Goal: Task Accomplishment & Management: Manage account settings

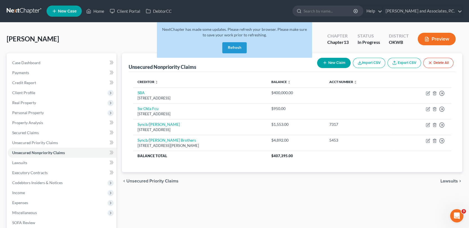
click at [230, 50] on button "Refresh" at bounding box center [234, 47] width 24 height 11
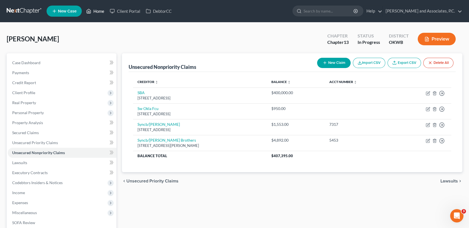
click at [101, 9] on link "Home" at bounding box center [95, 11] width 24 height 10
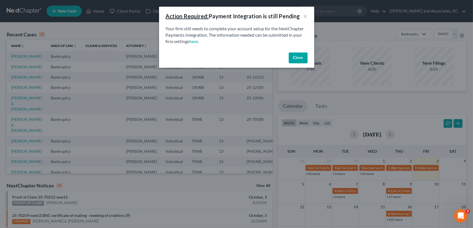
click at [304, 54] on button "Close" at bounding box center [298, 57] width 19 height 11
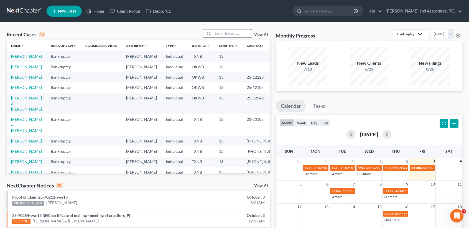
click at [215, 31] on input "search" at bounding box center [232, 33] width 39 height 8
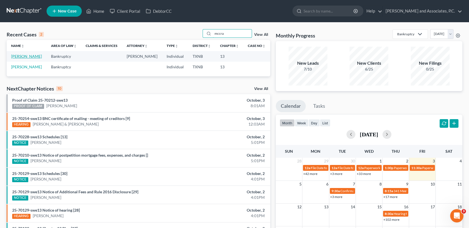
type input "mccra"
click at [16, 58] on link "[PERSON_NAME]" at bounding box center [26, 56] width 31 height 5
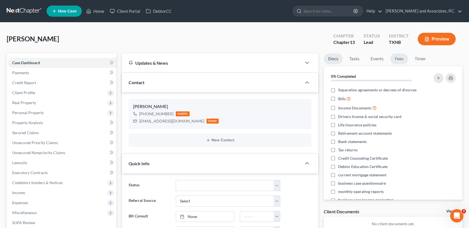
click at [402, 61] on link "Fees" at bounding box center [399, 58] width 18 height 11
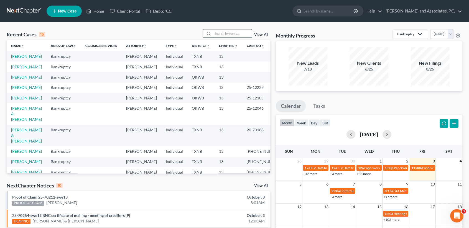
click at [232, 29] on input "search" at bounding box center [232, 33] width 39 height 8
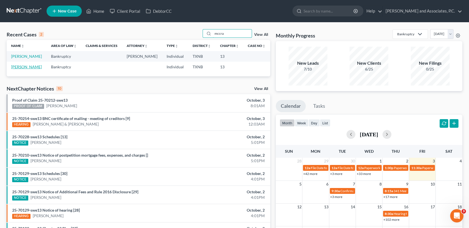
type input "mccra"
click at [21, 69] on link "[PERSON_NAME]" at bounding box center [26, 66] width 31 height 5
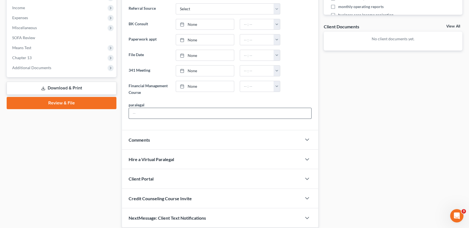
scroll to position [37, 0]
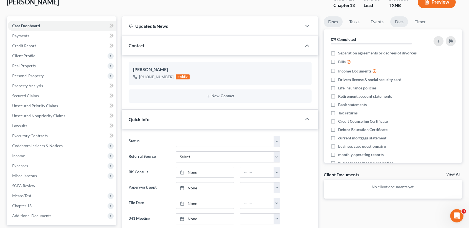
click at [393, 24] on link "Fees" at bounding box center [399, 21] width 18 height 11
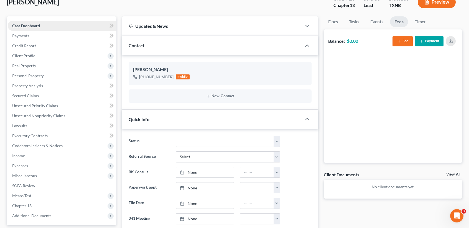
click at [31, 23] on span "Case Dashboard" at bounding box center [26, 25] width 28 height 5
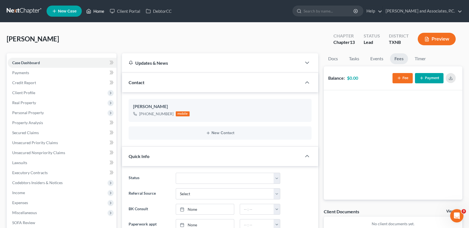
click at [99, 14] on link "Home" at bounding box center [95, 11] width 24 height 10
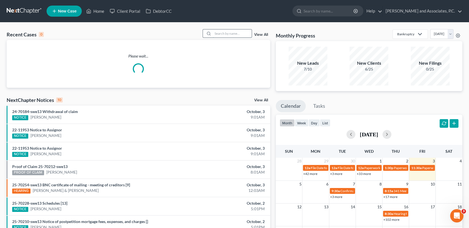
click at [231, 34] on input "search" at bounding box center [232, 33] width 39 height 8
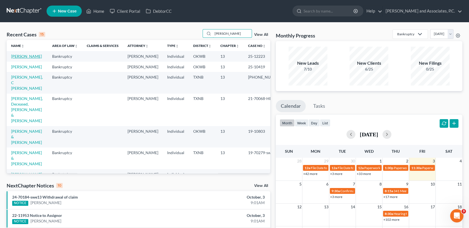
type input "harr"
click at [19, 58] on link "[PERSON_NAME]" at bounding box center [26, 56] width 31 height 5
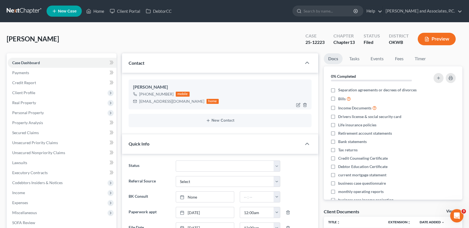
scroll to position [51, 0]
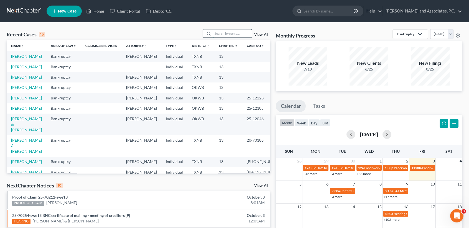
click at [215, 34] on input "search" at bounding box center [232, 33] width 39 height 8
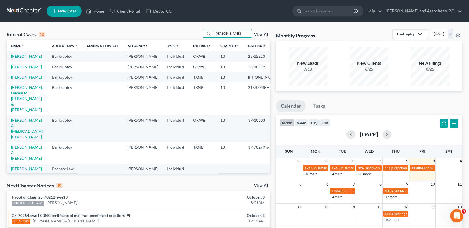
type input "[PERSON_NAME]"
click at [15, 58] on link "[PERSON_NAME]" at bounding box center [26, 56] width 31 height 5
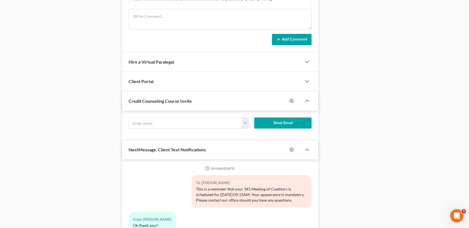
scroll to position [487, 0]
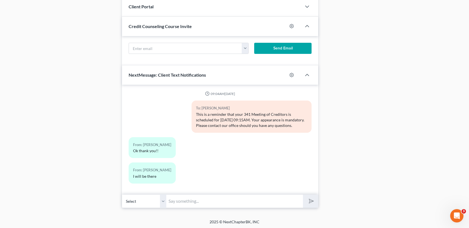
click at [275, 202] on input "text" at bounding box center [234, 201] width 137 height 14
click at [230, 199] on input "text" at bounding box center [234, 201] width 137 height 14
drag, startPoint x: 270, startPoint y: 195, endPoint x: 223, endPoint y: 193, distance: 47.2
click at [221, 195] on input "text" at bounding box center [234, 201] width 137 height 14
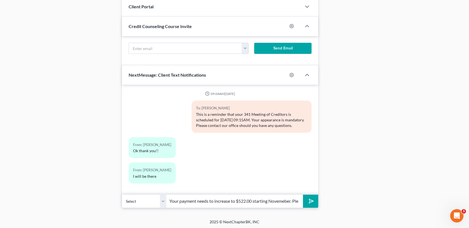
type input "[PERSON_NAME], this is [PERSON_NAME] at [PERSON_NAME][GEOGRAPHIC_DATA] office. …"
click at [308, 200] on icon "submit" at bounding box center [310, 201] width 8 height 8
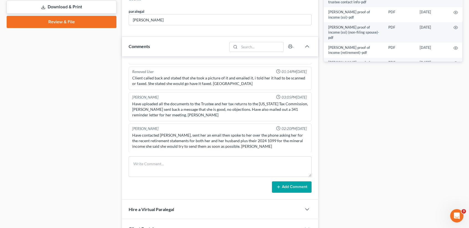
scroll to position [51, 0]
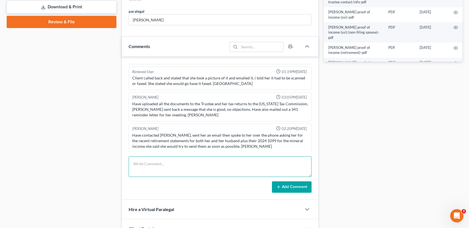
click at [235, 160] on textarea at bounding box center [220, 166] width 183 height 21
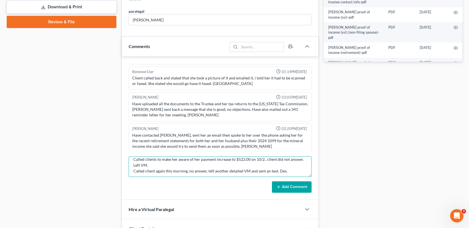
scroll to position [6, 0]
click at [269, 167] on textarea "Called clients to make her aware of her payment increase to $522.00 on 10/2.. c…" at bounding box center [220, 166] width 183 height 21
type textarea "Called clients to make her aware of her payment increase to $522.00 on 10/2.. c…"
click at [291, 189] on button "Add Comment" at bounding box center [292, 187] width 40 height 12
click at [291, 190] on button "Add Comment" at bounding box center [292, 187] width 40 height 12
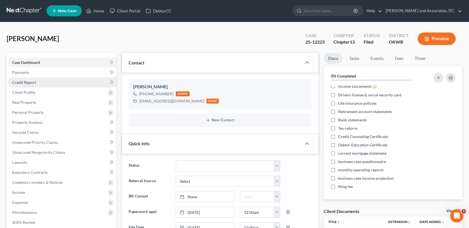
scroll to position [0, 0]
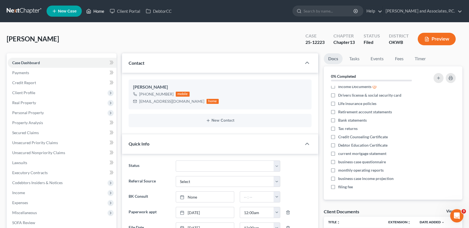
click at [100, 13] on link "Home" at bounding box center [95, 11] width 24 height 10
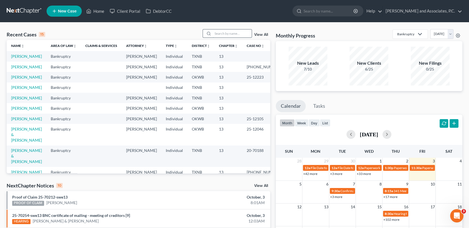
click at [219, 32] on input "search" at bounding box center [232, 33] width 39 height 8
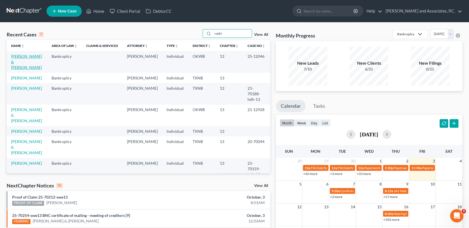
type input "rodri"
click at [23, 62] on link "[PERSON_NAME] & [PERSON_NAME]" at bounding box center [26, 62] width 31 height 16
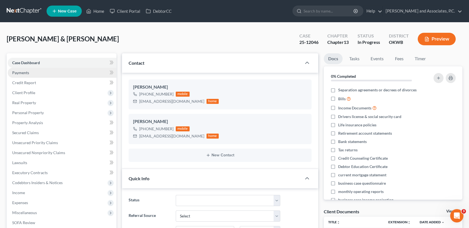
scroll to position [1051, 0]
click at [96, 11] on link "Home" at bounding box center [95, 11] width 24 height 10
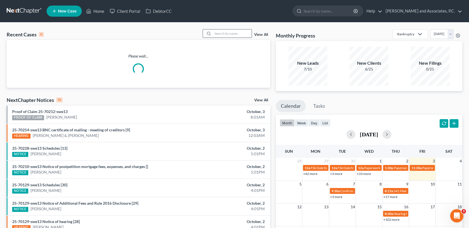
click at [217, 36] on input "search" at bounding box center [232, 33] width 39 height 8
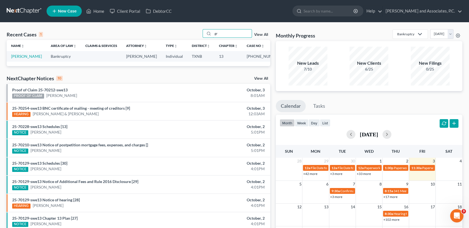
type input "g"
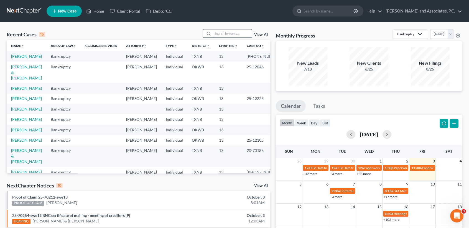
click at [213, 34] on input "search" at bounding box center [232, 33] width 39 height 8
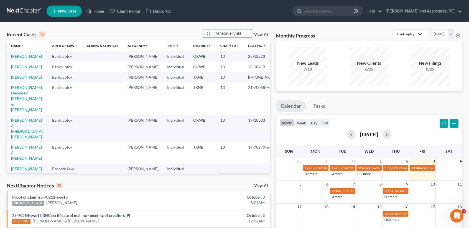
type input "harris"
click at [21, 58] on link "Harris, Carmen" at bounding box center [26, 56] width 31 height 5
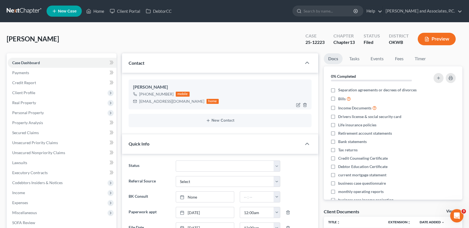
scroll to position [51, 0]
drag, startPoint x: 137, startPoint y: 98, endPoint x: 176, endPoint y: 103, distance: 38.8
click at [180, 104] on div "adellewest@aol.com home" at bounding box center [176, 101] width 86 height 7
click at [164, 105] on div "Carmen Harris +1 (940) 928-2252 mobile adellewest@aol.com home" at bounding box center [220, 94] width 183 height 30
click at [142, 104] on div "adellewest@aol.com home" at bounding box center [176, 101] width 86 height 7
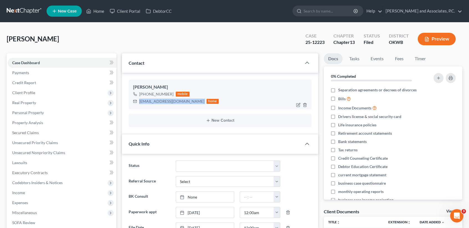
drag, startPoint x: 139, startPoint y: 100, endPoint x: 177, endPoint y: 103, distance: 38.4
click at [177, 103] on div "adellewest@aol.com home" at bounding box center [176, 101] width 86 height 7
copy div "adellewest@aol.com"
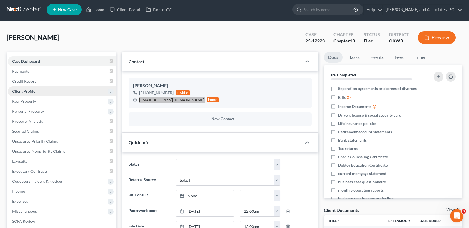
scroll to position [0, 0]
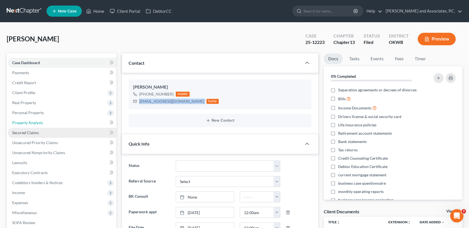
drag, startPoint x: 39, startPoint y: 126, endPoint x: 38, endPoint y: 132, distance: 6.7
click at [39, 126] on link "Property Analysis" at bounding box center [62, 123] width 109 height 10
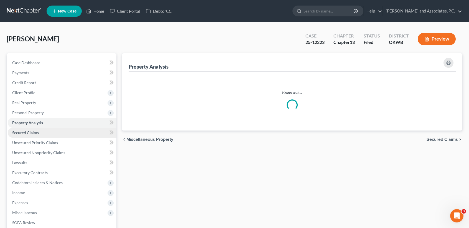
click at [37, 136] on link "Secured Claims" at bounding box center [62, 132] width 109 height 10
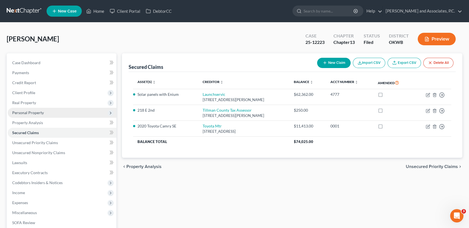
click at [29, 112] on span "Personal Property" at bounding box center [28, 112] width 32 height 5
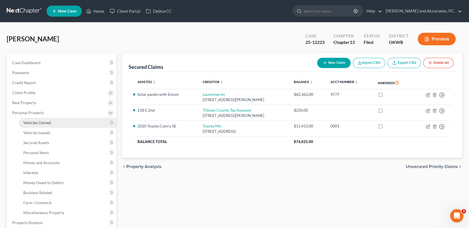
click at [32, 121] on span "Vehicles Owned" at bounding box center [37, 122] width 28 height 5
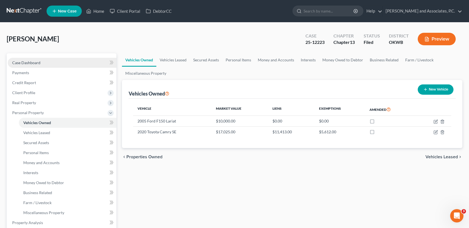
click at [26, 64] on span "Case Dashboard" at bounding box center [26, 62] width 28 height 5
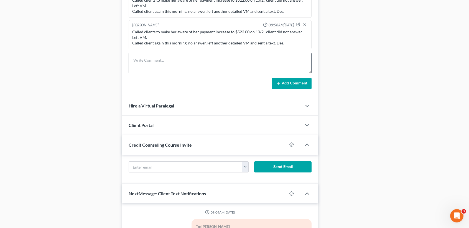
scroll to position [51, 0]
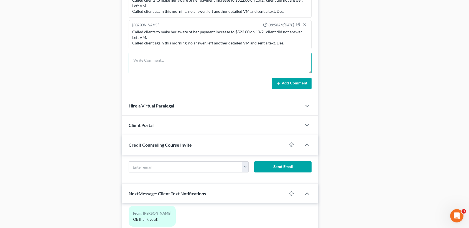
click at [185, 54] on textarea at bounding box center [220, 63] width 183 height 21
type textarea "sent client an email as well. Des."
click at [284, 89] on div "Misty Crow 11:51AM, 06/24/2025 Client paid $688.00 for Ch 13 by ck# 1356. RA Am…" at bounding box center [220, 24] width 196 height 143
click at [286, 86] on button "Add Comment" at bounding box center [292, 84] width 40 height 12
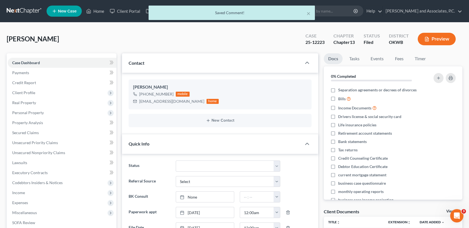
scroll to position [270, 0]
click at [310, 16] on button "×" at bounding box center [309, 13] width 4 height 7
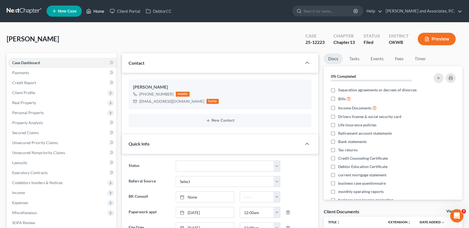
click at [93, 11] on link "Home" at bounding box center [95, 11] width 24 height 10
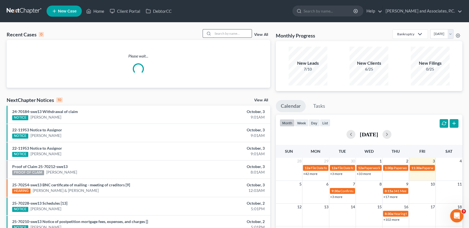
click at [224, 34] on input "search" at bounding box center [232, 33] width 39 height 8
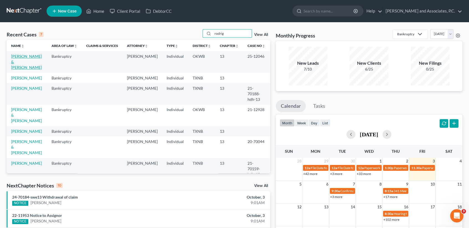
type input "rodrig"
click at [17, 66] on link "[PERSON_NAME] & [PERSON_NAME]" at bounding box center [26, 62] width 31 height 16
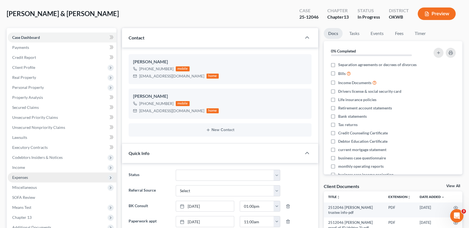
scroll to position [37, 0]
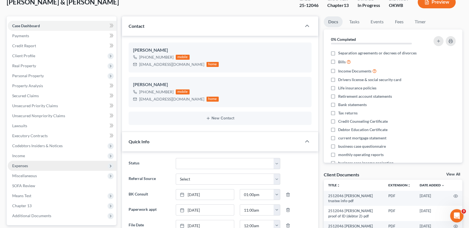
click at [26, 167] on span "Expenses" at bounding box center [62, 165] width 109 height 10
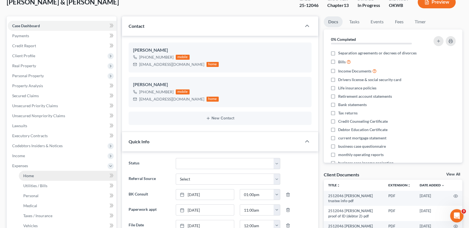
click at [26, 173] on span "Home" at bounding box center [28, 175] width 11 height 5
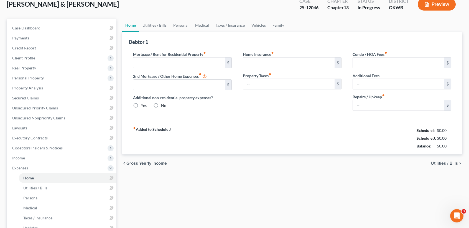
type input "0.00"
radio input "true"
type input "428.25"
type input "66.67"
type input "0.00"
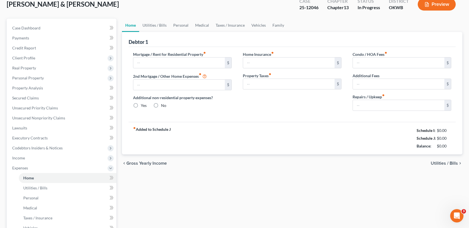
type input "0.00"
type input "200.00"
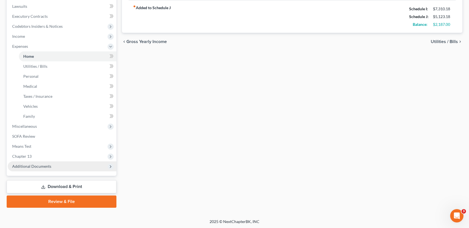
click at [55, 166] on span "Additional Documents" at bounding box center [62, 166] width 109 height 10
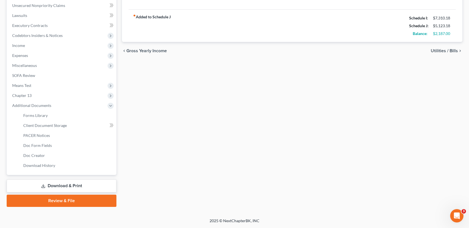
scroll to position [146, 0]
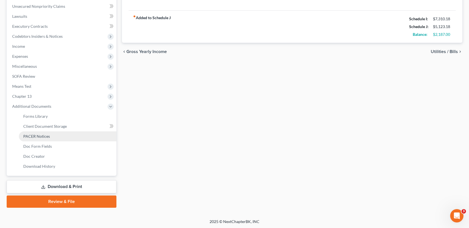
click at [30, 137] on span "PACER Notices" at bounding box center [36, 136] width 27 height 5
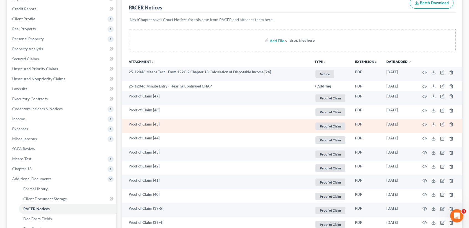
scroll to position [74, 0]
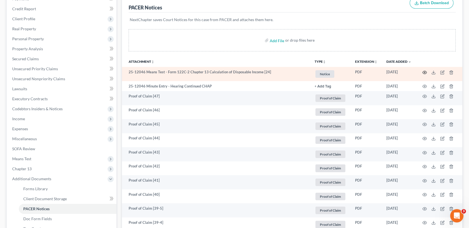
click at [425, 72] on icon "button" at bounding box center [424, 72] width 4 height 4
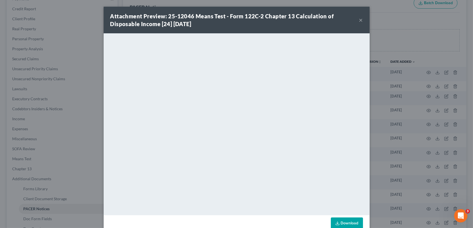
click at [359, 18] on button "×" at bounding box center [361, 20] width 4 height 7
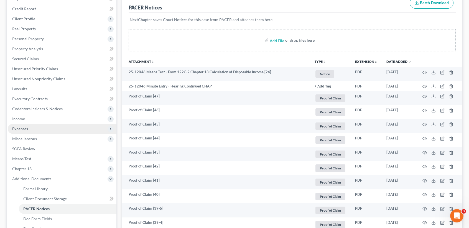
click at [35, 127] on span "Expenses" at bounding box center [62, 129] width 109 height 10
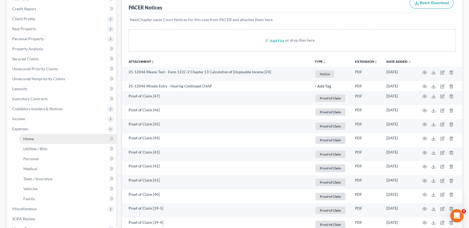
click at [35, 138] on link "Home" at bounding box center [68, 139] width 98 height 10
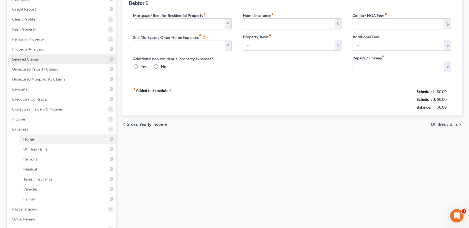
type input "0.00"
radio input "true"
type input "428.25"
type input "66.67"
type input "0.00"
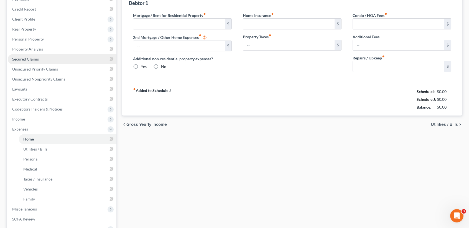
type input "0.00"
type input "200.00"
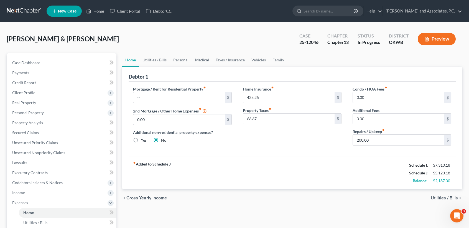
click at [206, 57] on link "Medical" at bounding box center [202, 59] width 21 height 13
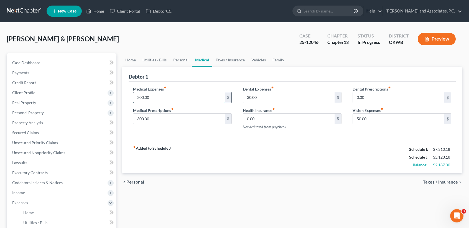
click at [162, 100] on input "200.00" at bounding box center [178, 97] width 91 height 11
click at [177, 117] on input "300.00" at bounding box center [178, 118] width 91 height 11
click at [177, 162] on div "fiber_manual_record Added to Schedule J Schedule I: $7,310.18 Schedule J: $5,12…" at bounding box center [292, 157] width 327 height 32
click at [62, 46] on div "Rodriguez, David & Tonya Upgraded Case 25-12046 Chapter Chapter 13 Status In Pr…" at bounding box center [235, 41] width 456 height 24
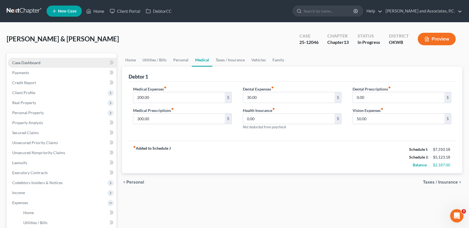
click at [34, 60] on span "Case Dashboard" at bounding box center [26, 62] width 28 height 5
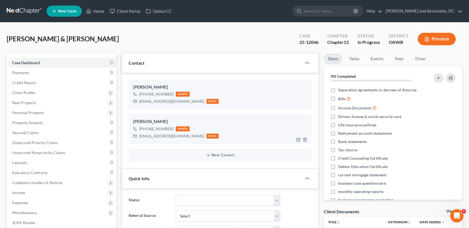
scroll to position [1051, 0]
drag, startPoint x: 137, startPoint y: 135, endPoint x: 180, endPoint y: 138, distance: 42.8
click at [180, 138] on div "tonrod24@hotmail.com home" at bounding box center [176, 135] width 86 height 7
copy div "tonrod24@hotmail.com"
drag, startPoint x: 139, startPoint y: 101, endPoint x: 189, endPoint y: 100, distance: 50.7
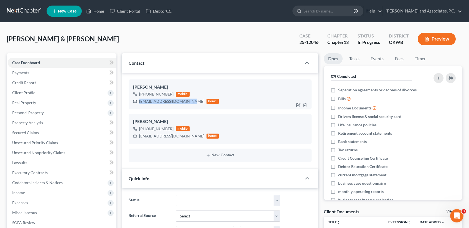
click at [189, 100] on div "dmrodriguez42@outlook.com home" at bounding box center [176, 101] width 86 height 7
copy div "dmrodriguez42@outlook.com"
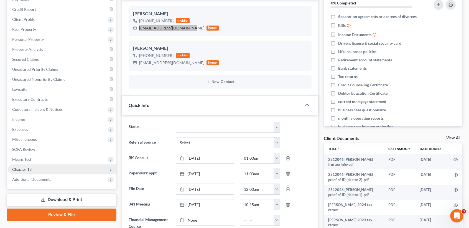
scroll to position [74, 0]
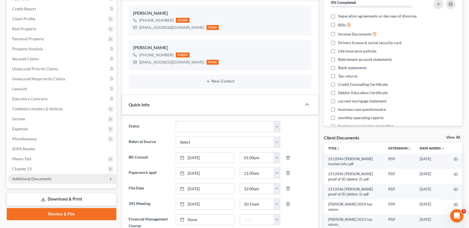
click at [40, 178] on span "Additional Documents" at bounding box center [31, 178] width 39 height 5
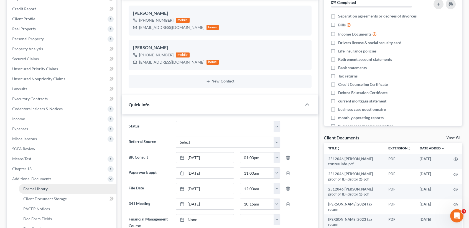
click at [37, 187] on span "Forms Library" at bounding box center [35, 188] width 24 height 5
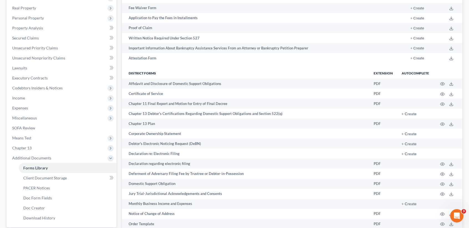
scroll to position [175, 0]
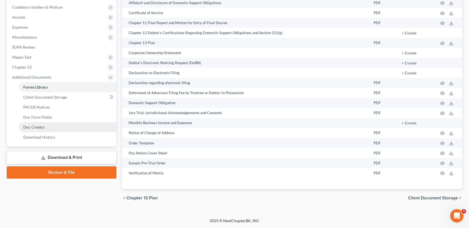
click at [36, 131] on link "Doc Creator" at bounding box center [68, 127] width 98 height 10
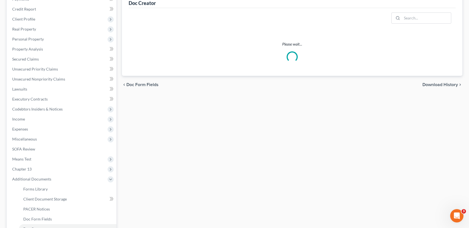
scroll to position [74, 0]
click at [32, 129] on span "Expenses" at bounding box center [62, 129] width 109 height 10
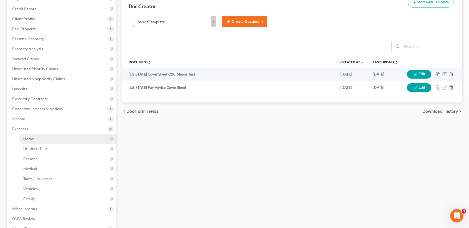
click at [37, 138] on link "Home" at bounding box center [68, 139] width 98 height 10
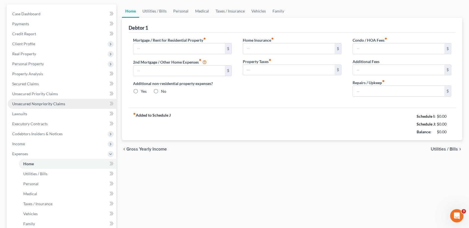
type input "0.00"
radio input "true"
type input "428.25"
type input "66.67"
type input "0.00"
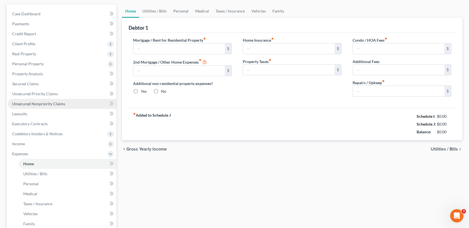
type input "0.00"
type input "200.00"
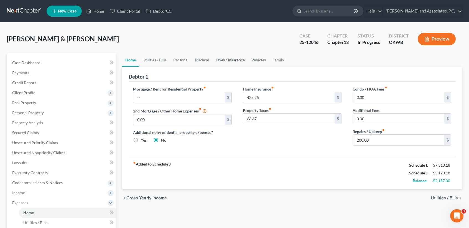
click at [233, 61] on link "Taxes / Insurance" at bounding box center [230, 59] width 36 height 13
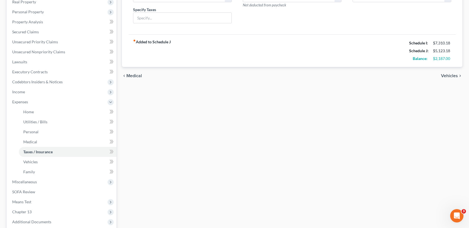
scroll to position [156, 0]
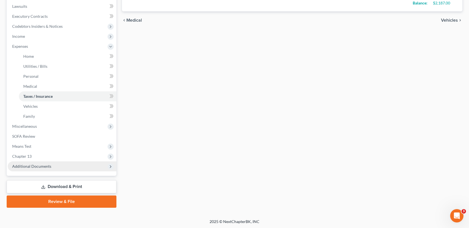
click at [31, 163] on span "Additional Documents" at bounding box center [62, 166] width 109 height 10
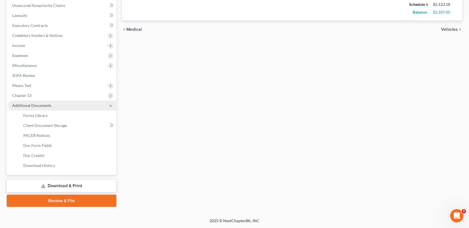
scroll to position [146, 0]
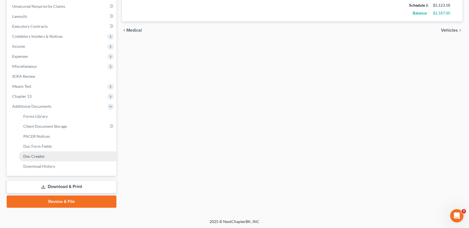
click at [34, 152] on link "Doc Creator" at bounding box center [68, 156] width 98 height 10
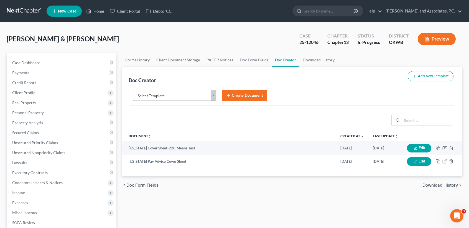
click at [167, 94] on body "Home New Case Client Portal DebtorCC Monte J. White and Associates, P.C. desire…" at bounding box center [234, 187] width 469 height 374
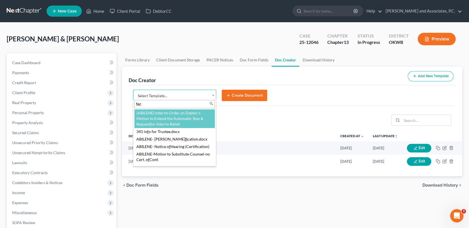
type input "fact"
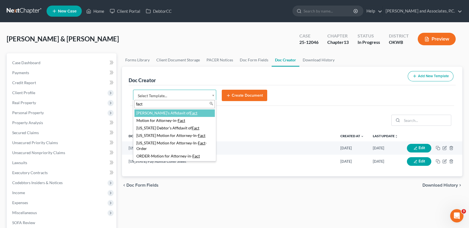
select select "77171"
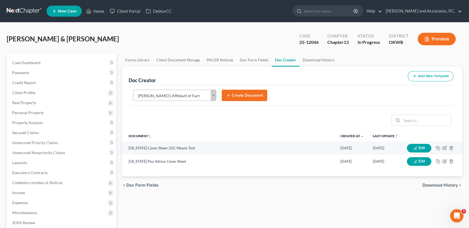
click at [231, 93] on button "Create Document" at bounding box center [244, 96] width 45 height 12
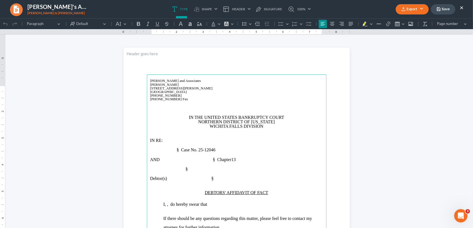
click at [182, 152] on span "§ Case No." at bounding box center [187, 149] width 21 height 5
click at [196, 170] on p "§" at bounding box center [236, 168] width 173 height 4
click at [169, 147] on p "Rich Text Editor, page-0-main" at bounding box center [236, 144] width 173 height 5
click at [176, 156] on p "Rich Text Editor, page-0-main" at bounding box center [236, 153] width 173 height 5
drag, startPoint x: 177, startPoint y: 158, endPoint x: 183, endPoint y: 156, distance: 6.2
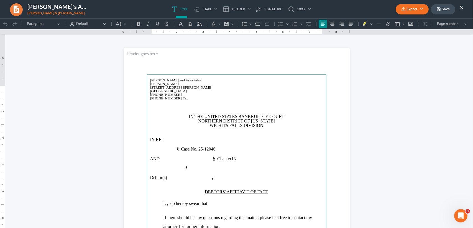
click at [177, 151] on span "§ Case No." at bounding box center [187, 148] width 21 height 5
click at [164, 151] on span "Rich Text Editor, page-0-main" at bounding box center [163, 148] width 27 height 5
click at [185, 156] on p "Rich Text Editor, page-0-main" at bounding box center [236, 153] width 173 height 5
click at [165, 151] on span "Rich Text Editor, page-0-main" at bounding box center [163, 148] width 27 height 5
click at [164, 151] on span "Rich Text Editor, page-0-main" at bounding box center [163, 148] width 27 height 5
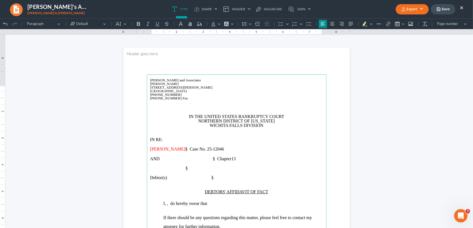
drag, startPoint x: 167, startPoint y: 177, endPoint x: 176, endPoint y: 177, distance: 8.3
click at [168, 170] on span "Rich Text Editor, page-0-main" at bounding box center [167, 167] width 35 height 5
click at [194, 166] on p "Rich Text Editor, page-0-main" at bounding box center [236, 163] width 173 height 5
click at [185, 170] on span "Tonya" at bounding box center [167, 167] width 35 height 5
click at [183, 181] on main "Monte J. White and Associates Monte J. White 1106 Brook Ave, Hamilton Place Wic…" at bounding box center [237, 193] width 180 height 239
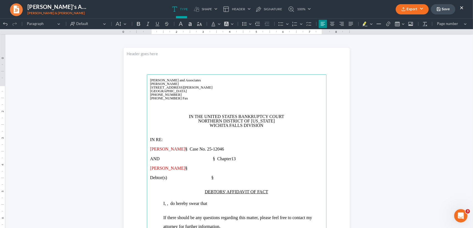
click at [181, 170] on span "Tonya" at bounding box center [167, 167] width 35 height 5
click at [209, 161] on span "AND § Chapter" at bounding box center [191, 158] width 82 height 5
click at [267, 147] on p "Rich Text Editor, page-0-main" at bounding box center [236, 144] width 173 height 5
click at [206, 151] on span "§ Case No." at bounding box center [195, 148] width 21 height 5
click at [222, 161] on span "AND § Chapter" at bounding box center [197, 158] width 95 height 5
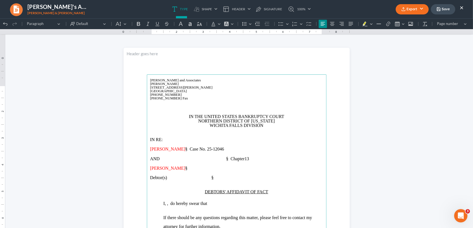
click at [222, 161] on span "AND § Chapter" at bounding box center [197, 158] width 95 height 5
click at [185, 170] on span "Tonya S. Rodriguez" at bounding box center [167, 167] width 35 height 5
click at [208, 185] on p "Rich Text Editor, page-0-main" at bounding box center [236, 182] width 173 height 5
click at [208, 180] on span "Debtor(s) §" at bounding box center [181, 177] width 63 height 5
click at [206, 151] on span "§ Case No." at bounding box center [195, 148] width 21 height 5
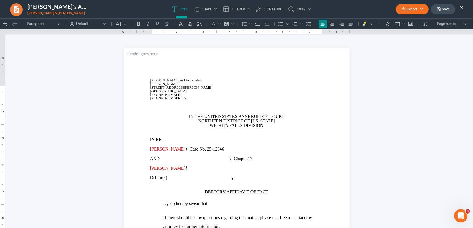
drag, startPoint x: 228, startPoint y: 40, endPoint x: 226, endPoint y: 177, distance: 136.6
click at [185, 170] on span "Tonya S. Rodriguez" at bounding box center [167, 167] width 35 height 5
drag, startPoint x: 234, startPoint y: 186, endPoint x: 239, endPoint y: 186, distance: 5.0
click at [234, 180] on span "Debtor(s) §" at bounding box center [191, 177] width 83 height 5
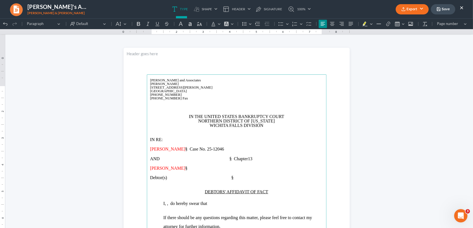
click at [240, 180] on p "Debtor(s) §" at bounding box center [236, 177] width 173 height 4
click at [228, 180] on span "Debtor(s) §" at bounding box center [191, 177] width 83 height 5
drag, startPoint x: 180, startPoint y: 189, endPoint x: 183, endPoint y: 188, distance: 2.9
click at [181, 180] on span "Debtor(s) §" at bounding box center [189, 177] width 78 height 5
click at [222, 147] on p "Rich Text Editor, page-0-main" at bounding box center [236, 144] width 173 height 5
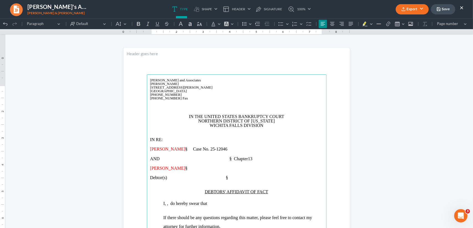
click at [210, 151] on span "§ Case No." at bounding box center [197, 148] width 24 height 5
click at [226, 161] on span "AND § Chapter" at bounding box center [199, 158] width 98 height 5
click at [235, 161] on span "AND § Chapter" at bounding box center [200, 158] width 101 height 5
drag, startPoint x: 226, startPoint y: 177, endPoint x: 230, endPoint y: 177, distance: 4.0
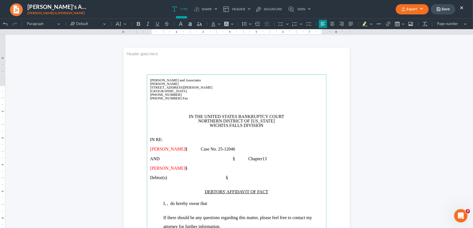
click at [185, 170] on span "Tonya S. Rodriguez" at bounding box center [167, 167] width 35 height 5
click at [225, 180] on span "Debtor(s) §" at bounding box center [189, 177] width 78 height 5
click at [234, 180] on p "Debtor(s) §" at bounding box center [236, 177] width 173 height 4
click at [6, 22] on icon "Editor toolbar" at bounding box center [5, 24] width 6 height 6
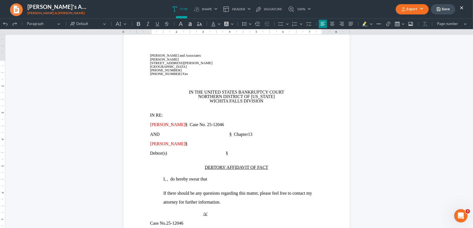
scroll to position [37, 0]
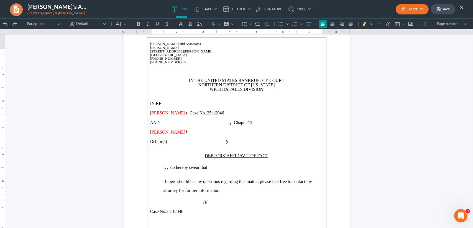
click at [206, 115] on span "§ Case No." at bounding box center [195, 112] width 21 height 5
click at [232, 124] on span "AND § Chapter" at bounding box center [199, 121] width 98 height 5
click at [217, 114] on span "§ Case No." at bounding box center [201, 111] width 32 height 5
drag, startPoint x: 227, startPoint y: 132, endPoint x: 248, endPoint y: 132, distance: 21.6
click at [227, 124] on span "AND § Chapter" at bounding box center [205, 121] width 111 height 5
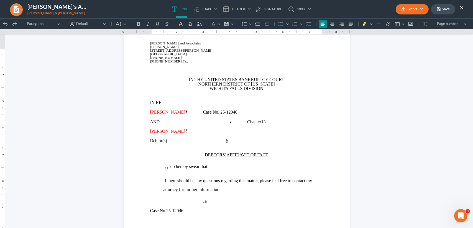
click at [412, 12] on button "Export" at bounding box center [412, 9] width 33 height 10
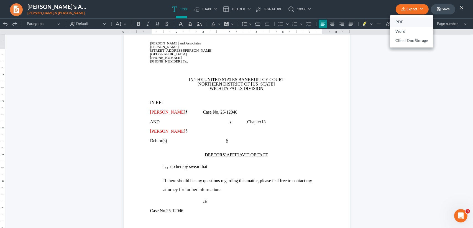
click at [399, 24] on link "PDF" at bounding box center [411, 21] width 43 height 9
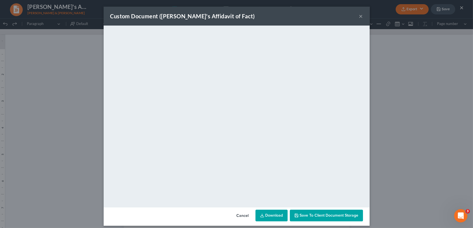
click at [361, 15] on div "Custom Document (Debtor's Affidavit of Fact) ×" at bounding box center [237, 16] width 266 height 19
click at [359, 15] on button "×" at bounding box center [361, 16] width 4 height 7
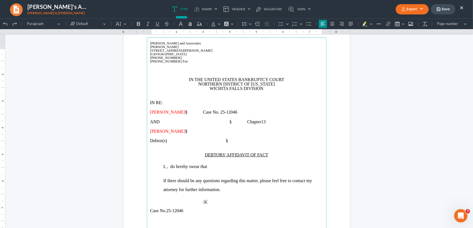
drag, startPoint x: 228, startPoint y: 142, endPoint x: 283, endPoint y: 136, distance: 55.0
click at [188, 133] on span "§" at bounding box center [186, 131] width 2 height 5
drag, startPoint x: 239, startPoint y: 144, endPoint x: 246, endPoint y: 144, distance: 6.4
click at [239, 138] on p "Rich Text Editor, page-0-main" at bounding box center [236, 135] width 173 height 5
click at [237, 133] on p "Tonya S. Rodriguez §" at bounding box center [236, 131] width 173 height 4
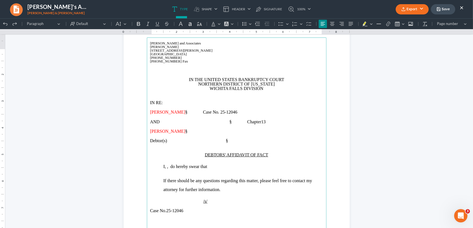
click at [185, 133] on span "Tonya S. Rodriguez" at bounding box center [167, 131] width 35 height 5
click at [226, 124] on span "AND § Chapter" at bounding box center [205, 121] width 111 height 5
click at [227, 143] on span "Debtor(s) §" at bounding box center [189, 140] width 78 height 5
click at [236, 124] on span "AND § Chapter" at bounding box center [206, 121] width 112 height 5
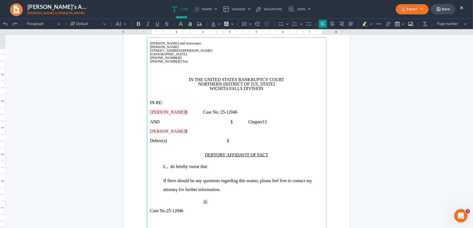
drag, startPoint x: 229, startPoint y: 131, endPoint x: 249, endPoint y: 130, distance: 20.6
click at [230, 124] on span "AND § Chapter" at bounding box center [206, 121] width 112 height 5
click at [188, 133] on span "§" at bounding box center [186, 131] width 2 height 5
click at [225, 124] on span "AND § Chapter" at bounding box center [205, 121] width 111 height 5
click at [243, 124] on span "AND § Chapter" at bounding box center [206, 121] width 112 height 5
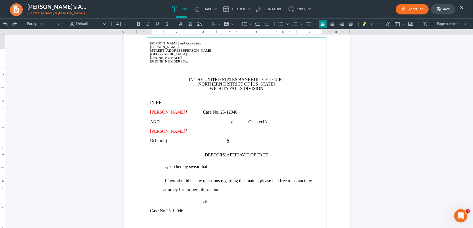
click at [239, 124] on span "AND § Chapter" at bounding box center [206, 121] width 112 height 5
click at [228, 124] on span "AND § Chapter" at bounding box center [204, 121] width 109 height 5
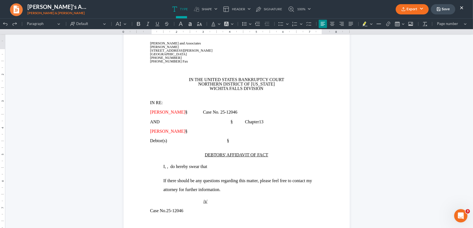
click at [424, 9] on button "Export" at bounding box center [412, 9] width 33 height 10
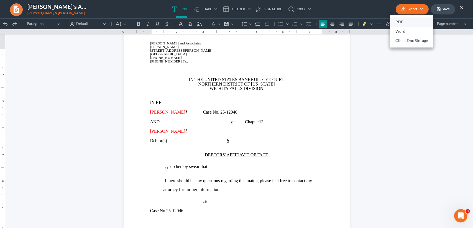
click at [404, 23] on link "PDF" at bounding box center [411, 21] width 43 height 9
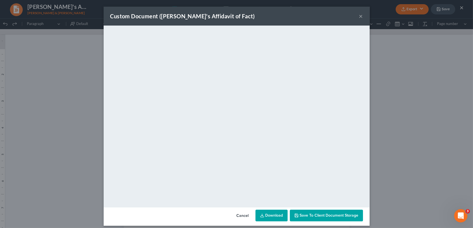
click at [360, 17] on button "×" at bounding box center [361, 16] width 4 height 7
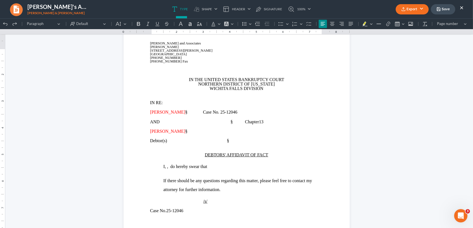
click at [406, 9] on button "Export" at bounding box center [412, 9] width 33 height 10
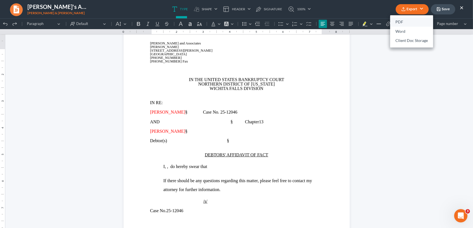
click at [402, 21] on link "PDF" at bounding box center [411, 21] width 43 height 9
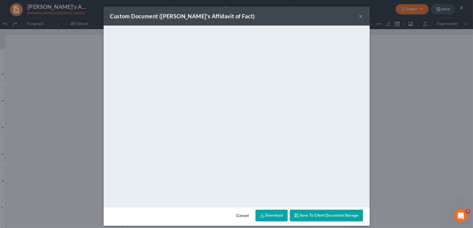
click at [359, 16] on button "×" at bounding box center [361, 16] width 4 height 7
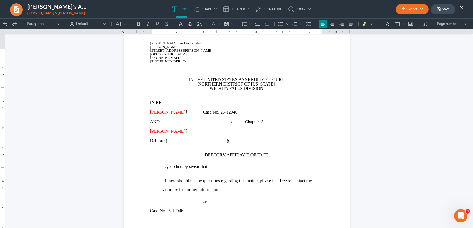
click at [226, 110] on p "Rich Text Editor, page-0-main" at bounding box center [236, 107] width 173 height 5
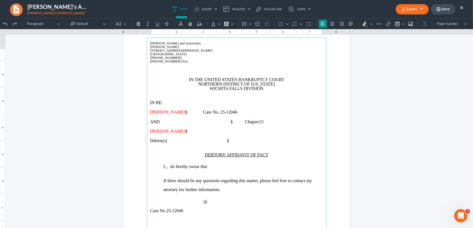
click at [220, 114] on span "§ Case No." at bounding box center [202, 111] width 34 height 5
click at [225, 129] on p "Rich Text Editor, page-0-main" at bounding box center [236, 126] width 173 height 5
drag, startPoint x: 231, startPoint y: 128, endPoint x: 228, endPoint y: 132, distance: 4.9
click at [228, 131] on main "Monte J. White and Associates Monte J. White 1106 Brook Ave, Hamilton Place Wic…" at bounding box center [237, 156] width 180 height 239
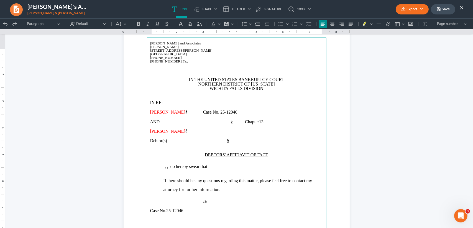
click at [228, 124] on span "AND § Chapter" at bounding box center [204, 121] width 109 height 5
click at [226, 124] on span "AND § Chapter" at bounding box center [204, 121] width 109 height 5
click at [185, 133] on span "Tonya S. Rodriguez" at bounding box center [167, 131] width 35 height 5
click at [246, 124] on span "AND § Chapter" at bounding box center [206, 121] width 112 height 5
click at [228, 143] on span "Debtor(s) §" at bounding box center [189, 140] width 79 height 5
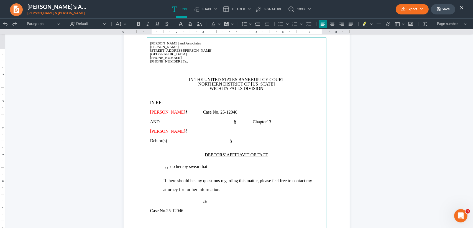
drag, startPoint x: 229, startPoint y: 131, endPoint x: 276, endPoint y: 120, distance: 47.9
click at [231, 124] on span "AND § Chapter" at bounding box center [208, 121] width 117 height 5
click at [232, 143] on span "Debtor(s) §" at bounding box center [191, 140] width 82 height 5
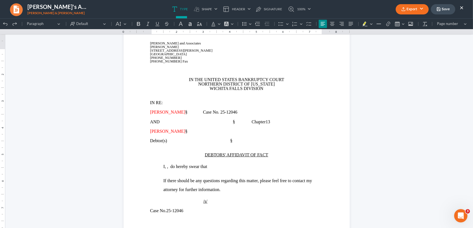
click at [413, 6] on button "Export" at bounding box center [412, 9] width 33 height 10
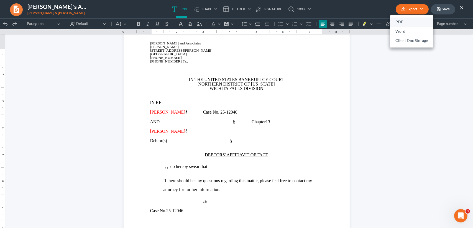
click at [396, 17] on link "PDF" at bounding box center [411, 21] width 43 height 9
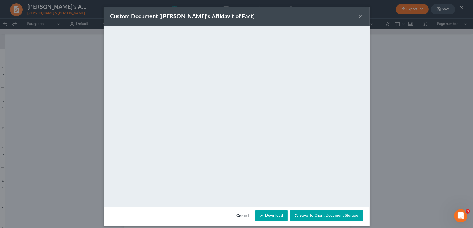
click at [359, 16] on button "×" at bounding box center [361, 16] width 4 height 7
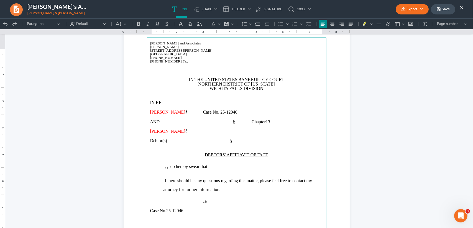
drag, startPoint x: 163, startPoint y: 121, endPoint x: 202, endPoint y: 124, distance: 38.9
click at [185, 114] on span "David M. Rodriguez" at bounding box center [167, 111] width 35 height 5
click at [213, 20] on button "Font Color Font Color" at bounding box center [215, 24] width 12 height 8
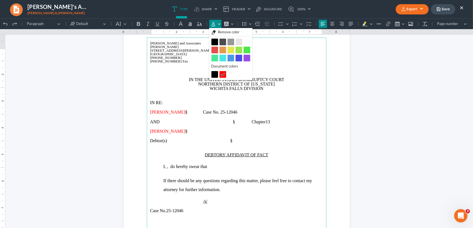
click at [215, 41] on button "Black Black" at bounding box center [214, 42] width 7 height 7
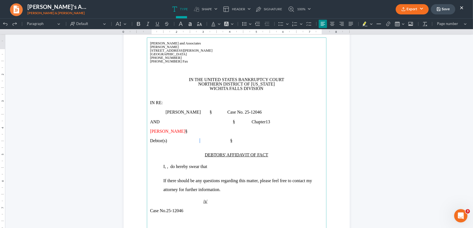
drag, startPoint x: 197, startPoint y: 149, endPoint x: 211, endPoint y: 140, distance: 16.0
click at [198, 143] on span "Debtor(s) §" at bounding box center [191, 140] width 82 height 5
drag, startPoint x: 200, startPoint y: 139, endPoint x: 167, endPoint y: 141, distance: 32.5
click at [167, 133] on span "Tonya S. Rodriguez" at bounding box center [167, 131] width 35 height 5
click at [214, 23] on icon "Editor toolbar" at bounding box center [214, 24] width 6 height 6
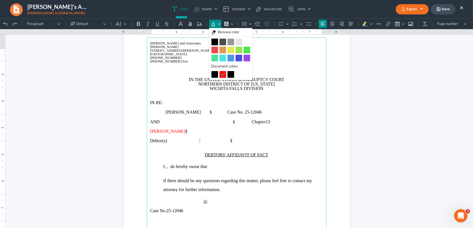
click at [213, 43] on button "Black Black" at bounding box center [214, 42] width 7 height 7
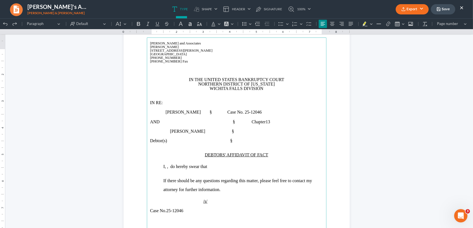
click at [212, 77] on p "Rich Text Editor, page-0-main" at bounding box center [236, 74] width 173 height 5
click at [193, 143] on span "Debtor(s) §" at bounding box center [191, 140] width 82 height 5
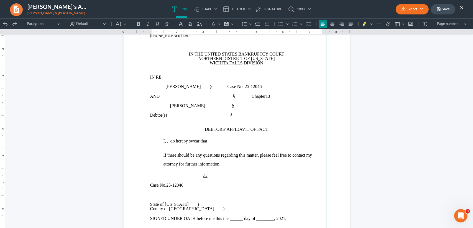
scroll to position [74, 0]
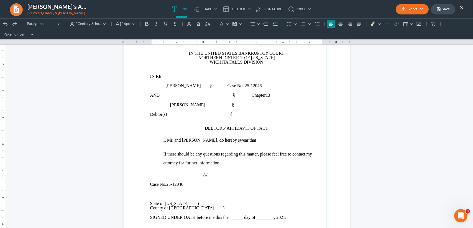
click at [275, 138] on p "I, Mr. and Mrs. Rodrigez, do hereby swear that" at bounding box center [244, 140] width 160 height 9
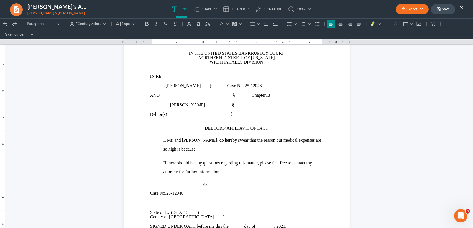
drag, startPoint x: 319, startPoint y: 138, endPoint x: 280, endPoint y: 150, distance: 40.2
click at [319, 138] on p "I, Mr. and Mrs. Rodrigez, do hereby swear that the reason our medical expenses …" at bounding box center [244, 145] width 160 height 18
click at [256, 150] on p "I, Mr. and Mrs. Rodrigez, do hereby swear that the reason our medical expenses …" at bounding box center [244, 145] width 160 height 18
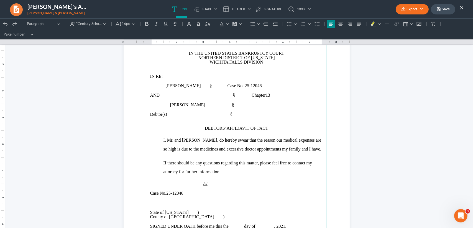
click at [248, 153] on p "I, Mr. and Mrs. Rodrigez, do hereby swear that the reason our medical expenses …" at bounding box center [244, 145] width 160 height 18
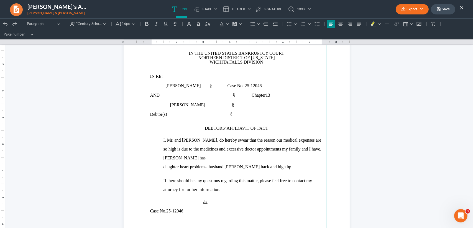
click at [278, 154] on p "I, Mr. and Mrs. Rodrigez, do hereby swear that the reason our medical expenses …" at bounding box center [244, 149] width 160 height 27
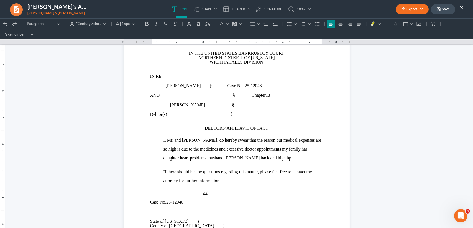
click at [236, 153] on p "I, Mr. and Mrs. Rodrigez, do hereby swear that the reason our medical expenses …" at bounding box center [244, 145] width 160 height 18
click at [158, 165] on main "Monte J. White and Associates Monte J. White 1106 Brook Ave, Hamilton Place Wic…" at bounding box center [237, 130] width 180 height 239
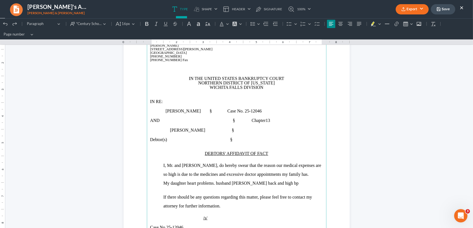
scroll to position [37, 0]
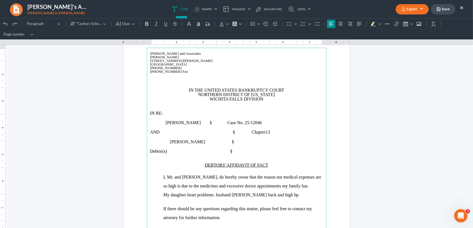
click at [189, 197] on span "My daughter heart problems. husband cronic back and high bp" at bounding box center [231, 194] width 135 height 5
click at [234, 197] on span "My daughter has a heart problems. husband cronic back and high bp" at bounding box center [236, 194] width 145 height 5
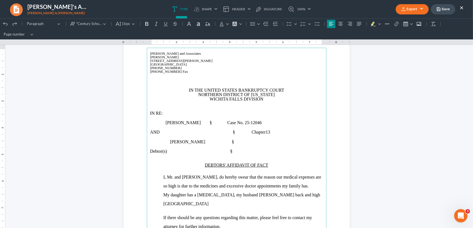
click at [259, 204] on span "My daughter has a heart condition, my husband cronic back and high bp" at bounding box center [242, 199] width 157 height 14
click at [260, 205] on span "My daughter has a heart condition, my husband cronic back and high bp" at bounding box center [242, 199] width 157 height 14
drag, startPoint x: 290, startPoint y: 205, endPoint x: 292, endPoint y: 202, distance: 3.8
click at [290, 205] on span "My daughter has a heart condition, my husband has cronic back and high bp" at bounding box center [241, 199] width 155 height 14
click at [291, 202] on span "My daughter has a heart condition, my husband has cronic back and high bp" at bounding box center [241, 199] width 155 height 14
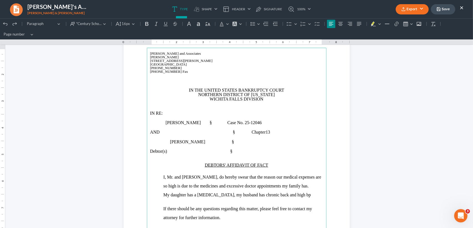
click at [290, 199] on p "My daughter has a heart condition, my husband has chronic back and high bp" at bounding box center [244, 194] width 160 height 9
click at [296, 197] on span "My daughter has a heart condition, my husband has chronic back and high bp" at bounding box center [237, 194] width 147 height 5
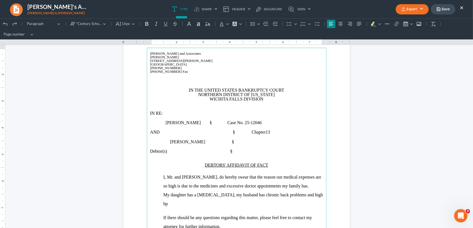
click at [206, 208] on p "My daughter has a heart condition, my husband has chronic back problems and hig…" at bounding box center [244, 199] width 160 height 18
click at [241, 208] on p "My daughter has a heart condition; my husband has chronic back problems and hig…" at bounding box center [244, 199] width 160 height 18
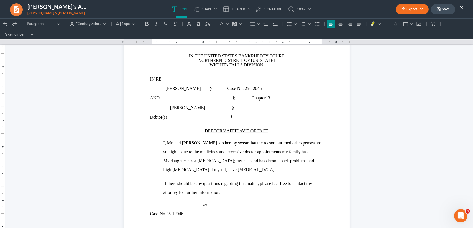
scroll to position [74, 0]
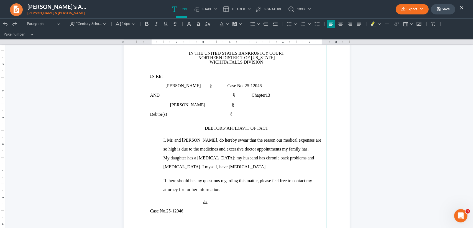
drag, startPoint x: 181, startPoint y: 174, endPoint x: 200, endPoint y: 174, distance: 18.6
click at [182, 169] on span "My daughter has a heart condition; my husband has chronic back problems and hig…" at bounding box center [239, 162] width 151 height 14
click at [287, 171] on p "My daughter has a heart condition; my husband has chronic back problems and hig…" at bounding box center [244, 162] width 160 height 18
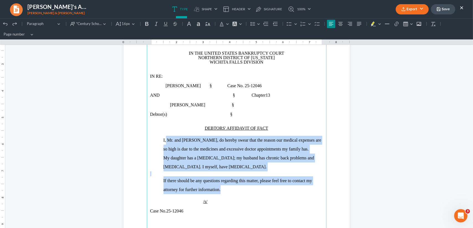
drag, startPoint x: 164, startPoint y: 137, endPoint x: 313, endPoint y: 191, distance: 158.2
click at [318, 195] on main "Monte J. White and Associates Monte J. White 1106 Brook Ave, Hamilton Place Wic…" at bounding box center [237, 130] width 180 height 239
copy main "I, Mr. and Mrs. Rodrigez, do hereby swear that the reason our medical expenses …"
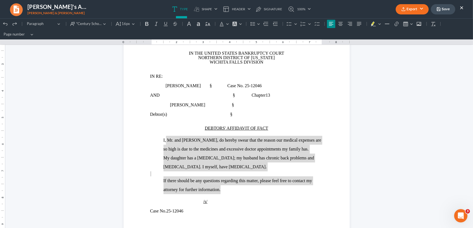
click at [444, 10] on button "Save" at bounding box center [443, 9] width 24 height 10
click at [461, 7] on button "×" at bounding box center [462, 7] width 4 height 7
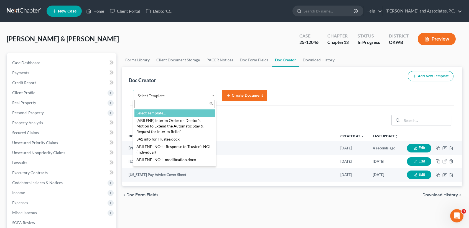
click at [159, 91] on body "Home New Case Client Portal DebtorCC Monte J. White and Associates, P.C. desire…" at bounding box center [234, 187] width 469 height 374
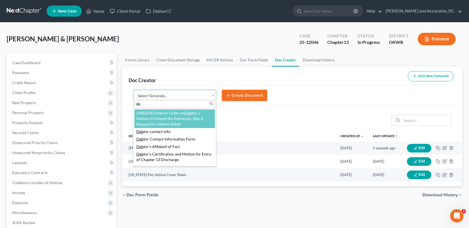
type input "d"
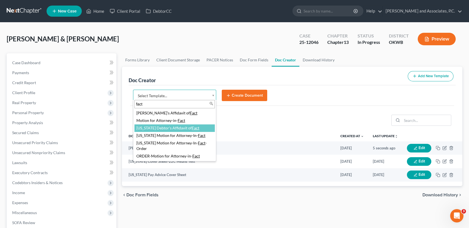
type input "fact"
select select "77464"
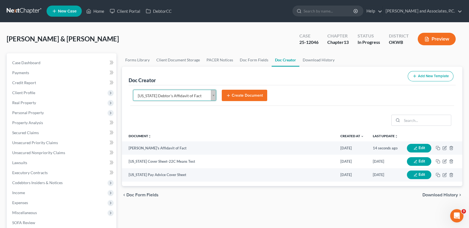
click at [253, 98] on button "Create Document" at bounding box center [244, 96] width 45 height 12
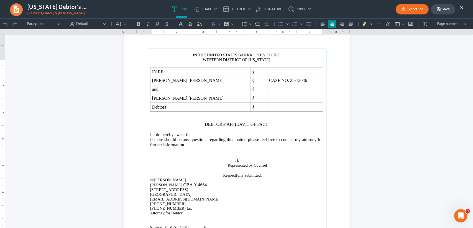
scroll to position [37, 0]
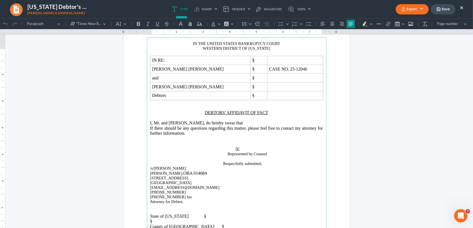
click at [267, 120] on p "Rich Text Editor, page-0-main" at bounding box center [236, 117] width 173 height 5
click at [267, 125] on p "I, Mr. and Mrs. Rodriguez, do hereby swear that" at bounding box center [236, 122] width 173 height 5
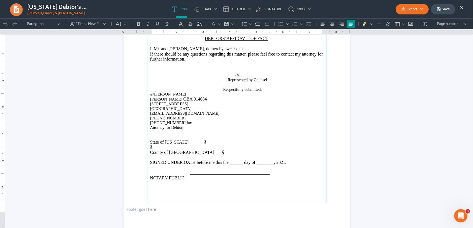
scroll to position [0, 0]
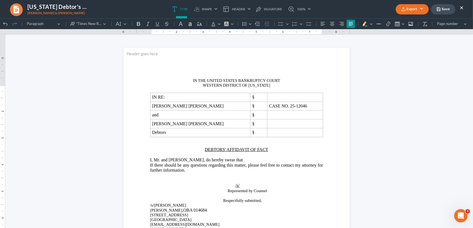
click at [260, 162] on p "I, Mr. and Mrs. Rodriguez, do hereby swear that" at bounding box center [236, 159] width 173 height 5
click at [257, 162] on p "I, Mr. and Mrs. Rodriguez, do hereby swear that" at bounding box center [236, 159] width 173 height 5
click at [249, 162] on p "I, Mr. and Mrs. Rodriguez, do hereby swear that" at bounding box center [236, 159] width 173 height 5
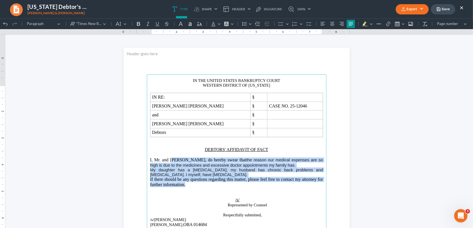
drag, startPoint x: 164, startPoint y: 170, endPoint x: 278, endPoint y: 195, distance: 117.0
click at [278, 195] on main "IN THE UNITED STATES BANKRUPTCY COURT WESTERN DISTRICT OF OKLAHOMA IN RE: § Dav…" at bounding box center [237, 193] width 180 height 239
click at [104, 25] on button ""Times New Roman",serif "Times New Roman",serif" at bounding box center [88, 24] width 40 height 8
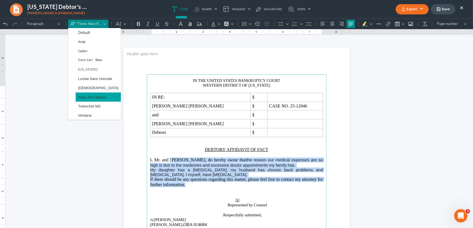
click at [102, 96] on span "Times New Roman" at bounding box center [92, 97] width 28 height 6
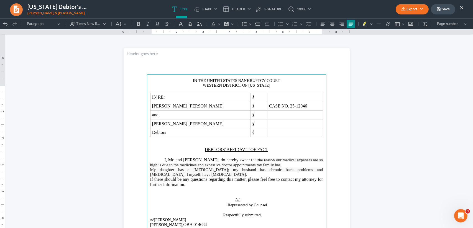
click at [419, 10] on button "Export" at bounding box center [412, 9] width 33 height 10
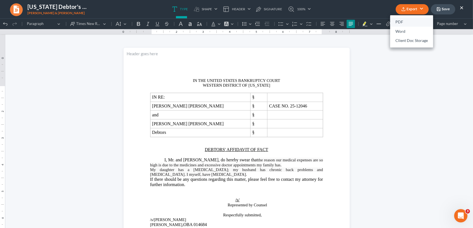
click at [411, 21] on link "PDF" at bounding box center [411, 21] width 43 height 9
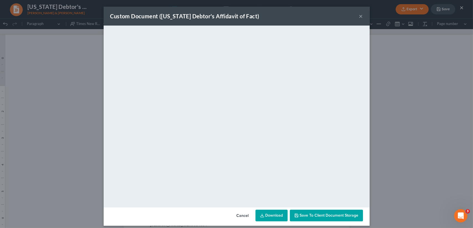
click at [356, 15] on div "Custom Document (Oklahoma Debtor's Affidavit of Fact) ×" at bounding box center [237, 16] width 266 height 19
click at [359, 15] on button "×" at bounding box center [361, 16] width 4 height 7
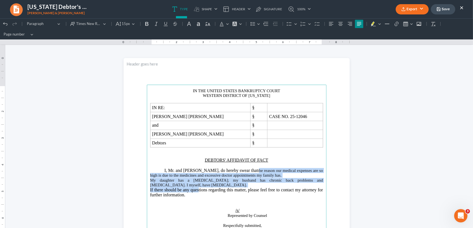
drag, startPoint x: 177, startPoint y: 182, endPoint x: 249, endPoint y: 170, distance: 72.8
click at [249, 170] on main "IN THE UNITED STATES BANKRUPTCY COURT WESTERN DISTRICT OF OKLAHOMA IN RE: § Dav…" at bounding box center [237, 204] width 180 height 239
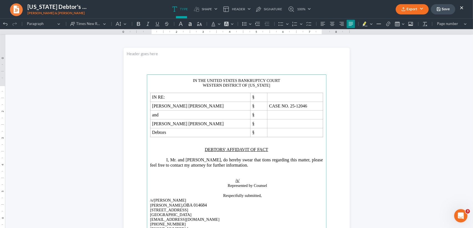
type input "0.00"
click at [4, 24] on icon "Editor toolbar" at bounding box center [5, 24] width 6 height 6
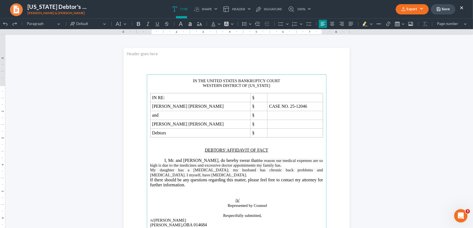
drag, startPoint x: 247, startPoint y: 172, endPoint x: 285, endPoint y: 184, distance: 39.5
click at [285, 177] on p "I, Mr. and Mrs. Rodriguez, do hereby swear that the reason our medical expenses…" at bounding box center [236, 167] width 173 height 19
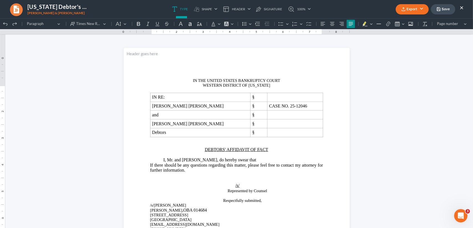
click at [277, 162] on p "I, Mr. and Mrs. Rodriguez, do hereby swear that" at bounding box center [236, 159] width 173 height 5
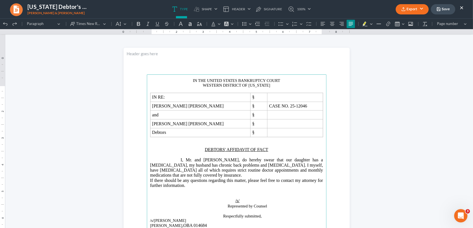
click at [210, 178] on p "I, Mr. and Mrs. Rodriguez, do hereby swear that our daughter has a heart condit…" at bounding box center [236, 167] width 173 height 21
click at [204, 193] on p "Rich Text Editor, page-0-main" at bounding box center [236, 190] width 173 height 5
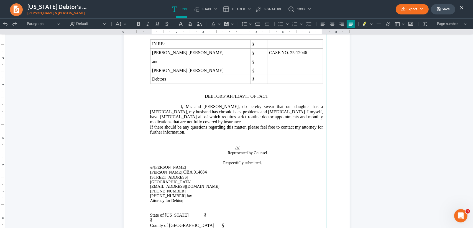
scroll to position [74, 0]
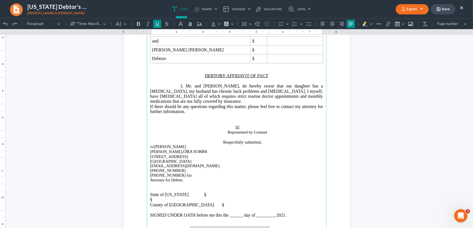
click at [248, 129] on p "/s/" at bounding box center [236, 126] width 173 height 5
drag, startPoint x: 242, startPoint y: 138, endPoint x: 233, endPoint y: 138, distance: 8.9
click at [233, 129] on p "/s/" at bounding box center [236, 126] width 173 height 5
copy u "/s/"
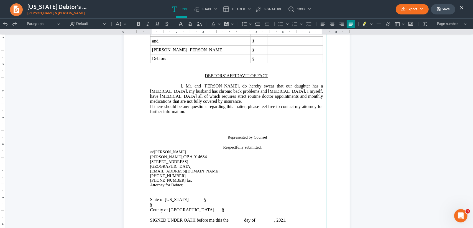
drag, startPoint x: 4, startPoint y: 23, endPoint x: 188, endPoint y: 149, distance: 222.7
click at [5, 23] on icon "Editor toolbar" at bounding box center [5, 23] width 4 height 3
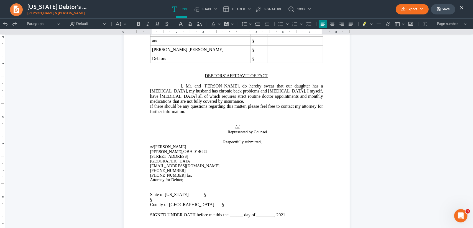
click at [242, 129] on p "/s/" at bounding box center [236, 126] width 173 height 5
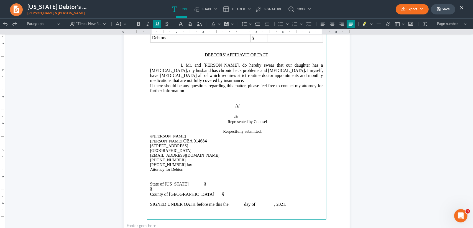
scroll to position [111, 0]
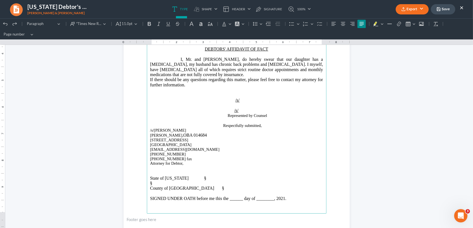
drag, startPoint x: 287, startPoint y: 116, endPoint x: 242, endPoint y: 115, distance: 45.2
click at [287, 115] on p "Represented by Counsel" at bounding box center [236, 115] width 173 height 5
click at [230, 116] on span "Represented by Counsel" at bounding box center [247, 115] width 39 height 4
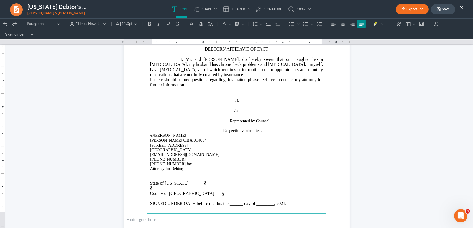
click at [230, 121] on span "Represented by Counsel" at bounding box center [249, 120] width 39 height 4
click at [4, 24] on icon "Editor toolbar" at bounding box center [5, 24] width 6 height 6
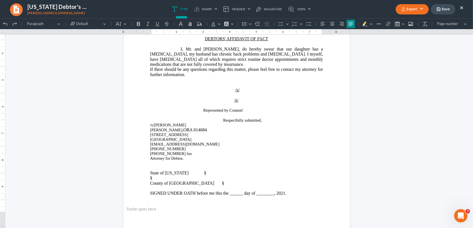
click at [4, 24] on icon "Editor toolbar" at bounding box center [5, 24] width 6 height 6
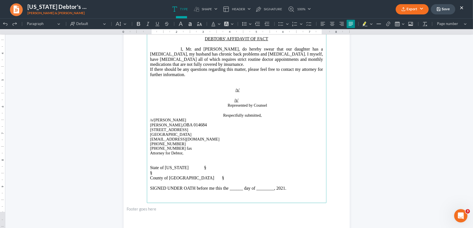
click at [177, 170] on span "State of Texas §" at bounding box center [178, 167] width 56 height 5
click at [174, 180] on span "County of Wichita §" at bounding box center [187, 177] width 74 height 5
drag, startPoint x: 180, startPoint y: 188, endPoint x: 166, endPoint y: 190, distance: 14.2
click at [166, 180] on span "County of Wichita §" at bounding box center [187, 177] width 74 height 5
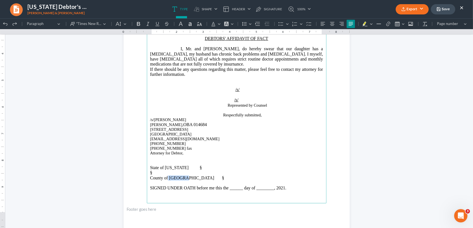
click at [177, 180] on span "County of Wichita §" at bounding box center [187, 177] width 74 height 5
click at [179, 180] on span "County of Wichita §" at bounding box center [187, 177] width 74 height 5
drag, startPoint x: 182, startPoint y: 189, endPoint x: 168, endPoint y: 189, distance: 13.9
click at [168, 180] on span "County of Wichita §" at bounding box center [187, 177] width 74 height 5
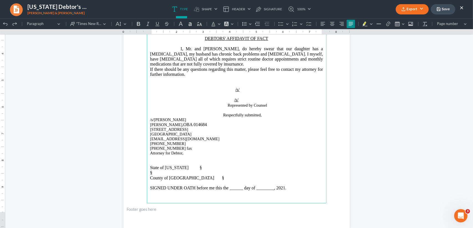
drag, startPoint x: 179, startPoint y: 188, endPoint x: 192, endPoint y: 187, distance: 12.3
click at [180, 180] on span "County of Wichita §" at bounding box center [187, 177] width 74 height 5
click at [152, 175] on span "§" at bounding box center [151, 172] width 2 height 5
drag, startPoint x: 185, startPoint y: 188, endPoint x: 193, endPoint y: 186, distance: 8.9
click at [185, 180] on span "County of ________ §" at bounding box center [173, 177] width 47 height 5
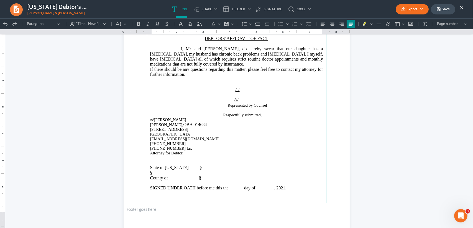
drag, startPoint x: 195, startPoint y: 190, endPoint x: 225, endPoint y: 189, distance: 30.2
click at [196, 180] on span "County of __________ §" at bounding box center [175, 177] width 51 height 5
click at [231, 175] on p "§" at bounding box center [236, 172] width 173 height 5
drag, startPoint x: 295, startPoint y: 200, endPoint x: 308, endPoint y: 199, distance: 13.3
click at [287, 190] on span "SIGNED UNDER OATH before me this the ______ day of ________, 2021." at bounding box center [218, 187] width 136 height 5
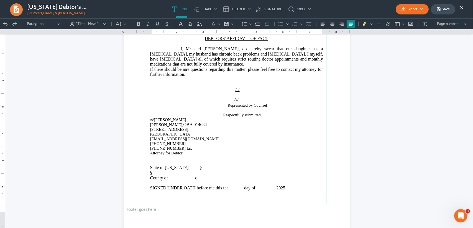
click at [255, 190] on span "SIGNED UNDER OATH before me this the ______ day of ________, 2025." at bounding box center [218, 187] width 136 height 5
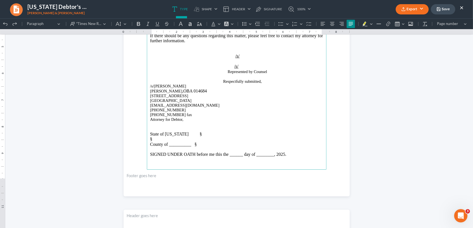
scroll to position [148, 0]
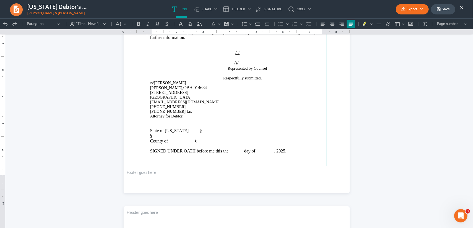
click at [147, 141] on main "IN THE UNITED STATES BANKRUPTCY COURT WESTERN DISTRICT OF OKLAHOMA IN RE: § Dav…" at bounding box center [237, 46] width 180 height 239
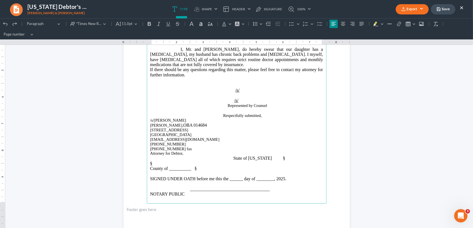
scroll to position [74, 0]
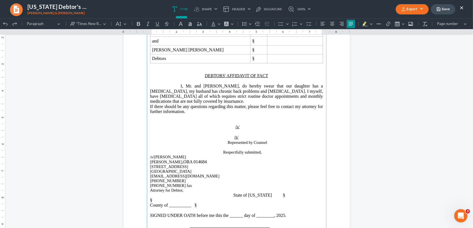
click at [228, 129] on span "/s/" at bounding box center [195, 126] width 90 height 5
click at [236, 129] on u "/s/" at bounding box center [238, 126] width 4 height 5
drag, startPoint x: 219, startPoint y: 138, endPoint x: 223, endPoint y: 137, distance: 4.2
click at [220, 129] on span "/s/" at bounding box center [195, 126] width 90 height 5
click at [225, 129] on span "/s/" at bounding box center [195, 126] width 90 height 5
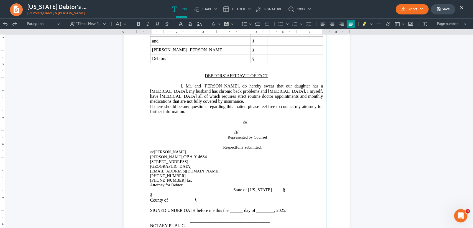
click at [226, 139] on p "Represented by Counsel" at bounding box center [236, 136] width 173 height 5
drag, startPoint x: 200, startPoint y: 150, endPoint x: 203, endPoint y: 150, distance: 3.6
click at [200, 139] on p "Represented by Counsel" at bounding box center [236, 136] width 173 height 5
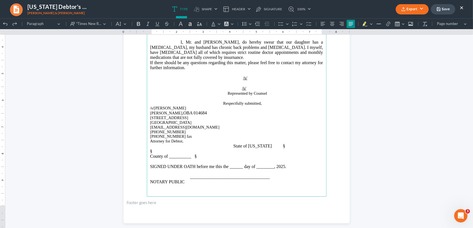
scroll to position [136, 0]
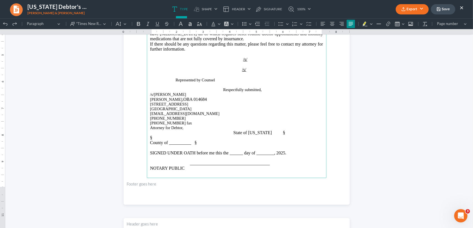
click at [178, 77] on span "Rich Text Editor, page-0-main" at bounding box center [175, 74] width 51 height 5
click at [172, 82] on span "Rich Text Editor, page-0-main" at bounding box center [162, 79] width 25 height 5
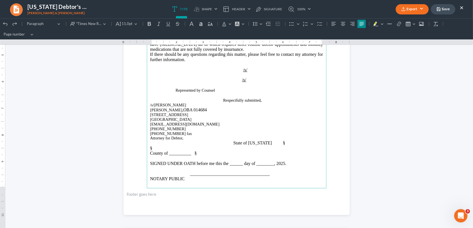
click at [176, 89] on span "Represented by Counsel" at bounding box center [195, 90] width 39 height 4
click at [231, 101] on span "Respectfully submitted," at bounding box center [242, 100] width 39 height 4
click at [239, 103] on span "Rich Text Editor, page-0-main" at bounding box center [235, 100] width 13 height 5
click at [244, 99] on span "Respectfully submitted," at bounding box center [262, 100] width 39 height 4
click at [3, 24] on icon "Editor toolbar" at bounding box center [5, 24] width 6 height 6
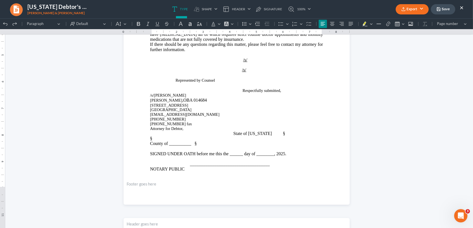
scroll to position [137, 0]
click at [6, 25] on icon "Editor toolbar" at bounding box center [5, 24] width 6 height 6
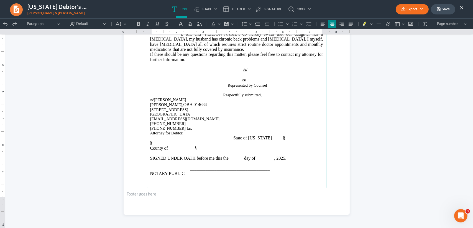
scroll to position [136, 0]
click at [7, 21] on icon "Editor toolbar" at bounding box center [5, 24] width 6 height 6
click at [233, 137] on span "State of Oklahoma §" at bounding box center [259, 137] width 52 height 5
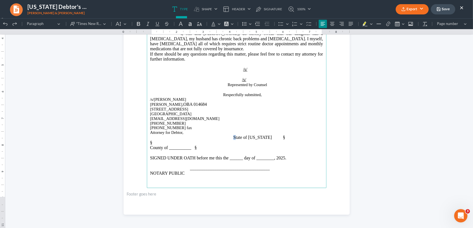
scroll to position [136, 0]
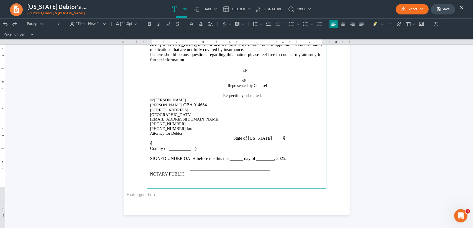
click at [228, 136] on span "Rich Text Editor, page-0-main" at bounding box center [191, 138] width 83 height 4
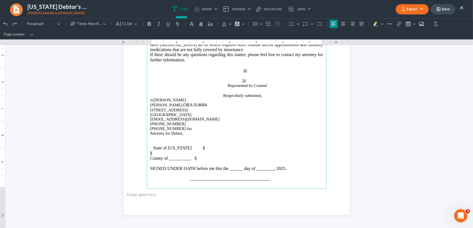
click at [153, 149] on span "State of Oklahoma §" at bounding box center [179, 147] width 52 height 5
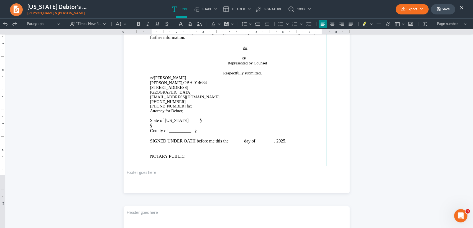
scroll to position [74, 0]
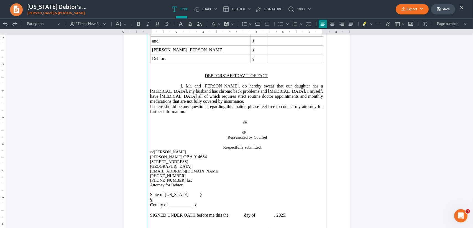
click at [197, 202] on p "§" at bounding box center [236, 199] width 173 height 5
drag, startPoint x: 1, startPoint y: 22, endPoint x: 350, endPoint y: 103, distance: 357.9
click at [1, 24] on button "Undo (Ctrl+Z) Undo" at bounding box center [5, 24] width 8 height 8
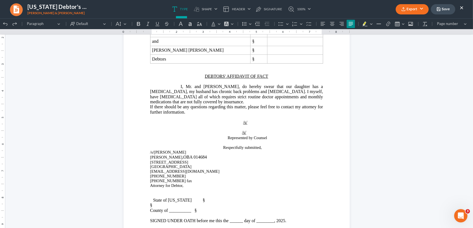
scroll to position [74, 0]
click at [185, 201] on span "State of Oklahoma §" at bounding box center [179, 199] width 52 height 5
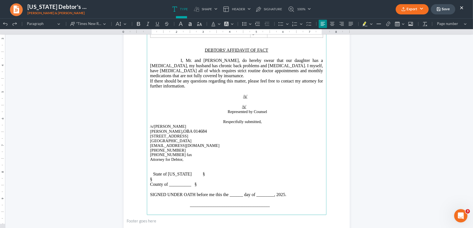
scroll to position [111, 0]
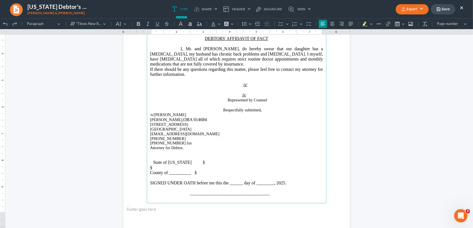
click at [195, 164] on span "State of Oklahoma §" at bounding box center [179, 162] width 52 height 5
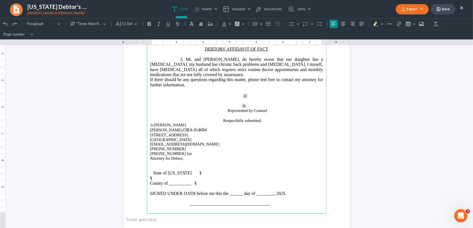
click at [153, 172] on span "State of Oklahoma §" at bounding box center [177, 172] width 49 height 5
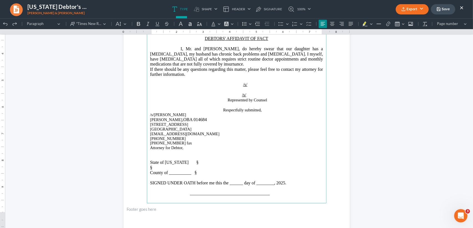
click at [188, 164] on span "State of Oklahoma §" at bounding box center [174, 162] width 49 height 5
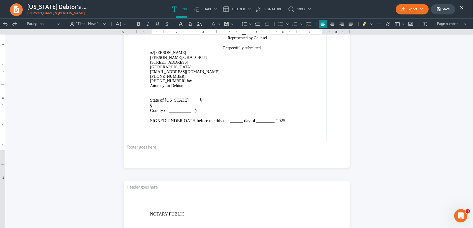
scroll to position [185, 0]
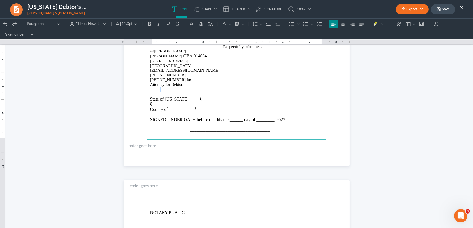
drag, startPoint x: 158, startPoint y: 88, endPoint x: 156, endPoint y: 90, distance: 3.3
click at [158, 88] on span "Rich Text Editor, page-0-main" at bounding box center [190, 89] width 80 height 4
click at [147, 99] on main "IN THE UNITED STATES BANKRUPTCY COURT WESTERN DISTRICT OF OKLAHOMA IN RE: § Dav…" at bounding box center [237, 19] width 180 height 239
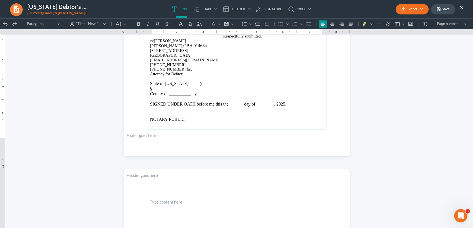
click at [414, 12] on button "Export" at bounding box center [412, 9] width 33 height 10
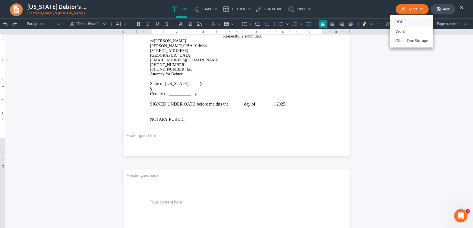
click at [410, 21] on link "PDF" at bounding box center [411, 21] width 43 height 9
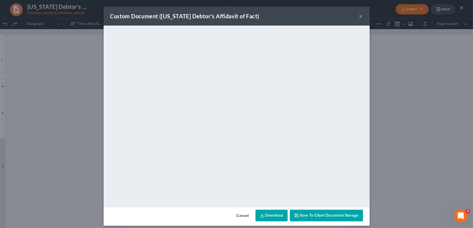
click at [359, 15] on button "×" at bounding box center [361, 16] width 4 height 7
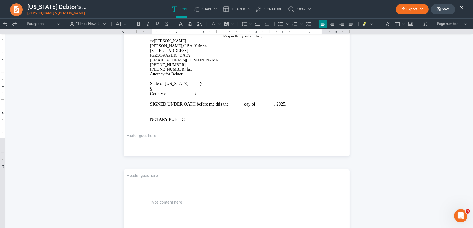
click at [442, 6] on button "Save" at bounding box center [443, 9] width 24 height 10
click at [311, 13] on link "100%" at bounding box center [298, 9] width 26 height 18
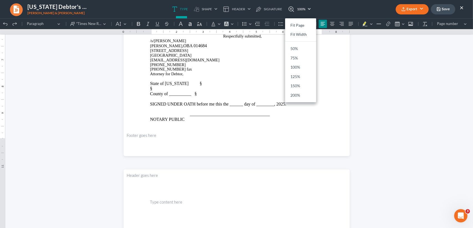
click at [463, 7] on button "×" at bounding box center [462, 7] width 4 height 7
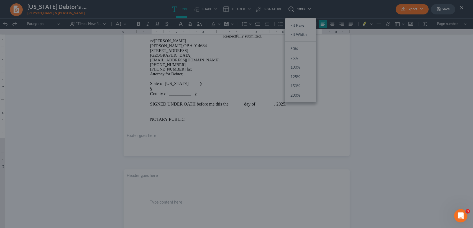
click at [404, 87] on div at bounding box center [236, 114] width 473 height 228
click at [401, 62] on div at bounding box center [236, 114] width 473 height 228
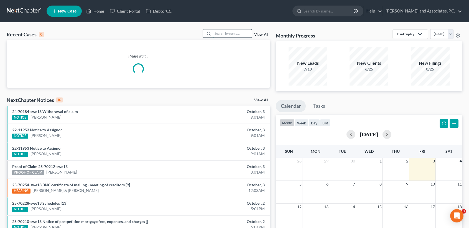
click at [243, 35] on input "search" at bounding box center [232, 33] width 39 height 8
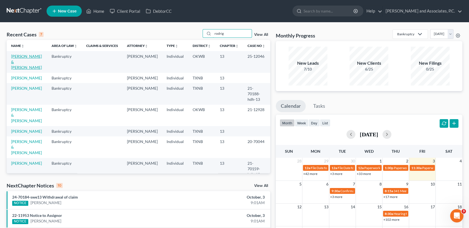
type input "rodrig"
click at [19, 64] on link "[PERSON_NAME] & [PERSON_NAME]" at bounding box center [26, 62] width 31 height 16
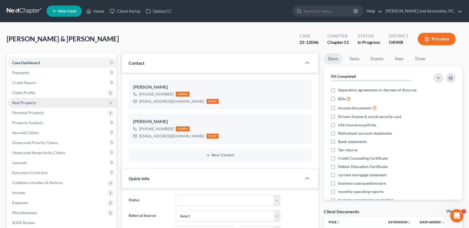
scroll to position [92, 0]
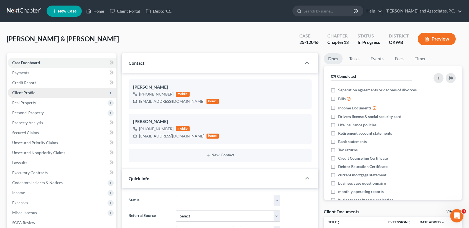
click at [37, 92] on span "Client Profile" at bounding box center [62, 93] width 109 height 10
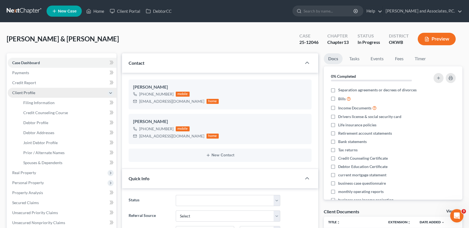
scroll to position [1051, 0]
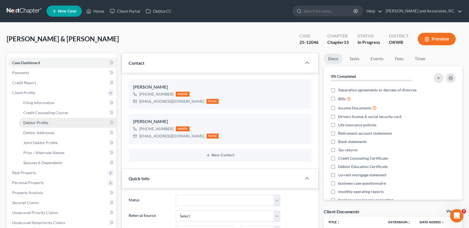
click at [39, 121] on span "Debtor Profile" at bounding box center [35, 122] width 25 height 5
select select "1"
select select "3"
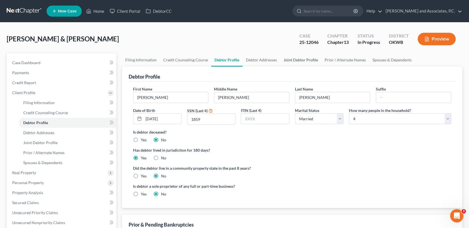
click at [289, 65] on link "Joint Debtor Profile" at bounding box center [300, 59] width 41 height 13
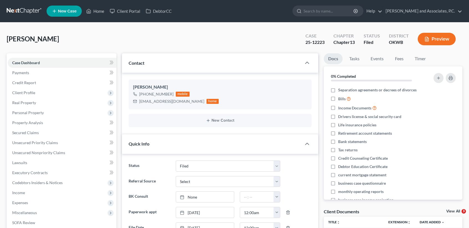
select select "5"
select select "0"
click at [88, 8] on icon at bounding box center [88, 11] width 5 height 7
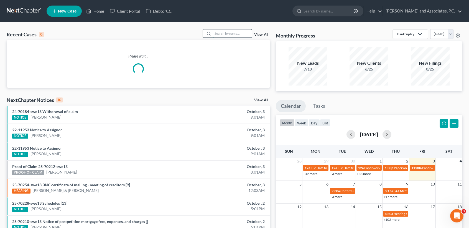
click at [240, 34] on input "search" at bounding box center [232, 33] width 39 height 8
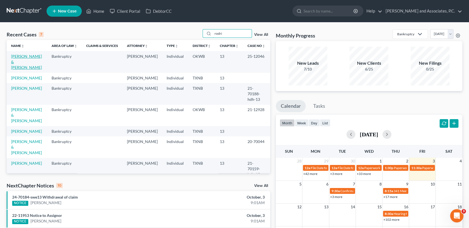
type input "rodri"
click at [11, 62] on link "[PERSON_NAME] & [PERSON_NAME]" at bounding box center [26, 62] width 31 height 16
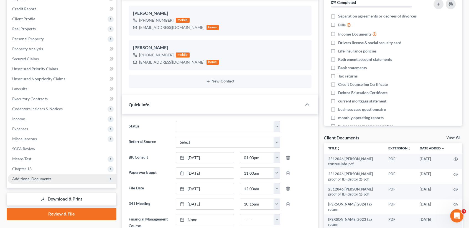
scroll to position [92, 0]
click at [35, 180] on span "Additional Documents" at bounding box center [62, 178] width 109 height 10
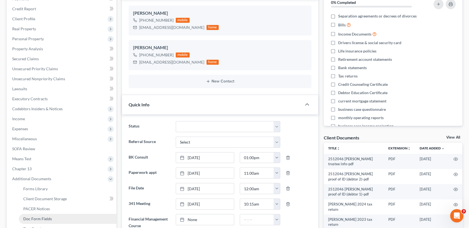
scroll to position [111, 0]
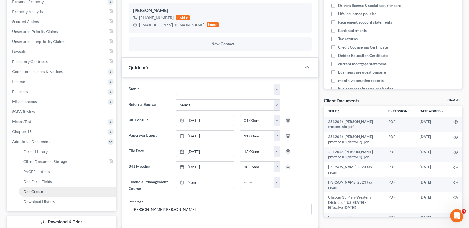
click at [37, 191] on span "Doc Creator" at bounding box center [34, 191] width 22 height 5
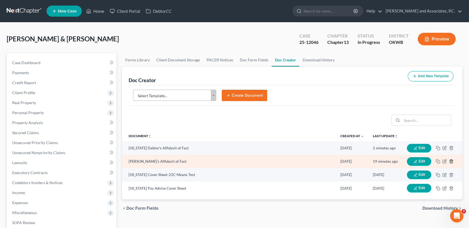
click at [450, 160] on icon "button" at bounding box center [451, 161] width 2 height 4
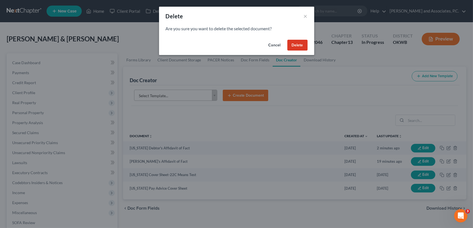
click at [299, 44] on button "Delete" at bounding box center [297, 45] width 20 height 11
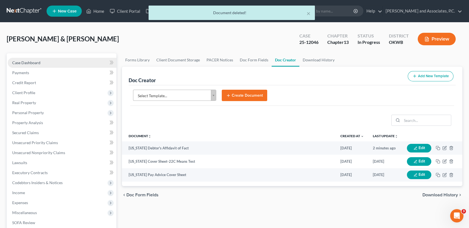
click at [28, 59] on link "Case Dashboard" at bounding box center [62, 63] width 109 height 10
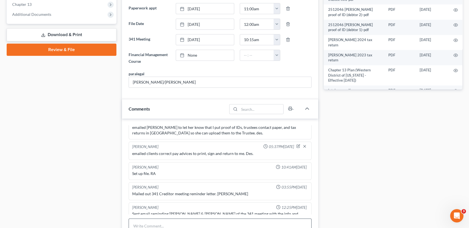
scroll to position [259, 0]
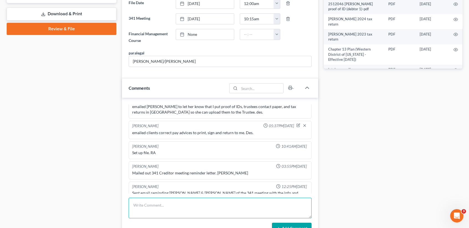
click at [190, 197] on textarea at bounding box center [220, 207] width 183 height 21
click at [241, 200] on textarea "client is agreeable to the payment increase to" at bounding box center [220, 207] width 183 height 21
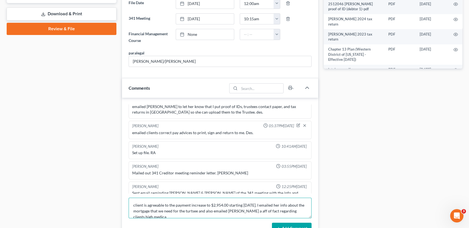
scroll to position [1, 0]
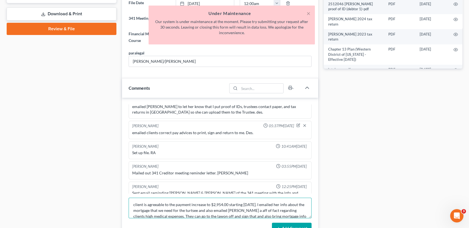
type textarea "client is agreeable to the payment increase to $2,954.00 starting Nov 2025. I e…"
click at [297, 224] on button "Add Comment" at bounding box center [292, 228] width 40 height 12
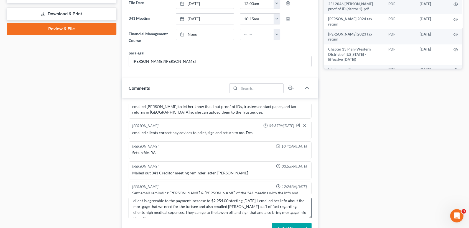
scroll to position [6, 0]
click at [304, 223] on button "Add Comment" at bounding box center [292, 228] width 40 height 12
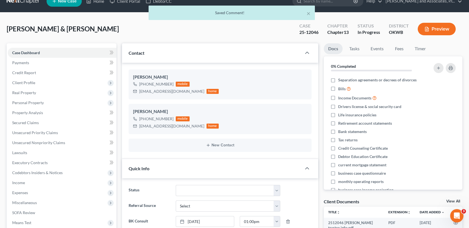
scroll to position [0, 0]
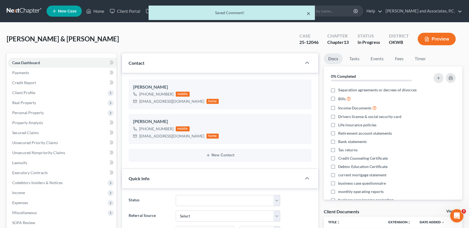
drag, startPoint x: 308, startPoint y: 15, endPoint x: 179, endPoint y: 37, distance: 131.3
click at [308, 15] on button "×" at bounding box center [309, 13] width 4 height 7
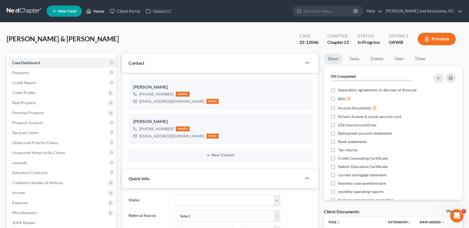
click at [92, 12] on link "Home" at bounding box center [95, 11] width 24 height 10
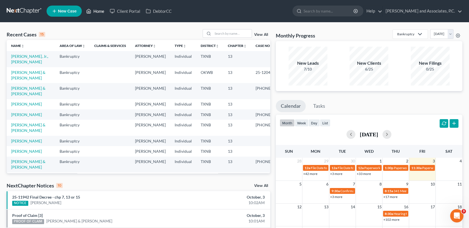
click at [99, 13] on link "Home" at bounding box center [95, 11] width 24 height 10
click at [244, 31] on input "search" at bounding box center [232, 33] width 39 height 8
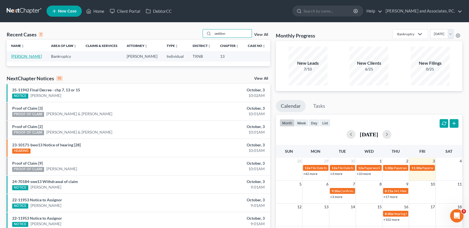
type input "seddon"
click at [16, 57] on link "[PERSON_NAME]" at bounding box center [26, 56] width 31 height 5
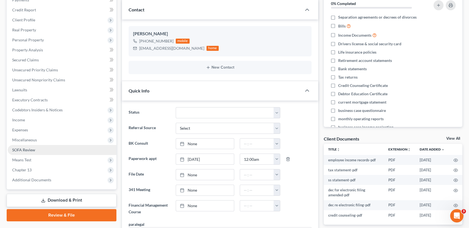
scroll to position [74, 0]
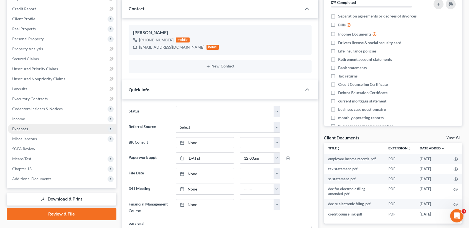
click at [23, 128] on span "Expenses" at bounding box center [20, 128] width 16 height 5
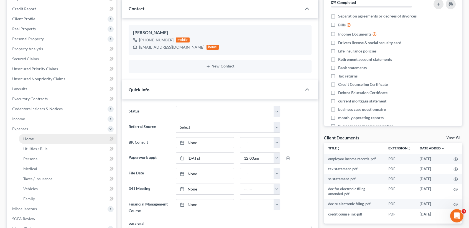
click at [30, 137] on span "Home" at bounding box center [28, 138] width 11 height 5
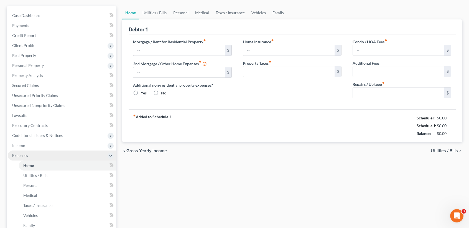
type input "600.00"
type input "0.00"
radio input "true"
type input "0.00"
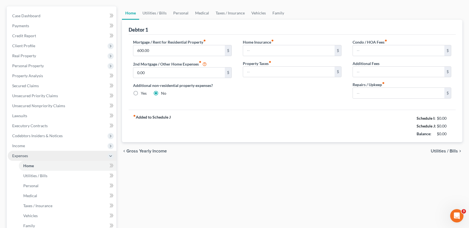
type input "0.00"
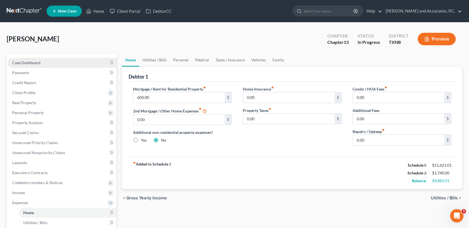
click at [50, 62] on link "Case Dashboard" at bounding box center [62, 63] width 109 height 10
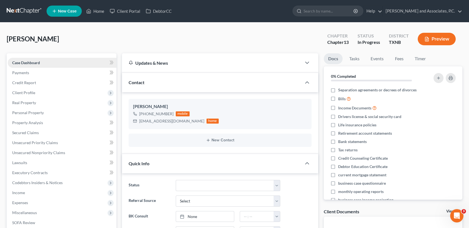
scroll to position [1723, 0]
click at [24, 200] on span "Expenses" at bounding box center [20, 202] width 16 height 5
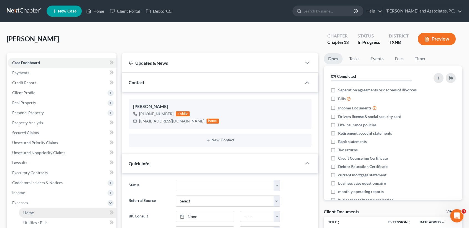
click at [25, 214] on link "Home" at bounding box center [68, 212] width 98 height 10
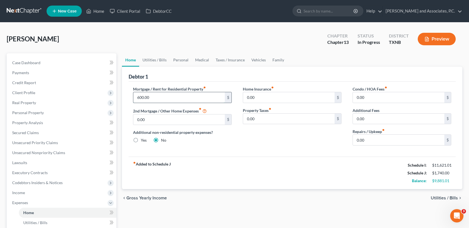
click at [169, 96] on input "600.00" at bounding box center [178, 97] width 91 height 11
type input "500.00"
click at [161, 60] on link "Utilities / Bills" at bounding box center [154, 59] width 31 height 13
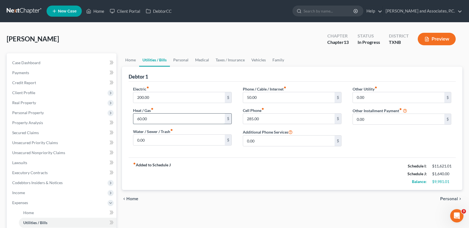
click at [163, 117] on input "60.00" at bounding box center [178, 118] width 91 height 11
type input "0.00"
click at [182, 101] on input "200.00" at bounding box center [178, 97] width 91 height 11
type input "300.00"
click at [208, 165] on div "fiber_manual_record Added to Schedule J Schedule I: $11,621.01 Schedule J: $1,6…" at bounding box center [292, 173] width 327 height 32
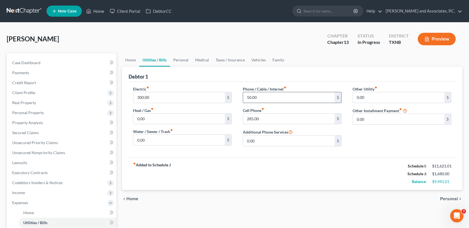
click at [269, 101] on input "50.00" at bounding box center [288, 97] width 91 height 11
click at [288, 193] on div "chevron_left Home Personal chevron_right" at bounding box center [292, 199] width 340 height 18
click at [183, 63] on link "Personal" at bounding box center [181, 59] width 22 height 13
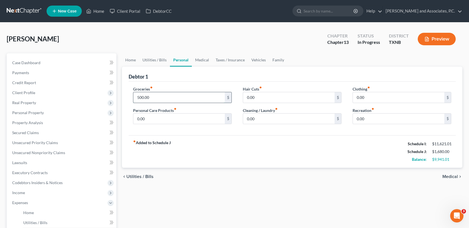
click at [170, 96] on input "500.00" at bounding box center [178, 97] width 91 height 11
type input "458.00"
click at [273, 100] on input "0.00" at bounding box center [288, 97] width 91 height 11
type input "15.00"
click at [372, 96] on input "0.00" at bounding box center [398, 97] width 91 height 11
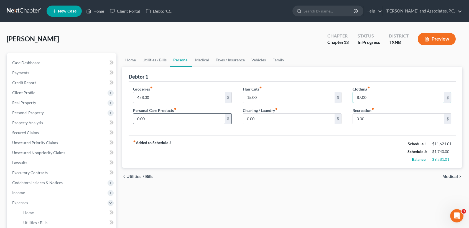
type input "87.00"
click at [193, 120] on input "0.00" at bounding box center [178, 118] width 91 height 11
type input "48.00"
click at [280, 120] on input "0.00" at bounding box center [288, 118] width 91 height 11
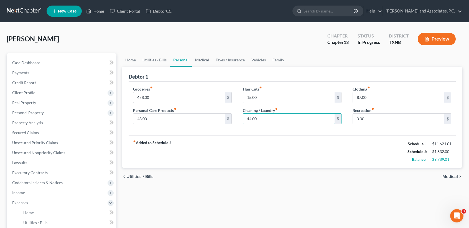
type input "44.00"
click at [207, 63] on link "Medical" at bounding box center [202, 59] width 21 height 13
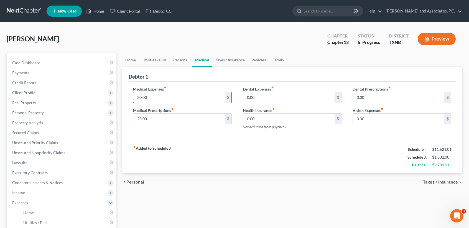
click at [185, 98] on input "20.00" at bounding box center [178, 97] width 91 height 11
click at [188, 117] on input "25.00" at bounding box center [178, 118] width 91 height 11
type input "20.00"
click at [235, 63] on link "Taxes / Insurance" at bounding box center [230, 59] width 36 height 13
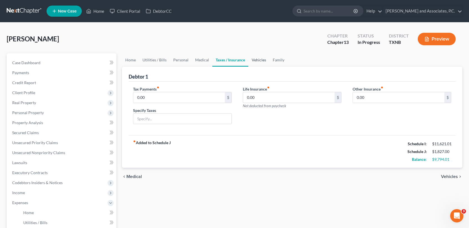
click at [251, 60] on link "Vehicles" at bounding box center [258, 59] width 21 height 13
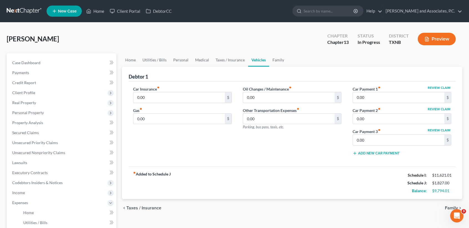
click at [253, 59] on link "Vehicles" at bounding box center [258, 59] width 21 height 13
click at [161, 115] on input "0.00" at bounding box center [178, 118] width 91 height 11
type input "3"
type input "350.00"
click at [177, 97] on input "0.00" at bounding box center [178, 97] width 91 height 11
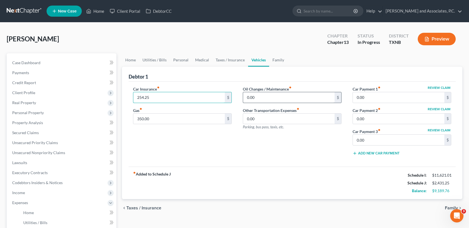
type input "254.25"
click at [277, 101] on input "0.00" at bounding box center [288, 97] width 91 height 11
type input "50.00"
click at [277, 57] on link "Family" at bounding box center [278, 59] width 18 height 13
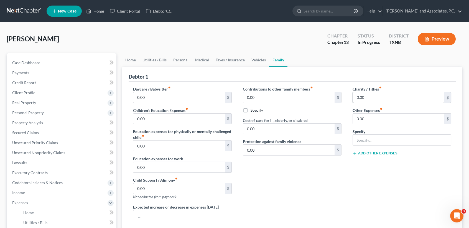
click at [385, 104] on div "Charity / Tithes fiber_manual_record 0.00 $ Other Expenses fiber_manual_record …" at bounding box center [402, 145] width 110 height 118
click at [386, 99] on input "0.00" at bounding box center [398, 97] width 91 height 11
type input "100.00"
click at [134, 57] on link "Home" at bounding box center [130, 59] width 17 height 13
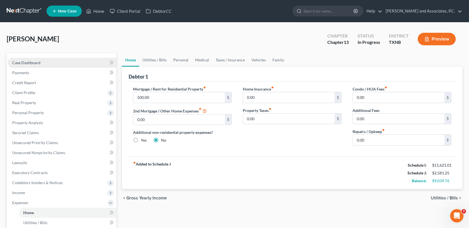
click at [23, 63] on span "Case Dashboard" at bounding box center [26, 62] width 28 height 5
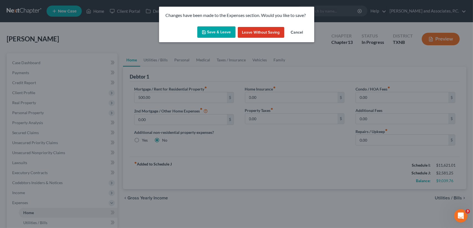
click at [208, 36] on button "Save & Leave" at bounding box center [216, 32] width 38 height 12
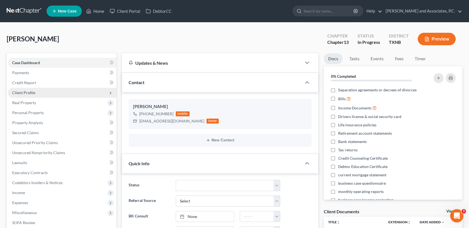
scroll to position [1723, 0]
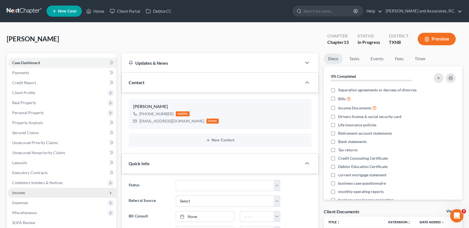
click at [25, 191] on span "Income" at bounding box center [62, 192] width 109 height 10
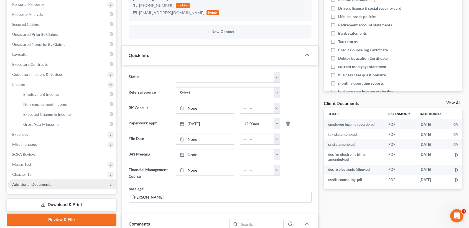
scroll to position [111, 0]
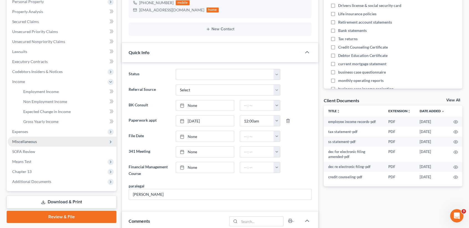
click at [37, 130] on span "Expenses" at bounding box center [62, 131] width 109 height 10
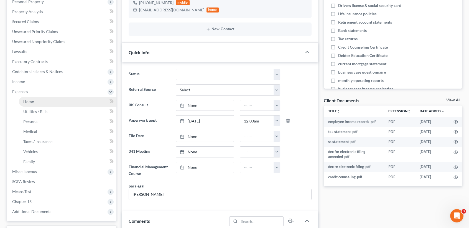
click at [40, 103] on link "Home" at bounding box center [68, 101] width 98 height 10
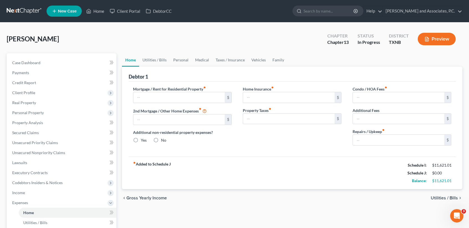
type input "500.00"
type input "0.00"
radio input "true"
type input "0.00"
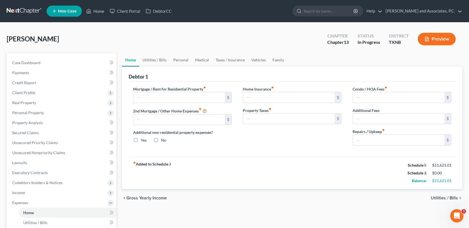
type input "0.00"
click at [150, 57] on link "Utilities / Bills" at bounding box center [154, 59] width 31 height 13
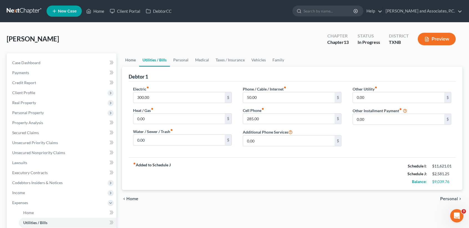
click at [132, 62] on link "Home" at bounding box center [130, 59] width 17 height 13
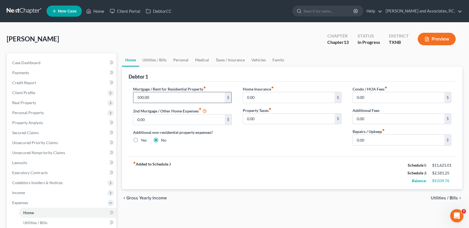
click at [163, 93] on input "500.00" at bounding box center [178, 97] width 91 height 11
type input "600.00"
click at [53, 65] on link "Case Dashboard" at bounding box center [62, 63] width 109 height 10
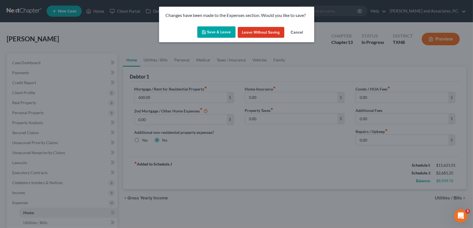
click at [217, 30] on button "Save & Leave" at bounding box center [216, 32] width 38 height 12
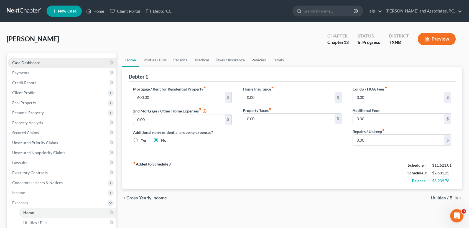
click at [38, 59] on link "Case Dashboard" at bounding box center [62, 63] width 109 height 10
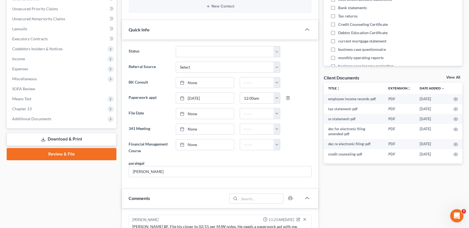
scroll to position [185, 0]
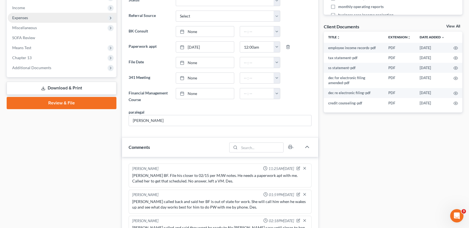
click at [27, 13] on span "Expenses" at bounding box center [62, 18] width 109 height 10
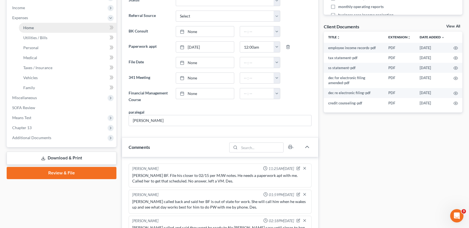
click at [25, 29] on span "Home" at bounding box center [28, 27] width 11 height 5
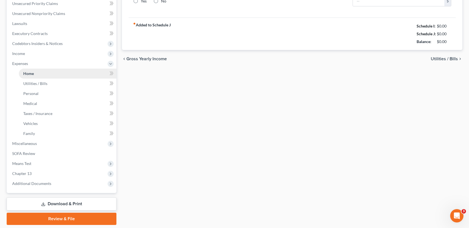
type input "600.00"
type input "0.00"
radio input "true"
type input "0.00"
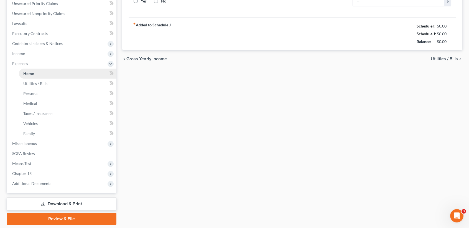
type input "0.00"
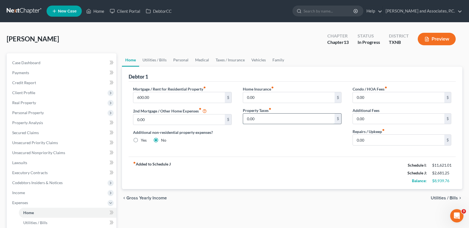
click at [278, 114] on input "0.00" at bounding box center [288, 118] width 91 height 11
drag, startPoint x: 280, startPoint y: 98, endPoint x: 283, endPoint y: 103, distance: 5.2
click at [281, 98] on input "0.00" at bounding box center [288, 97] width 91 height 11
click at [291, 120] on input "0.00" at bounding box center [288, 118] width 91 height 11
click at [164, 54] on link "Utilities / Bills" at bounding box center [154, 59] width 31 height 13
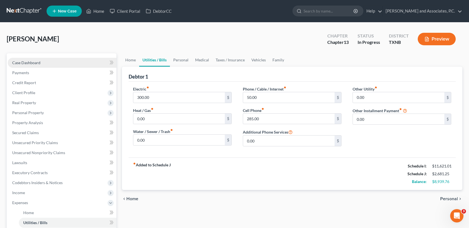
click at [45, 65] on link "Case Dashboard" at bounding box center [62, 63] width 109 height 10
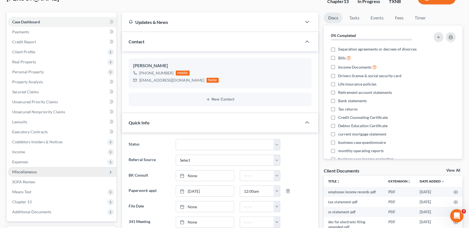
scroll to position [74, 0]
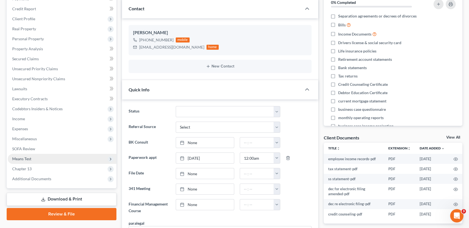
click at [34, 160] on span "Means Test" at bounding box center [62, 159] width 109 height 10
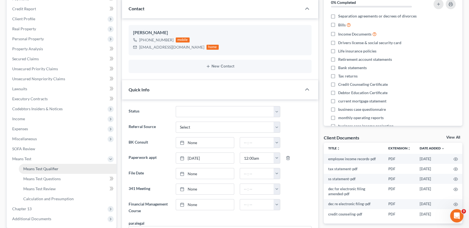
click at [39, 166] on span "Means Test Qualifier" at bounding box center [40, 168] width 35 height 5
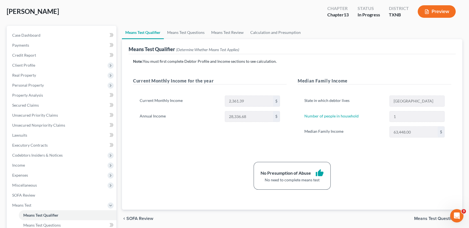
scroll to position [74, 0]
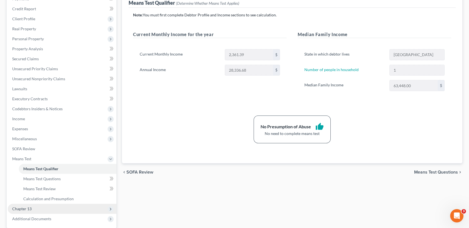
click at [33, 204] on span "Chapter 13" at bounding box center [62, 208] width 109 height 10
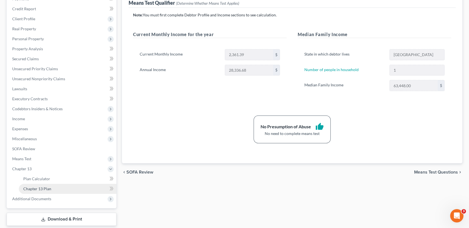
click at [34, 190] on link "Chapter 13 Plan" at bounding box center [68, 188] width 98 height 10
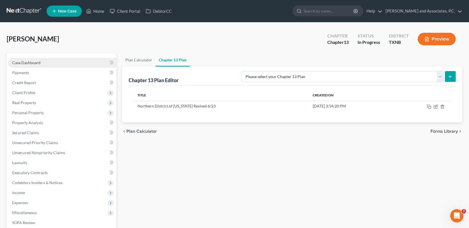
click at [16, 62] on span "Case Dashboard" at bounding box center [26, 62] width 28 height 5
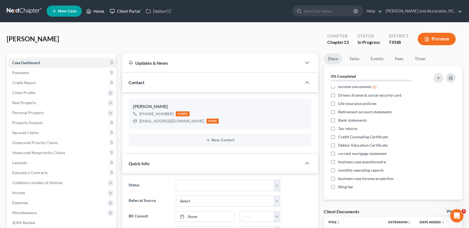
drag, startPoint x: 100, startPoint y: 16, endPoint x: 109, endPoint y: 14, distance: 9.6
click at [100, 16] on link "Home" at bounding box center [95, 11] width 24 height 10
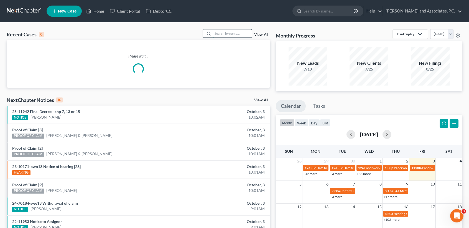
click at [227, 34] on input "search" at bounding box center [232, 33] width 39 height 8
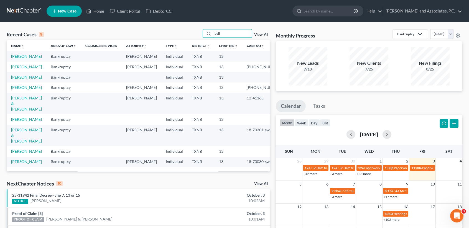
type input "bell"
click at [25, 57] on link "[PERSON_NAME]" at bounding box center [26, 56] width 31 height 5
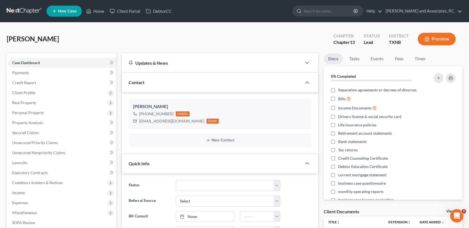
scroll to position [1047, 0]
drag, startPoint x: 93, startPoint y: 16, endPoint x: 95, endPoint y: 12, distance: 4.4
click at [93, 16] on ul "New Case Home Client Portal DebtorCC - No Result - See all results Or Press Ent…" at bounding box center [255, 11] width 416 height 14
click at [95, 12] on link "Home" at bounding box center [95, 11] width 24 height 10
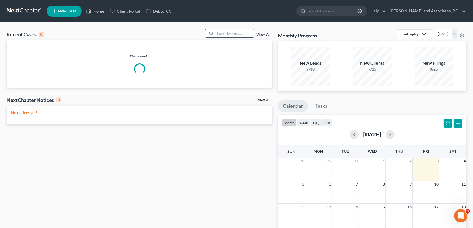
click at [225, 29] on input "search" at bounding box center [234, 33] width 39 height 8
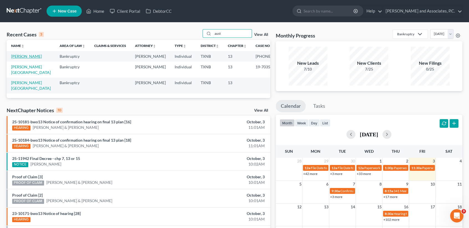
type input "aust"
click at [15, 56] on link "[PERSON_NAME]" at bounding box center [26, 56] width 31 height 5
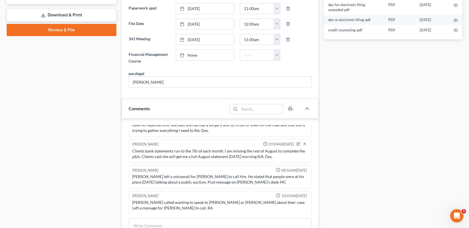
scroll to position [295, 0]
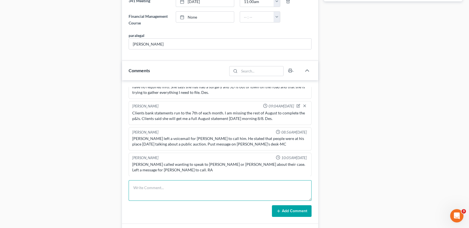
click at [142, 186] on textarea at bounding box center [220, 190] width 183 height 21
type textarea "C"
drag, startPoint x: 290, startPoint y: 184, endPoint x: 294, endPoint y: 184, distance: 3.6
click at [291, 184] on textarea "tried to call shell point 10/01 and you cannot get to an agent without an exten…" at bounding box center [220, 190] width 183 height 21
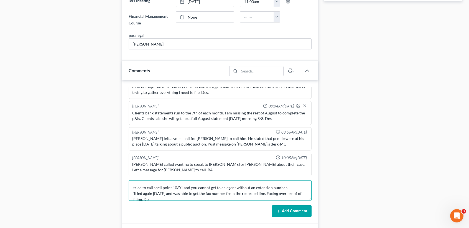
scroll to position [1, 0]
type textarea "tried to call shell point 10/01 and you cannot get to an agent without an exten…"
click at [297, 211] on button "Add Comment" at bounding box center [292, 211] width 40 height 12
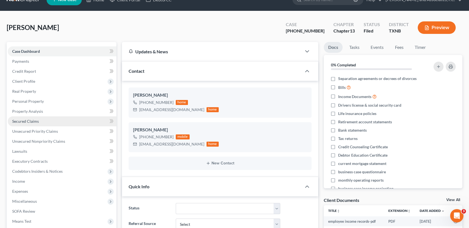
scroll to position [0, 0]
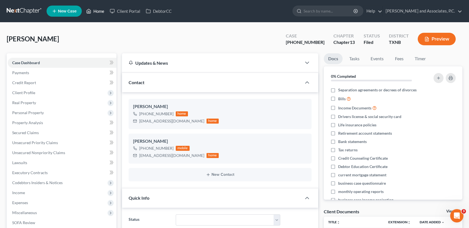
click at [96, 11] on link "Home" at bounding box center [95, 11] width 24 height 10
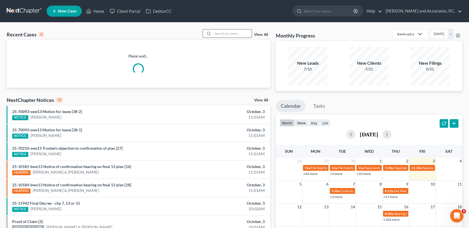
click at [233, 36] on input "search" at bounding box center [232, 33] width 39 height 8
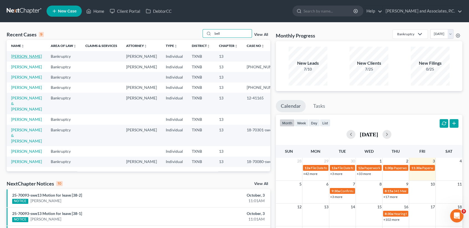
type input "bell"
click at [26, 55] on link "[PERSON_NAME]" at bounding box center [26, 56] width 31 height 5
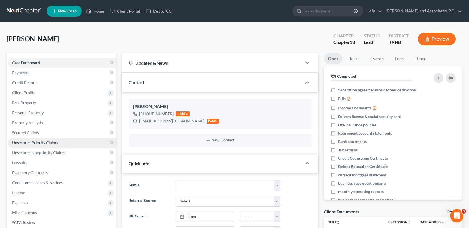
scroll to position [1047, 0]
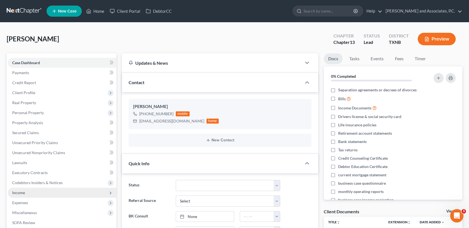
click at [20, 195] on span "Income" at bounding box center [62, 192] width 109 height 10
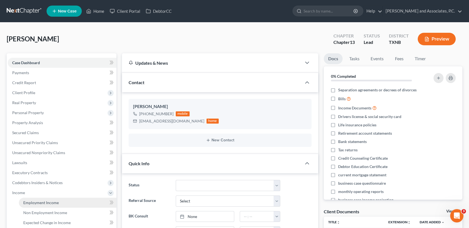
click at [20, 201] on link "Employment Income" at bounding box center [68, 202] width 98 height 10
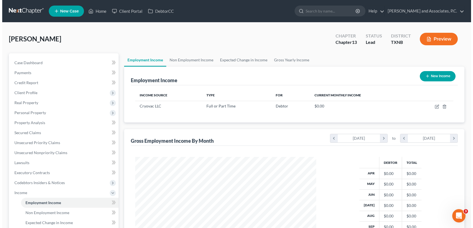
scroll to position [99, 192]
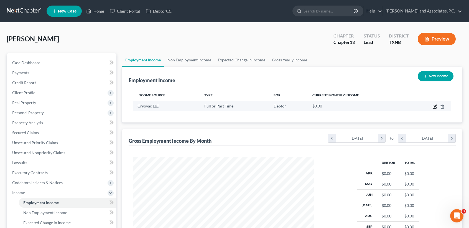
click at [433, 106] on icon "button" at bounding box center [435, 106] width 4 height 4
select select "0"
select select "28"
select select "3"
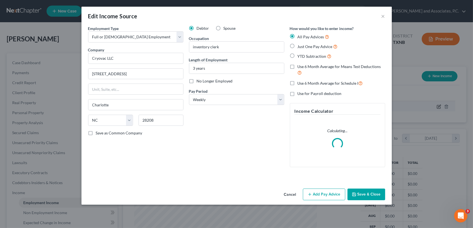
scroll to position [99, 194]
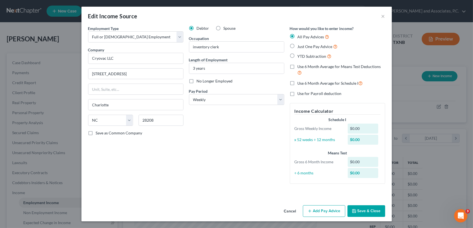
click at [313, 218] on div "Cancel Add Pay Advice Save & Close" at bounding box center [236, 212] width 310 height 18
click at [314, 214] on button "Add Pay Advice" at bounding box center [324, 211] width 42 height 12
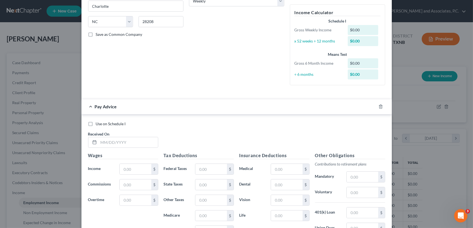
scroll to position [111, 0]
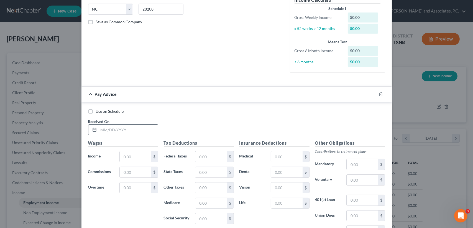
click at [141, 131] on input "text" at bounding box center [128, 129] width 59 height 11
type input "04/04/2025"
type input "726.40"
type input "41.39"
click at [214, 200] on input "10.3" at bounding box center [210, 203] width 31 height 11
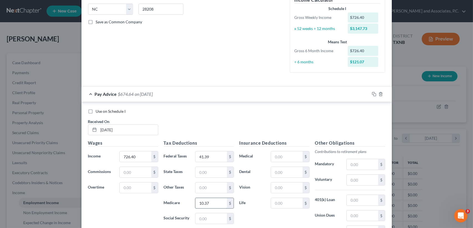
type input "10.37"
type input "44.34"
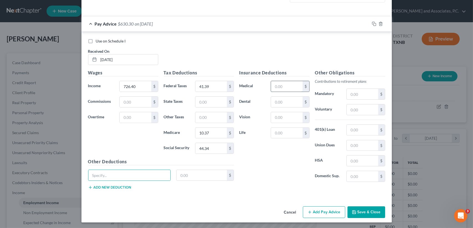
click at [276, 89] on input "text" at bounding box center [286, 86] width 31 height 11
type input "3.46"
click at [284, 101] on input "text" at bounding box center [286, 101] width 31 height 11
type input "4.38"
click at [284, 115] on input "text" at bounding box center [286, 117] width 31 height 11
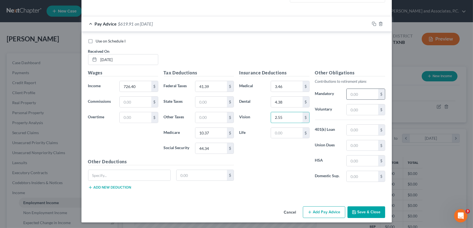
type input "2.55"
click at [366, 95] on input "text" at bounding box center [362, 94] width 31 height 11
type input "43.58"
type input "9.83"
click at [277, 147] on div "Insurance Deductions Medical 9.83 $ Dental 4.38 $ Vision 2.55 $ Life $" at bounding box center [275, 127] width 76 height 117
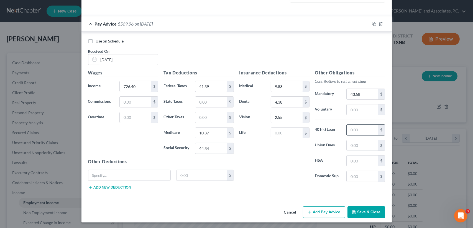
click at [364, 128] on input "text" at bounding box center [362, 129] width 31 height 11
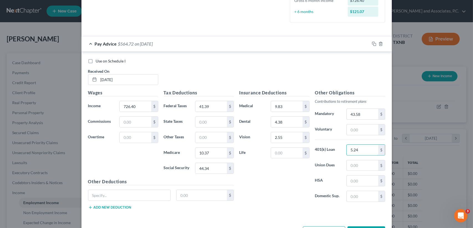
scroll to position [144, 0]
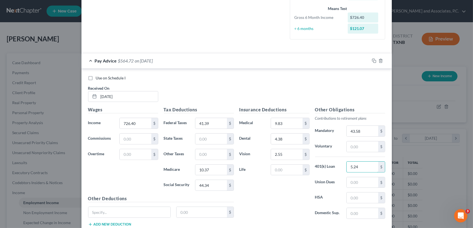
type input "5.24"
click at [129, 61] on span "$564.72" at bounding box center [126, 60] width 16 height 5
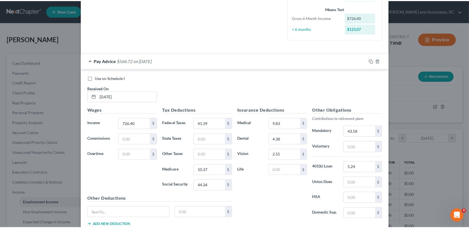
scroll to position [15, 0]
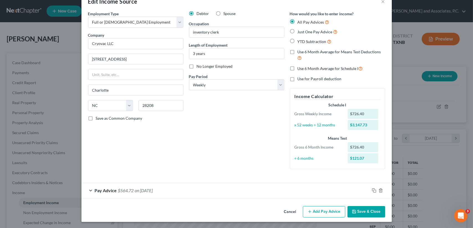
click at [372, 212] on button "Save & Close" at bounding box center [367, 212] width 38 height 12
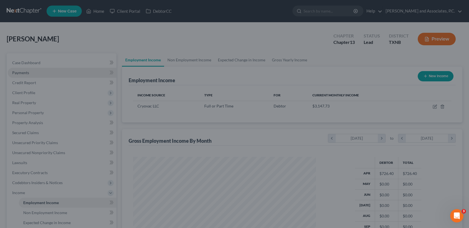
scroll to position [277048, 276955]
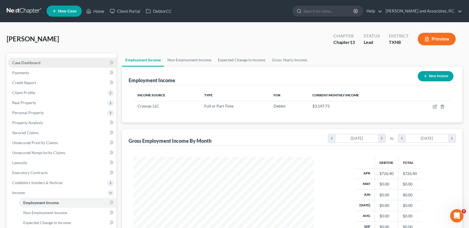
click at [37, 62] on span "Case Dashboard" at bounding box center [26, 62] width 28 height 5
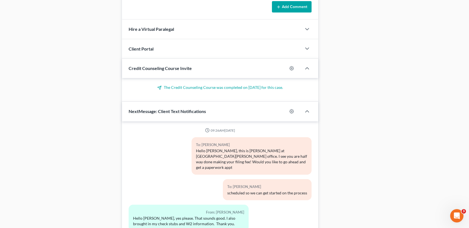
scroll to position [502, 0]
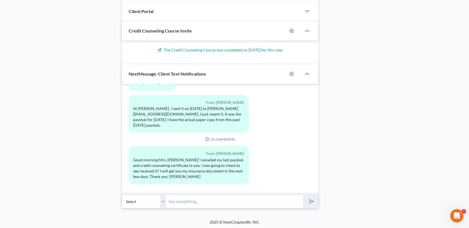
click at [190, 204] on input "text" at bounding box center [234, 201] width 137 height 14
click at [303, 195] on button "submit" at bounding box center [310, 201] width 15 height 13
type input "Letisha, this is desiree at Monte Whites office. I noticed that you have a 401k…"
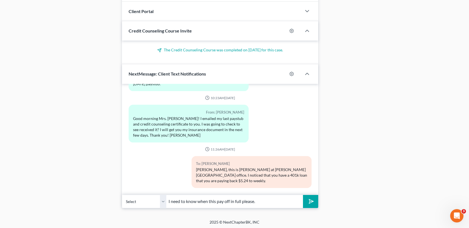
type input "I need to know when this pay off in full please."
click at [303, 195] on button "submit" at bounding box center [310, 201] width 15 height 13
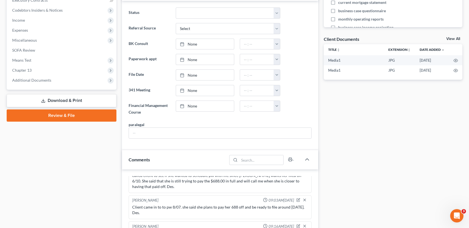
scroll to position [133, 0]
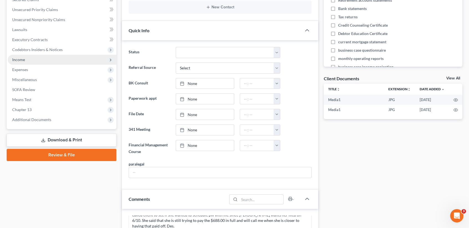
click at [35, 63] on span "Income" at bounding box center [62, 60] width 109 height 10
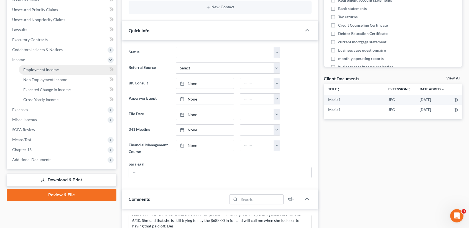
click at [40, 71] on span "Employment Income" at bounding box center [40, 69] width 35 height 5
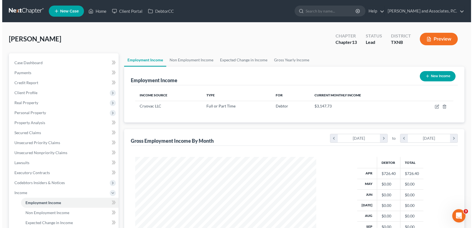
scroll to position [99, 192]
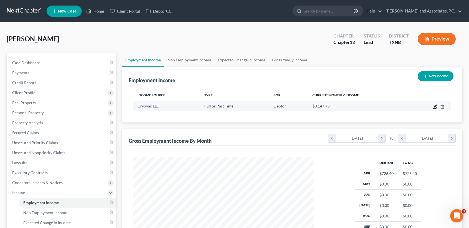
click at [437, 105] on icon "button" at bounding box center [435, 106] width 4 height 4
select select "0"
select select "28"
select select "3"
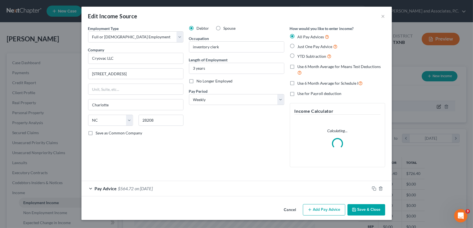
scroll to position [99, 194]
click at [375, 187] on icon "button" at bounding box center [374, 188] width 4 height 4
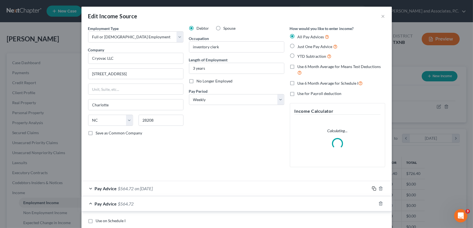
scroll to position [148, 0]
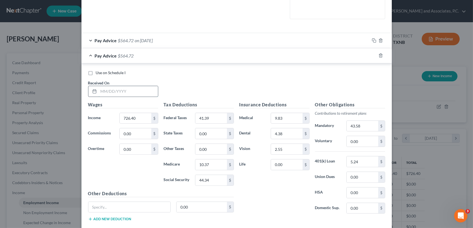
click at [125, 93] on input "text" at bounding box center [128, 91] width 59 height 11
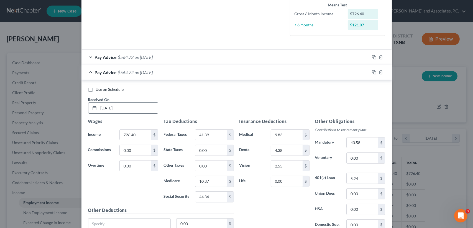
type input "04/11/2025"
type input "40.51"
type input "10.37"
click at [294, 134] on input "9.83" at bounding box center [286, 134] width 31 height 11
click at [288, 122] on h5 "Insurance Deductions" at bounding box center [274, 121] width 70 height 7
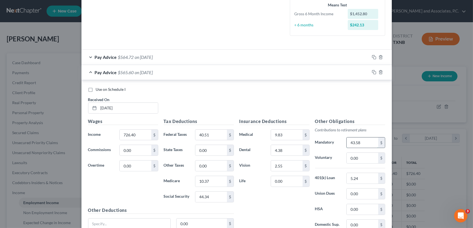
click at [367, 139] on input "43.58" at bounding box center [362, 142] width 31 height 11
type input "50.85"
click at [121, 74] on span "$558.33" at bounding box center [126, 72] width 16 height 5
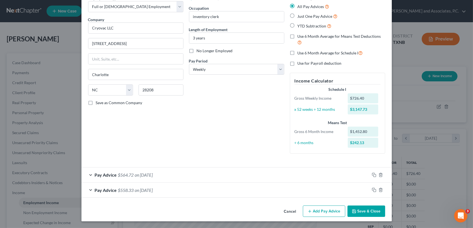
scroll to position [30, 0]
click at [374, 189] on rect "button" at bounding box center [375, 190] width 2 height 2
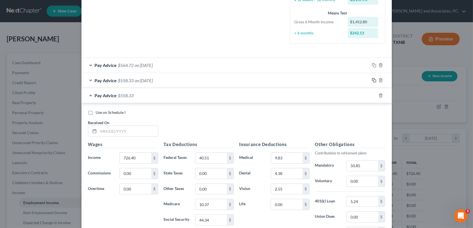
scroll to position [141, 0]
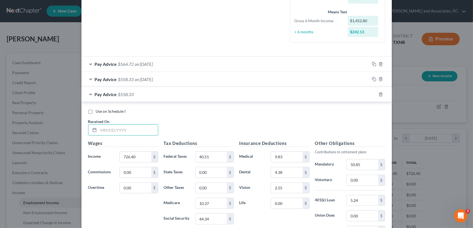
drag, startPoint x: 122, startPoint y: 128, endPoint x: 128, endPoint y: 123, distance: 8.3
click at [123, 127] on input "text" at bounding box center [128, 129] width 59 height 11
type input "04/18/2025"
type input "733.21"
type input "1"
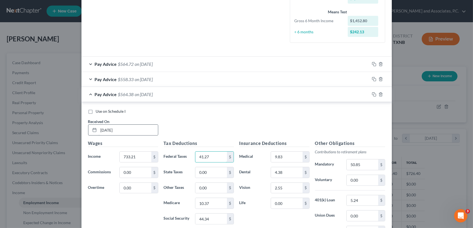
type input "41.27"
type input "10.47"
click at [291, 138] on div "Use on Schedule I Received On * 04/18/2025" at bounding box center [236, 123] width 303 height 31
click at [366, 165] on input "50.85" at bounding box center [362, 164] width 31 height 11
type input "51.32"
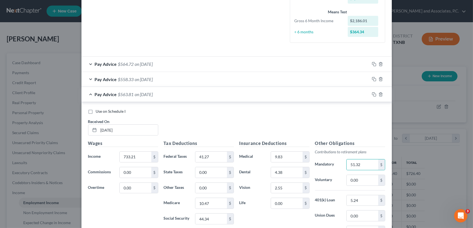
click at [326, 125] on div "Use on Schedule I Received On * 04/18/2025" at bounding box center [236, 123] width 303 height 31
click at [369, 166] on input "51.32" at bounding box center [362, 164] width 31 height 11
click at [368, 166] on input "51.32" at bounding box center [362, 164] width 31 height 11
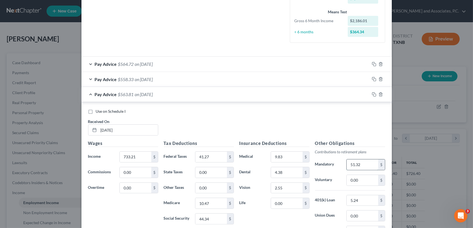
click at [365, 162] on input "51.32" at bounding box center [362, 164] width 31 height 11
click at [370, 164] on input "51.32" at bounding box center [362, 164] width 31 height 11
click at [366, 161] on input "51.32" at bounding box center [362, 164] width 31 height 11
click at [366, 180] on input "0.00" at bounding box center [362, 180] width 31 height 11
click at [371, 167] on input "51.32" at bounding box center [362, 164] width 31 height 11
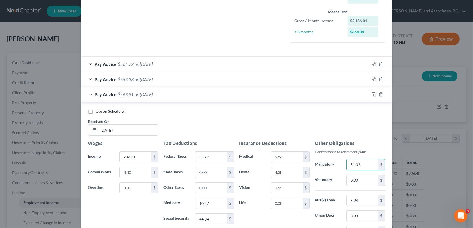
click at [363, 129] on div "Use on Schedule I Received On * 04/18/2025" at bounding box center [236, 123] width 303 height 31
click at [360, 197] on input "5.24" at bounding box center [362, 200] width 31 height 11
click at [228, 114] on div "Use on Schedule I Received On * 04/18/2025" at bounding box center [236, 123] width 303 height 31
click at [214, 158] on input "41.27" at bounding box center [210, 156] width 31 height 11
click at [212, 204] on input "10.47" at bounding box center [210, 203] width 31 height 11
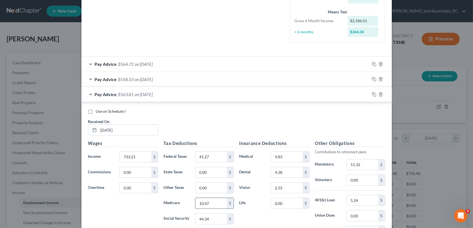
click at [212, 203] on input "10.47" at bounding box center [210, 203] width 31 height 11
click at [217, 214] on input "44.34" at bounding box center [210, 218] width 31 height 11
type input "44.76"
click at [153, 91] on span "on 04/18/2025" at bounding box center [144, 93] width 18 height 5
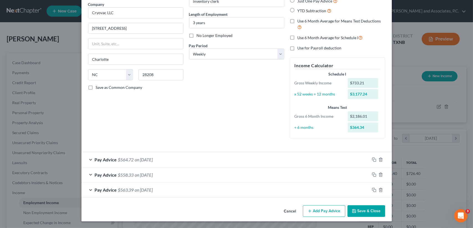
scroll to position [45, 0]
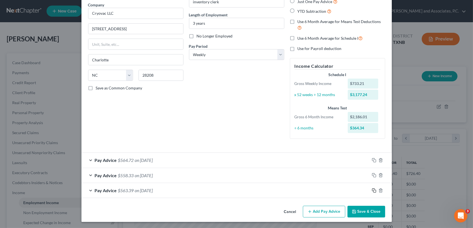
click at [372, 189] on icon "button" at bounding box center [374, 190] width 4 height 4
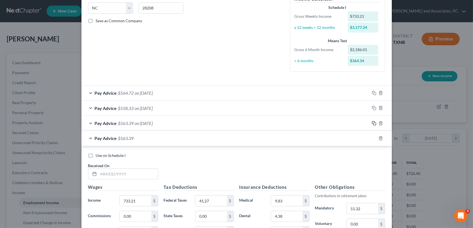
scroll to position [119, 0]
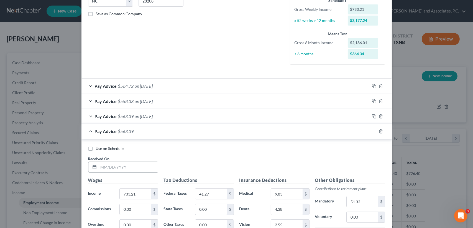
click at [148, 167] on input "text" at bounding box center [128, 167] width 59 height 11
type input "04/25/2025"
type input "726.40"
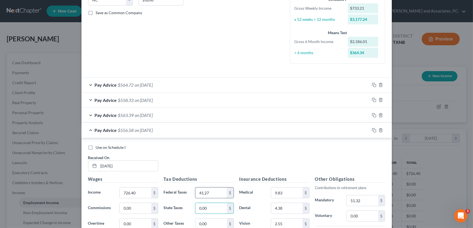
click at [219, 187] on input "41.27" at bounding box center [210, 192] width 31 height 11
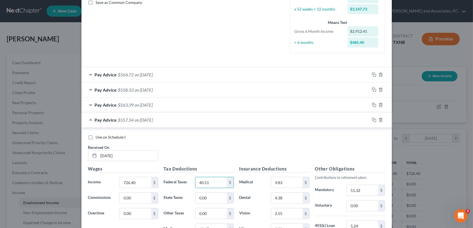
scroll to position [157, 0]
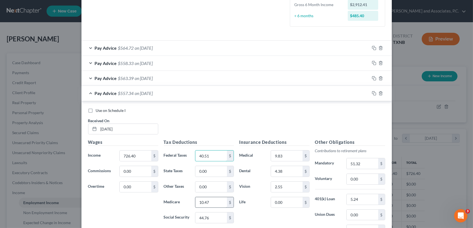
type input "40.51"
click at [214, 201] on input "10.47" at bounding box center [210, 202] width 31 height 11
type input "10.37"
click at [220, 221] on input "44.76" at bounding box center [210, 217] width 31 height 11
type input "44.34"
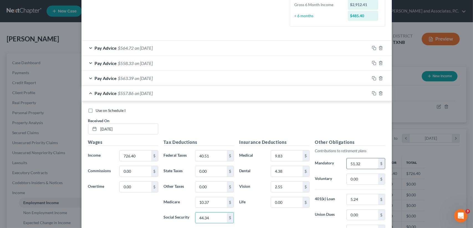
click at [364, 162] on input "51.32" at bounding box center [362, 163] width 31 height 11
type input "50.85"
click at [243, 117] on div "Use on Schedule I Received On * 04/25/2025" at bounding box center [236, 123] width 303 height 31
click at [149, 97] on div "Pay Advice $558.33 on 04/25/2025" at bounding box center [225, 93] width 288 height 15
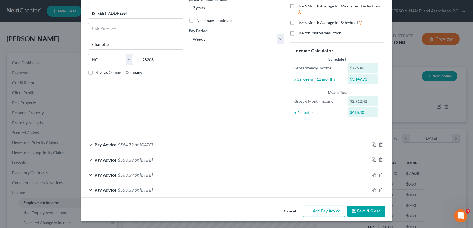
scroll to position [60, 0]
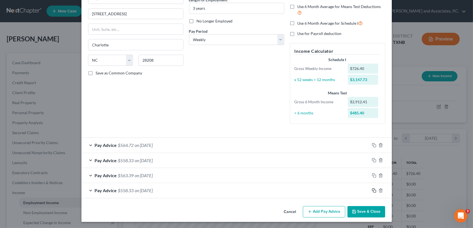
click at [373, 189] on icon "button" at bounding box center [374, 190] width 4 height 4
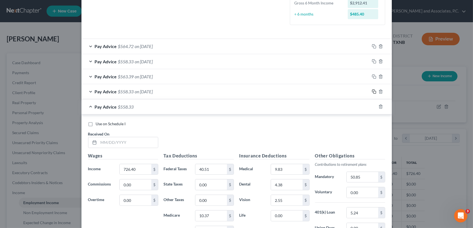
scroll to position [171, 0]
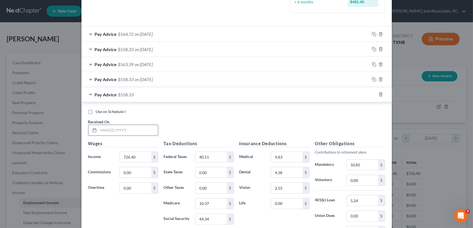
click at [150, 129] on input "text" at bounding box center [128, 130] width 59 height 11
type input "05/02/2025"
click at [144, 96] on div "Pay Advice $558.33 on 05/02/2025" at bounding box center [225, 94] width 288 height 15
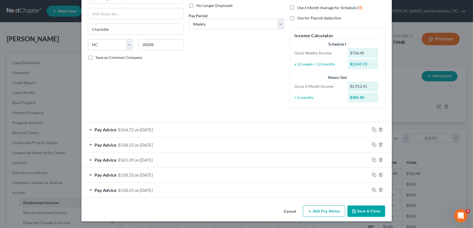
scroll to position [75, 0]
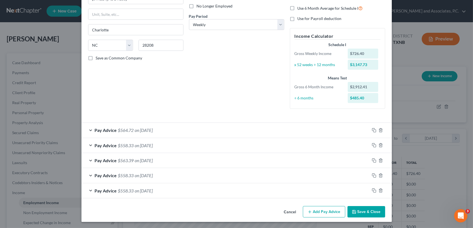
click at [149, 196] on div "Pay Advice $558.33 on 05/02/2025" at bounding box center [225, 190] width 288 height 15
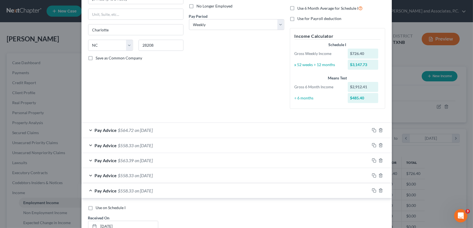
scroll to position [171, 0]
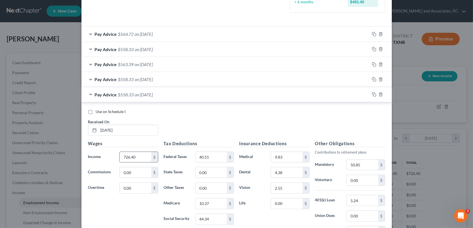
click at [141, 152] on input "726.40" at bounding box center [135, 157] width 31 height 11
type input "730.94"
type input "41.02"
type input "10.43"
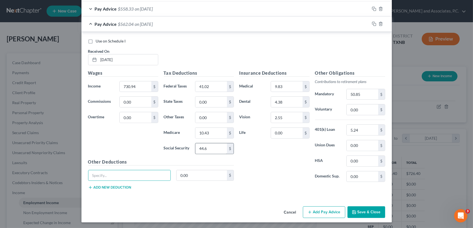
drag, startPoint x: 230, startPoint y: 143, endPoint x: 219, endPoint y: 149, distance: 12.4
click at [230, 144] on div "$" at bounding box center [230, 148] width 7 height 11
click at [219, 149] on input "44.6" at bounding box center [210, 148] width 31 height 11
type input "44.62"
click at [364, 93] on input "50.85" at bounding box center [362, 94] width 31 height 11
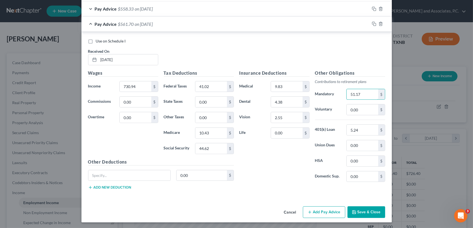
type input "51.17"
click at [131, 22] on span "$561.70" at bounding box center [126, 23] width 16 height 5
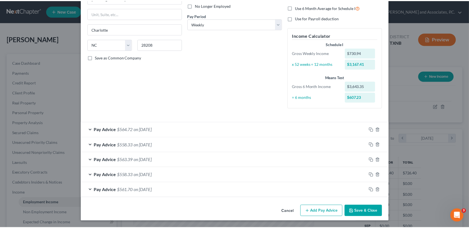
scroll to position [75, 0]
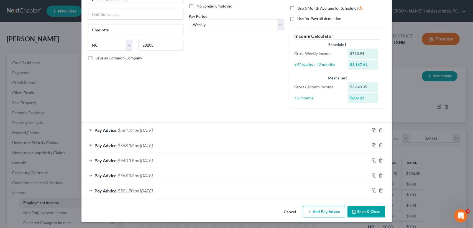
click at [364, 209] on button "Save & Close" at bounding box center [367, 212] width 38 height 12
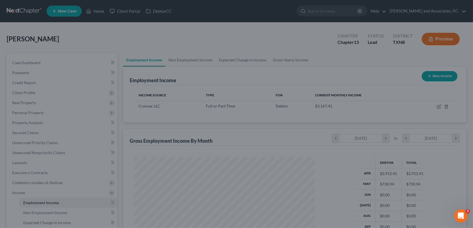
scroll to position [277048, 276955]
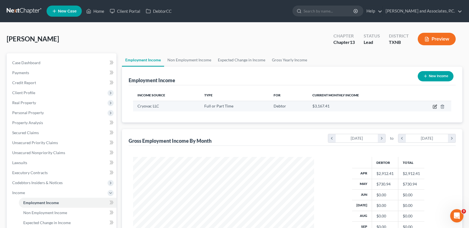
click at [435, 106] on icon "button" at bounding box center [435, 106] width 4 height 4
select select "0"
select select "28"
select select "3"
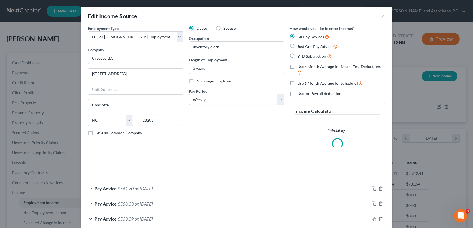
scroll to position [58, 0]
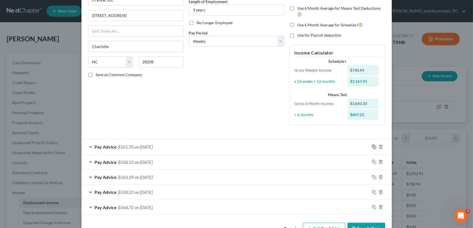
click at [373, 146] on icon "button" at bounding box center [374, 146] width 4 height 4
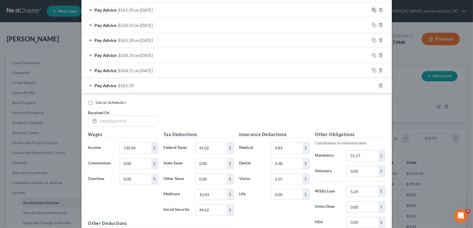
scroll to position [206, 0]
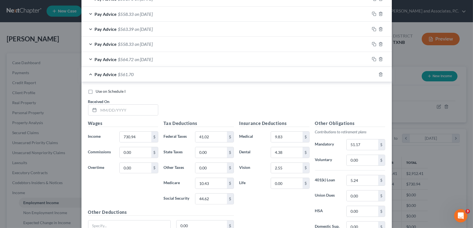
click at [122, 114] on div "Use on Schedule I Received On *" at bounding box center [236, 103] width 303 height 31
click at [122, 106] on input "text" at bounding box center [128, 109] width 59 height 11
type input "05/09/2025"
type input "726.40"
type input "40.51"
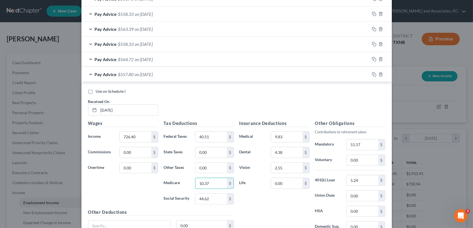
type input "10.37"
type input "44.34"
click at [365, 146] on input "51.17" at bounding box center [362, 144] width 31 height 11
type input "50.85"
click at [126, 79] on div "Pay Advice $558.33 on 05/09/2025" at bounding box center [225, 74] width 288 height 15
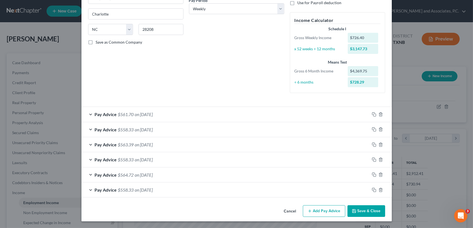
scroll to position [90, 0]
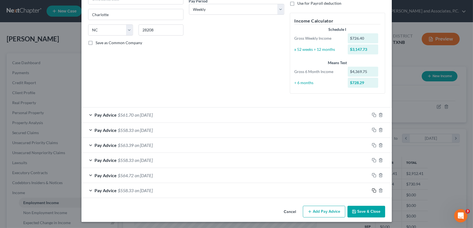
click at [372, 188] on icon "button" at bounding box center [374, 190] width 4 height 4
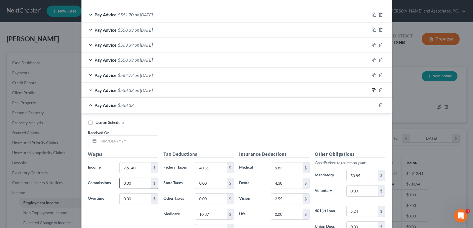
scroll to position [201, 0]
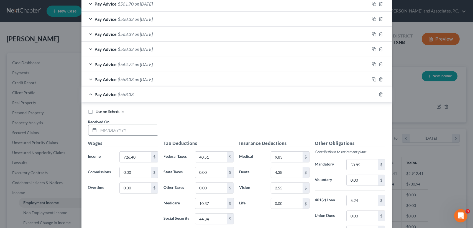
click at [138, 132] on input "text" at bounding box center [128, 130] width 59 height 11
type input "05/16/2025"
click at [136, 85] on div "Pay Advice $558.33 on 05/09/2025" at bounding box center [225, 79] width 288 height 15
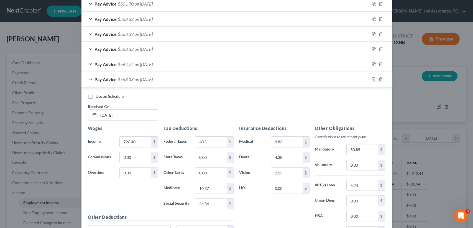
click at [139, 83] on div "Pay Advice $558.33 on 05/09/2025" at bounding box center [225, 79] width 288 height 15
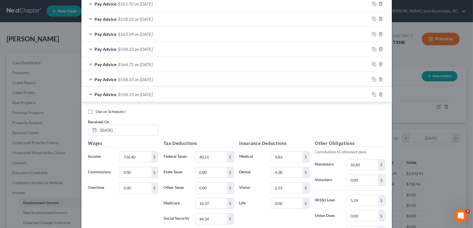
click at [142, 94] on span "on 05/16/2025" at bounding box center [144, 93] width 18 height 5
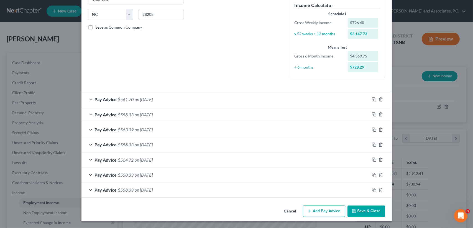
scroll to position [105, 0]
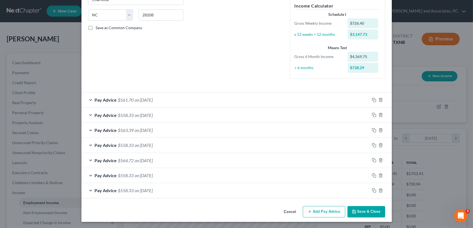
drag, startPoint x: 356, startPoint y: 211, endPoint x: 365, endPoint y: 205, distance: 11.1
click at [355, 211] on button "Save & Close" at bounding box center [367, 212] width 38 height 12
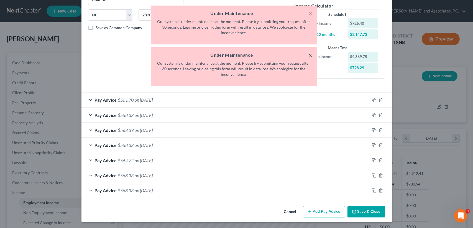
click at [311, 55] on button "×" at bounding box center [311, 55] width 4 height 7
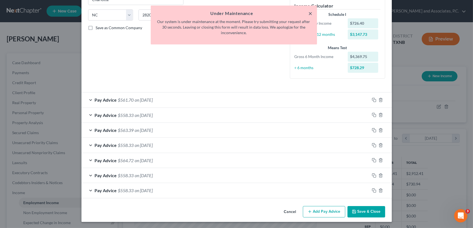
click at [311, 14] on button "×" at bounding box center [311, 13] width 4 height 7
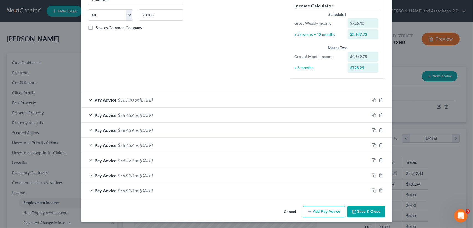
click at [373, 206] on button "Save & Close" at bounding box center [367, 212] width 38 height 12
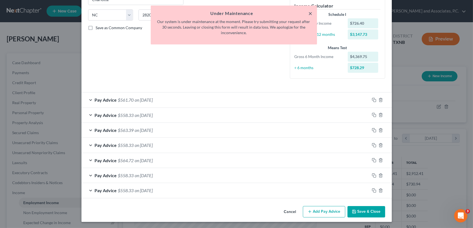
click at [312, 13] on button "×" at bounding box center [311, 13] width 4 height 7
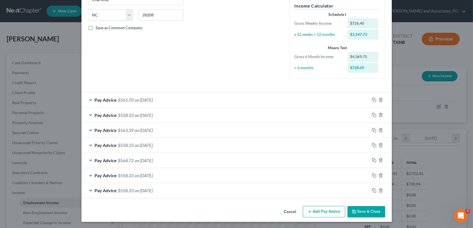
click at [360, 202] on div "Employment Type * Select Full or Part Time Employment Self Employment Company *…" at bounding box center [236, 61] width 310 height 283
click at [362, 211] on button "Save & Close" at bounding box center [367, 212] width 38 height 12
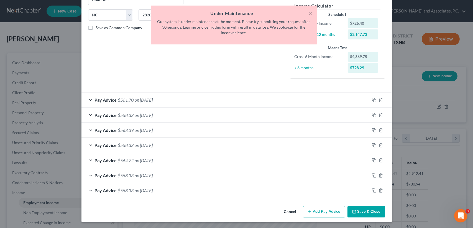
click at [363, 211] on button "Save & Close" at bounding box center [367, 212] width 38 height 12
click at [360, 206] on button "Save & Close" at bounding box center [367, 212] width 38 height 12
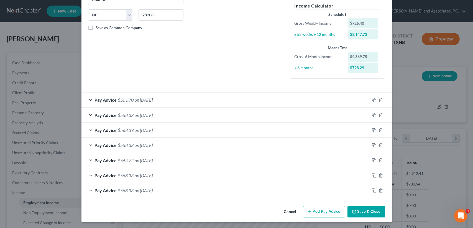
click at [369, 208] on button "Save & Close" at bounding box center [367, 212] width 38 height 12
click at [370, 211] on button "Save & Close" at bounding box center [367, 212] width 38 height 12
click at [382, 212] on button "Save & Close" at bounding box center [367, 212] width 38 height 12
click at [366, 211] on button "Save & Close" at bounding box center [367, 212] width 38 height 12
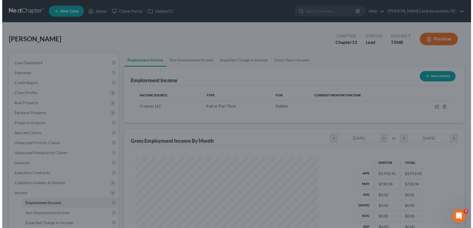
scroll to position [277048, 276955]
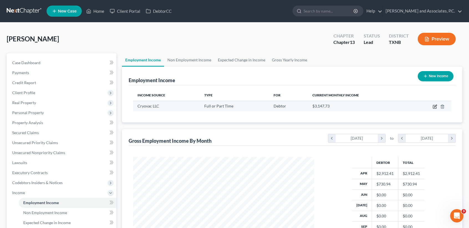
click at [435, 105] on icon "button" at bounding box center [435, 106] width 4 height 4
select select "0"
select select "28"
select select "3"
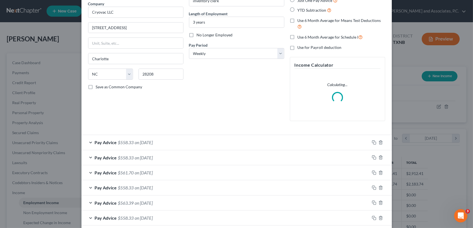
scroll to position [88, 0]
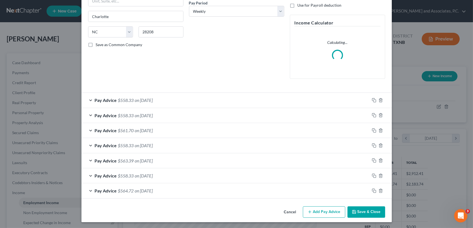
click at [160, 100] on form "Employment Type * Select Full or Part Time Employment Self Employment Company *…" at bounding box center [236, 67] width 297 height 261
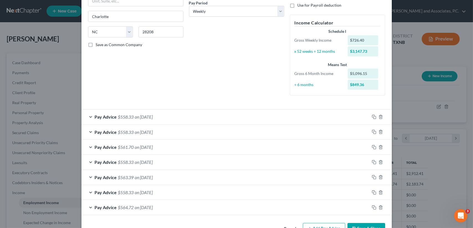
click at [153, 114] on span "on 05/16/2025" at bounding box center [144, 116] width 18 height 5
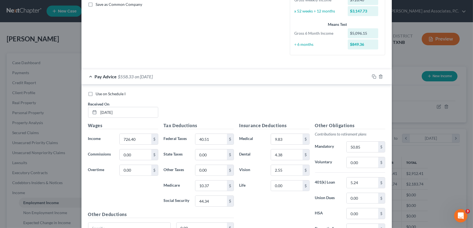
scroll to position [50, 0]
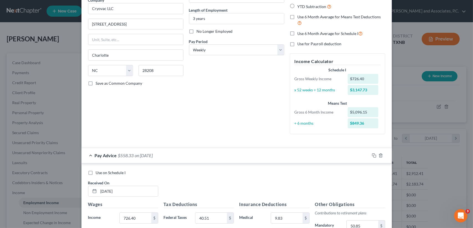
click at [162, 155] on div "Pay Advice $558.33 on 05/16/2025" at bounding box center [225, 155] width 288 height 15
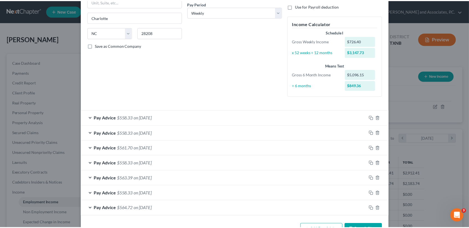
scroll to position [105, 0]
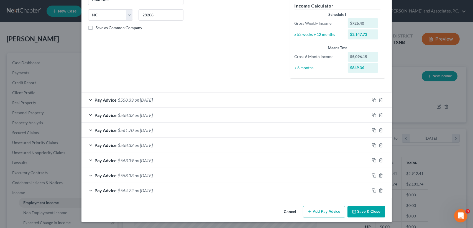
click at [372, 210] on button "Save & Close" at bounding box center [367, 212] width 38 height 12
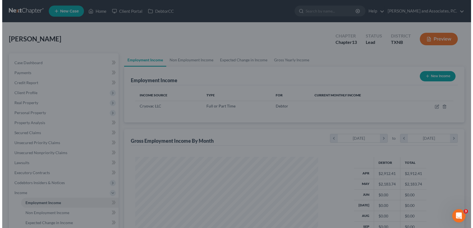
scroll to position [277048, 276955]
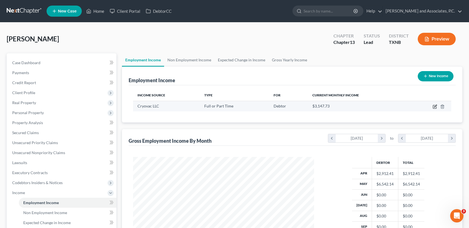
click at [435, 105] on icon "button" at bounding box center [435, 105] width 2 height 2
select select "0"
select select "28"
select select "3"
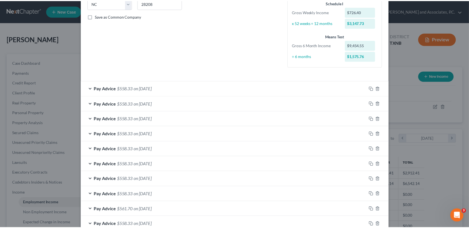
scroll to position [195, 0]
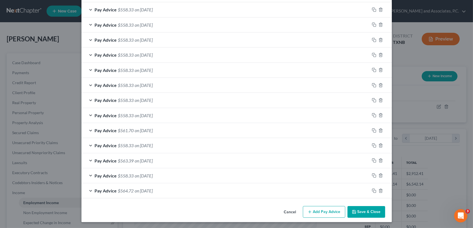
click at [377, 212] on button "Save & Close" at bounding box center [367, 212] width 38 height 12
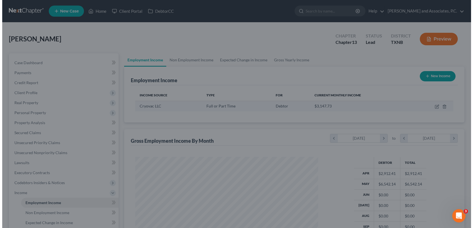
scroll to position [277048, 276955]
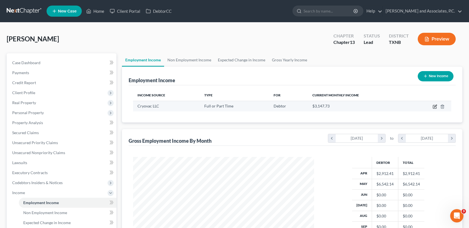
click at [435, 106] on icon "button" at bounding box center [435, 106] width 4 height 4
select select "0"
select select "28"
select select "3"
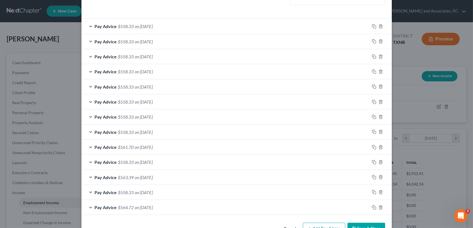
scroll to position [195, 0]
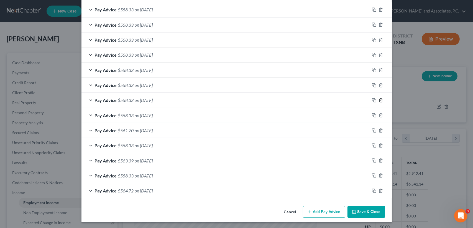
click at [379, 98] on icon "button" at bounding box center [380, 100] width 2 height 4
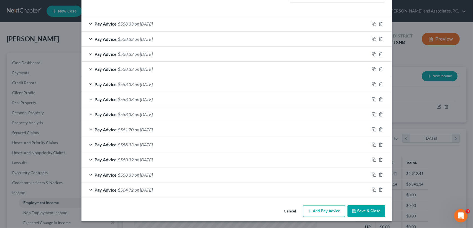
scroll to position [180, 0]
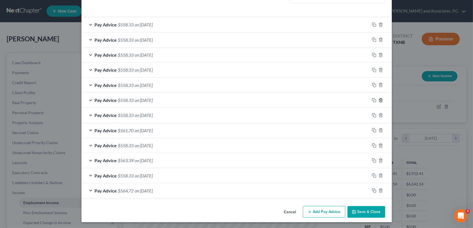
click at [379, 98] on icon "button" at bounding box center [380, 100] width 2 height 4
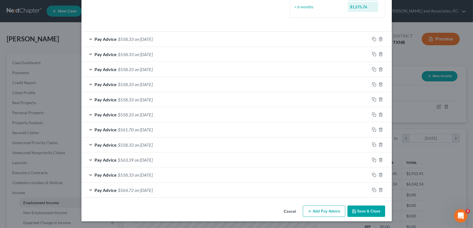
scroll to position [165, 0]
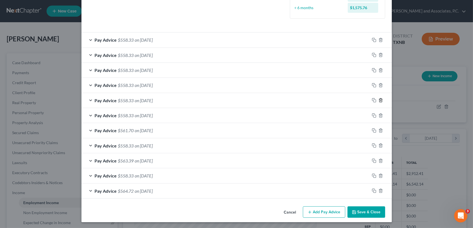
click at [379, 98] on icon "button" at bounding box center [380, 100] width 2 height 4
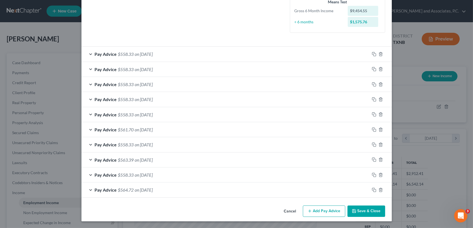
scroll to position [150, 0]
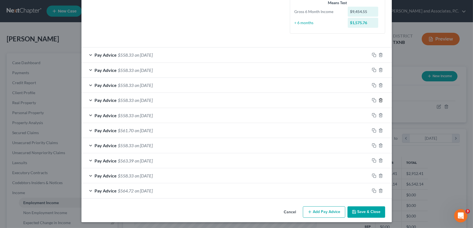
click at [380, 100] on icon "button" at bounding box center [380, 100] width 2 height 4
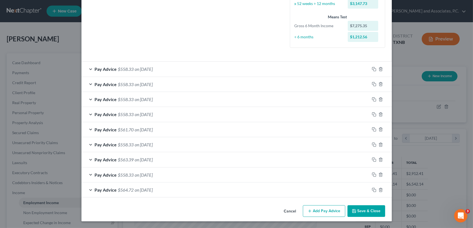
scroll to position [135, 0]
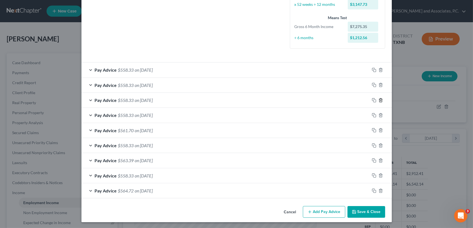
click at [380, 100] on icon "button" at bounding box center [380, 100] width 2 height 4
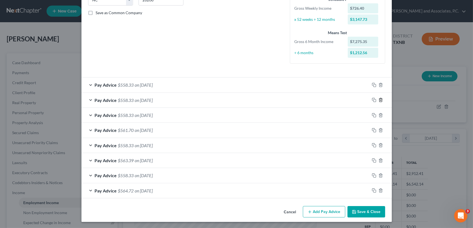
click at [380, 100] on icon "button" at bounding box center [380, 100] width 2 height 4
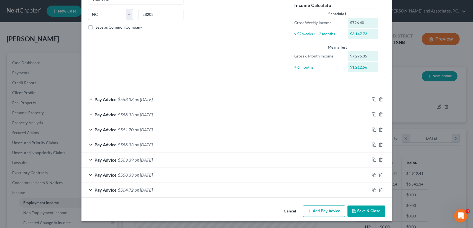
scroll to position [105, 0]
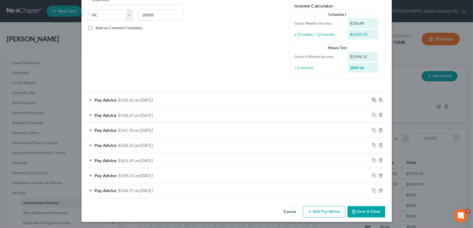
click at [373, 99] on icon "button" at bounding box center [374, 100] width 4 height 4
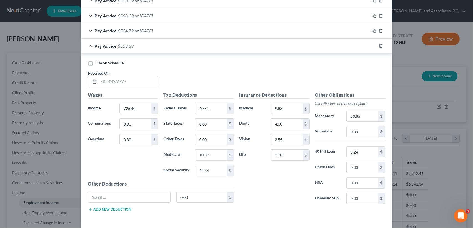
scroll to position [286, 0]
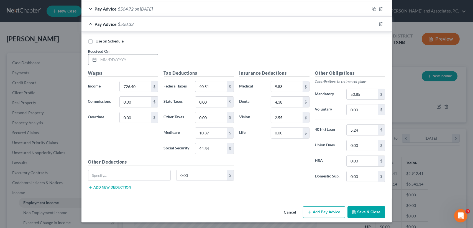
click at [143, 63] on div at bounding box center [123, 59] width 70 height 11
click at [145, 56] on input "text" at bounding box center [128, 59] width 59 height 11
click at [145, 57] on input "text" at bounding box center [128, 59] width 59 height 11
click at [145, 56] on input "text" at bounding box center [128, 59] width 59 height 11
type input "05/23/2025"
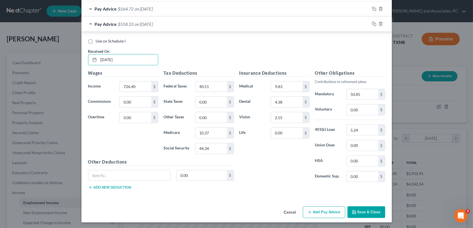
click at [165, 19] on div "Pay Advice $558.33 on 05/23/2025" at bounding box center [225, 24] width 288 height 15
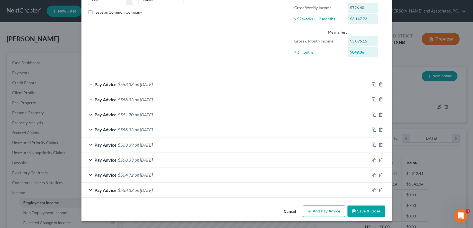
scroll to position [120, 0]
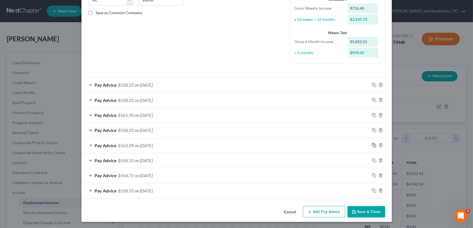
click at [374, 144] on rect "button" at bounding box center [375, 145] width 2 height 2
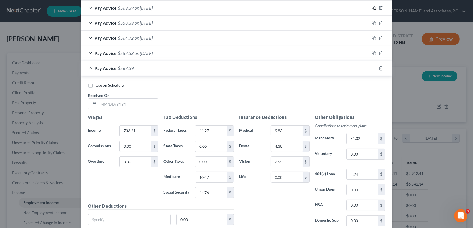
scroll to position [268, 0]
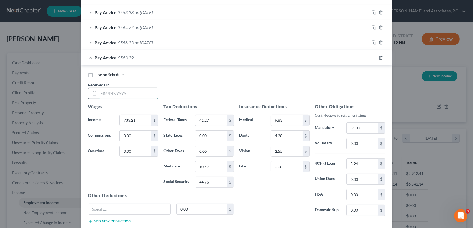
click at [141, 94] on input "text" at bounding box center [128, 93] width 59 height 11
type input "05/30/2025"
click at [135, 60] on div "Pay Advice $563.39 on 05/30/2025" at bounding box center [225, 57] width 288 height 15
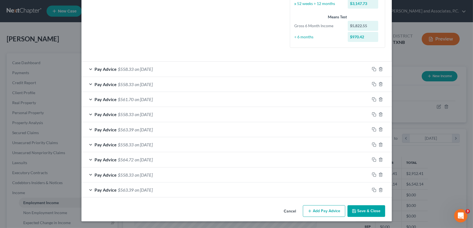
scroll to position [135, 0]
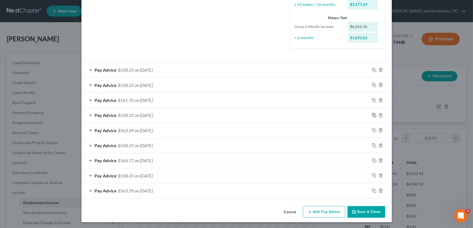
click at [372, 113] on icon "button" at bounding box center [374, 115] width 4 height 4
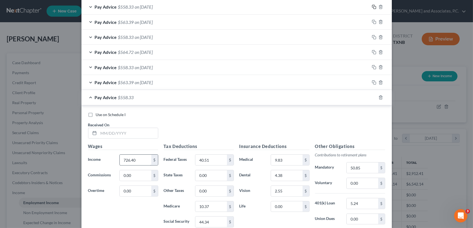
scroll to position [246, 0]
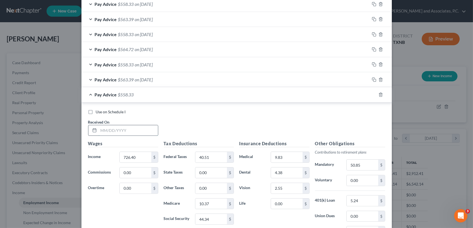
drag, startPoint x: 126, startPoint y: 126, endPoint x: 129, endPoint y: 128, distance: 4.0
click at [126, 126] on input "text" at bounding box center [128, 130] width 59 height 11
type input "06/06/2025"
click at [147, 92] on span "on 06/06/2025" at bounding box center [144, 94] width 18 height 5
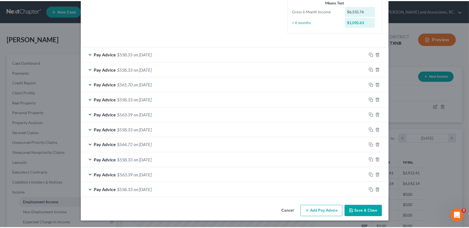
scroll to position [150, 0]
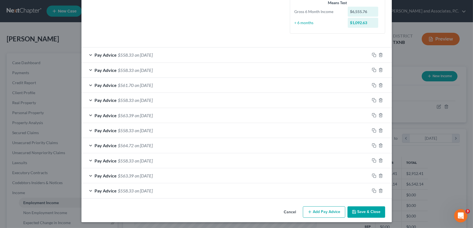
click at [368, 210] on button "Save & Close" at bounding box center [367, 212] width 38 height 12
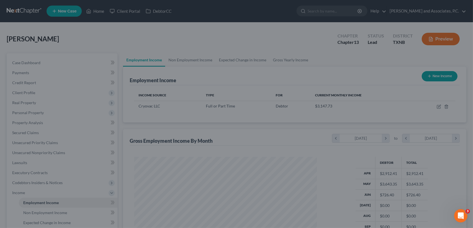
scroll to position [277048, 276955]
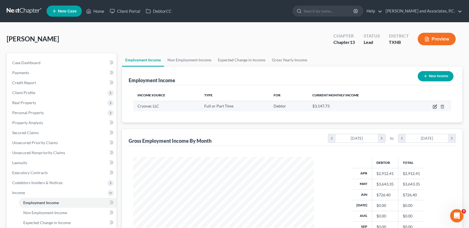
click at [434, 107] on icon "button" at bounding box center [435, 106] width 4 height 4
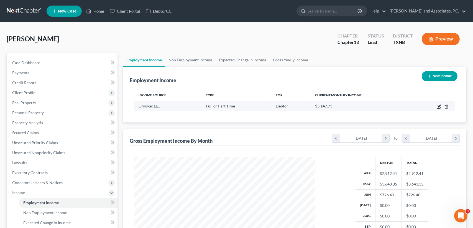
select select "0"
select select "28"
select select "3"
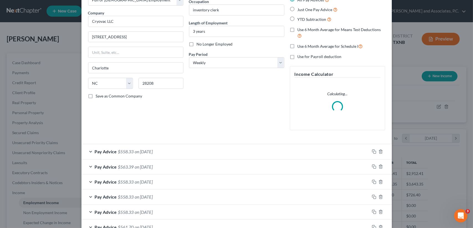
scroll to position [74, 0]
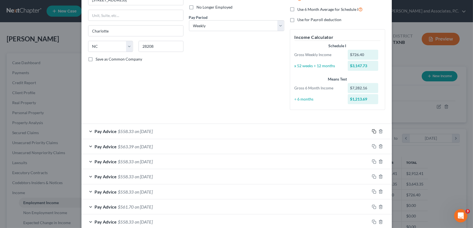
drag, startPoint x: 372, startPoint y: 129, endPoint x: 223, endPoint y: 146, distance: 149.6
click at [372, 129] on icon "button" at bounding box center [374, 131] width 4 height 4
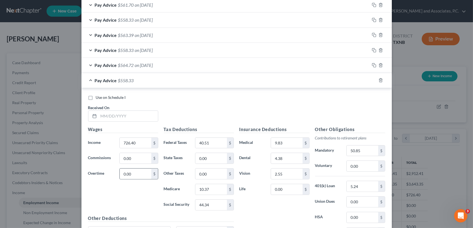
scroll to position [295, 0]
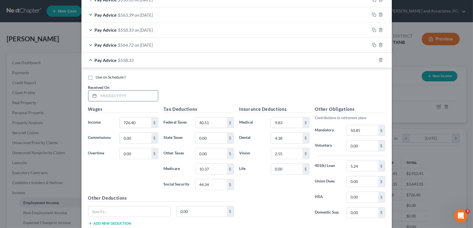
click at [149, 98] on input "text" at bounding box center [128, 95] width 59 height 11
type input "06/13/2025"
click at [146, 55] on div "Pay Advice $558.33 on 06/13/2025" at bounding box center [225, 60] width 288 height 15
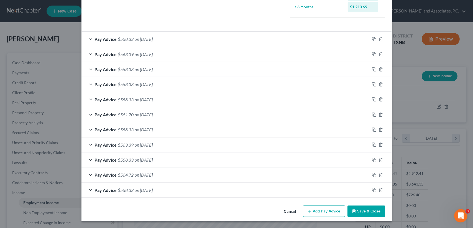
scroll to position [165, 0]
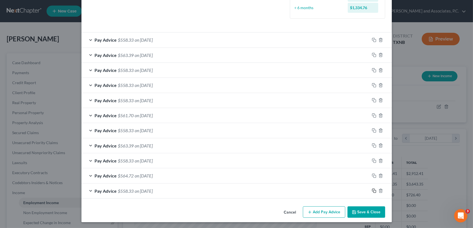
click at [374, 190] on rect "button" at bounding box center [375, 191] width 2 height 2
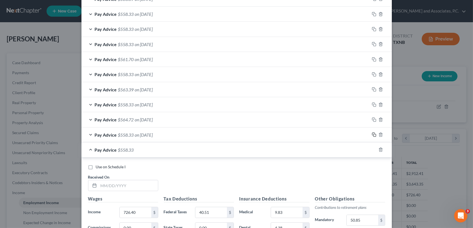
scroll to position [276, 0]
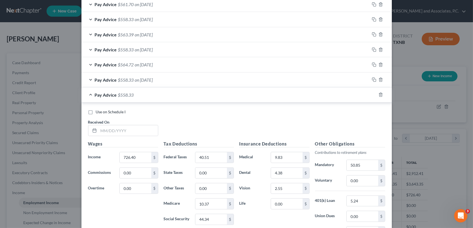
click at [126, 135] on div "Use on Schedule I Received On *" at bounding box center [236, 124] width 303 height 31
click at [127, 131] on input "text" at bounding box center [128, 130] width 59 height 11
type input "06/20/2025"
click at [140, 162] on div "Wages Income * 726.40 $ Commissions 0.00 $ Overtime 0.00 $" at bounding box center [123, 184] width 76 height 89
click at [142, 155] on input "726.40" at bounding box center [135, 157] width 31 height 11
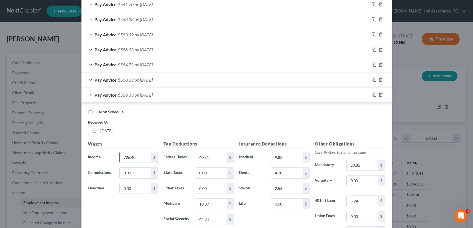
click at [142, 155] on input "726.40" at bounding box center [135, 157] width 31 height 11
click at [216, 155] on input "40.51" at bounding box center [210, 157] width 31 height 11
type input "44.33"
click at [120, 96] on span "$558.34" at bounding box center [126, 94] width 16 height 5
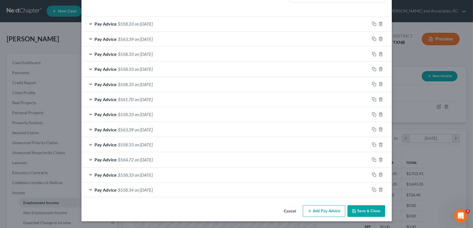
scroll to position [180, 0]
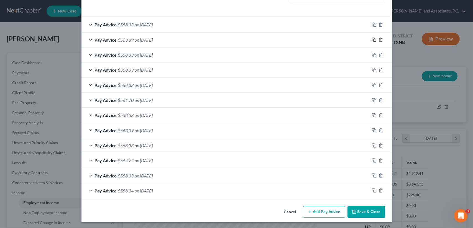
click at [372, 38] on icon "button" at bounding box center [374, 39] width 4 height 4
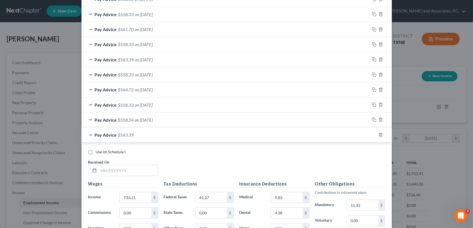
scroll to position [254, 0]
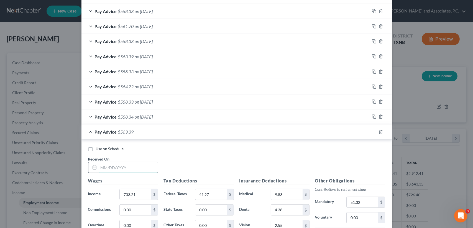
click at [146, 166] on input "text" at bounding box center [128, 167] width 59 height 11
type input "06/27/2025"
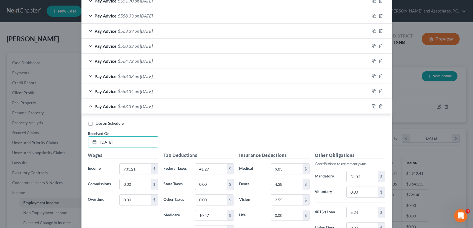
scroll to position [291, 0]
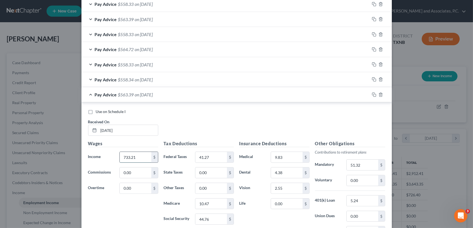
click at [147, 159] on input "733.21" at bounding box center [135, 157] width 31 height 11
click at [190, 113] on div "Use on Schedule I" at bounding box center [236, 112] width 297 height 6
click at [218, 152] on input "41.27" at bounding box center [210, 157] width 31 height 11
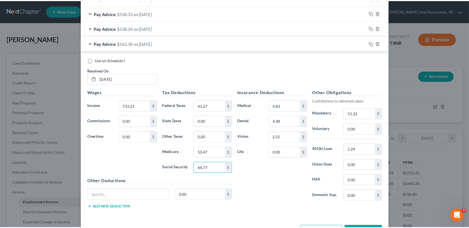
scroll to position [361, 0]
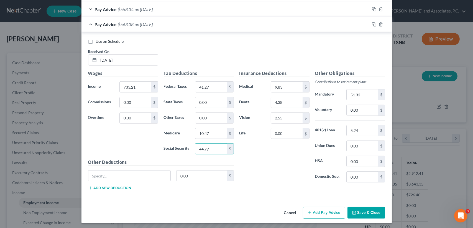
type input "44.77"
click at [370, 212] on button "Save & Close" at bounding box center [367, 212] width 38 height 12
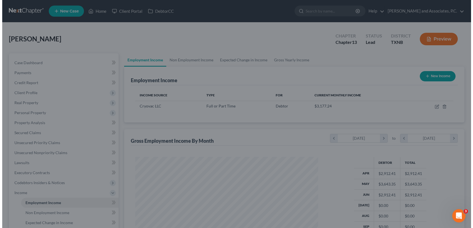
scroll to position [277048, 276955]
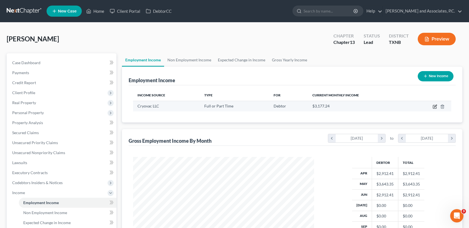
click at [437, 107] on icon "button" at bounding box center [435, 106] width 4 height 4
select select "0"
select select "28"
select select "3"
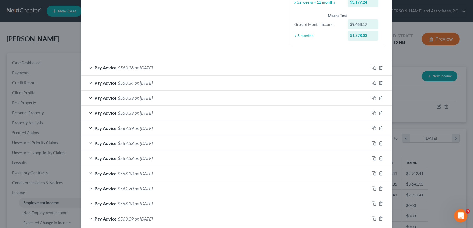
scroll to position [121, 0]
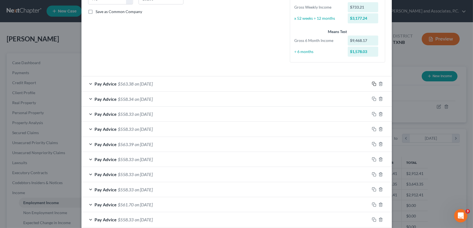
click at [372, 82] on icon "button" at bounding box center [374, 83] width 4 height 4
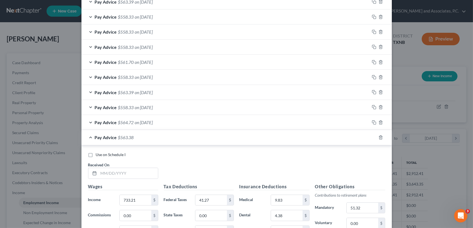
scroll to position [376, 0]
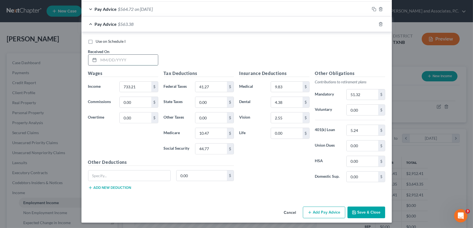
click at [134, 55] on input "text" at bounding box center [128, 60] width 59 height 11
type input "07/03/2025"
click at [379, 24] on icon "button" at bounding box center [381, 24] width 4 height 4
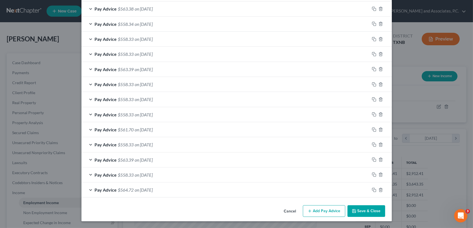
scroll to position [195, 0]
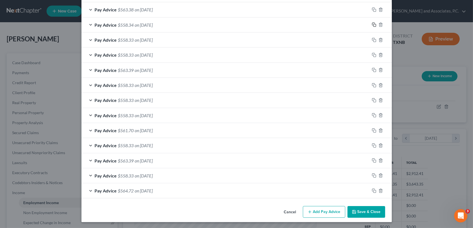
click at [372, 24] on icon "button" at bounding box center [374, 24] width 4 height 4
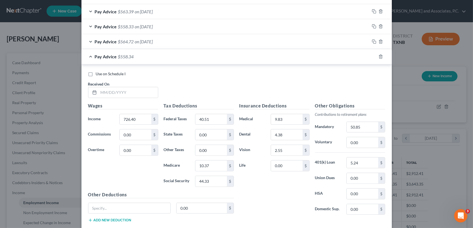
scroll to position [376, 0]
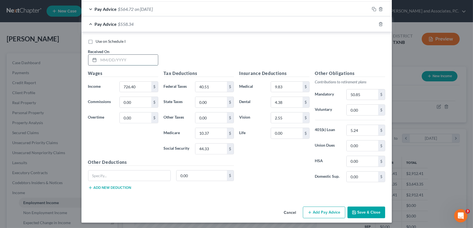
click at [145, 56] on input "text" at bounding box center [128, 60] width 59 height 11
type input "07/03/2025"
click at [129, 18] on div "Pay Advice $558.34 on 07/03/2025" at bounding box center [225, 24] width 288 height 15
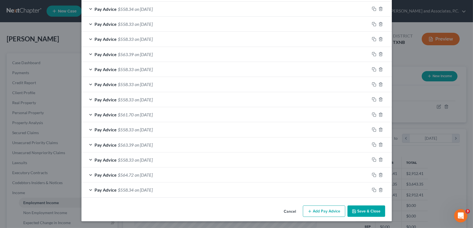
scroll to position [210, 0]
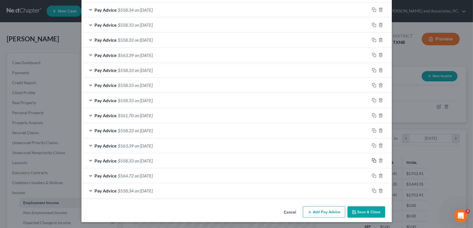
click at [372, 158] on icon "button" at bounding box center [374, 160] width 4 height 4
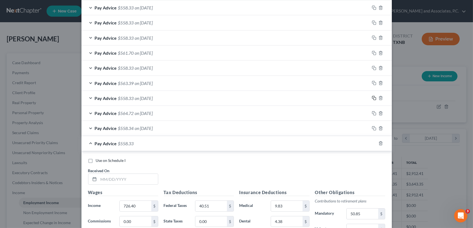
scroll to position [284, 0]
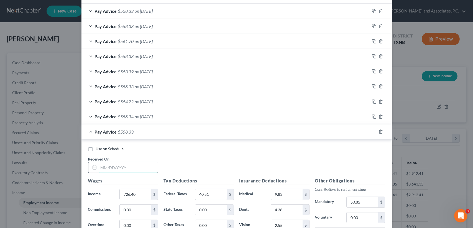
click at [142, 167] on input "text" at bounding box center [128, 167] width 59 height 11
type input "07/11/2025"
click at [156, 135] on div "Pay Advice $558.33 on 07/11/2025" at bounding box center [225, 131] width 288 height 15
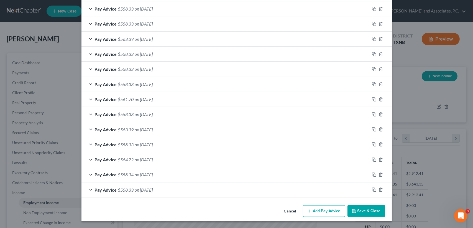
scroll to position [225, 0]
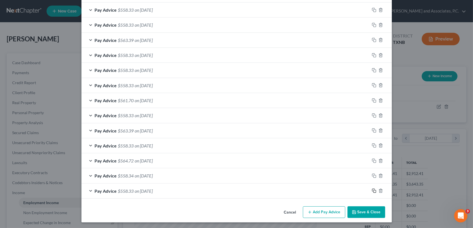
click at [372, 188] on icon "button" at bounding box center [374, 190] width 4 height 4
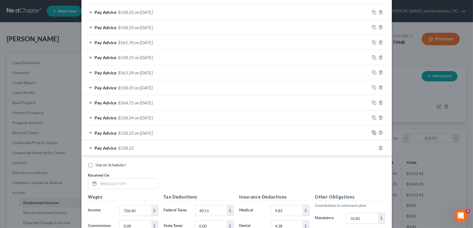
scroll to position [336, 0]
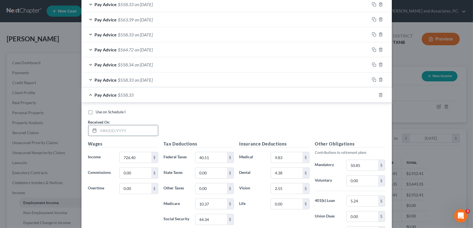
drag, startPoint x: 147, startPoint y: 130, endPoint x: 137, endPoint y: 126, distance: 11.5
click at [147, 130] on input "text" at bounding box center [128, 130] width 59 height 11
type input "07/18/2025"
click at [131, 98] on div "Pay Advice $558.33 on 07/18/2025" at bounding box center [225, 94] width 288 height 15
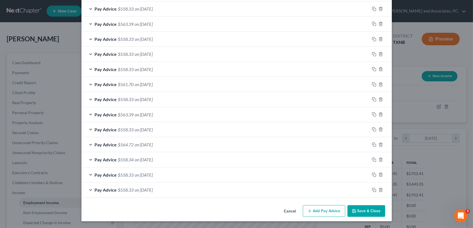
scroll to position [240, 0]
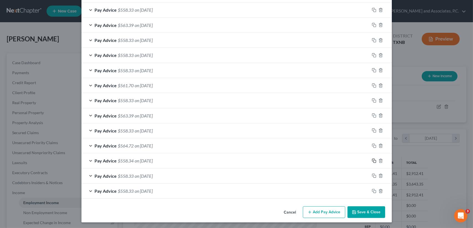
click at [372, 159] on icon "button" at bounding box center [374, 160] width 4 height 4
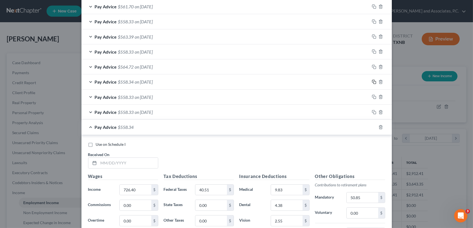
scroll to position [388, 0]
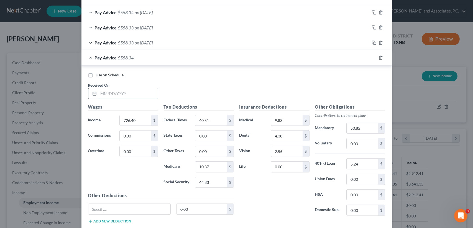
click at [142, 95] on input "text" at bounding box center [128, 93] width 59 height 11
type input "07/25/2025"
click at [142, 60] on div "Pay Advice $558.34 on 07/25/2025" at bounding box center [225, 57] width 288 height 15
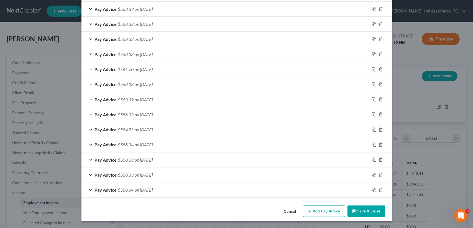
scroll to position [255, 0]
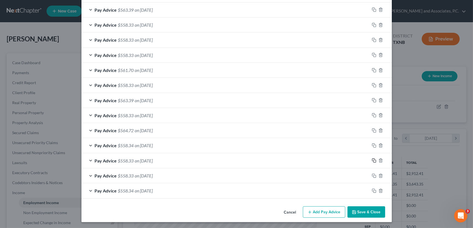
click at [372, 159] on icon "button" at bounding box center [374, 160] width 4 height 4
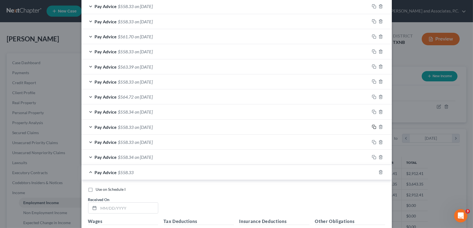
scroll to position [329, 0]
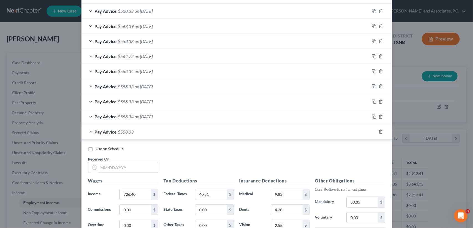
drag, startPoint x: 130, startPoint y: 166, endPoint x: 150, endPoint y: 186, distance: 28.4
click at [130, 166] on input "text" at bounding box center [128, 167] width 59 height 11
type input "08/01/2025"
click at [147, 132] on span "on 08/01/2025" at bounding box center [144, 131] width 18 height 5
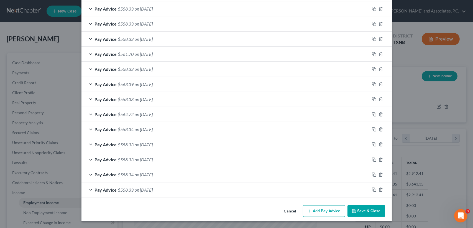
scroll to position [270, 0]
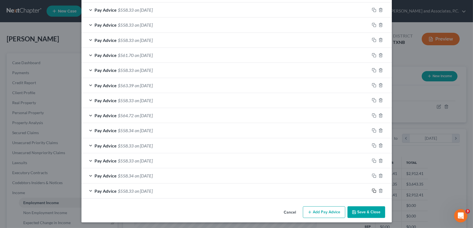
click at [372, 188] on icon "button" at bounding box center [374, 190] width 4 height 4
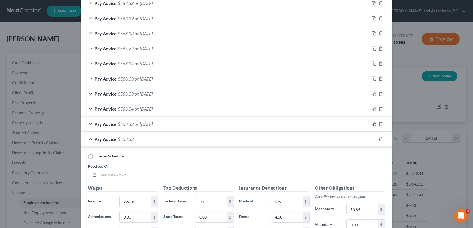
scroll to position [344, 0]
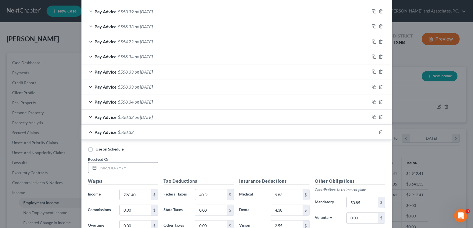
drag, startPoint x: 151, startPoint y: 169, endPoint x: 147, endPoint y: 169, distance: 3.9
click at [150, 169] on input "text" at bounding box center [128, 167] width 59 height 11
type input "08/08/2025"
click at [126, 132] on span "$558.33" at bounding box center [126, 131] width 16 height 5
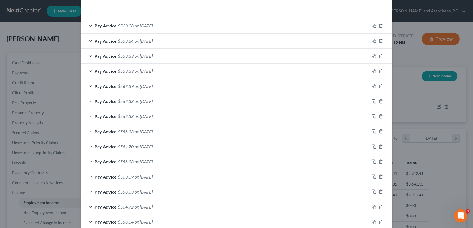
scroll to position [285, 0]
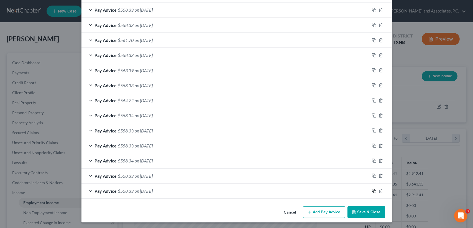
click at [372, 189] on icon "button" at bounding box center [374, 190] width 4 height 4
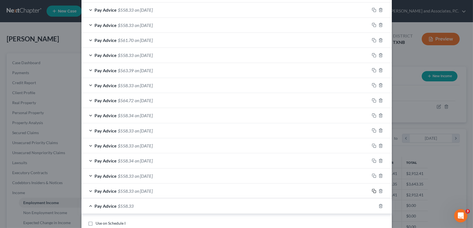
scroll to position [322, 0]
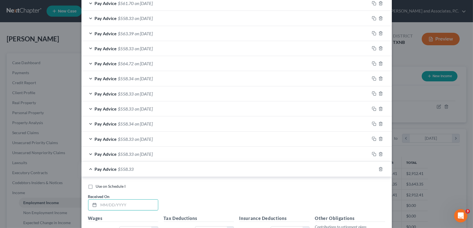
drag, startPoint x: 132, startPoint y: 208, endPoint x: 142, endPoint y: 214, distance: 11.2
click at [132, 208] on input "text" at bounding box center [128, 204] width 59 height 11
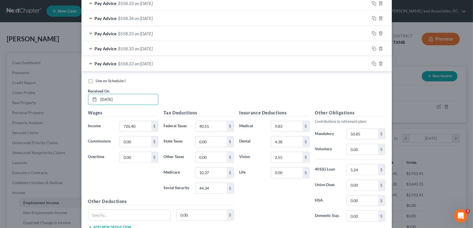
scroll to position [466, 0]
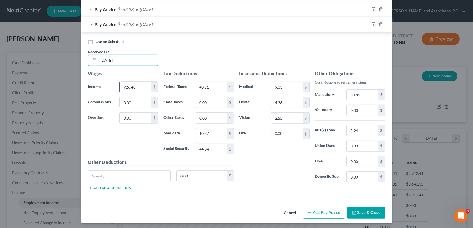
type input "08/15/2025"
click at [144, 83] on input "726.40" at bounding box center [135, 87] width 31 height 11
type input "740.02"
click at [223, 84] on input "40.51" at bounding box center [210, 87] width 31 height 11
type input "42.03"
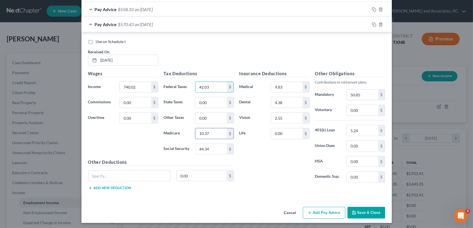
click at [212, 132] on input "10.37" at bounding box center [210, 133] width 31 height 11
type input "10.57"
click at [213, 144] on input "44.34" at bounding box center [210, 149] width 31 height 11
type input "45.18"
click at [253, 168] on div "Insurance Deductions Medical 9.83 $ Dental 4.38 $ Vision 2.55 $ Life 0.00 $" at bounding box center [275, 128] width 76 height 117
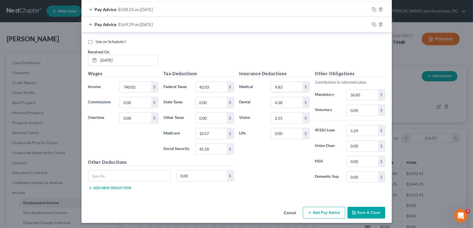
drag, startPoint x: 294, startPoint y: 89, endPoint x: 337, endPoint y: 95, distance: 43.7
click at [295, 89] on input "9.83" at bounding box center [286, 87] width 31 height 11
click at [360, 93] on input "50.85" at bounding box center [362, 95] width 31 height 11
type input "51.80"
click at [228, 54] on div "Use on Schedule I Received On * 08/15/2025" at bounding box center [236, 54] width 303 height 31
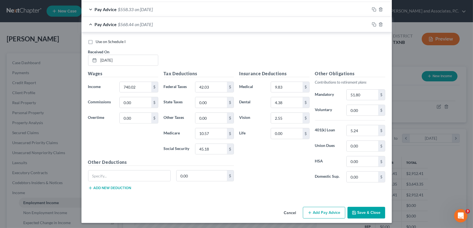
click at [155, 27] on div "Pay Advice $568.44 on 08/15/2025" at bounding box center [225, 24] width 288 height 15
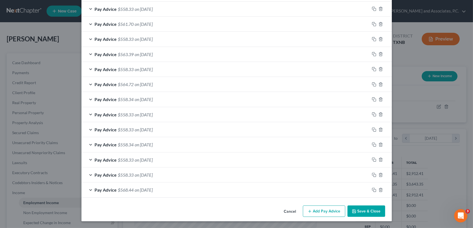
scroll to position [300, 0]
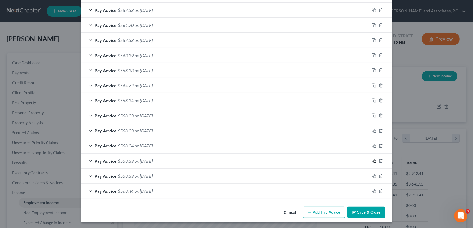
click at [372, 158] on icon "button" at bounding box center [374, 160] width 4 height 4
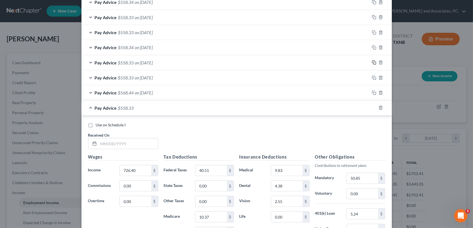
scroll to position [411, 0]
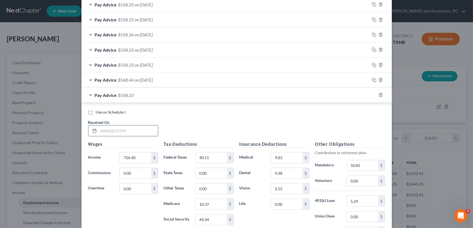
click at [138, 129] on input "text" at bounding box center [128, 130] width 59 height 11
type input "08/22/2025"
click at [214, 155] on input "40.51" at bounding box center [210, 157] width 31 height 11
click at [363, 161] on input "50.85" at bounding box center [362, 165] width 31 height 11
click at [189, 117] on div "Use on Schedule I Received On * 08/22/2025" at bounding box center [236, 124] width 303 height 31
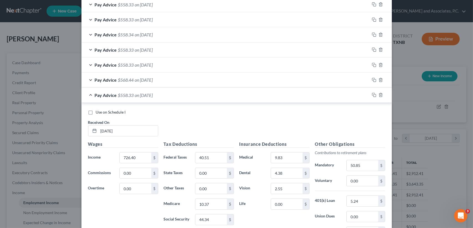
click at [147, 98] on div "Pay Advice $558.33 on 08/22/2025" at bounding box center [225, 95] width 288 height 15
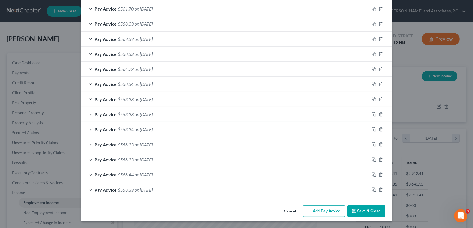
scroll to position [315, 0]
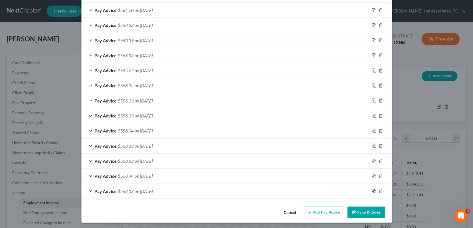
click at [373, 190] on icon "button" at bounding box center [374, 190] width 4 height 4
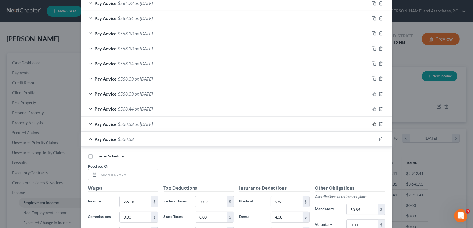
scroll to position [463, 0]
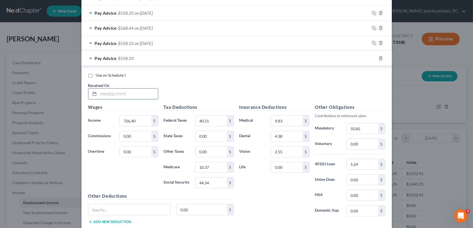
drag, startPoint x: 125, startPoint y: 93, endPoint x: 129, endPoint y: 93, distance: 4.5
click at [125, 93] on input "text" at bounding box center [128, 93] width 59 height 11
type input "08/29/2025"
click at [135, 57] on span "on 08/29/2025" at bounding box center [144, 57] width 18 height 5
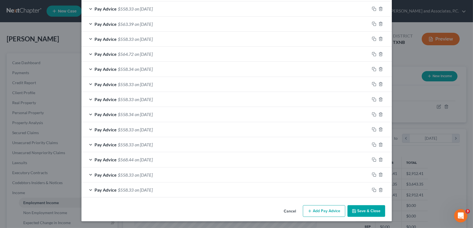
scroll to position [330, 0]
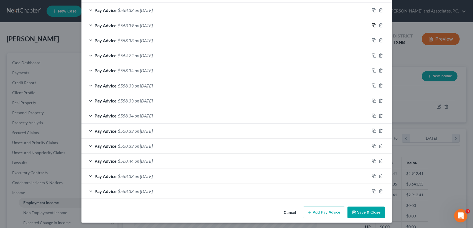
click at [372, 24] on icon "button" at bounding box center [374, 25] width 4 height 4
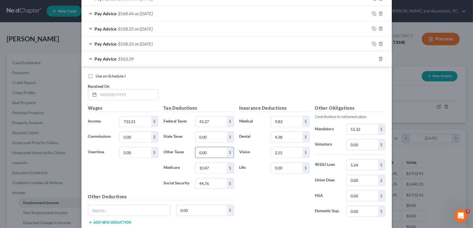
scroll to position [478, 0]
click at [140, 92] on input "text" at bounding box center [128, 93] width 59 height 11
type input "09/05/2025"
click at [131, 55] on span "$563.39" at bounding box center [126, 57] width 16 height 5
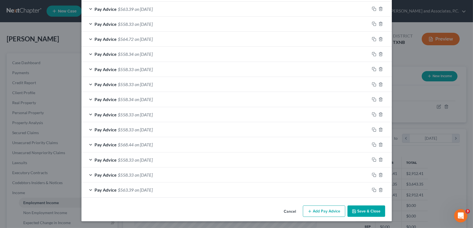
scroll to position [345, 0]
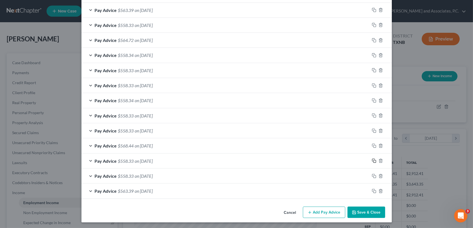
drag, startPoint x: 373, startPoint y: 159, endPoint x: 230, endPoint y: 168, distance: 143.6
click at [373, 159] on icon "button" at bounding box center [374, 160] width 4 height 4
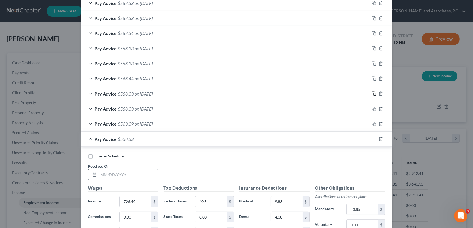
scroll to position [419, 0]
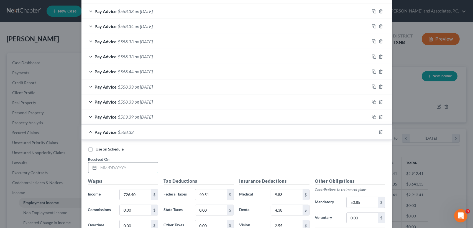
click at [125, 162] on input "text" at bounding box center [128, 167] width 59 height 11
type input "09/12/2025"
click at [144, 135] on div "Pay Advice $558.33 on 09/12/2025" at bounding box center [225, 131] width 288 height 15
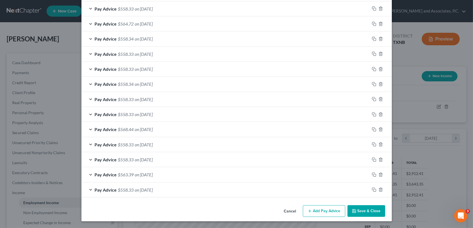
scroll to position [360, 0]
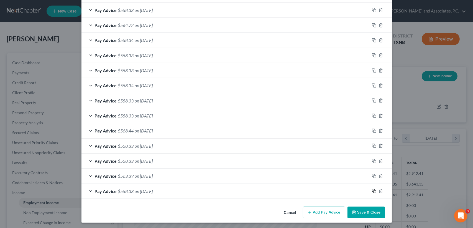
click at [372, 188] on icon "button" at bounding box center [374, 190] width 4 height 4
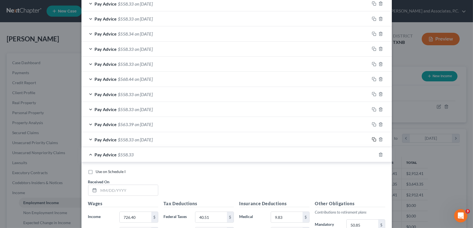
scroll to position [412, 0]
click at [119, 188] on input "text" at bounding box center [128, 189] width 59 height 11
type input "09/19/2025"
click at [117, 156] on div "Pay Advice $558.33 on 09/19/2025" at bounding box center [225, 154] width 288 height 15
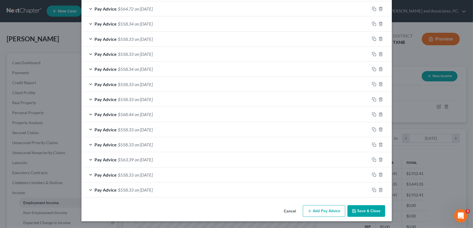
scroll to position [375, 0]
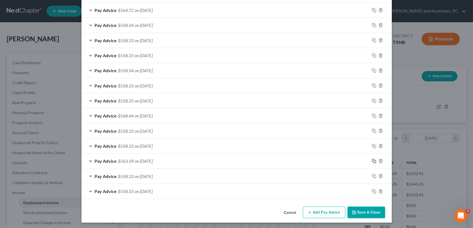
click at [372, 160] on icon "button" at bounding box center [374, 161] width 4 height 4
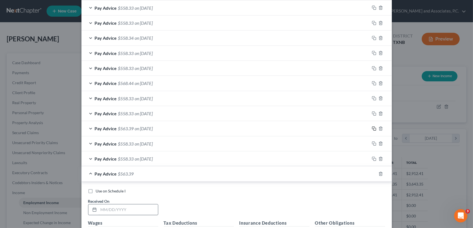
scroll to position [449, 0]
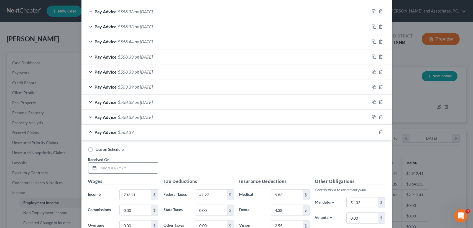
drag, startPoint x: 140, startPoint y: 167, endPoint x: 138, endPoint y: 164, distance: 3.5
click at [140, 167] on input "text" at bounding box center [128, 167] width 59 height 11
type input "09/26/2025"
click at [126, 132] on span "$563.39" at bounding box center [126, 131] width 16 height 5
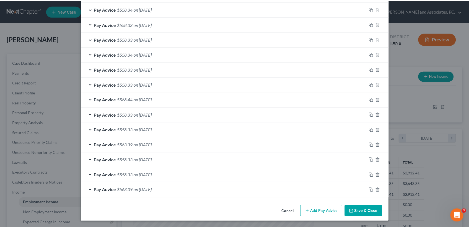
scroll to position [390, 0]
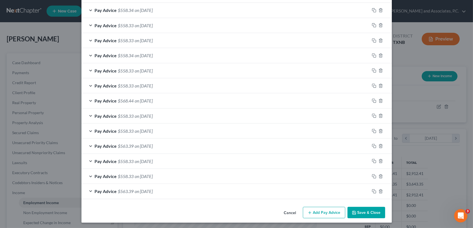
click at [366, 212] on button "Save & Close" at bounding box center [367, 212] width 38 height 12
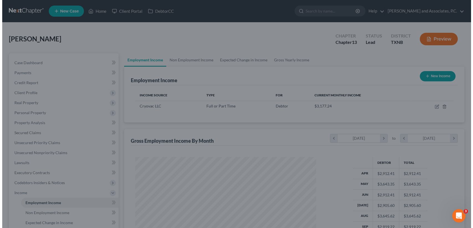
scroll to position [277048, 276955]
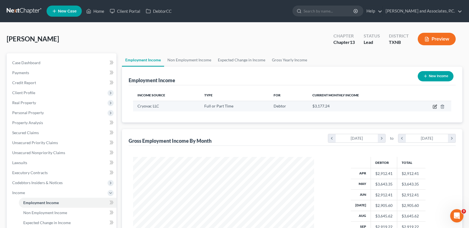
click at [433, 105] on icon "button" at bounding box center [435, 106] width 4 height 4
select select "0"
select select "28"
select select "3"
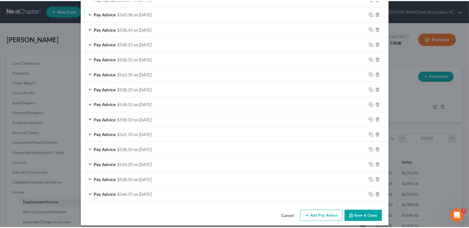
scroll to position [390, 0]
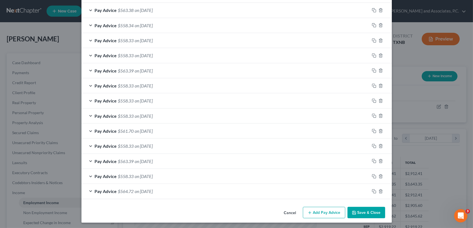
click at [363, 212] on button "Save & Close" at bounding box center [367, 212] width 38 height 12
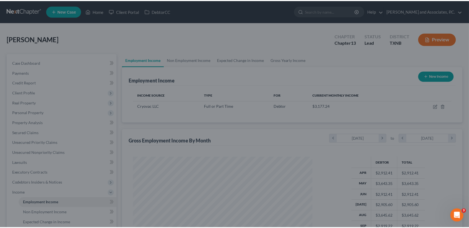
scroll to position [277048, 276955]
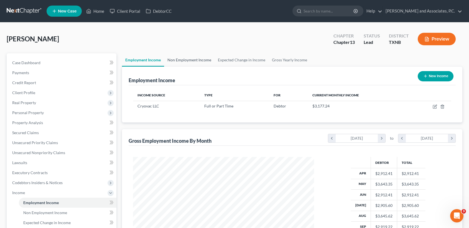
click at [201, 63] on link "Non Employment Income" at bounding box center [189, 59] width 50 height 13
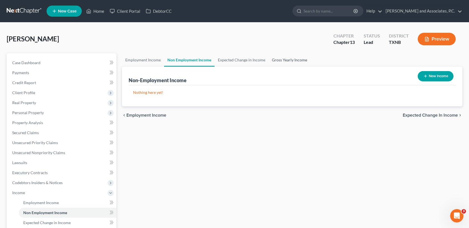
click at [292, 63] on link "Gross Yearly Income" at bounding box center [290, 59] width 42 height 13
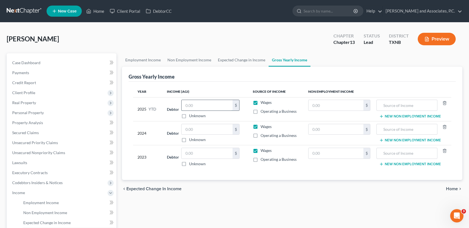
click at [205, 102] on input "text" at bounding box center [207, 105] width 51 height 11
type input "24,811.10"
click at [215, 127] on input "text" at bounding box center [207, 129] width 51 height 11
type input "33,850.00"
click at [205, 151] on input "text" at bounding box center [207, 153] width 51 height 11
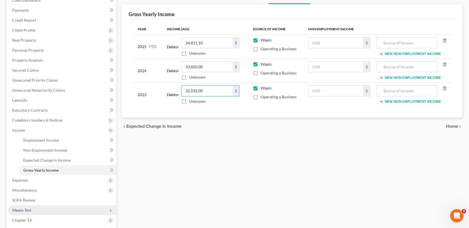
scroll to position [74, 0]
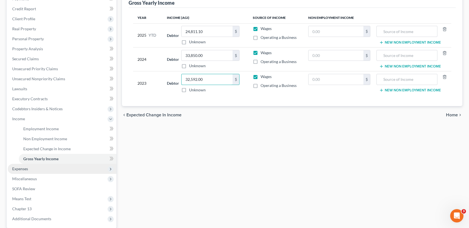
type input "32,592.00"
click at [25, 166] on span "Expenses" at bounding box center [20, 168] width 16 height 5
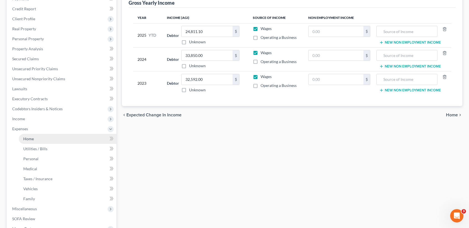
click at [29, 139] on span "Home" at bounding box center [28, 138] width 11 height 5
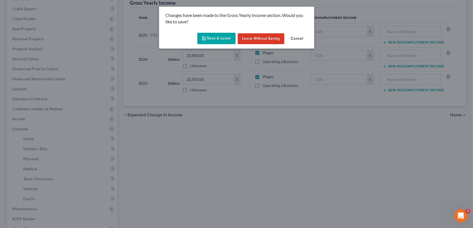
click at [229, 36] on button "Save & Leave" at bounding box center [216, 39] width 38 height 12
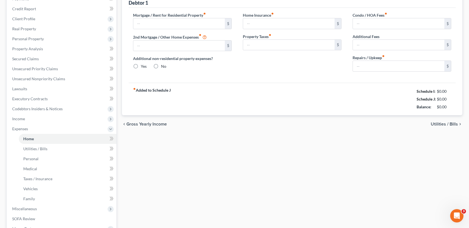
type input "300.00"
type input "0.00"
radio input "true"
type input "0.00"
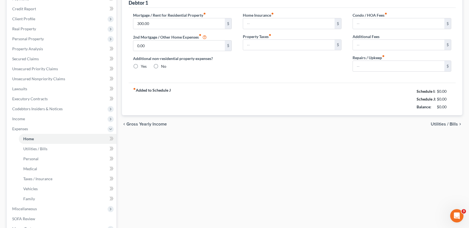
type input "0.00"
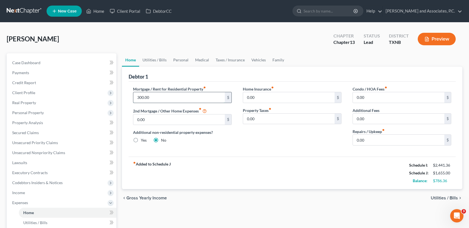
click at [175, 96] on input "300.00" at bounding box center [178, 97] width 91 height 11
type input "575.00"
click at [162, 64] on link "Utilities / Bills" at bounding box center [154, 59] width 31 height 13
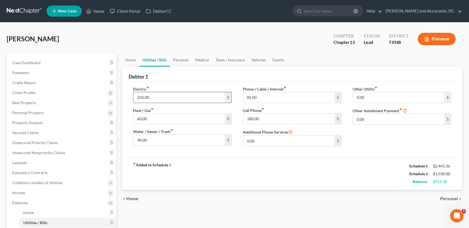
click at [162, 94] on input "250.00" at bounding box center [178, 97] width 91 height 11
type input "175.00"
type input "100.00"
click at [273, 94] on input "85.00" at bounding box center [288, 97] width 91 height 11
click at [183, 57] on link "Personal" at bounding box center [181, 59] width 22 height 13
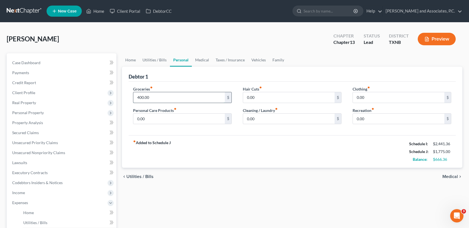
click at [175, 98] on input "400.00" at bounding box center [178, 97] width 91 height 11
type input "458.00"
click at [366, 100] on input "0.00" at bounding box center [398, 97] width 91 height 11
type input "87.00"
click at [200, 117] on input "0.00" at bounding box center [178, 118] width 91 height 11
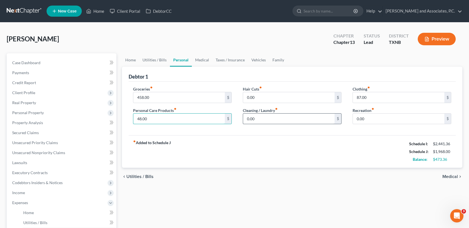
type input "48.00"
click at [269, 114] on input "0.00" at bounding box center [288, 118] width 91 height 11
type input "44.00"
click at [200, 59] on link "Medical" at bounding box center [202, 59] width 21 height 13
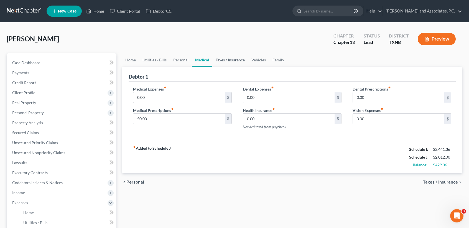
click at [224, 60] on link "Taxes / Insurance" at bounding box center [230, 59] width 36 height 13
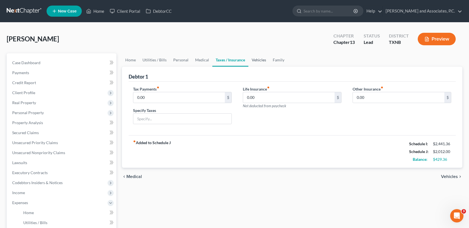
click at [263, 61] on link "Vehicles" at bounding box center [258, 59] width 21 height 13
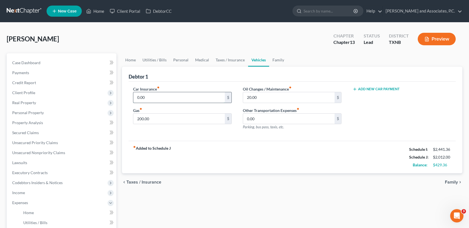
click at [203, 100] on input "0.00" at bounding box center [178, 97] width 91 height 11
type input "200.00"
click at [181, 114] on input "200.00" at bounding box center [178, 118] width 91 height 11
type input "250.00"
click at [275, 64] on link "Family" at bounding box center [278, 59] width 18 height 13
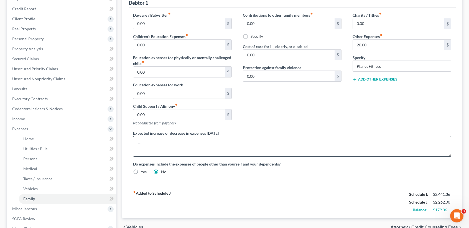
scroll to position [37, 0]
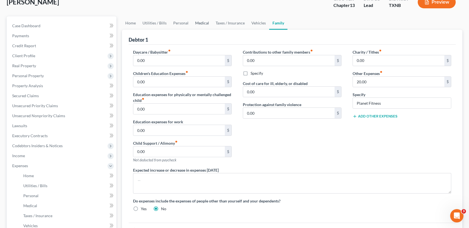
click at [204, 22] on link "Medical" at bounding box center [202, 22] width 21 height 13
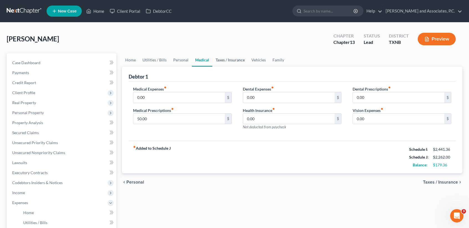
click at [223, 62] on link "Taxes / Insurance" at bounding box center [230, 59] width 36 height 13
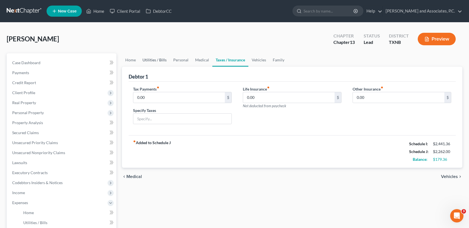
click at [165, 61] on link "Utilities / Bills" at bounding box center [154, 59] width 31 height 13
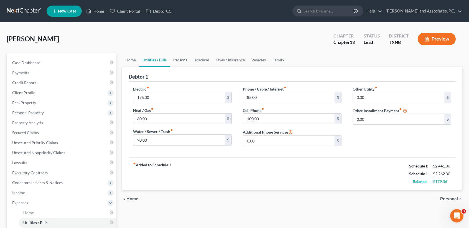
click at [183, 60] on link "Personal" at bounding box center [181, 59] width 22 height 13
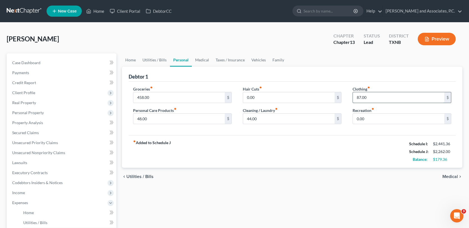
click at [384, 98] on input "87.00" at bounding box center [398, 97] width 91 height 11
type input "85.00"
click at [187, 119] on input "48.00" at bounding box center [178, 118] width 91 height 11
type input "45.00"
click at [276, 119] on input "44.00" at bounding box center [288, 118] width 91 height 11
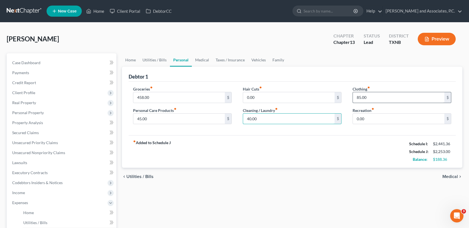
type input "40.00"
click at [384, 93] on input "85.00" at bounding box center [398, 97] width 91 height 11
type input "80.00"
click at [157, 57] on link "Utilities / Bills" at bounding box center [154, 59] width 31 height 13
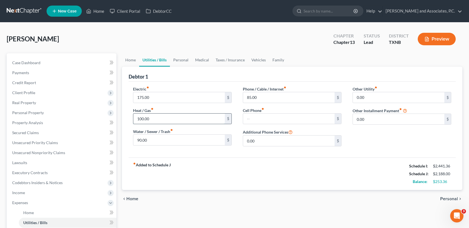
click at [191, 118] on input "100.00" at bounding box center [178, 118] width 91 height 11
drag, startPoint x: 135, startPoint y: 114, endPoint x: 89, endPoint y: 113, distance: 46.0
click at [91, 117] on div "Petition Navigation Case Dashboard Payments Invoices Payments Payments Credit R…" at bounding box center [234, 208] width 461 height 310
type input "8"
type input "60.00"
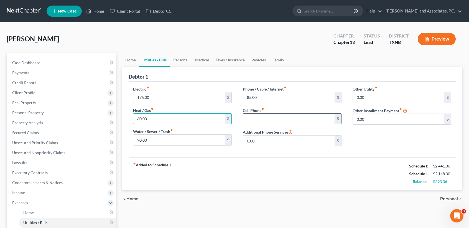
click at [264, 121] on input "text" at bounding box center [288, 118] width 91 height 11
type input "103.36"
click at [252, 190] on div "chevron_left Home Personal chevron_right" at bounding box center [292, 199] width 340 height 18
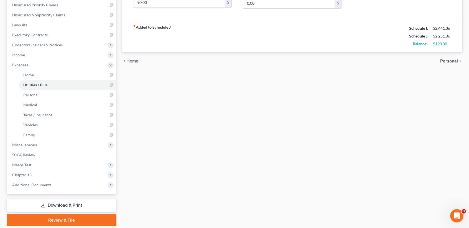
scroll to position [148, 0]
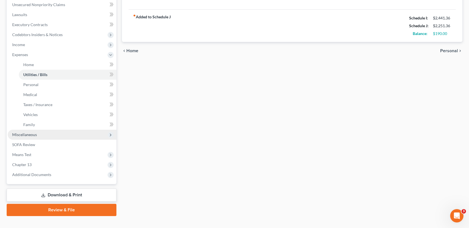
click at [29, 132] on span "Miscellaneous" at bounding box center [24, 134] width 25 height 5
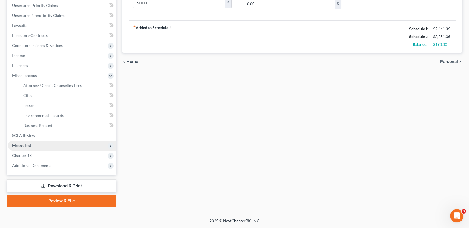
scroll to position [136, 0]
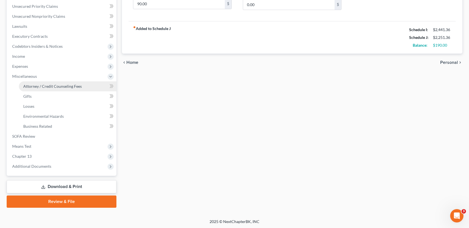
click at [42, 89] on link "Attorney / Credit Counseling Fees" at bounding box center [68, 86] width 98 height 10
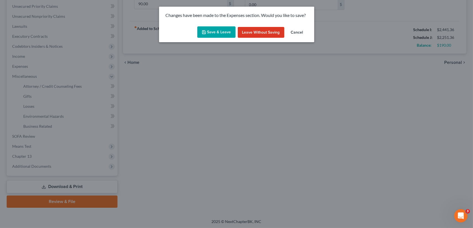
click at [231, 34] on button "Save & Leave" at bounding box center [216, 32] width 38 height 12
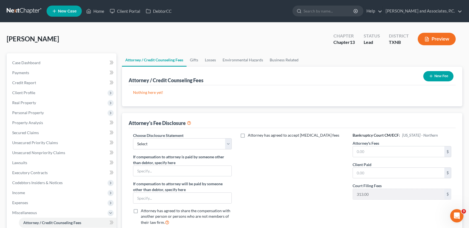
click at [431, 74] on icon "button" at bounding box center [431, 76] width 4 height 4
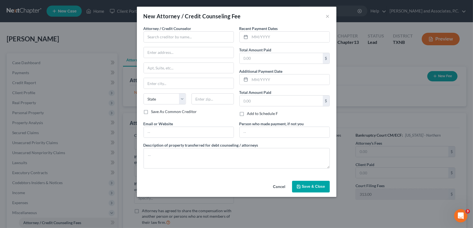
click at [172, 44] on div "Attorney / Credit Counselor * State AL AK AR AZ CA CO CT DE DC FL GA GU HI ID I…" at bounding box center [189, 66] width 90 height 83
click at [174, 39] on input "text" at bounding box center [189, 36] width 90 height 11
type input "Universal Credit Service"
type input "370 Reed Road, Suite 100"
type input "Broomall"
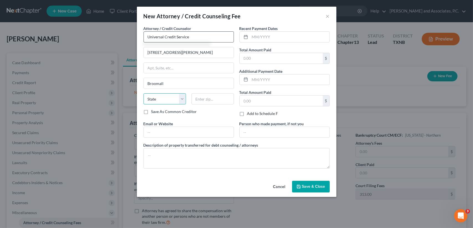
select select "39"
type input "19008"
click at [260, 57] on input "text" at bounding box center [281, 58] width 83 height 11
type input "35.00"
click at [317, 180] on button "Save & Close" at bounding box center [311, 186] width 38 height 12
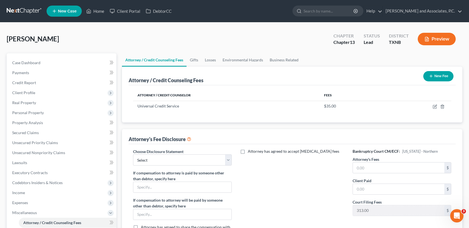
click at [444, 71] on button "New Fee" at bounding box center [438, 76] width 30 height 10
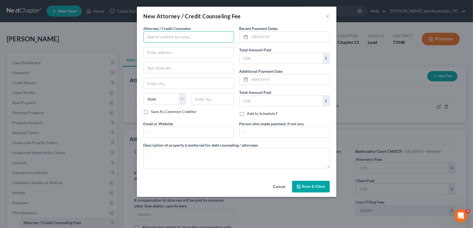
click at [183, 38] on input "text" at bounding box center [189, 36] width 90 height 11
type input "Universal Credit Service"
type input "370 Reed Road, Suite 100"
type input "Broomall"
select select "39"
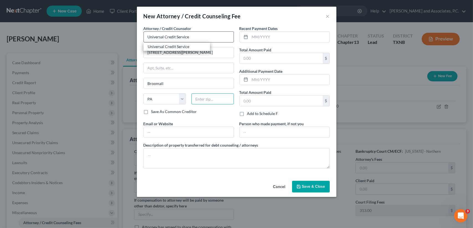
type input "19008"
type input "35.00"
click at [281, 185] on button "Cancel" at bounding box center [279, 186] width 21 height 11
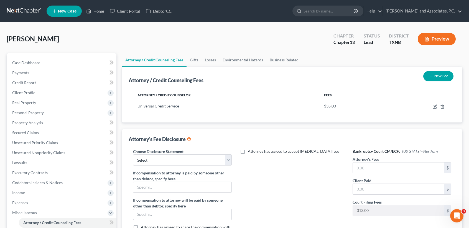
click at [434, 79] on button "New Fee" at bounding box center [438, 76] width 30 height 10
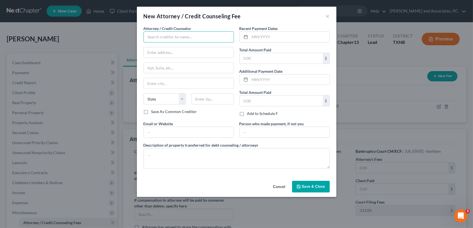
click at [166, 37] on input "text" at bounding box center [189, 36] width 90 height 11
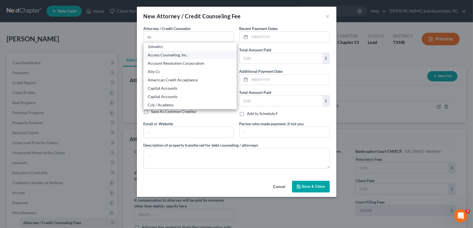
click at [157, 55] on div "Access Counseling, Inc." at bounding box center [190, 55] width 84 height 6
type input "Access Counseling, Inc."
type input "633 W. 5th Street"
type input "Los Angeles"
select select "4"
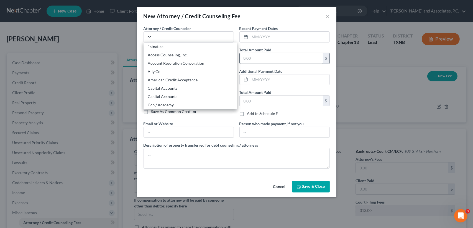
type input "90071"
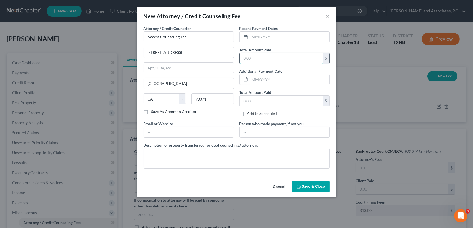
click at [251, 55] on input "text" at bounding box center [281, 58] width 83 height 11
type input "24.90"
click at [308, 182] on button "Save & Close" at bounding box center [311, 186] width 38 height 12
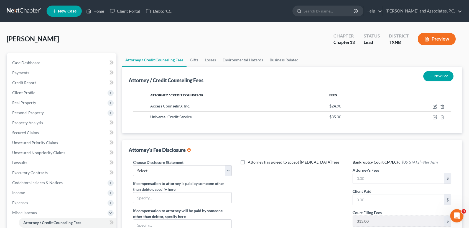
click at [438, 75] on button "New Fee" at bounding box center [438, 76] width 30 height 10
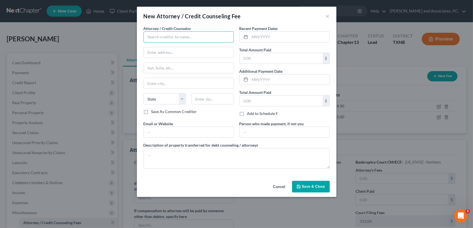
click at [201, 37] on input "text" at bounding box center [189, 36] width 90 height 11
type input "Monte J White & Associates"
type input "1106 Brook Ave"
type input "Wichita Falls"
select select "45"
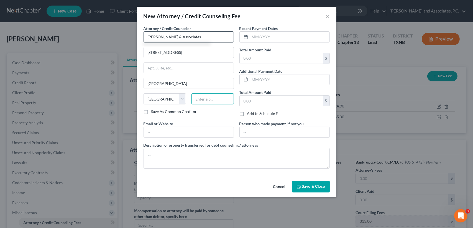
type input "76301"
drag, startPoint x: 278, startPoint y: 62, endPoint x: 278, endPoint y: 59, distance: 3.1
click at [278, 62] on input "text" at bounding box center [281, 58] width 83 height 11
click at [313, 185] on span "Save & Close" at bounding box center [313, 186] width 23 height 5
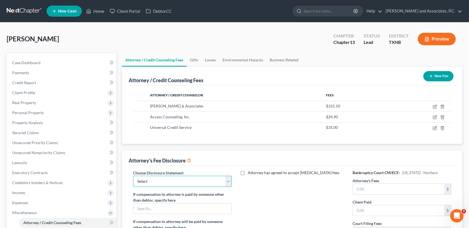
click at [198, 179] on select "Select attorney disclosure-Oklahoma attorney disclosure-Texas" at bounding box center [182, 180] width 99 height 11
click at [133, 175] on select "Select attorney disclosure-Oklahoma attorney disclosure-Texas" at bounding box center [182, 180] width 99 height 11
click at [374, 184] on input "text" at bounding box center [398, 188] width 91 height 11
click at [387, 214] on input "text" at bounding box center [398, 210] width 91 height 11
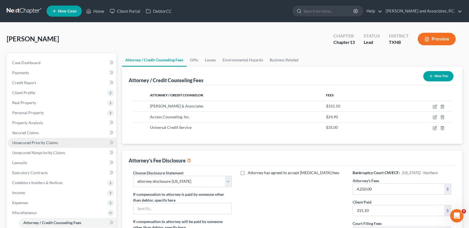
click at [33, 142] on span "Unsecured Priority Claims" at bounding box center [35, 142] width 46 height 5
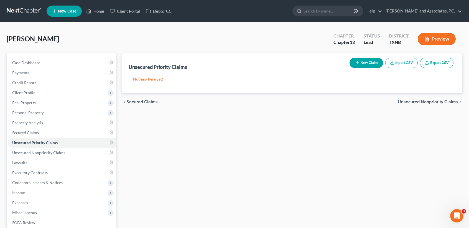
click at [366, 62] on button "New Claim" at bounding box center [366, 63] width 34 height 10
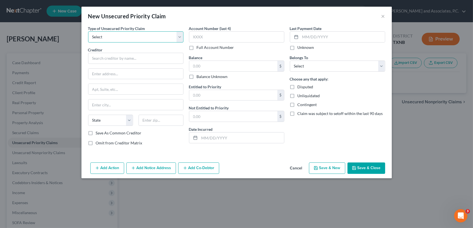
click at [141, 40] on select "Select Taxes & Other Government Units Domestic Support Obligations Extensions o…" at bounding box center [135, 36] width 95 height 11
click at [88, 31] on select "Select Taxes & Other Government Units Domestic Support Obligations Extensions o…" at bounding box center [135, 36] width 95 height 11
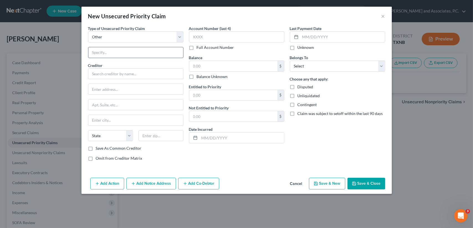
click at [114, 48] on input "text" at bounding box center [135, 52] width 95 height 11
click at [111, 74] on input "text" at bounding box center [135, 73] width 95 height 11
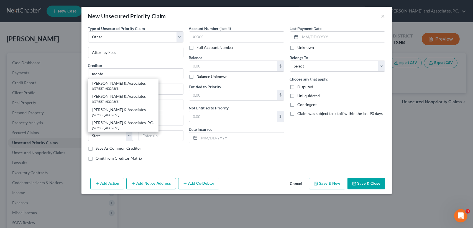
drag, startPoint x: 104, startPoint y: 88, endPoint x: 192, endPoint y: 84, distance: 88.2
click at [104, 87] on div "1106 Brook Ave, Wichita Falls, TX 76301" at bounding box center [124, 88] width 62 height 5
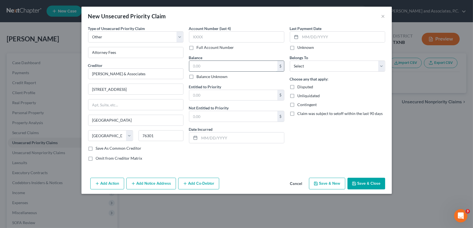
click at [218, 68] on input "text" at bounding box center [233, 66] width 88 height 11
drag, startPoint x: 322, startPoint y: 65, endPoint x: 319, endPoint y: 71, distance: 7.2
click at [322, 65] on select "Select Debtor 1 Only Debtor 2 Only Debtor 1 And Debtor 2 Only At Least One Of T…" at bounding box center [337, 65] width 95 height 11
click at [290, 60] on select "Select Debtor 1 Only Debtor 2 Only Debtor 1 And Debtor 2 Only At Least One Of T…" at bounding box center [337, 65] width 95 height 11
click at [361, 180] on button "Save & Close" at bounding box center [367, 183] width 38 height 12
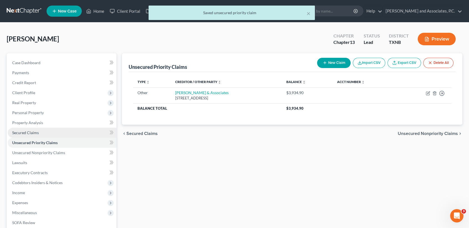
click at [40, 133] on link "Secured Claims" at bounding box center [62, 132] width 109 height 10
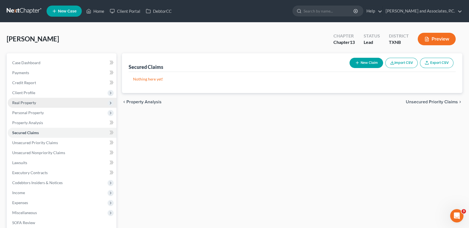
click at [33, 102] on span "Real Property" at bounding box center [24, 102] width 24 height 5
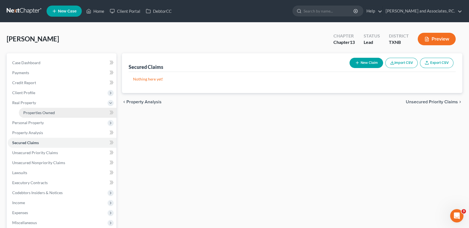
click at [33, 112] on span "Properties Owned" at bounding box center [39, 112] width 32 height 5
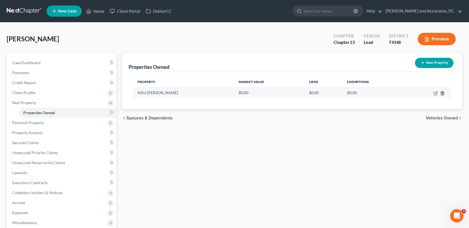
click at [443, 95] on icon "button" at bounding box center [442, 93] width 2 height 4
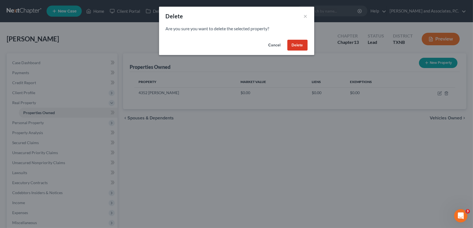
click at [295, 46] on button "Delete" at bounding box center [297, 45] width 20 height 11
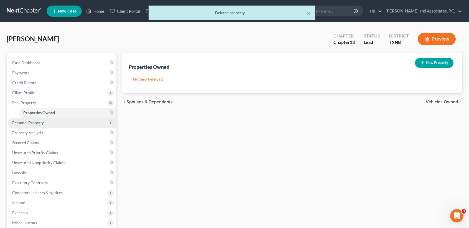
click at [13, 126] on span "Personal Property" at bounding box center [62, 123] width 109 height 10
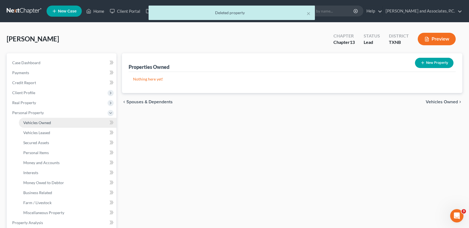
click at [38, 125] on link "Vehicles Owned" at bounding box center [68, 123] width 98 height 10
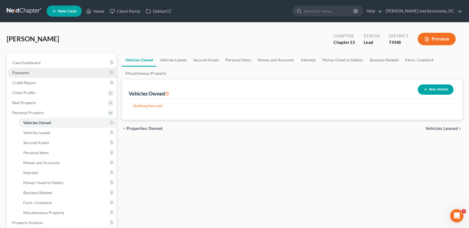
click at [36, 68] on link "Payments" at bounding box center [62, 73] width 109 height 10
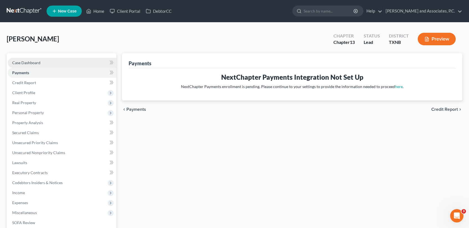
click at [35, 62] on span "Case Dashboard" at bounding box center [26, 62] width 28 height 5
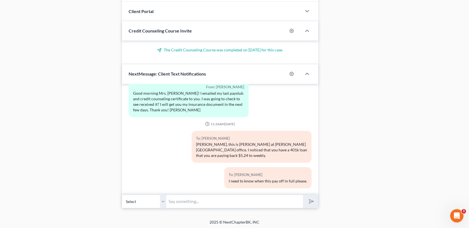
scroll to position [1113, 0]
click at [204, 199] on input "text" at bounding box center [234, 201] width 137 height 14
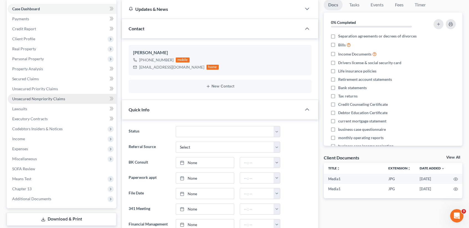
scroll to position [22, 0]
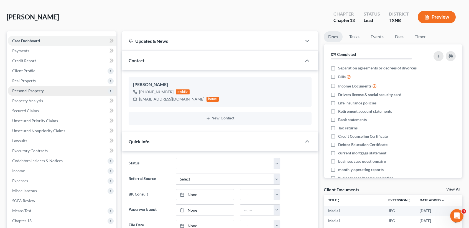
click at [17, 83] on span "Real Property" at bounding box center [62, 81] width 109 height 10
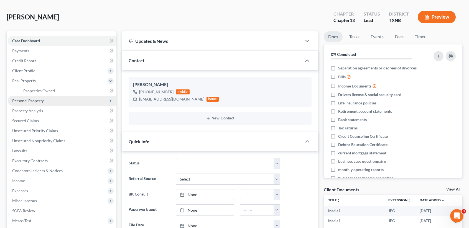
click at [31, 98] on span "Personal Property" at bounding box center [28, 100] width 32 height 5
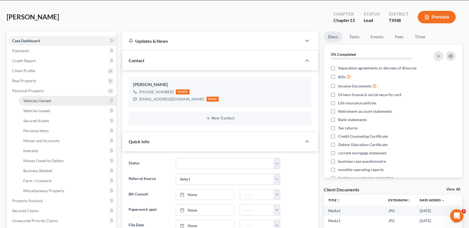
click at [35, 100] on span "Vehicles Owned" at bounding box center [37, 100] width 28 height 5
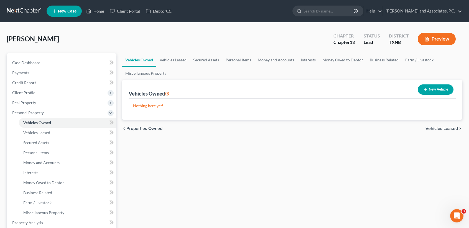
click at [433, 84] on button "New Vehicle" at bounding box center [436, 89] width 36 height 10
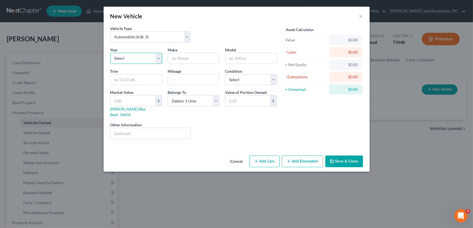
click at [144, 60] on select "Select 2026 2025 2024 2023 2022 2021 2020 2019 2018 2017 2016 2015 2014 2013 20…" at bounding box center [136, 58] width 52 height 11
click at [110, 53] on select "Select 2026 2025 2024 2023 2022 2021 2020 2019 2018 2017 2016 2015 2014 2013 20…" at bounding box center [136, 58] width 52 height 11
click at [204, 62] on input "text" at bounding box center [193, 58] width 51 height 11
click at [352, 157] on button "Save & Close" at bounding box center [344, 161] width 38 height 12
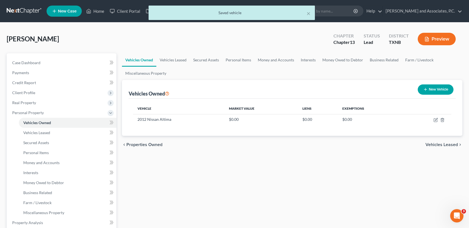
click at [426, 90] on icon "button" at bounding box center [425, 89] width 4 height 4
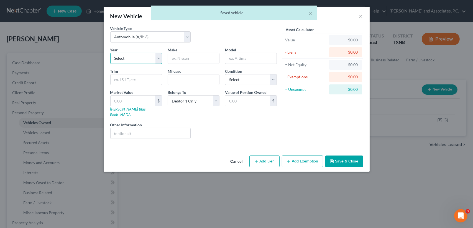
drag, startPoint x: 146, startPoint y: 63, endPoint x: 145, endPoint y: 59, distance: 4.5
click at [146, 63] on select "Select 2026 2025 2024 2023 2022 2021 2020 2019 2018 2017 2016 2015 2014 2013 20…" at bounding box center [136, 58] width 52 height 11
click at [145, 59] on select "Select 2026 2025 2024 2023 2022 2021 2020 2019 2018 2017 2016 2015 2014 2013 20…" at bounding box center [136, 58] width 52 height 11
drag, startPoint x: 145, startPoint y: 59, endPoint x: 144, endPoint y: 63, distance: 4.8
click at [145, 59] on select "Select 2026 2025 2024 2023 2022 2021 2020 2019 2018 2017 2016 2015 2014 2013 20…" at bounding box center [136, 58] width 52 height 11
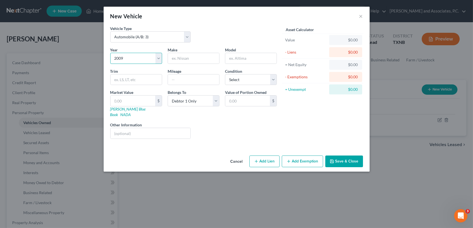
click at [110, 53] on select "Select 2026 2025 2024 2023 2022 2021 2020 2019 2018 2017 2016 2015 2014 2013 20…" at bounding box center [136, 58] width 52 height 11
click at [210, 45] on div "Vehicle Type Select Automobile (A/B: 3) Truck (A/B: 3) Trailer (A/B: 4) Watercr…" at bounding box center [194, 35] width 172 height 21
click at [200, 56] on input "text" at bounding box center [193, 58] width 51 height 11
click at [140, 98] on input "text" at bounding box center [133, 100] width 45 height 11
click at [351, 161] on div "Cancel Add Lien Add Lease Add Exemption Save & Close" at bounding box center [237, 162] width 266 height 18
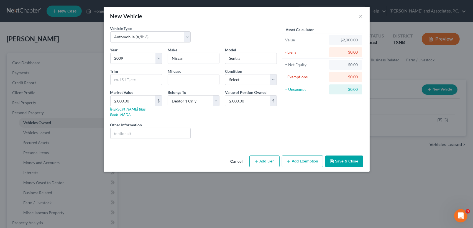
click at [351, 158] on button "Save & Close" at bounding box center [344, 161] width 38 height 12
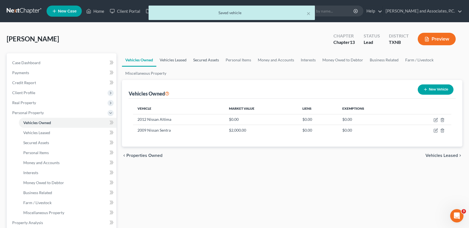
click at [180, 60] on link "Vehicles Leased" at bounding box center [173, 59] width 34 height 13
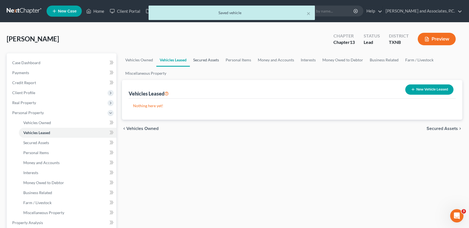
click at [203, 61] on link "Secured Assets" at bounding box center [206, 59] width 32 height 13
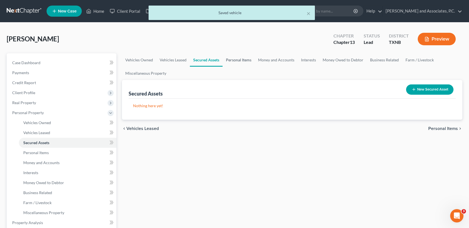
click at [238, 59] on link "Personal Items" at bounding box center [239, 59] width 32 height 13
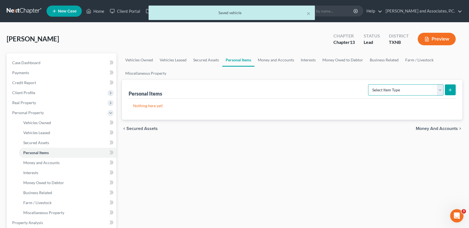
click at [395, 90] on select "Select Item Type Clothing (A/B: 11) Collectibles Of Value (A/B: 8) Electronics …" at bounding box center [405, 89] width 75 height 11
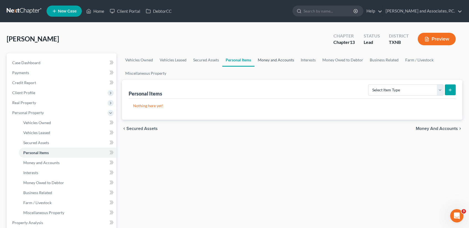
drag, startPoint x: 266, startPoint y: 59, endPoint x: 292, endPoint y: 62, distance: 26.5
click at [266, 59] on link "Money and Accounts" at bounding box center [275, 59] width 43 height 13
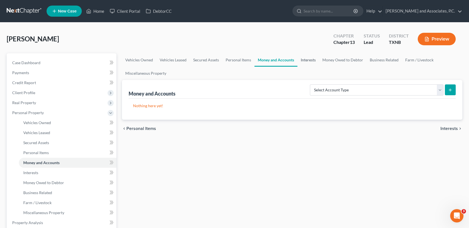
click at [310, 60] on link "Interests" at bounding box center [308, 59] width 22 height 13
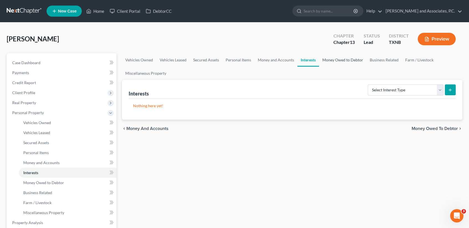
click at [333, 61] on link "Money Owed to Debtor" at bounding box center [342, 59] width 47 height 13
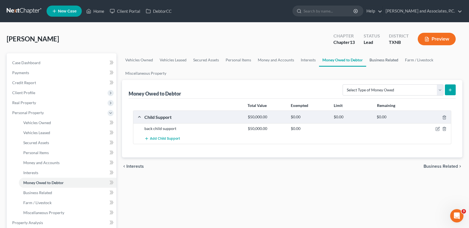
click at [373, 58] on link "Business Related" at bounding box center [383, 59] width 35 height 13
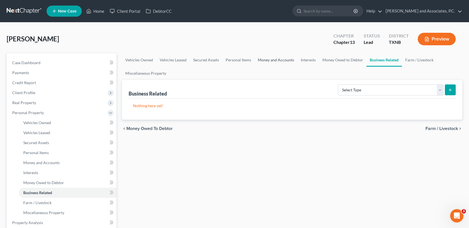
click at [278, 61] on link "Money and Accounts" at bounding box center [275, 59] width 43 height 13
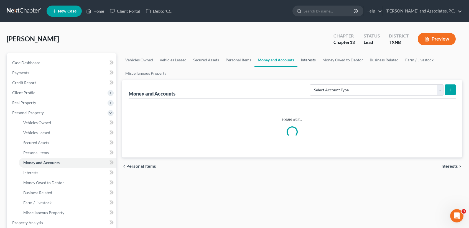
click at [308, 58] on link "Interests" at bounding box center [308, 59] width 22 height 13
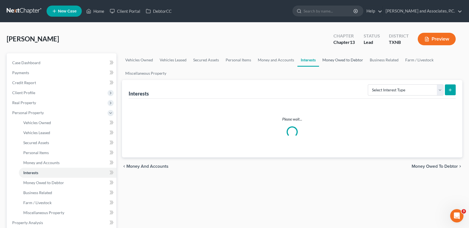
click at [331, 58] on link "Money Owed to Debtor" at bounding box center [342, 59] width 47 height 13
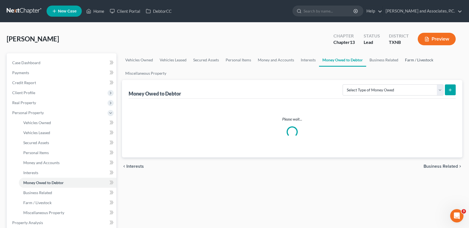
click at [408, 59] on link "Farm / Livestock" at bounding box center [419, 59] width 35 height 13
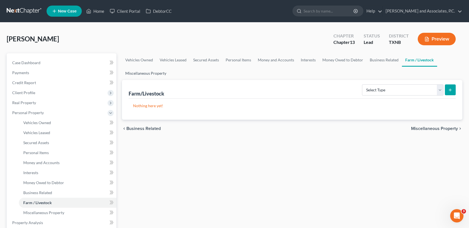
click at [157, 73] on link "Miscellaneous Property" at bounding box center [146, 73] width 48 height 13
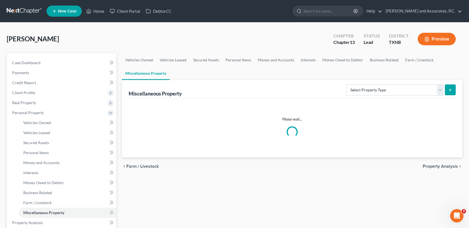
scroll to position [74, 0]
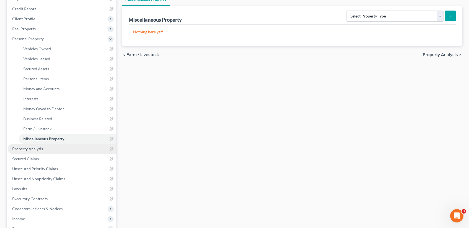
click at [23, 147] on span "Property Analysis" at bounding box center [27, 148] width 31 height 5
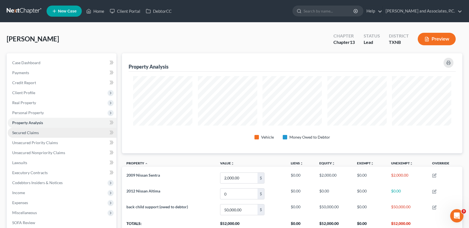
click at [31, 132] on span "Secured Claims" at bounding box center [25, 132] width 27 height 5
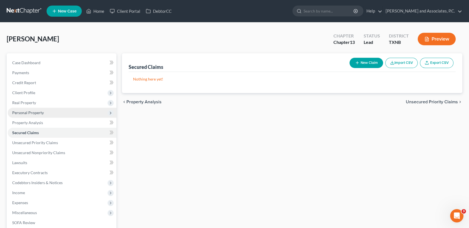
click at [27, 110] on span "Personal Property" at bounding box center [28, 112] width 32 height 5
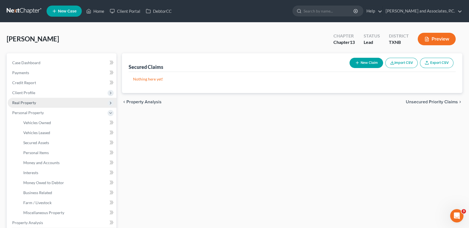
click at [28, 100] on span "Real Property" at bounding box center [24, 102] width 24 height 5
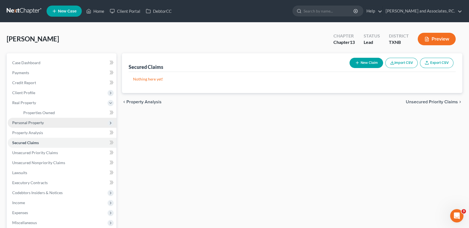
click at [32, 118] on span "Personal Property" at bounding box center [62, 123] width 109 height 10
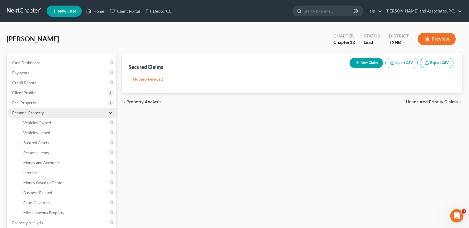
click at [34, 114] on span "Personal Property" at bounding box center [62, 113] width 109 height 10
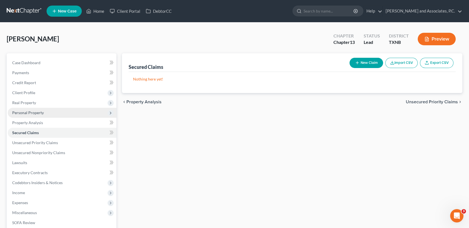
click at [35, 106] on span "Real Property" at bounding box center [62, 103] width 109 height 10
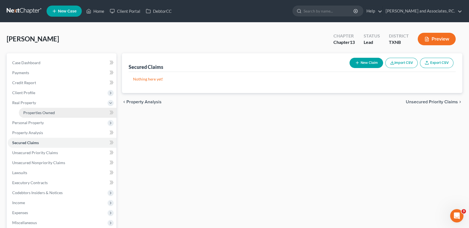
click at [35, 116] on link "Properties Owned" at bounding box center [68, 113] width 98 height 10
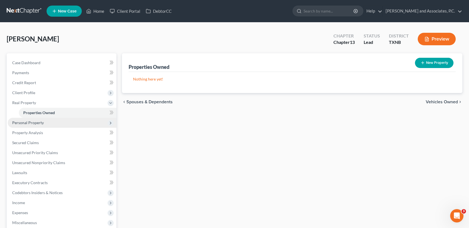
click at [38, 126] on span "Personal Property" at bounding box center [62, 123] width 109 height 10
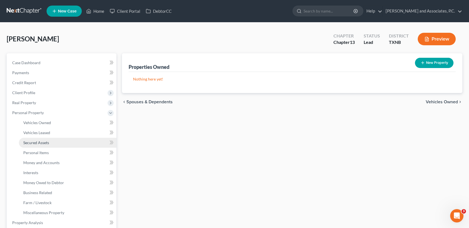
click at [42, 137] on link "Secured Assets" at bounding box center [68, 142] width 98 height 10
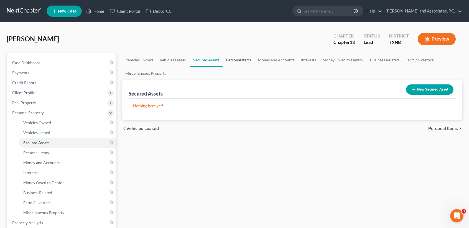
click at [234, 58] on link "Personal Items" at bounding box center [239, 59] width 32 height 13
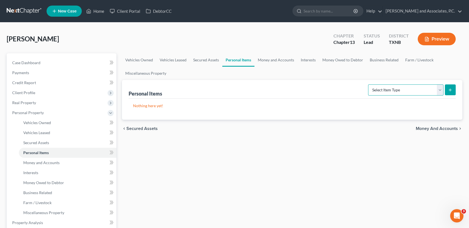
click at [390, 86] on select "Select Item Type Clothing (A/B: 11) Collectibles Of Value (A/B: 8) Electronics …" at bounding box center [405, 89] width 75 height 11
click at [369, 84] on select "Select Item Type Clothing (A/B: 11) Collectibles Of Value (A/B: 8) Electronics …" at bounding box center [405, 89] width 75 height 11
click at [453, 84] on button "submit" at bounding box center [450, 89] width 11 height 11
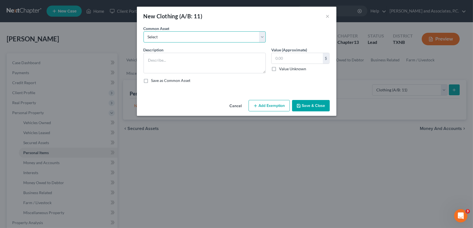
drag, startPoint x: 187, startPoint y: 36, endPoint x: 185, endPoint y: 42, distance: 6.3
click at [187, 36] on select "Select personal clothing personal clothing personal clothing" at bounding box center [205, 36] width 122 height 11
click at [144, 31] on select "Select personal clothing personal clothing personal clothing" at bounding box center [205, 36] width 122 height 11
click at [321, 103] on button "Save & Close" at bounding box center [311, 106] width 38 height 12
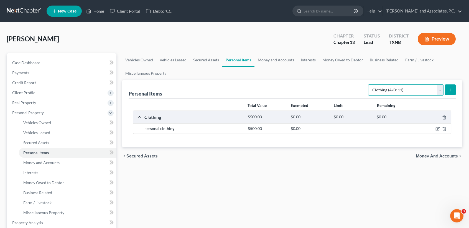
drag, startPoint x: 399, startPoint y: 88, endPoint x: 394, endPoint y: 95, distance: 8.8
click at [399, 88] on select "Select Item Type Clothing (A/B: 11) Collectibles Of Value (A/B: 8) Electronics …" at bounding box center [405, 89] width 75 height 11
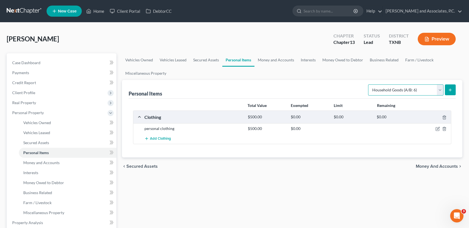
click at [369, 84] on select "Select Item Type Clothing (A/B: 11) Collectibles Of Value (A/B: 8) Electronics …" at bounding box center [405, 89] width 75 height 11
click at [446, 86] on button "submit" at bounding box center [450, 89] width 11 height 11
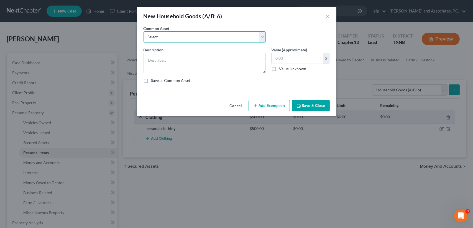
drag, startPoint x: 196, startPoint y: 37, endPoint x: 194, endPoint y: 42, distance: 4.9
click at [196, 37] on select "Select household goods & furnishings household goods & furnishings" at bounding box center [205, 36] width 122 height 11
click at [144, 31] on select "Select household goods & furnishings household goods & furnishings" at bounding box center [205, 36] width 122 height 11
drag, startPoint x: 205, startPoint y: 35, endPoint x: 202, endPoint y: 43, distance: 7.8
click at [205, 35] on select "Select household goods & furnishings household goods & furnishings" at bounding box center [205, 36] width 122 height 11
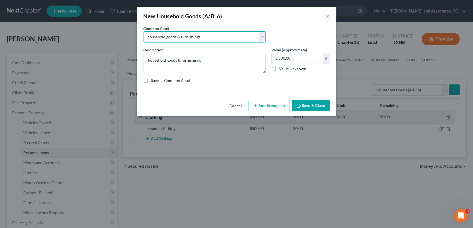
click at [144, 31] on select "Select household goods & furnishings household goods & furnishings" at bounding box center [205, 36] width 122 height 11
click at [308, 103] on button "Save & Close" at bounding box center [311, 106] width 38 height 12
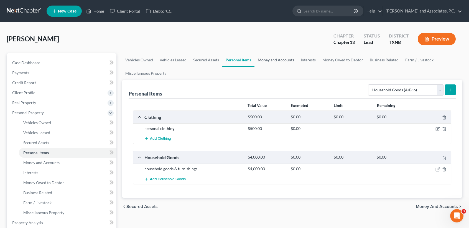
click at [269, 60] on link "Money and Accounts" at bounding box center [275, 59] width 43 height 13
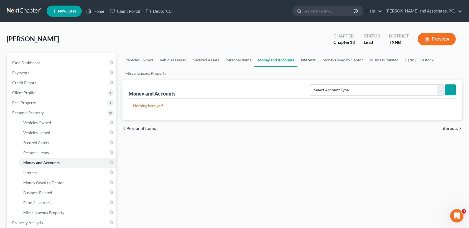
click at [307, 60] on link "Interests" at bounding box center [308, 59] width 22 height 13
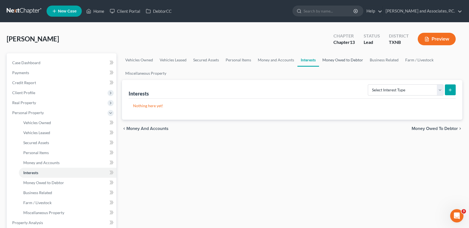
click at [341, 61] on link "Money Owed to Debtor" at bounding box center [342, 59] width 47 height 13
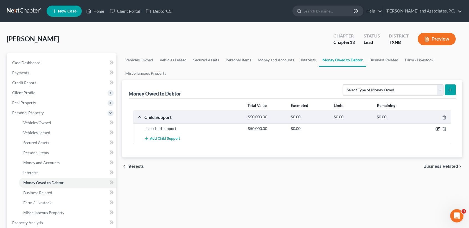
click at [437, 128] on icon "button" at bounding box center [437, 128] width 4 height 4
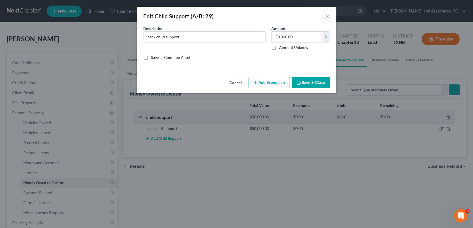
click at [254, 80] on icon "button" at bounding box center [255, 82] width 4 height 4
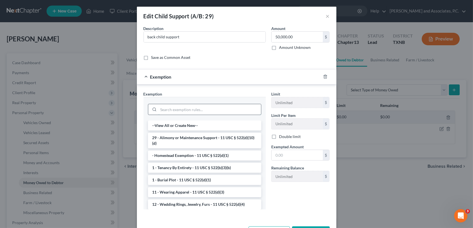
click at [210, 109] on input "search" at bounding box center [210, 109] width 103 height 11
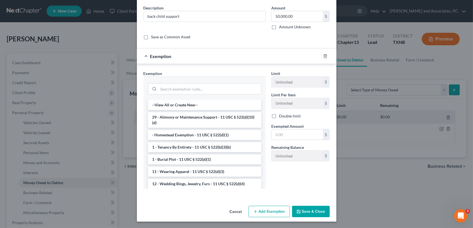
drag, startPoint x: 185, startPoint y: 121, endPoint x: 264, endPoint y: 134, distance: 80.6
click at [185, 121] on li "29 - Alimony or Maintenance Support - 11 USC § 522(d)(10)(d)" at bounding box center [204, 120] width 113 height 16
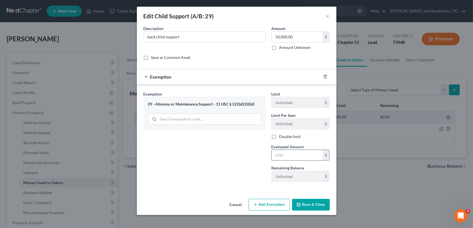
click at [296, 151] on input "text" at bounding box center [297, 155] width 51 height 11
click at [321, 204] on button "Save & Close" at bounding box center [311, 204] width 38 height 12
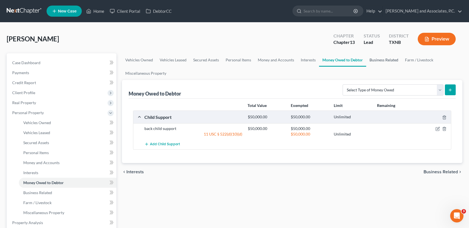
click at [380, 59] on link "Business Related" at bounding box center [383, 59] width 35 height 13
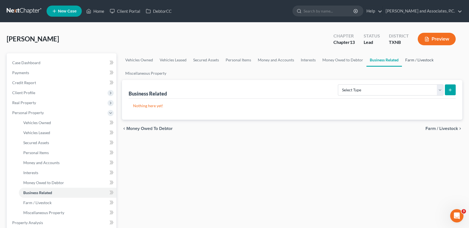
click at [427, 61] on link "Farm / Livestock" at bounding box center [419, 59] width 35 height 13
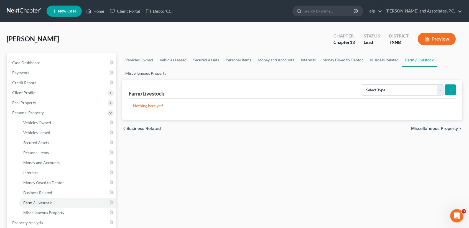
click at [129, 74] on link "Miscellaneous Property" at bounding box center [146, 73] width 48 height 13
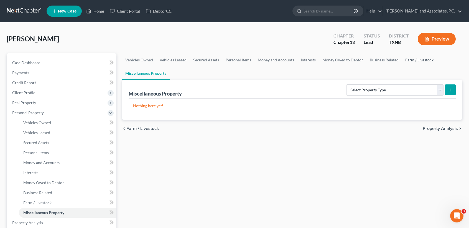
click at [420, 61] on link "Farm / Livestock" at bounding box center [419, 59] width 35 height 13
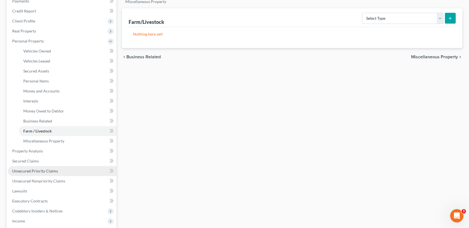
scroll to position [74, 0]
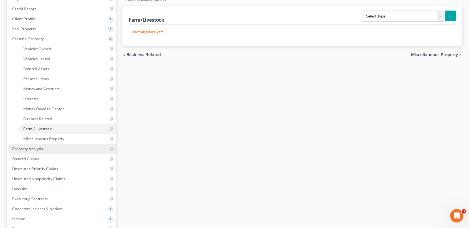
click at [35, 149] on span "Property Analysis" at bounding box center [27, 148] width 31 height 5
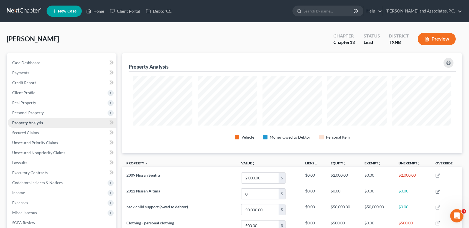
scroll to position [99, 340]
click at [31, 60] on span "Case Dashboard" at bounding box center [26, 62] width 28 height 5
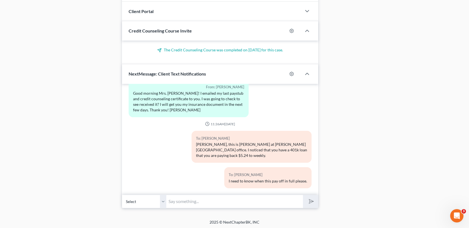
scroll to position [1113, 0]
drag, startPoint x: 221, startPoint y: 201, endPoint x: 210, endPoint y: 190, distance: 15.3
click at [221, 201] on input "text" at bounding box center [234, 201] width 137 height 14
click at [303, 195] on button "submit" at bounding box center [310, 201] width 15 height 13
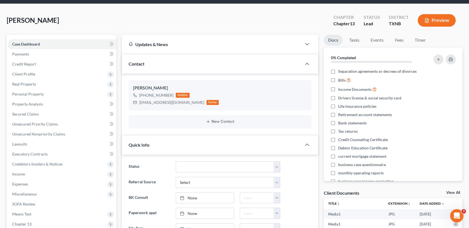
scroll to position [0, 0]
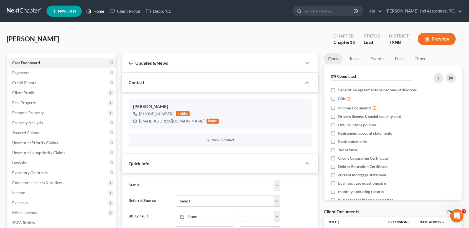
click at [100, 11] on link "Home" at bounding box center [95, 11] width 24 height 10
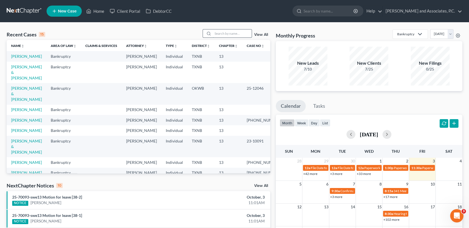
click at [237, 33] on input "search" at bounding box center [232, 33] width 39 height 8
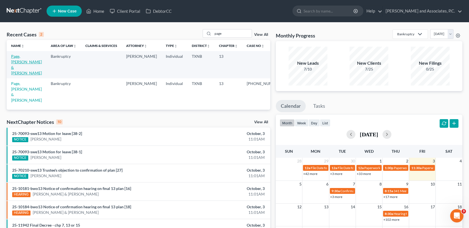
click at [14, 58] on link "Page, [PERSON_NAME] & [PERSON_NAME]" at bounding box center [26, 64] width 31 height 21
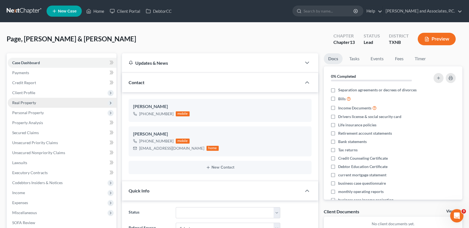
click at [22, 99] on span "Real Property" at bounding box center [62, 103] width 109 height 10
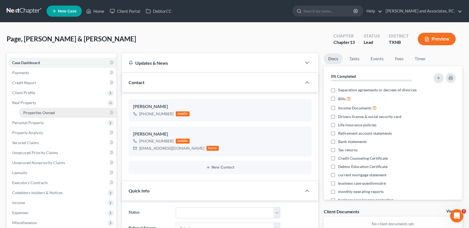
scroll to position [704, 0]
click at [27, 113] on span "Properties Owned" at bounding box center [39, 112] width 32 height 5
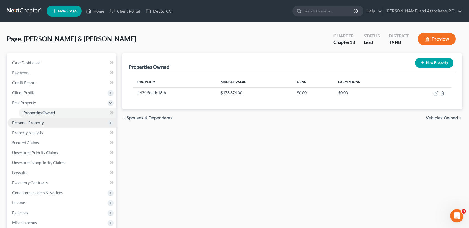
click at [32, 125] on span "Personal Property" at bounding box center [62, 123] width 109 height 10
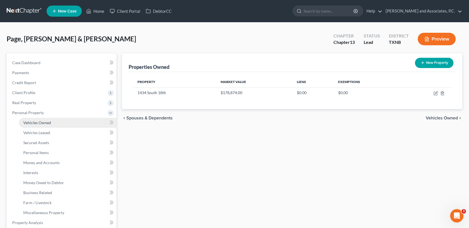
click at [36, 123] on span "Vehicles Owned" at bounding box center [37, 122] width 28 height 5
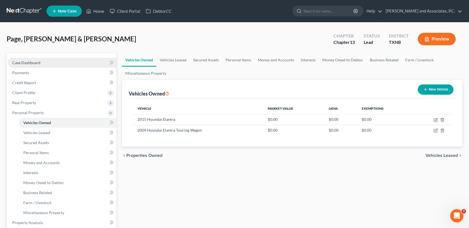
click at [19, 61] on span "Case Dashboard" at bounding box center [26, 62] width 28 height 5
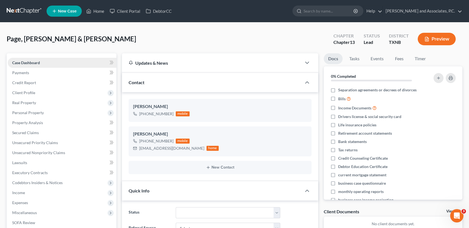
scroll to position [704, 0]
click at [405, 60] on link "Fees" at bounding box center [399, 58] width 18 height 11
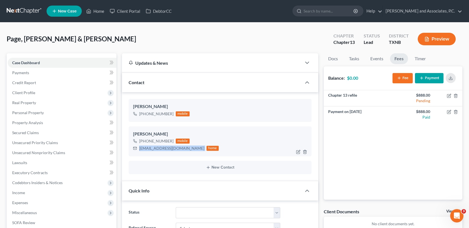
drag, startPoint x: 140, startPoint y: 147, endPoint x: 180, endPoint y: 148, distance: 39.9
click at [180, 148] on div "90kellfluff@gmail.com home" at bounding box center [176, 147] width 86 height 7
copy div "90kellfluff@gmail.com"
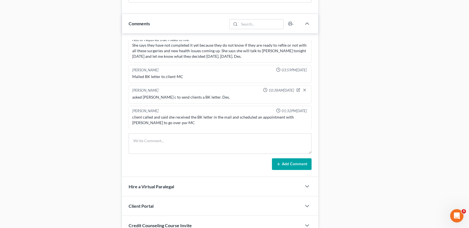
scroll to position [369, 0]
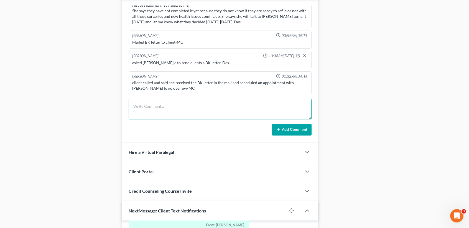
click at [180, 115] on textarea at bounding box center [220, 109] width 183 height 21
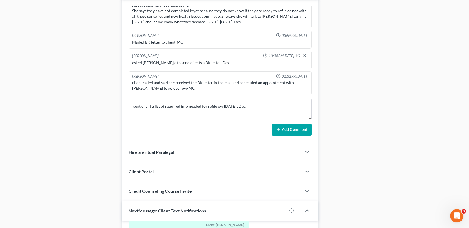
click at [296, 124] on button "Add Comment" at bounding box center [292, 130] width 40 height 12
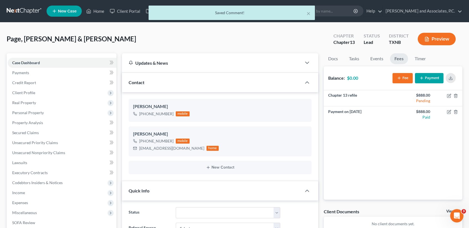
scroll to position [96, 0]
drag, startPoint x: 310, startPoint y: 15, endPoint x: 82, endPoint y: 13, distance: 227.8
click at [310, 15] on button "×" at bounding box center [309, 13] width 4 height 7
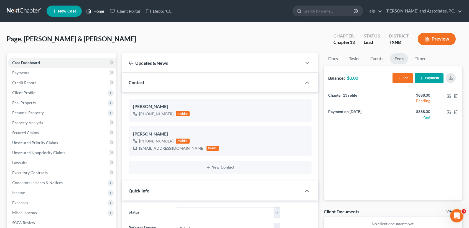
click at [87, 10] on icon at bounding box center [89, 11] width 4 height 4
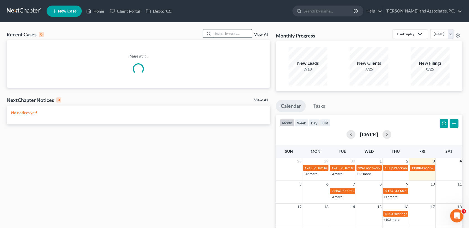
click at [234, 37] on input "search" at bounding box center [232, 33] width 39 height 8
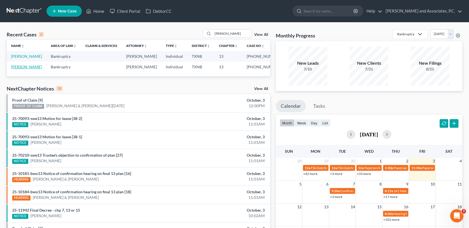
click at [27, 66] on link "[PERSON_NAME]" at bounding box center [26, 66] width 31 height 5
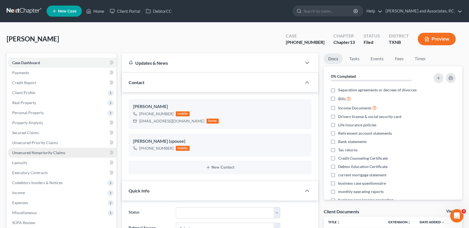
click at [48, 155] on link "Unsecured Nonpriority Claims" at bounding box center [62, 152] width 109 height 10
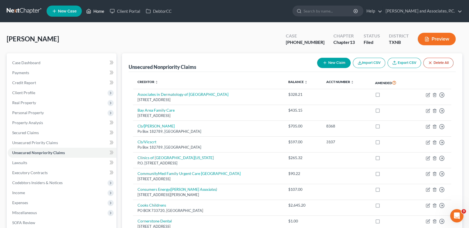
click at [102, 10] on link "Home" at bounding box center [95, 11] width 24 height 10
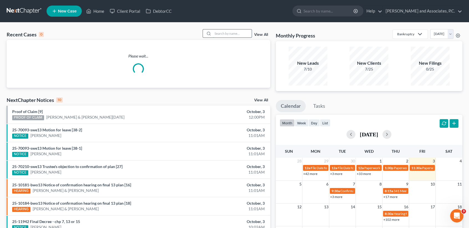
click at [242, 37] on input "search" at bounding box center [232, 33] width 39 height 8
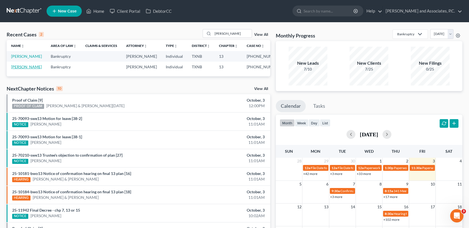
click at [22, 67] on link "[PERSON_NAME]" at bounding box center [26, 66] width 31 height 5
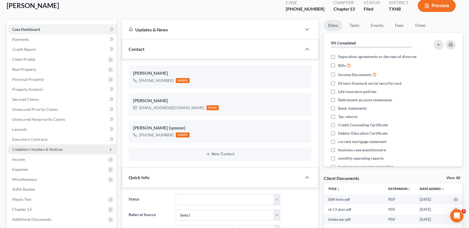
scroll to position [37, 0]
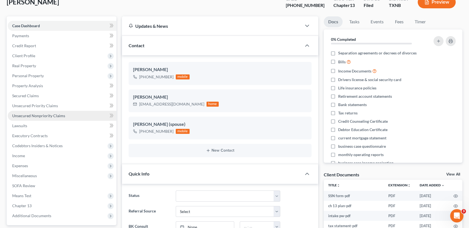
click at [35, 114] on span "Unsecured Nonpriority Claims" at bounding box center [38, 115] width 53 height 5
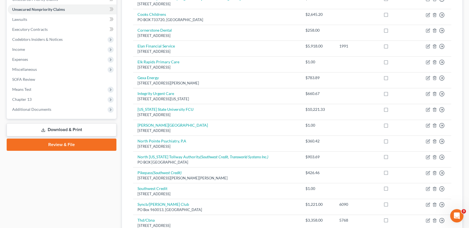
scroll to position [14, 0]
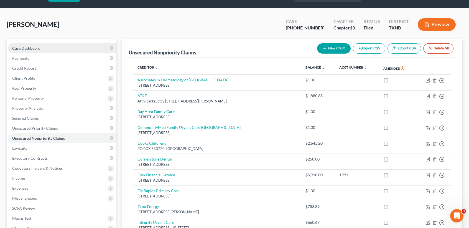
click at [19, 51] on link "Case Dashboard" at bounding box center [62, 48] width 109 height 10
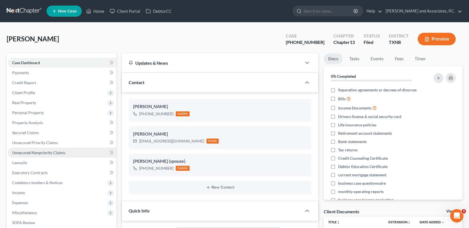
click at [57, 150] on span "Unsecured Nonpriority Claims" at bounding box center [38, 152] width 53 height 5
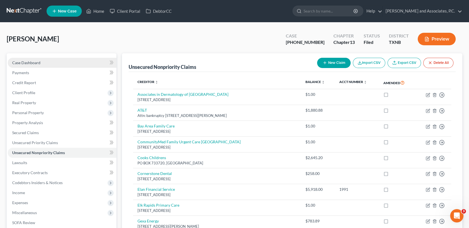
click at [33, 62] on span "Case Dashboard" at bounding box center [26, 62] width 28 height 5
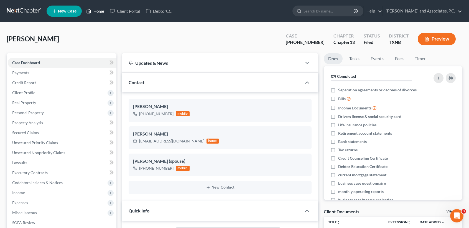
click at [99, 15] on link "Home" at bounding box center [95, 11] width 24 height 10
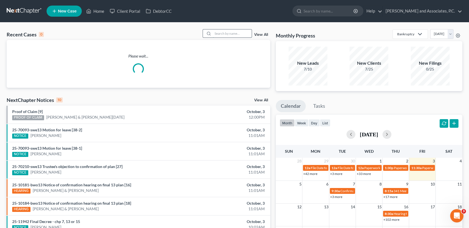
click at [244, 37] on input "search" at bounding box center [232, 33] width 39 height 8
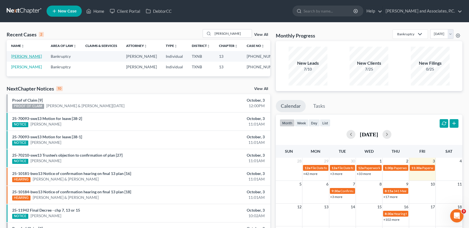
click at [21, 58] on link "[PERSON_NAME]" at bounding box center [26, 56] width 31 height 5
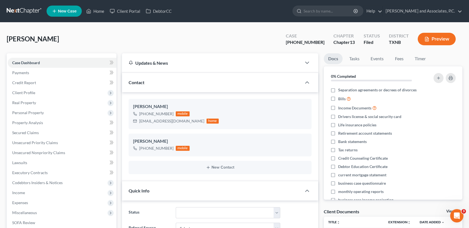
scroll to position [1728, 0]
click at [41, 125] on link "Property Analysis" at bounding box center [62, 123] width 109 height 10
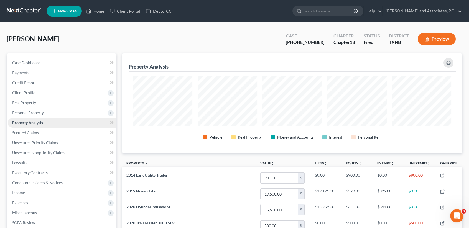
scroll to position [99, 340]
click at [29, 114] on span "Personal Property" at bounding box center [28, 112] width 32 height 5
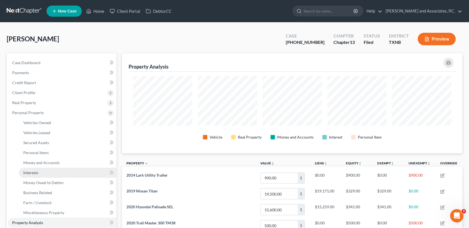
click at [45, 170] on link "Interests" at bounding box center [68, 172] width 98 height 10
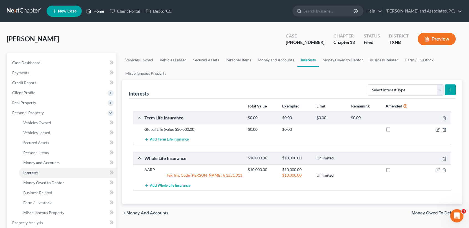
click at [100, 7] on link "Home" at bounding box center [95, 11] width 24 height 10
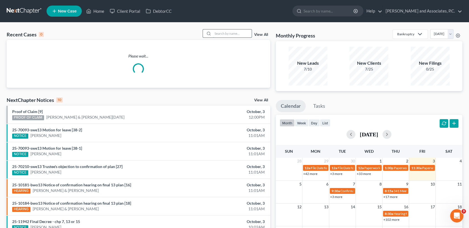
click at [222, 32] on input "search" at bounding box center [232, 33] width 39 height 8
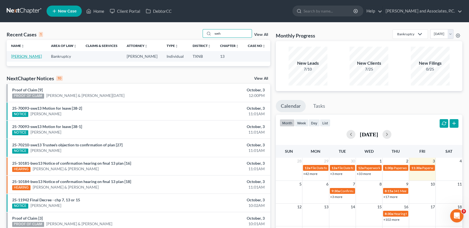
click at [23, 58] on link "[PERSON_NAME]" at bounding box center [26, 56] width 31 height 5
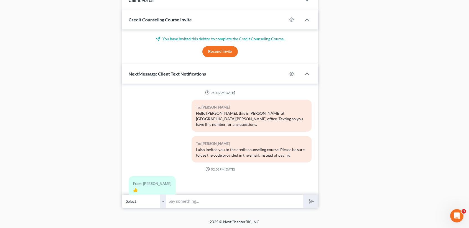
scroll to position [1680, 0]
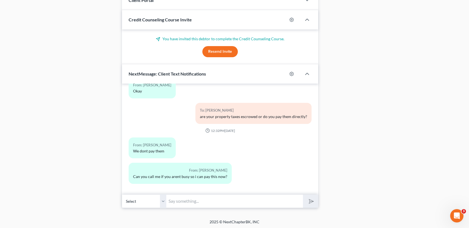
click at [215, 197] on input "text" at bounding box center [234, 201] width 137 height 14
click at [303, 194] on button "submit" at bounding box center [310, 200] width 15 height 13
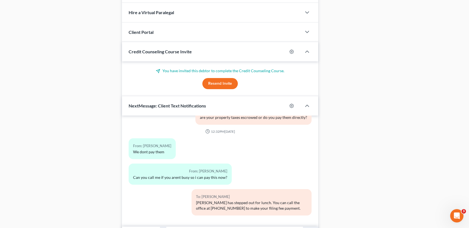
scroll to position [425, 0]
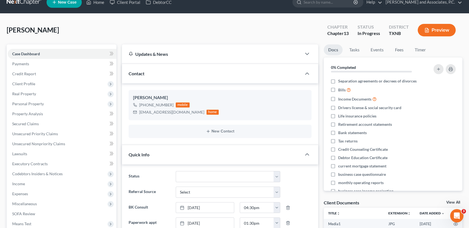
scroll to position [0, 0]
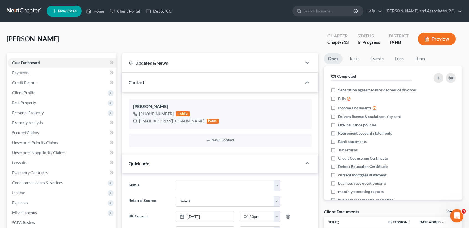
drag, startPoint x: 99, startPoint y: 16, endPoint x: 139, endPoint y: 18, distance: 40.0
click at [99, 16] on ul "New Case Home Client Portal DebtorCC - No Result - See all results Or Press Ent…" at bounding box center [255, 11] width 416 height 14
click at [102, 10] on link "Home" at bounding box center [95, 11] width 24 height 10
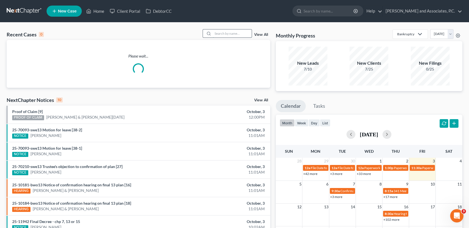
click at [227, 34] on input "search" at bounding box center [232, 33] width 39 height 8
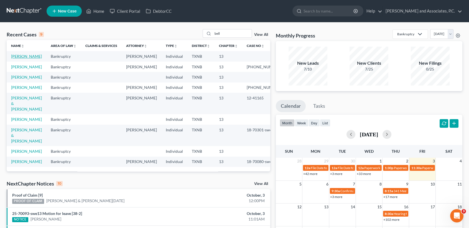
click at [21, 57] on link "[PERSON_NAME]" at bounding box center [26, 56] width 31 height 5
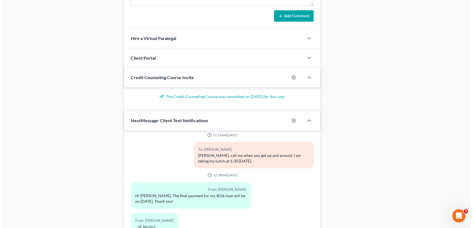
scroll to position [502, 0]
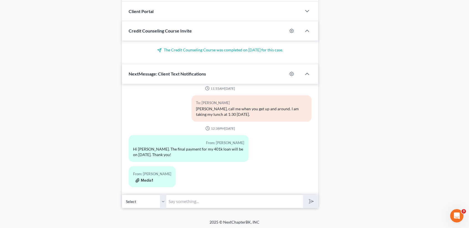
drag, startPoint x: 147, startPoint y: 173, endPoint x: 147, endPoint y: 177, distance: 4.2
click at [147, 177] on div "Media1" at bounding box center [152, 180] width 38 height 6
click at [147, 178] on button "Media1" at bounding box center [144, 180] width 18 height 4
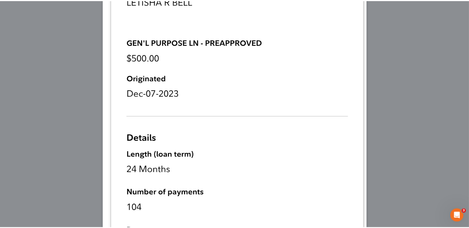
scroll to position [0, 0]
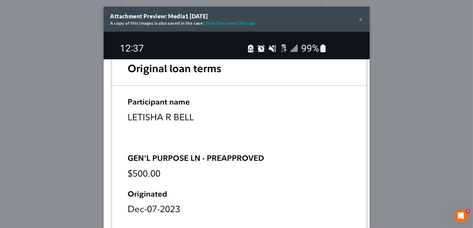
drag, startPoint x: 357, startPoint y: 19, endPoint x: 366, endPoint y: 29, distance: 12.9
click at [359, 19] on button "×" at bounding box center [361, 19] width 4 height 7
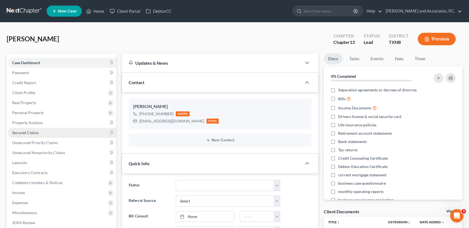
drag, startPoint x: 31, startPoint y: 100, endPoint x: 29, endPoint y: 134, distance: 33.9
click at [31, 100] on span "Real Property" at bounding box center [24, 102] width 24 height 5
drag, startPoint x: 31, startPoint y: 123, endPoint x: 32, endPoint y: 131, distance: 7.8
click at [31, 122] on span "Personal Property" at bounding box center [28, 122] width 32 height 5
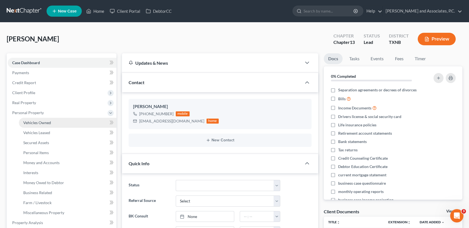
click at [36, 121] on span "Vehicles Owned" at bounding box center [37, 122] width 28 height 5
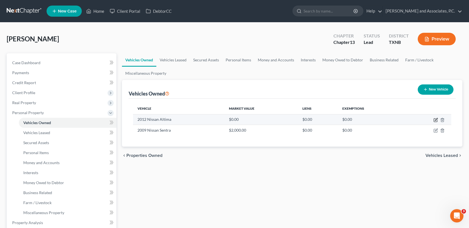
click at [435, 118] on icon "button" at bounding box center [435, 120] width 4 height 4
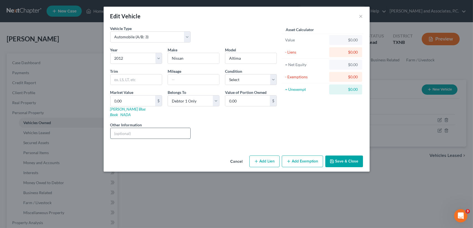
click at [137, 131] on input "text" at bounding box center [151, 133] width 80 height 11
click at [332, 159] on button "Save & Close" at bounding box center [344, 161] width 38 height 12
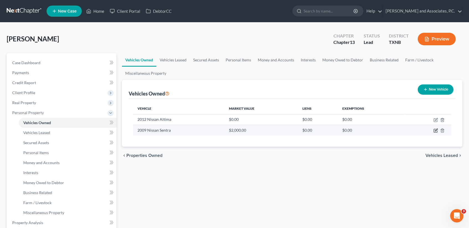
click at [435, 130] on icon "button" at bounding box center [435, 130] width 4 height 4
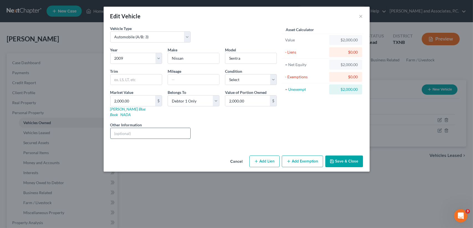
click at [142, 131] on input "text" at bounding box center [151, 133] width 80 height 11
drag, startPoint x: 241, startPoint y: 81, endPoint x: 242, endPoint y: 85, distance: 3.2
click at [241, 81] on select "Select Excellent Very Good Good Fair Poor" at bounding box center [251, 79] width 52 height 11
click at [225, 74] on select "Select Excellent Very Good Good Fair Poor" at bounding box center [251, 79] width 52 height 11
click at [198, 81] on input "text" at bounding box center [193, 79] width 51 height 11
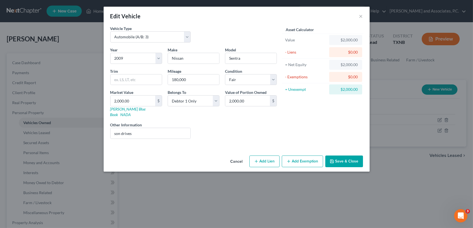
click at [353, 159] on button "Save & Close" at bounding box center [344, 161] width 38 height 12
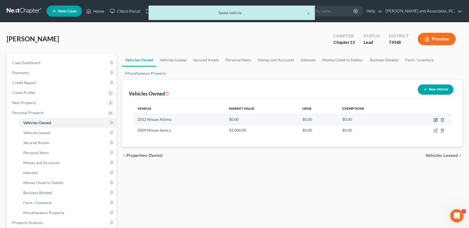
click at [435, 120] on icon "button" at bounding box center [435, 120] width 4 height 4
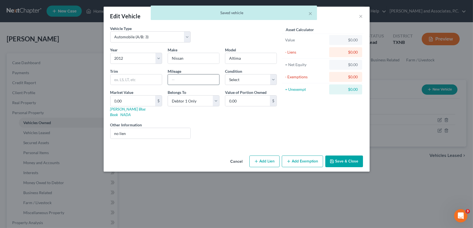
drag, startPoint x: 183, startPoint y: 76, endPoint x: 195, endPoint y: 77, distance: 11.7
click at [183, 76] on input "text" at bounding box center [193, 79] width 51 height 11
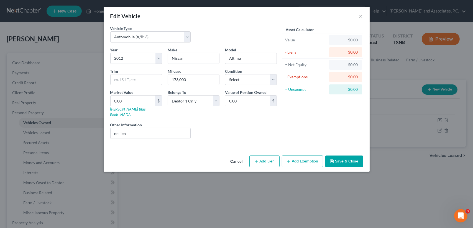
click at [350, 155] on button "Save & Close" at bounding box center [344, 161] width 38 height 12
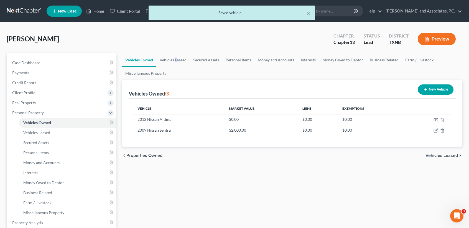
click at [176, 67] on ul "Vehicles Owned Vehicles Leased Secured Assets Personal Items Money and Accounts…" at bounding box center [292, 66] width 340 height 27
click at [178, 63] on link "Vehicles Leased" at bounding box center [173, 59] width 34 height 13
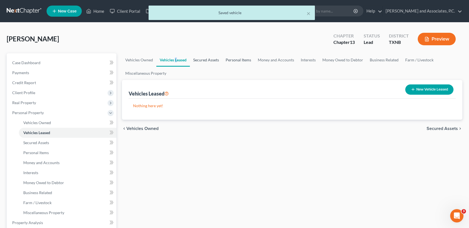
drag, startPoint x: 204, startPoint y: 57, endPoint x: 243, endPoint y: 62, distance: 39.3
click at [204, 58] on link "Secured Assets" at bounding box center [206, 59] width 32 height 13
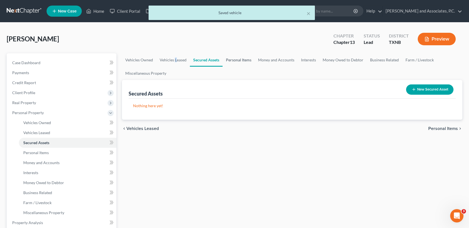
click at [243, 61] on link "Personal Items" at bounding box center [239, 59] width 32 height 13
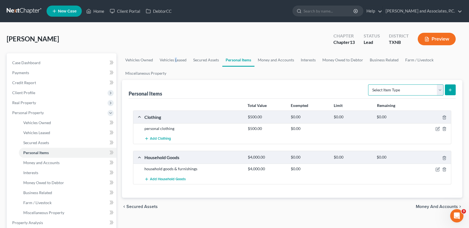
click at [404, 92] on select "Select Item Type Clothing (A/B: 11) Collectibles Of Value (A/B: 8) Electronics …" at bounding box center [405, 89] width 75 height 11
drag, startPoint x: 281, startPoint y: 61, endPoint x: 287, endPoint y: 65, distance: 7.8
click at [281, 61] on link "Money and Accounts" at bounding box center [275, 59] width 43 height 13
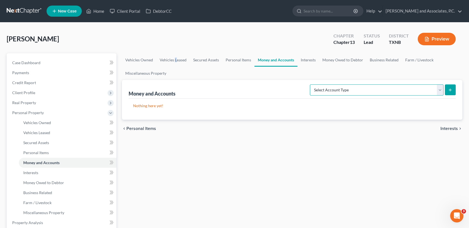
drag, startPoint x: 333, startPoint y: 85, endPoint x: 333, endPoint y: 160, distance: 75.1
click at [333, 85] on select "Select Account Type Brokerage (A/B: 18, SOFA: 20) Cash on Hand (A/B: 16) Certif…" at bounding box center [377, 89] width 134 height 11
click at [311, 84] on select "Select Account Type Brokerage (A/B: 18, SOFA: 20) Cash on Hand (A/B: 16) Certif…" at bounding box center [377, 89] width 134 height 11
click at [451, 91] on icon "submit" at bounding box center [450, 90] width 4 height 4
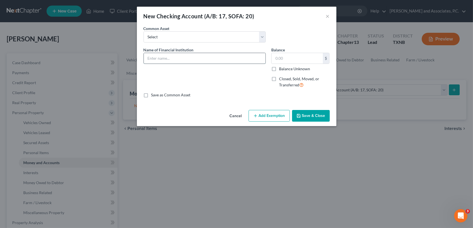
drag, startPoint x: 223, startPoint y: 60, endPoint x: 243, endPoint y: 59, distance: 20.3
click at [223, 60] on input "text" at bounding box center [205, 58] width 122 height 11
click at [302, 112] on button "Save & Close" at bounding box center [311, 116] width 38 height 12
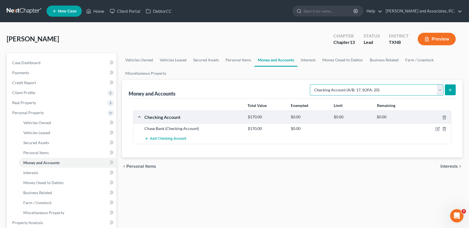
click at [356, 91] on select "Select Account Type Brokerage (A/B: 18, SOFA: 20) Cash on Hand (A/B: 16) Certif…" at bounding box center [377, 89] width 134 height 11
click at [311, 84] on select "Select Account Type Brokerage (A/B: 18, SOFA: 20) Cash on Hand (A/B: 16) Certif…" at bounding box center [377, 89] width 134 height 11
drag, startPoint x: 426, startPoint y: 90, endPoint x: 419, endPoint y: 94, distance: 8.0
click at [426, 90] on select "Select Account Type Brokerage (A/B: 18, SOFA: 20) Cash on Hand (A/B: 16) Certif…" at bounding box center [377, 89] width 134 height 11
click at [311, 84] on select "Select Account Type Brokerage (A/B: 18, SOFA: 20) Cash on Hand (A/B: 16) Certif…" at bounding box center [377, 89] width 134 height 11
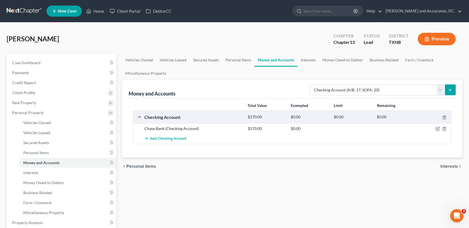
click at [449, 93] on button "submit" at bounding box center [450, 89] width 11 height 11
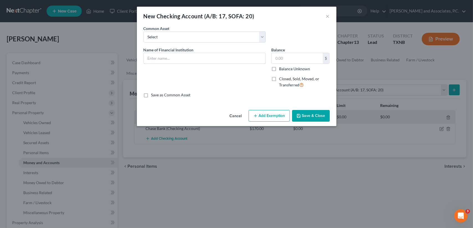
drag, startPoint x: 167, startPoint y: 57, endPoint x: 201, endPoint y: 48, distance: 35.8
click at [169, 57] on input "text" at bounding box center [205, 58] width 122 height 11
click at [289, 113] on button "Add Exemption" at bounding box center [269, 116] width 41 height 12
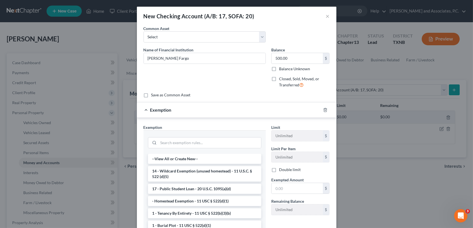
click at [324, 107] on div at bounding box center [329, 109] width 16 height 9
click at [323, 108] on icon "button" at bounding box center [325, 110] width 4 height 4
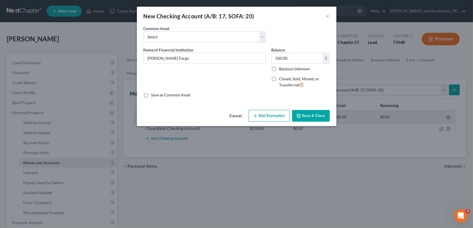
click at [320, 116] on button "Save & Close" at bounding box center [311, 116] width 38 height 12
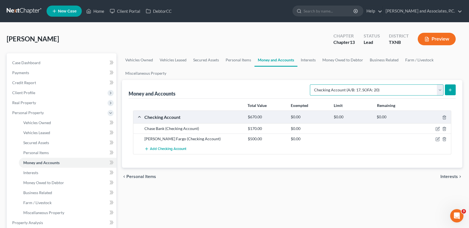
click at [359, 88] on select "Select Account Type Brokerage (A/B: 18, SOFA: 20) Cash on Hand (A/B: 16) Certif…" at bounding box center [377, 89] width 134 height 11
drag, startPoint x: 301, startPoint y: 75, endPoint x: 325, endPoint y: 88, distance: 28.1
click at [301, 75] on ul "Vehicles Owned Vehicles Leased Secured Assets Personal Items Money and Accounts…" at bounding box center [292, 66] width 340 height 27
drag, startPoint x: 334, startPoint y: 88, endPoint x: 333, endPoint y: 94, distance: 5.9
click at [334, 88] on select "Select Account Type Brokerage (A/B: 18, SOFA: 20) Cash on Hand (A/B: 16) Certif…" at bounding box center [377, 89] width 134 height 11
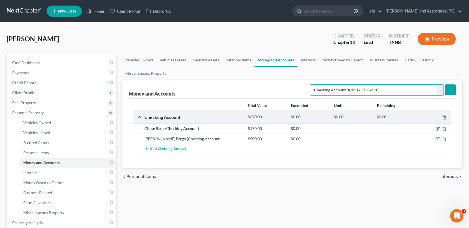
click at [311, 84] on select "Select Account Type Brokerage (A/B: 18, SOFA: 20) Cash on Hand (A/B: 16) Certif…" at bounding box center [377, 89] width 134 height 11
click at [313, 74] on ul "Vehicles Owned Vehicles Leased Secured Assets Personal Items Money and Accounts…" at bounding box center [292, 66] width 340 height 27
click at [450, 88] on icon "submit" at bounding box center [450, 90] width 4 height 4
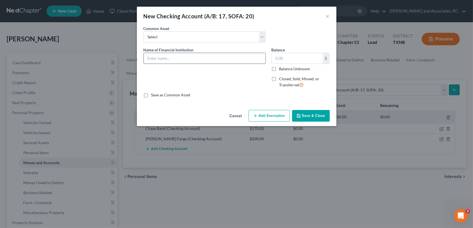
drag, startPoint x: 216, startPoint y: 59, endPoint x: 225, endPoint y: 59, distance: 9.2
click at [216, 59] on input "text" at bounding box center [205, 58] width 122 height 11
click at [284, 56] on input "text" at bounding box center [297, 58] width 51 height 11
click at [318, 117] on button "Save & Close" at bounding box center [311, 116] width 38 height 12
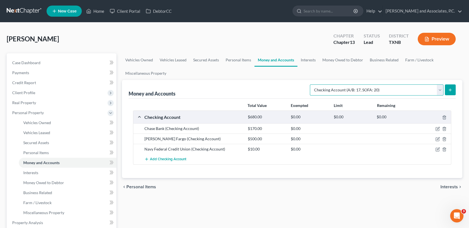
click at [363, 93] on select "Select Account Type Brokerage (A/B: 18, SOFA: 20) Cash on Hand (A/B: 16) Certif…" at bounding box center [377, 89] width 134 height 11
click at [311, 84] on select "Select Account Type Brokerage (A/B: 18, SOFA: 20) Cash on Hand (A/B: 16) Certif…" at bounding box center [377, 89] width 134 height 11
click at [451, 93] on button "submit" at bounding box center [450, 89] width 11 height 11
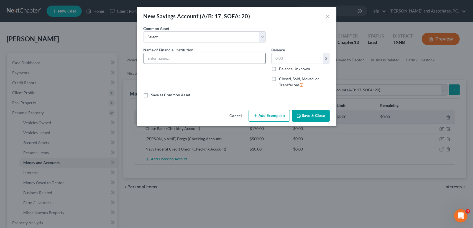
click at [196, 63] on div "Name of Financial Institution *" at bounding box center [205, 69] width 128 height 45
click at [200, 62] on input "text" at bounding box center [205, 58] width 122 height 11
drag, startPoint x: 274, startPoint y: 59, endPoint x: 221, endPoint y: 43, distance: 55.2
click at [251, 59] on div "Name of Financial Institution * Navy Federal Credit Union Balance 10.00 $ Balan…" at bounding box center [237, 69] width 192 height 45
drag, startPoint x: 311, startPoint y: 113, endPoint x: 314, endPoint y: 110, distance: 4.7
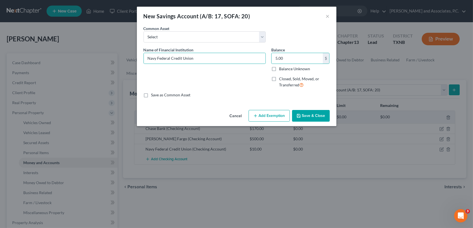
click at [311, 112] on button "Save & Close" at bounding box center [311, 116] width 38 height 12
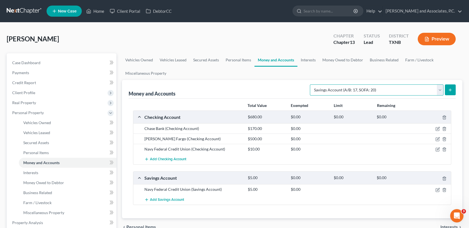
click at [436, 91] on select "Select Account Type Brokerage (A/B: 18, SOFA: 20) Cash on Hand (A/B: 16) Certif…" at bounding box center [377, 89] width 134 height 11
click at [311, 84] on select "Select Account Type Brokerage (A/B: 18, SOFA: 20) Cash on Hand (A/B: 16) Certif…" at bounding box center [377, 89] width 134 height 11
click at [453, 89] on button "submit" at bounding box center [450, 89] width 11 height 11
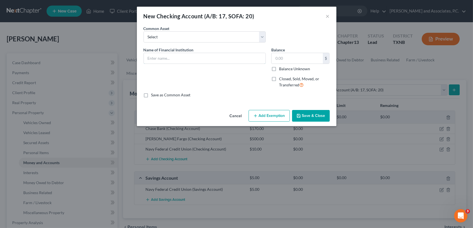
drag, startPoint x: 175, startPoint y: 57, endPoint x: 213, endPoint y: 51, distance: 38.2
click at [175, 57] on input "text" at bounding box center [205, 58] width 122 height 11
click at [310, 116] on button "Save & Close" at bounding box center [311, 116] width 38 height 12
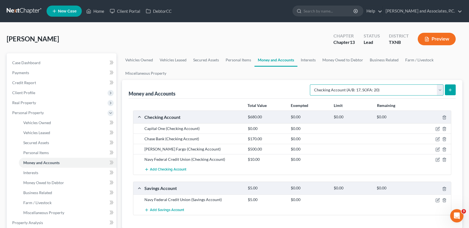
click at [334, 89] on select "Select Account Type Brokerage (A/B: 18, SOFA: 20) Cash on Hand (A/B: 16) Certif…" at bounding box center [377, 89] width 134 height 11
click at [311, 84] on select "Select Account Type Brokerage (A/B: 18, SOFA: 20) Cash on Hand (A/B: 16) Certif…" at bounding box center [377, 89] width 134 height 11
click at [454, 91] on button "submit" at bounding box center [450, 89] width 11 height 11
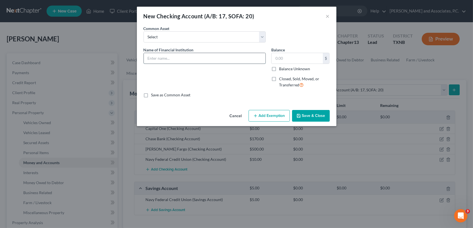
drag, startPoint x: 153, startPoint y: 56, endPoint x: 184, endPoint y: 54, distance: 31.6
click at [156, 56] on input "text" at bounding box center [205, 58] width 122 height 11
drag, startPoint x: 296, startPoint y: 58, endPoint x: 253, endPoint y: 59, distance: 43.0
click at [253, 59] on div "Name of Financial Institution * Bank of America Balance 0.00 $ Balance Unknown …" at bounding box center [237, 69] width 192 height 45
drag, startPoint x: 306, startPoint y: 109, endPoint x: 327, endPoint y: 115, distance: 21.5
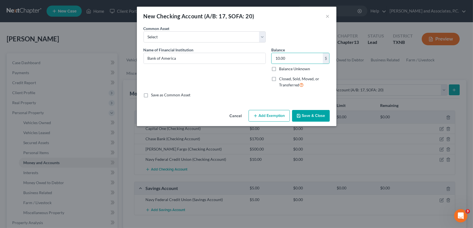
click at [307, 109] on div "Cancel Add Exemption Save & Close" at bounding box center [237, 117] width 200 height 18
drag, startPoint x: 327, startPoint y: 115, endPoint x: 342, endPoint y: 104, distance: 18.9
click at [326, 116] on button "Save & Close" at bounding box center [311, 116] width 38 height 12
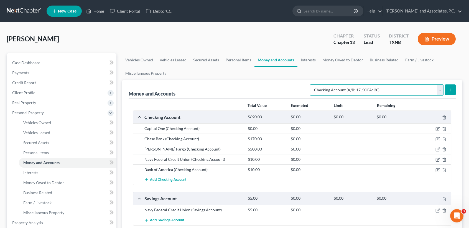
click at [350, 91] on select "Select Account Type Brokerage (A/B: 18, SOFA: 20) Cash on Hand (A/B: 16) Certif…" at bounding box center [377, 89] width 134 height 11
click at [311, 84] on select "Select Account Type Brokerage (A/B: 18, SOFA: 20) Cash on Hand (A/B: 16) Certif…" at bounding box center [377, 89] width 134 height 11
click at [450, 86] on button "submit" at bounding box center [450, 89] width 11 height 11
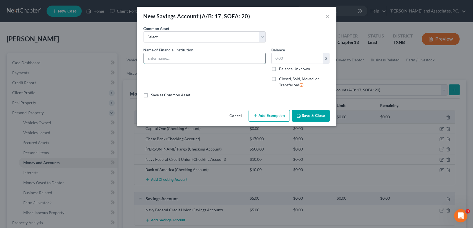
click at [158, 56] on input "text" at bounding box center [205, 58] width 122 height 11
click at [311, 118] on button "Save & Close" at bounding box center [311, 116] width 38 height 12
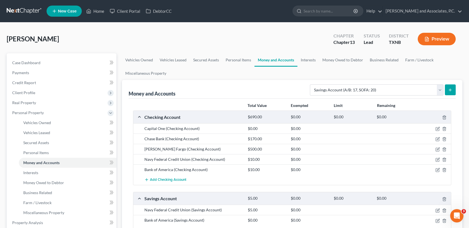
scroll to position [37, 0]
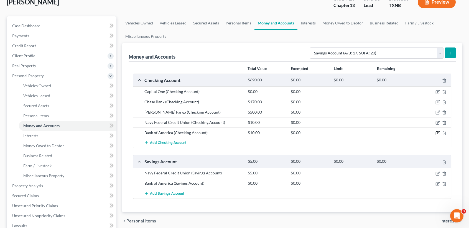
click at [438, 133] on icon "button" at bounding box center [437, 133] width 4 height 4
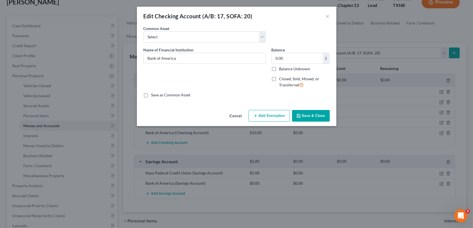
click at [299, 114] on polyline "button" at bounding box center [298, 114] width 1 height 1
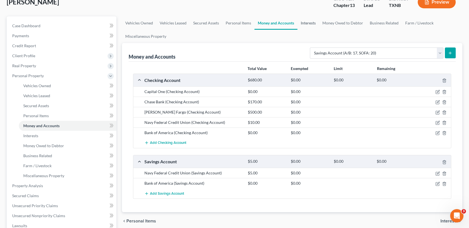
click at [304, 21] on link "Interests" at bounding box center [308, 22] width 22 height 13
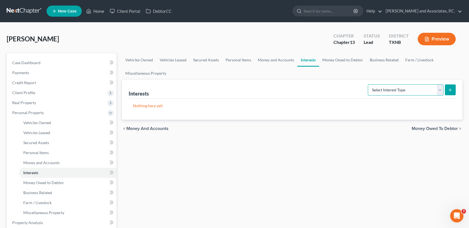
click at [380, 91] on select "Select Interest Type 401K (A/B: 21) Annuity (A/B: 23) Bond (A/B: 18) Education …" at bounding box center [406, 89] width 76 height 11
click at [369, 84] on select "Select Interest Type 401K (A/B: 21) Annuity (A/B: 23) Bond (A/B: 18) Education …" at bounding box center [406, 89] width 76 height 11
click at [447, 89] on button "submit" at bounding box center [450, 89] width 11 height 11
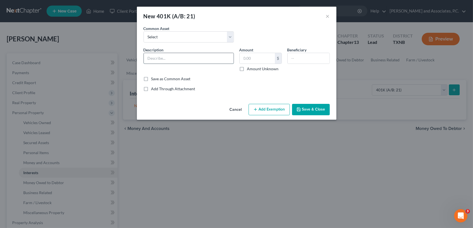
drag, startPoint x: 175, startPoint y: 56, endPoint x: 175, endPoint y: 61, distance: 5.0
click at [176, 56] on input "text" at bounding box center [189, 58] width 90 height 11
drag, startPoint x: 255, startPoint y: 57, endPoint x: 258, endPoint y: 55, distance: 3.3
click at [256, 57] on input "text" at bounding box center [257, 58] width 35 height 11
click at [303, 113] on button "Save & Close" at bounding box center [311, 110] width 38 height 12
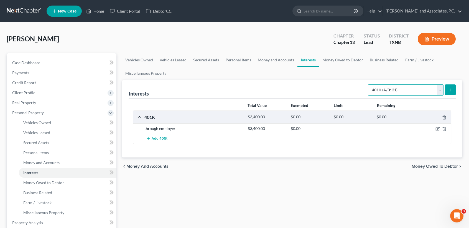
click at [386, 88] on select "Select Interest Type 401K (A/B: 21) Annuity (A/B: 23) Bond (A/B: 18) Education …" at bounding box center [406, 89] width 76 height 11
click at [369, 84] on select "Select Interest Type 401K (A/B: 21) Annuity (A/B: 23) Bond (A/B: 18) Education …" at bounding box center [406, 89] width 76 height 11
click at [453, 87] on button "submit" at bounding box center [450, 89] width 11 height 11
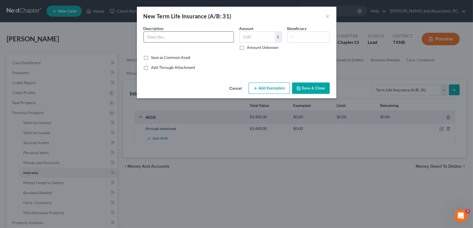
click at [180, 32] on input "text" at bounding box center [189, 37] width 90 height 11
click at [308, 92] on button "Save & Close" at bounding box center [311, 88] width 38 height 12
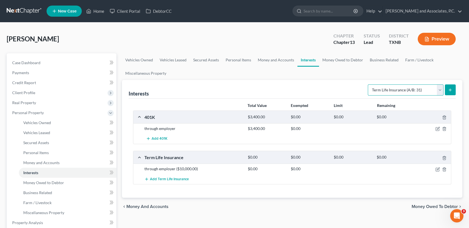
drag, startPoint x: 391, startPoint y: 88, endPoint x: 389, endPoint y: 95, distance: 8.0
click at [391, 88] on select "Select Interest Type 401K (A/B: 21) Annuity (A/B: 23) Bond (A/B: 18) Education …" at bounding box center [406, 89] width 76 height 11
click at [341, 58] on link "Money Owed to Debtor" at bounding box center [342, 59] width 47 height 13
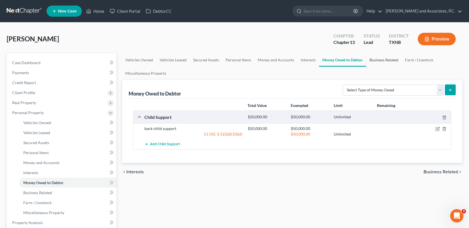
click at [382, 62] on link "Business Related" at bounding box center [383, 59] width 35 height 13
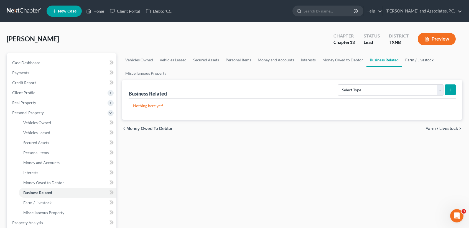
click at [427, 61] on link "Farm / Livestock" at bounding box center [419, 59] width 35 height 13
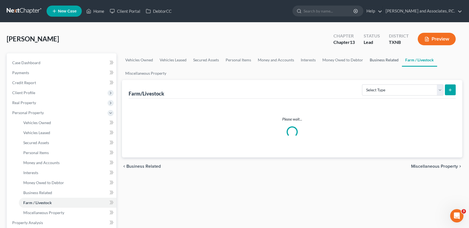
click at [381, 59] on link "Business Related" at bounding box center [383, 59] width 35 height 13
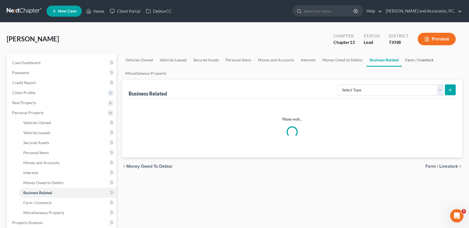
click at [410, 59] on link "Farm / Livestock" at bounding box center [419, 59] width 35 height 13
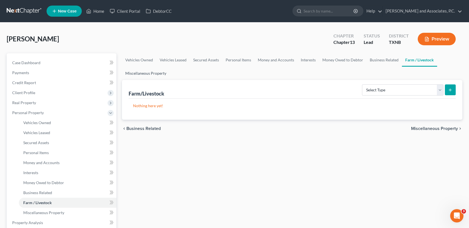
click at [161, 76] on link "Miscellaneous Property" at bounding box center [146, 73] width 48 height 13
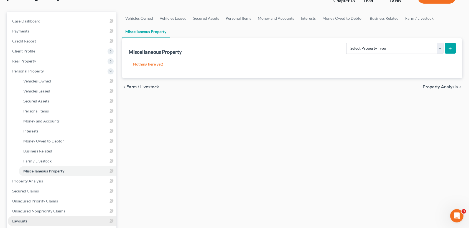
scroll to position [111, 0]
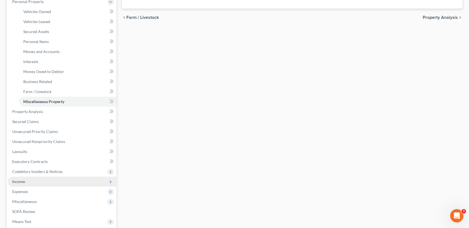
click at [14, 183] on span "Income" at bounding box center [62, 181] width 109 height 10
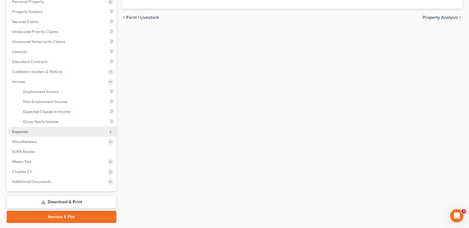
click at [27, 133] on span "Expenses" at bounding box center [62, 131] width 109 height 10
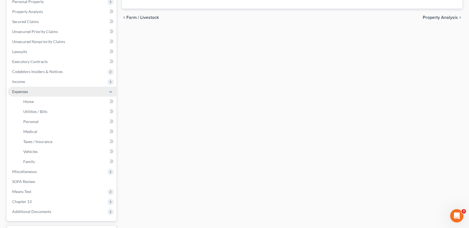
click at [42, 94] on span "Expenses" at bounding box center [62, 91] width 109 height 10
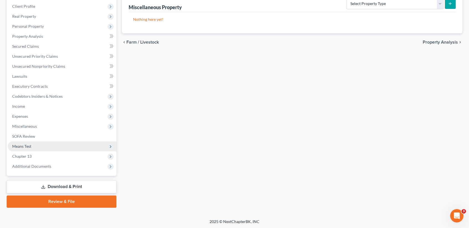
scroll to position [0, 0]
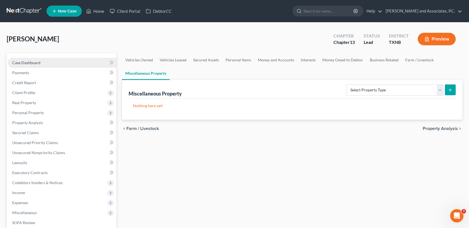
click at [27, 62] on span "Case Dashboard" at bounding box center [26, 62] width 28 height 5
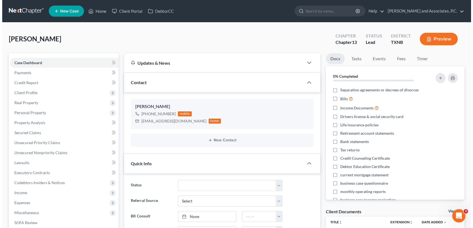
scroll to position [1219, 0]
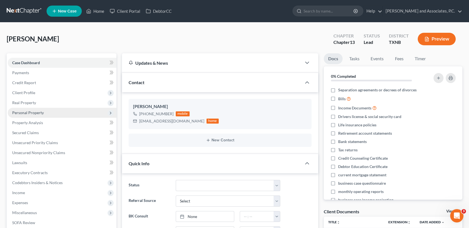
click at [30, 108] on span "Personal Property" at bounding box center [62, 113] width 109 height 10
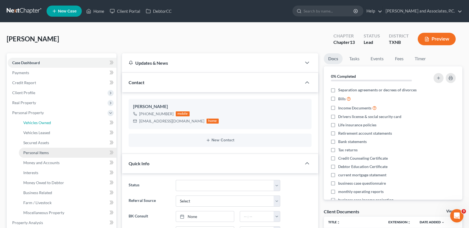
click at [34, 120] on span "Vehicles Owned" at bounding box center [37, 122] width 28 height 5
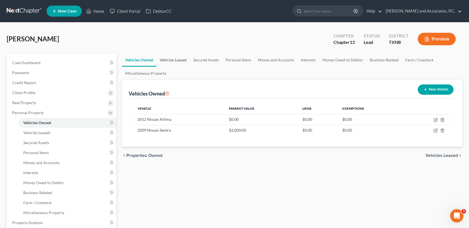
click at [179, 57] on link "Vehicles Leased" at bounding box center [173, 59] width 34 height 13
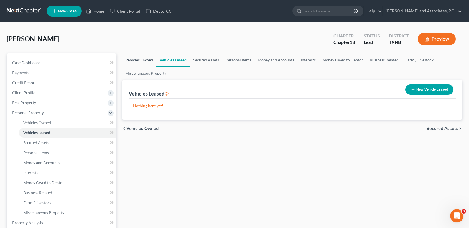
click at [152, 60] on link "Vehicles Owned" at bounding box center [139, 59] width 34 height 13
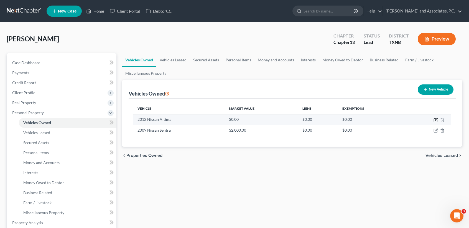
click at [435, 119] on icon "button" at bounding box center [435, 120] width 4 height 4
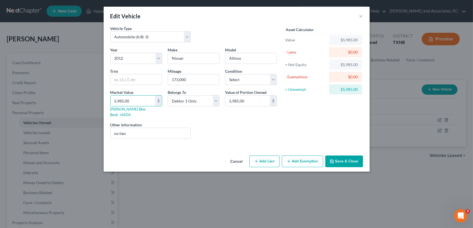
click at [336, 156] on button "Save & Close" at bounding box center [344, 161] width 38 height 12
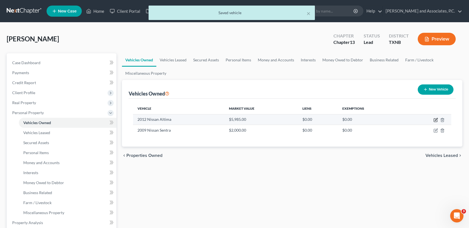
click at [434, 120] on icon "button" at bounding box center [435, 120] width 4 height 4
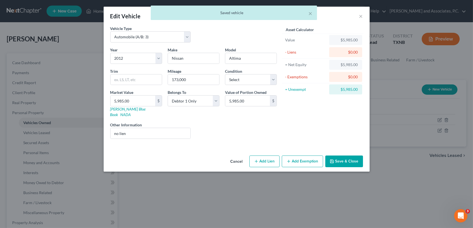
click at [301, 159] on button "Add Exemption" at bounding box center [302, 161] width 41 height 12
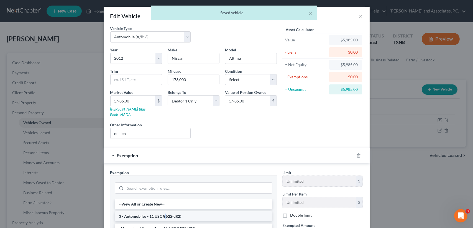
click at [163, 211] on li "3 - Automobiles - 11 USC § 522(d)(2)" at bounding box center [194, 216] width 158 height 10
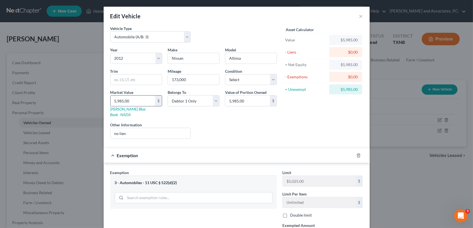
click at [150, 104] on input "5,985.00" at bounding box center [133, 100] width 45 height 11
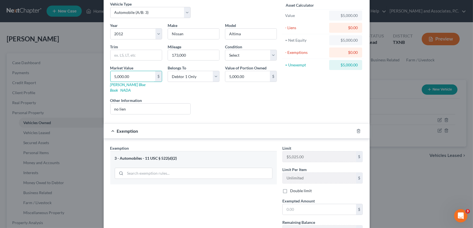
scroll to position [66, 0]
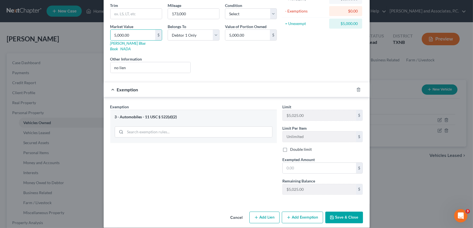
click at [342, 214] on button "Save & Close" at bounding box center [344, 217] width 38 height 12
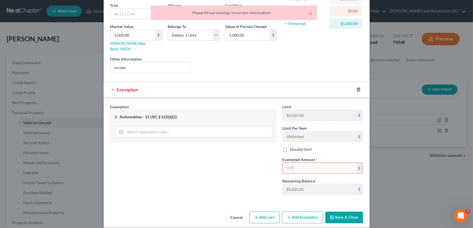
click at [356, 87] on icon "button" at bounding box center [358, 89] width 4 height 4
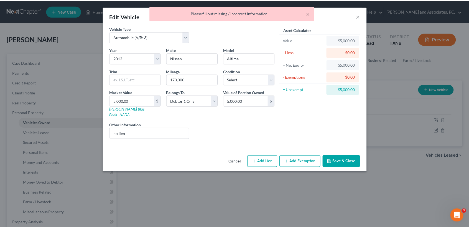
scroll to position [0, 0]
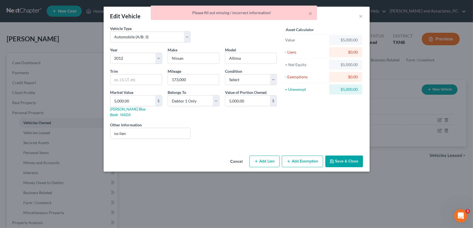
click at [346, 212] on div "Edit Vehicle × Vehicle Type Select Automobile (A/B: 3) Truck (A/B: 3) Trailer (…" at bounding box center [236, 114] width 473 height 228
click at [344, 155] on button "Save & Close" at bounding box center [344, 161] width 38 height 12
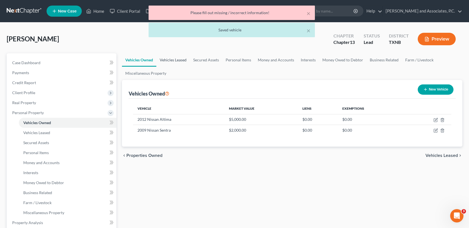
click at [175, 56] on link "Vehicles Leased" at bounding box center [173, 59] width 34 height 13
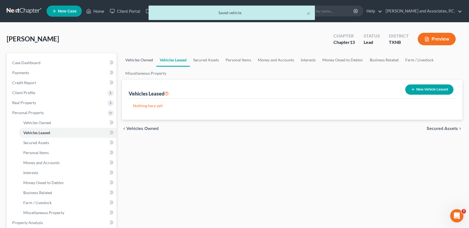
click at [147, 63] on link "Vehicles Owned" at bounding box center [139, 59] width 34 height 13
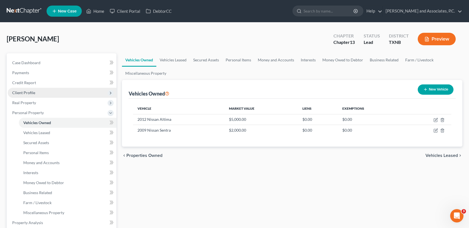
click at [17, 93] on span "Client Profile" at bounding box center [23, 92] width 23 height 5
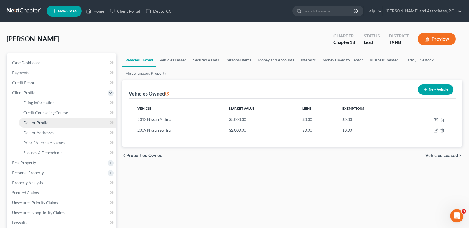
click at [50, 124] on link "Debtor Profile" at bounding box center [68, 123] width 98 height 10
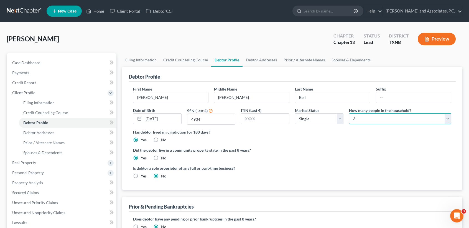
click at [381, 121] on select "Select 1 2 3 4 5 6 7 8 9 10 11 12 13 14 15 16 17 18 19 20" at bounding box center [400, 118] width 102 height 11
drag, startPoint x: 361, startPoint y: 143, endPoint x: 297, endPoint y: 80, distance: 90.7
click at [361, 143] on ng-include "First Name Letisha Middle Name Renee Last Name Bell Suffix Date of Birth 08/25/…" at bounding box center [292, 134] width 318 height 97
click at [350, 56] on link "Spouses & Dependents" at bounding box center [351, 59] width 46 height 13
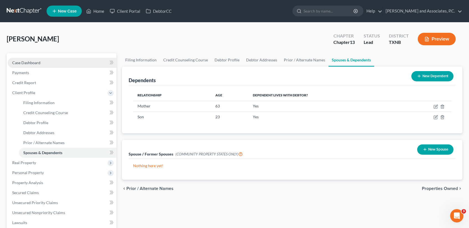
click at [22, 61] on span "Case Dashboard" at bounding box center [26, 62] width 28 height 5
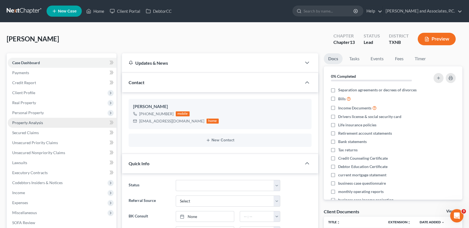
click at [34, 121] on span "Property Analysis" at bounding box center [27, 122] width 31 height 5
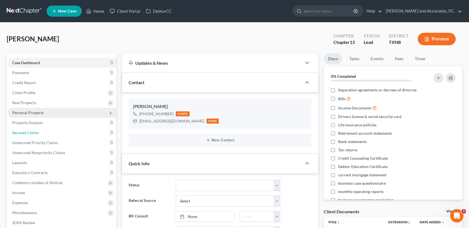
click at [36, 128] on link "Secured Claims" at bounding box center [62, 132] width 109 height 10
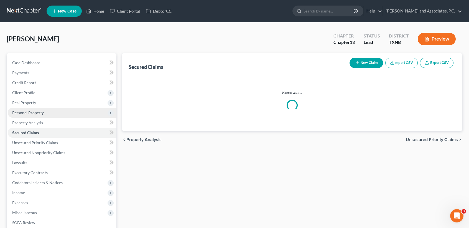
click at [35, 115] on span "Personal Property" at bounding box center [62, 113] width 109 height 10
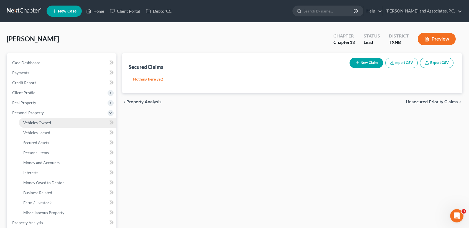
click at [42, 124] on span "Vehicles Owned" at bounding box center [37, 122] width 28 height 5
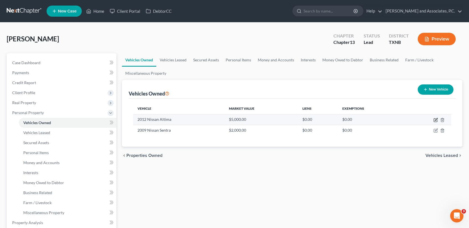
click at [438, 119] on icon "button" at bounding box center [435, 120] width 4 height 4
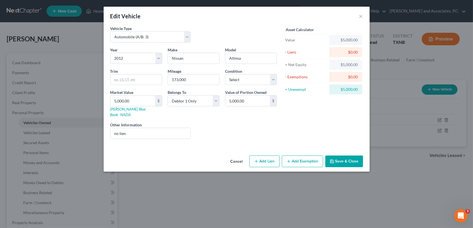
click at [318, 158] on button "Add Exemption" at bounding box center [302, 161] width 41 height 12
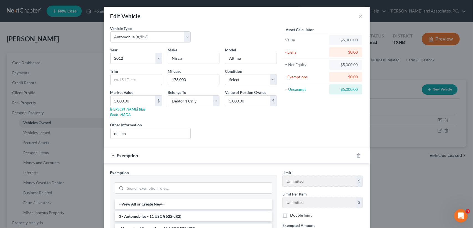
drag, startPoint x: 131, startPoint y: 210, endPoint x: 312, endPoint y: 221, distance: 182.2
click at [132, 211] on li "3 - Automobiles - 11 USC § 522(d)(2)" at bounding box center [194, 216] width 158 height 10
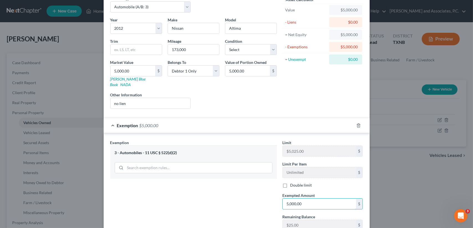
scroll to position [66, 0]
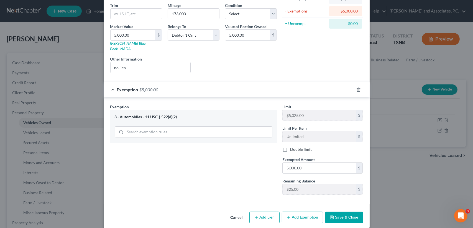
drag, startPoint x: 351, startPoint y: 212, endPoint x: 430, endPoint y: 142, distance: 105.2
click at [351, 212] on button "Save & Close" at bounding box center [344, 217] width 38 height 12
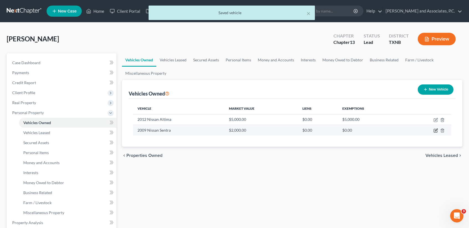
click at [436, 130] on icon "button" at bounding box center [436, 130] width 2 height 2
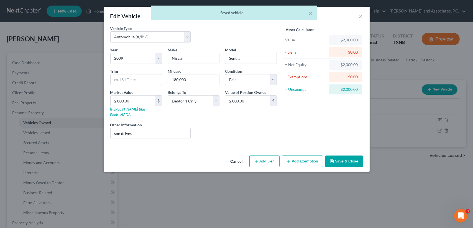
click at [303, 156] on button "Add Exemption" at bounding box center [302, 161] width 41 height 12
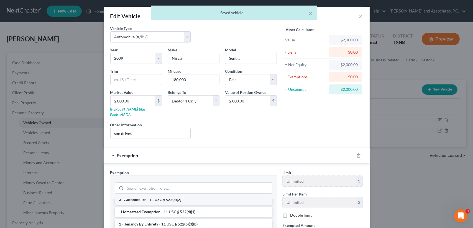
scroll to position [0, 0]
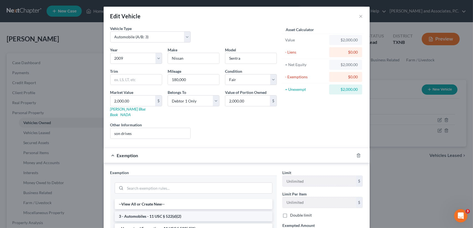
click at [131, 211] on li "3 - Automobiles - 11 USC § 522(d)(2)" at bounding box center [194, 216] width 158 height 10
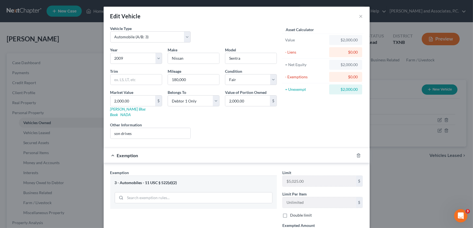
scroll to position [37, 0]
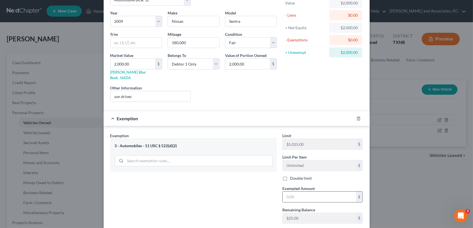
drag, startPoint x: 322, startPoint y: 192, endPoint x: 316, endPoint y: 193, distance: 6.2
click at [322, 192] on input "text" at bounding box center [319, 196] width 73 height 11
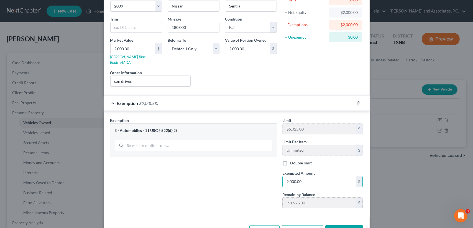
scroll to position [66, 0]
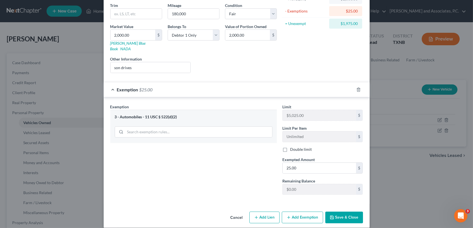
click at [221, 185] on div "Exemption Set must be selected for CA. Exemption * 3 - Automobiles - 11 USC § 5…" at bounding box center [194, 151] width 172 height 95
click at [342, 82] on div "Exemption $25.00" at bounding box center [229, 89] width 251 height 15
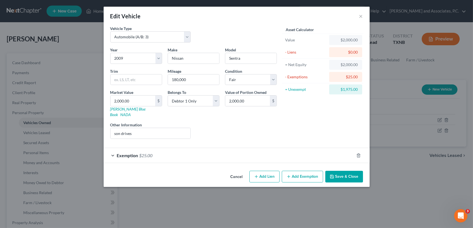
scroll to position [0, 0]
click at [311, 171] on button "Add Exemption" at bounding box center [302, 176] width 41 height 12
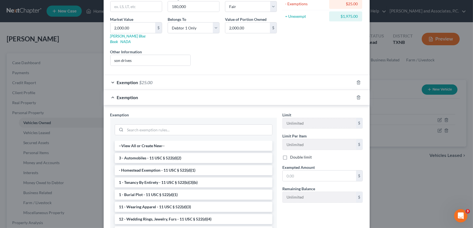
scroll to position [74, 0]
drag, startPoint x: 165, startPoint y: 125, endPoint x: 167, endPoint y: 121, distance: 4.6
click at [165, 125] on input "search" at bounding box center [198, 129] width 147 height 11
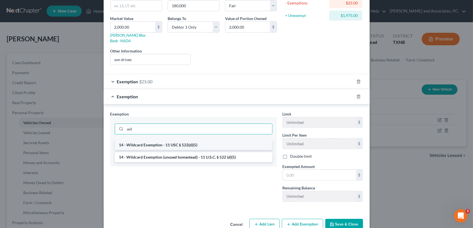
click at [149, 142] on li "14 - Wildcard Exemption - 11 USC § 522(d)(5)" at bounding box center [194, 145] width 158 height 10
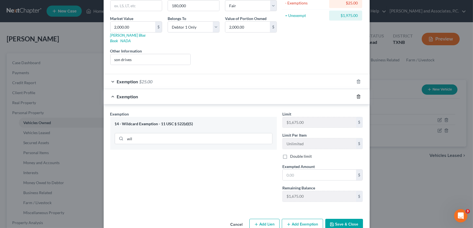
click at [356, 94] on icon "button" at bounding box center [358, 96] width 4 height 4
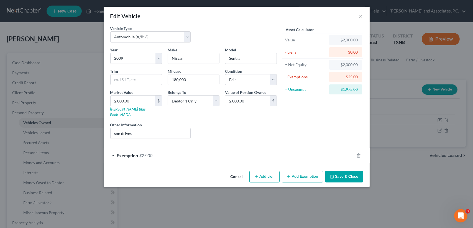
scroll to position [0, 0]
click at [294, 170] on button "Add Exemption" at bounding box center [302, 176] width 41 height 12
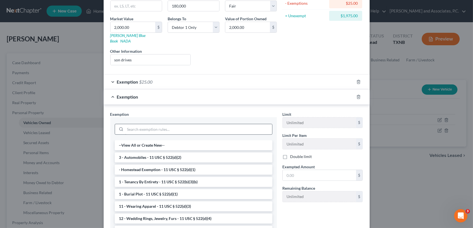
scroll to position [74, 0]
click at [173, 124] on input "search" at bounding box center [198, 129] width 147 height 11
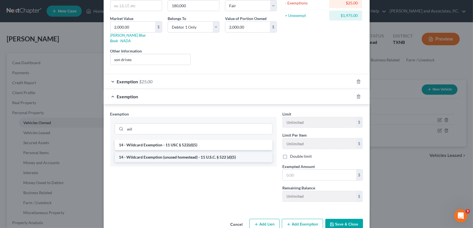
click at [160, 152] on li "14 - Wildcard Exemption (unused homestead) - 11 U.S.C. § 522 (d)(5)" at bounding box center [194, 157] width 158 height 10
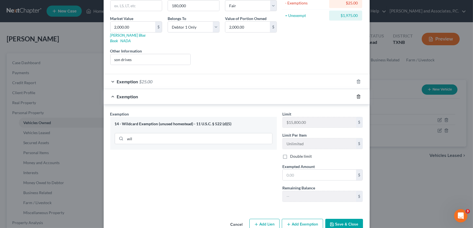
click at [357, 94] on icon "button" at bounding box center [358, 96] width 4 height 4
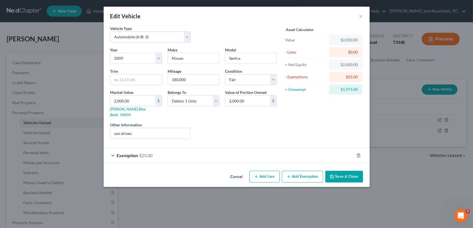
scroll to position [0, 0]
click at [224, 124] on div "Liens Select" at bounding box center [236, 130] width 86 height 17
click at [313, 174] on button "Add Exemption" at bounding box center [302, 176] width 41 height 12
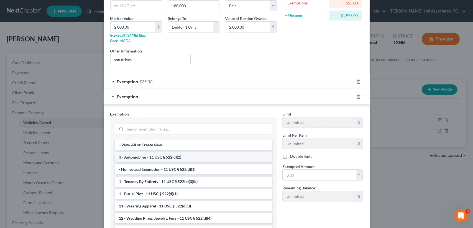
click at [154, 152] on li "3 - Automobiles - 11 USC § 522(d)(2)" at bounding box center [194, 157] width 158 height 10
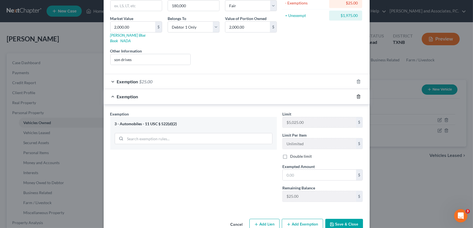
drag, startPoint x: 355, startPoint y: 90, endPoint x: 82, endPoint y: 133, distance: 276.3
click at [356, 94] on icon "button" at bounding box center [358, 96] width 4 height 4
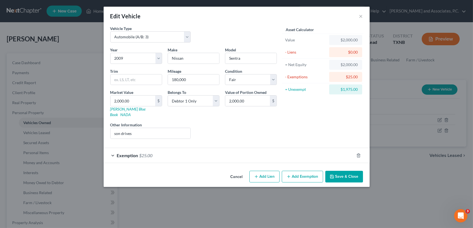
click at [304, 170] on button "Add Exemption" at bounding box center [302, 176] width 41 height 12
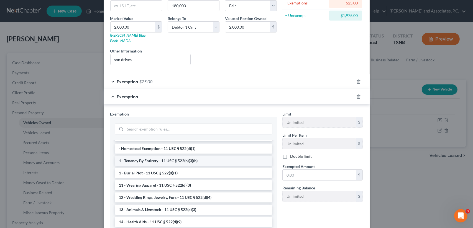
scroll to position [37, 0]
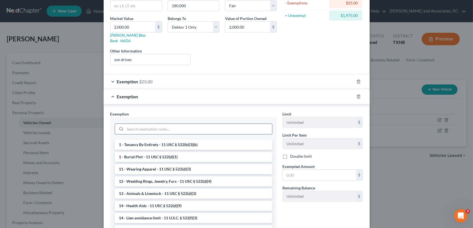
click at [155, 124] on input "search" at bounding box center [198, 129] width 147 height 11
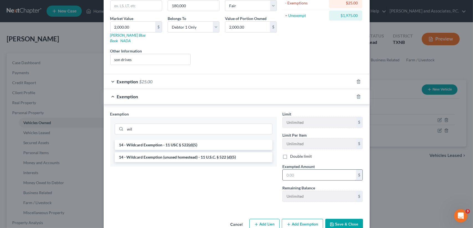
drag, startPoint x: 154, startPoint y: 149, endPoint x: 322, endPoint y: 164, distance: 169.2
click at [154, 152] on li "14 - Wildcard Exemption (unused homestead) - 11 U.S.C. § 522 (d)(5)" at bounding box center [194, 157] width 158 height 10
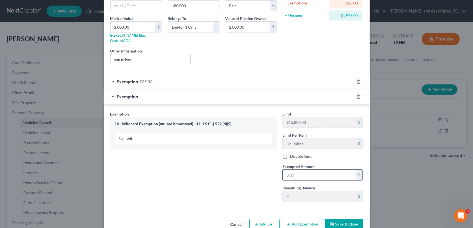
click at [320, 169] on input "text" at bounding box center [319, 174] width 73 height 11
click at [355, 221] on button "Save & Close" at bounding box center [344, 224] width 38 height 12
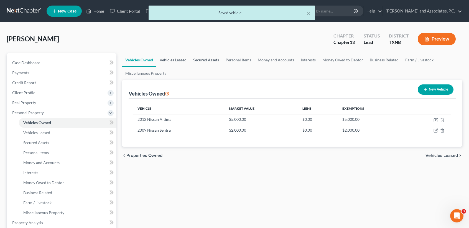
click at [177, 62] on link "Vehicles Leased" at bounding box center [173, 59] width 34 height 13
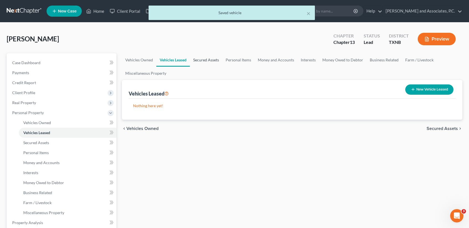
click at [214, 59] on link "Secured Assets" at bounding box center [206, 59] width 32 height 13
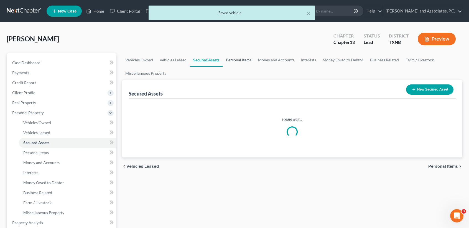
click at [231, 60] on link "Personal Items" at bounding box center [239, 59] width 32 height 13
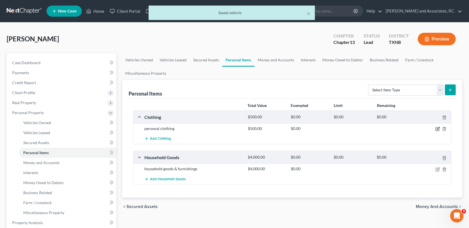
click at [437, 128] on icon "button" at bounding box center [438, 128] width 2 height 2
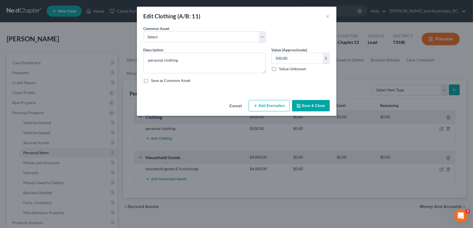
click at [266, 109] on button "Add Exemption" at bounding box center [269, 106] width 41 height 12
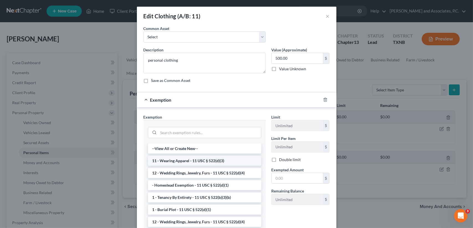
click at [179, 162] on li "11 - Wearing Apparel - 11 USC § 522(d)(3)" at bounding box center [204, 160] width 113 height 10
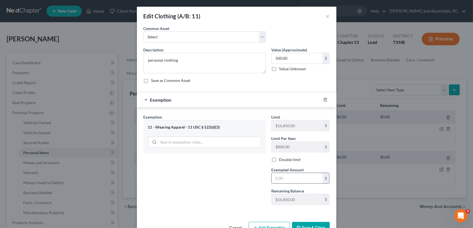
click at [291, 180] on input "text" at bounding box center [297, 178] width 51 height 11
drag, startPoint x: 217, startPoint y: 193, endPoint x: 304, endPoint y: 227, distance: 93.5
click at [217, 193] on div "Exemption Set must be selected for CA. Exemption * 11 - Wearing Apparel - 11 US…" at bounding box center [205, 161] width 128 height 95
click at [311, 223] on button "Save & Close" at bounding box center [311, 227] width 38 height 12
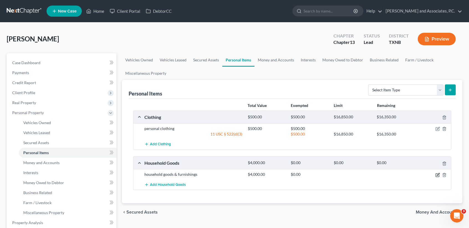
click at [435, 175] on icon "button" at bounding box center [437, 174] width 4 height 4
click at [436, 175] on icon "button" at bounding box center [437, 174] width 3 height 3
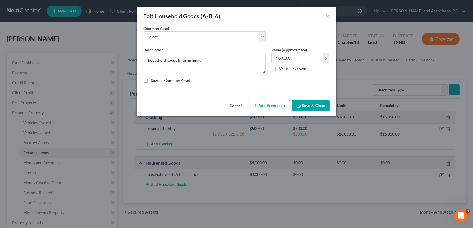
click at [437, 172] on div "Edit Household Goods (A/B: 6) × An exemption set must first be selected from th…" at bounding box center [236, 114] width 473 height 228
click at [268, 110] on button "Add Exemption" at bounding box center [269, 106] width 41 height 12
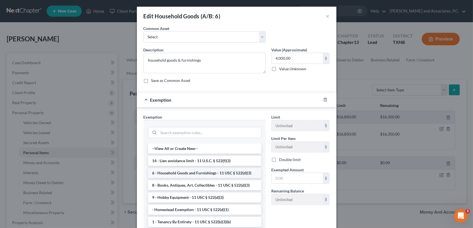
click at [201, 175] on li "6 - Household Goods and Furnishings - 11 USC § 522(d)(3)" at bounding box center [204, 173] width 113 height 10
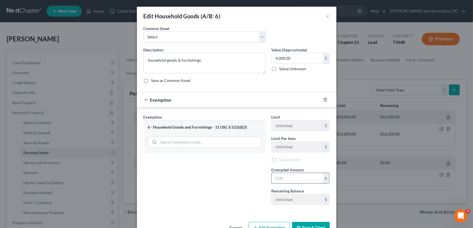
click at [302, 177] on input "text" at bounding box center [297, 178] width 51 height 11
drag, startPoint x: 243, startPoint y: 188, endPoint x: 306, endPoint y: 226, distance: 74.2
click at [242, 188] on div "Exemption Set must be selected for CA. Exemption * 6 - Household Goods and Furn…" at bounding box center [205, 161] width 128 height 95
click at [307, 226] on button "Save & Close" at bounding box center [311, 227] width 38 height 12
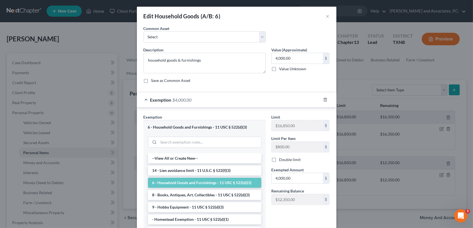
click at [290, 101] on div "Exemption $4,000.00" at bounding box center [229, 99] width 184 height 15
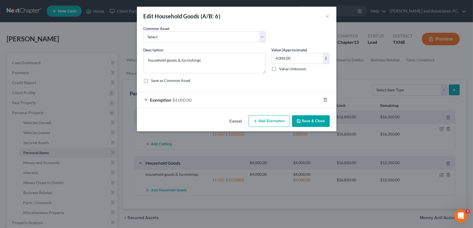
click at [320, 122] on button "Save & Close" at bounding box center [311, 121] width 38 height 12
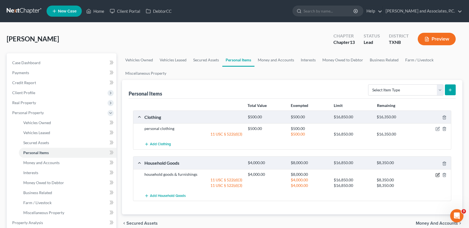
click at [440, 173] on icon "button" at bounding box center [437, 174] width 4 height 4
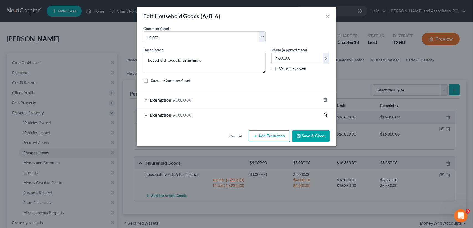
click at [327, 116] on icon "button" at bounding box center [325, 115] width 4 height 4
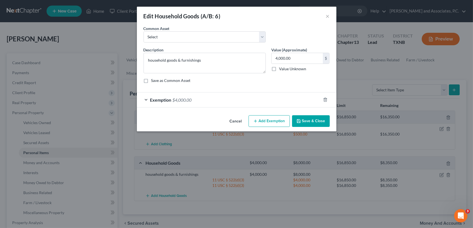
click at [325, 124] on button "Save & Close" at bounding box center [311, 121] width 38 height 12
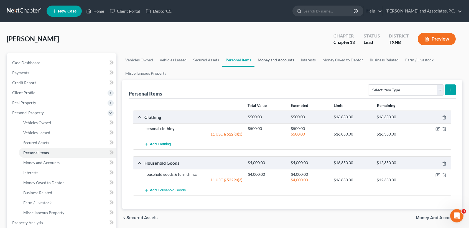
click at [282, 60] on link "Money and Accounts" at bounding box center [275, 59] width 43 height 13
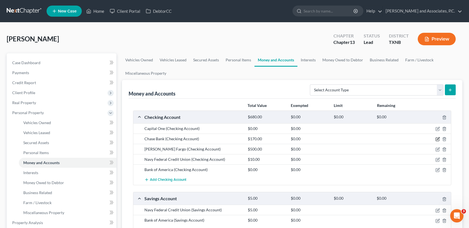
click at [438, 138] on icon "button" at bounding box center [438, 138] width 2 height 2
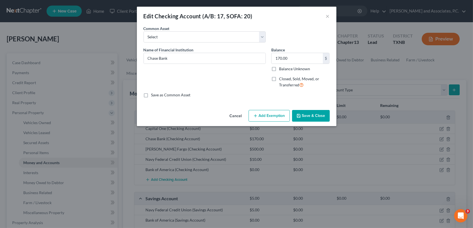
click at [271, 117] on button "Add Exemption" at bounding box center [269, 116] width 41 height 12
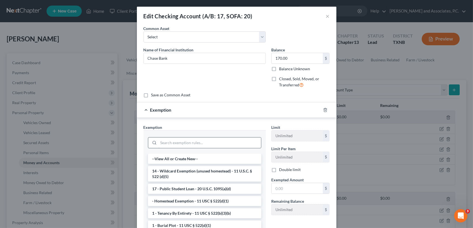
drag, startPoint x: 188, startPoint y: 135, endPoint x: 162, endPoint y: 141, distance: 27.4
click at [188, 135] on div at bounding box center [204, 142] width 113 height 14
click at [185, 142] on input "search" at bounding box center [210, 142] width 103 height 11
click at [162, 141] on input "search" at bounding box center [210, 142] width 103 height 11
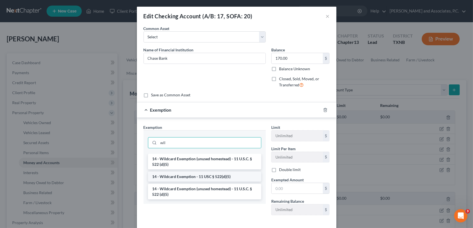
click at [170, 176] on li "14 - Wildcard Exemption - 11 USC § 522(d)(5)" at bounding box center [204, 176] width 113 height 10
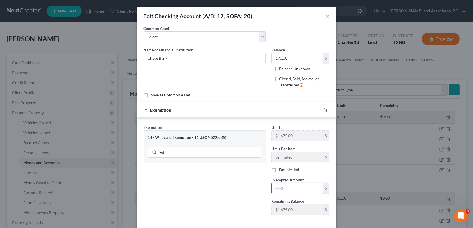
drag, startPoint x: 284, startPoint y: 190, endPoint x: 285, endPoint y: 185, distance: 4.4
click at [284, 190] on input "text" at bounding box center [297, 188] width 51 height 11
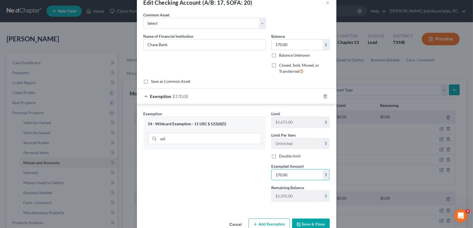
scroll to position [26, 0]
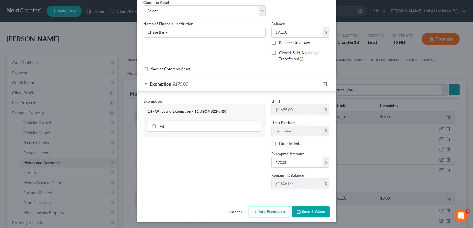
click at [310, 211] on button "Save & Close" at bounding box center [311, 212] width 38 height 12
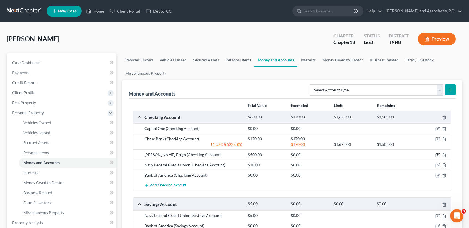
click at [436, 152] on icon "button" at bounding box center [437, 154] width 4 height 4
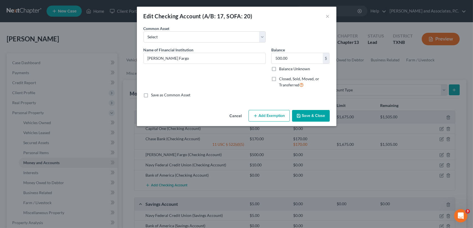
click at [272, 120] on button "Add Exemption" at bounding box center [269, 116] width 41 height 12
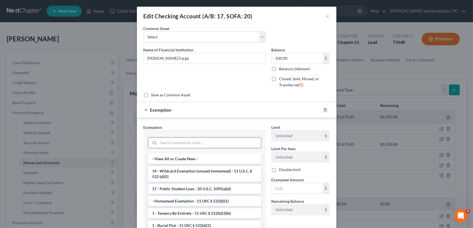
click at [178, 141] on input "search" at bounding box center [210, 142] width 103 height 11
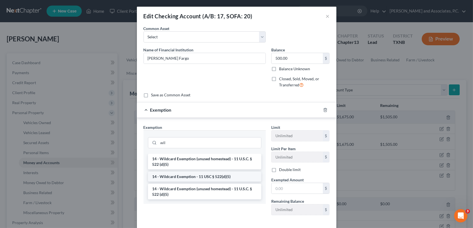
click at [172, 175] on li "14 - Wildcard Exemption - 11 USC § 522(d)(5)" at bounding box center [204, 176] width 113 height 10
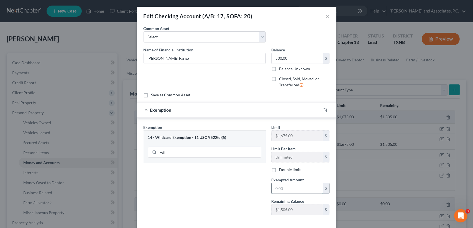
click at [287, 188] on input "text" at bounding box center [297, 188] width 51 height 11
click at [221, 195] on div "Exemption Set must be selected for CA. Exemption * 14 - Wildcard Exemption - 11…" at bounding box center [205, 171] width 128 height 95
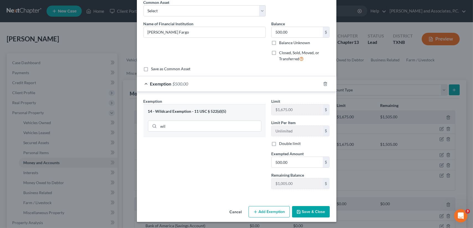
click at [315, 210] on button "Save & Close" at bounding box center [311, 212] width 38 height 12
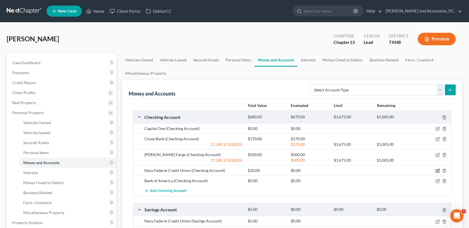
click at [437, 169] on icon "button" at bounding box center [437, 170] width 4 height 4
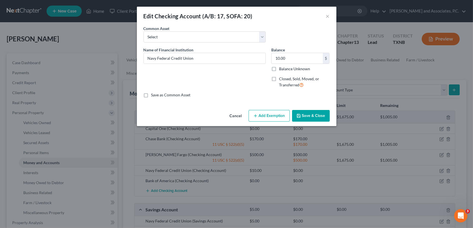
click at [267, 121] on button "Add Exemption" at bounding box center [269, 116] width 41 height 12
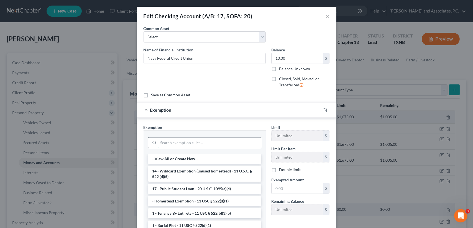
click at [170, 140] on input "search" at bounding box center [210, 142] width 103 height 11
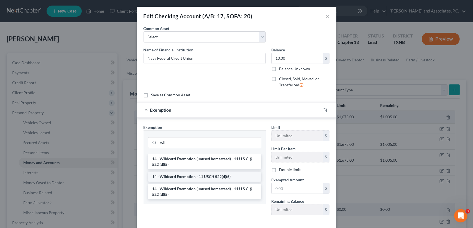
click at [159, 174] on li "14 - Wildcard Exemption - 11 USC § 522(d)(5)" at bounding box center [204, 176] width 113 height 10
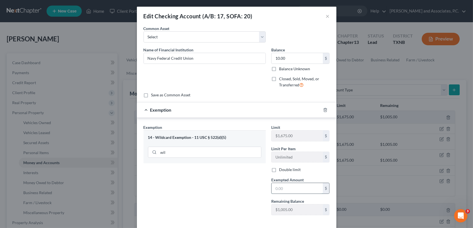
click at [302, 189] on input "text" at bounding box center [297, 188] width 51 height 11
click at [234, 190] on div "Exemption Set must be selected for CA. Exemption * 14 - Wildcard Exemption - 11…" at bounding box center [205, 171] width 128 height 95
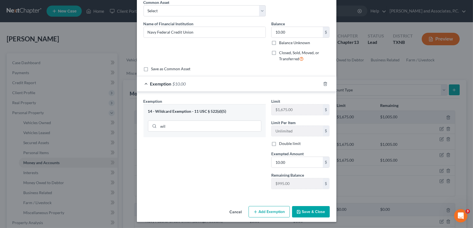
click at [313, 213] on button "Save & Close" at bounding box center [311, 212] width 38 height 12
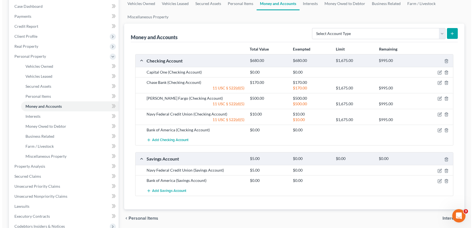
scroll to position [74, 0]
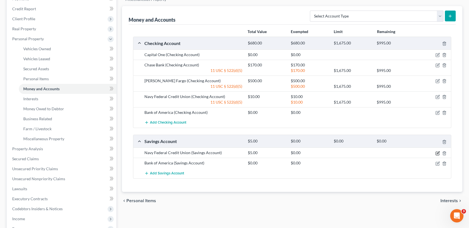
click at [438, 151] on icon "button" at bounding box center [437, 153] width 4 height 4
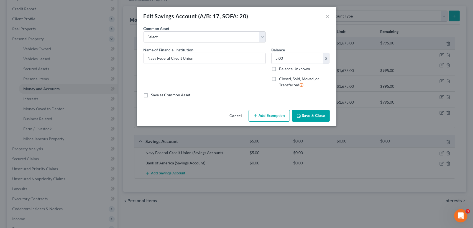
click at [260, 93] on div "Save as Common Asset" at bounding box center [237, 95] width 186 height 6
click at [274, 119] on button "Add Exemption" at bounding box center [269, 116] width 41 height 12
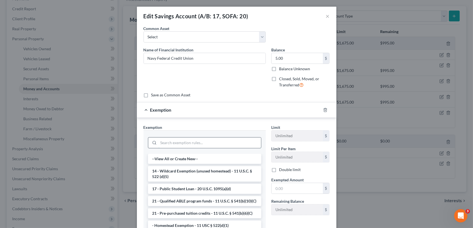
click at [176, 139] on input "search" at bounding box center [210, 142] width 103 height 11
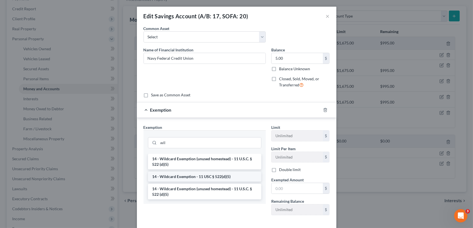
click at [182, 179] on li "14 - Wildcard Exemption - 11 USC § 522(d)(5)" at bounding box center [204, 176] width 113 height 10
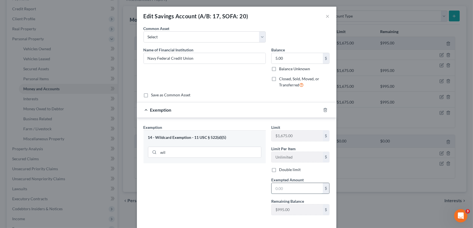
click at [295, 190] on input "text" at bounding box center [297, 188] width 51 height 11
click at [202, 202] on div "Exemption Set must be selected for CA. Exemption * 14 - Wildcard Exemption - 11…" at bounding box center [205, 171] width 128 height 95
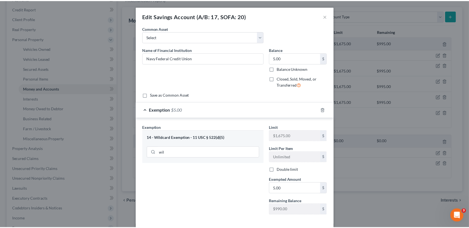
scroll to position [26, 0]
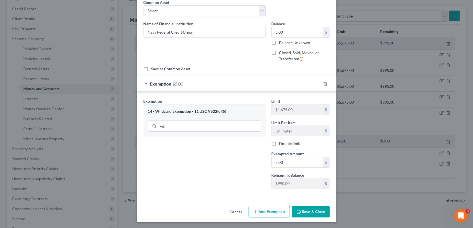
click at [309, 213] on button "Save & Close" at bounding box center [311, 212] width 38 height 12
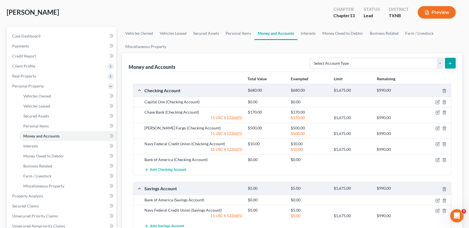
scroll to position [0, 0]
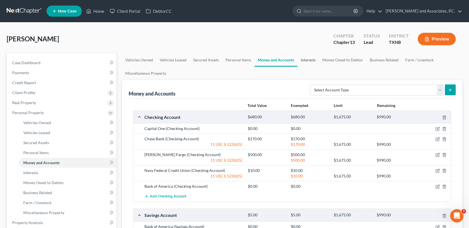
click at [314, 62] on link "Interests" at bounding box center [308, 59] width 22 height 13
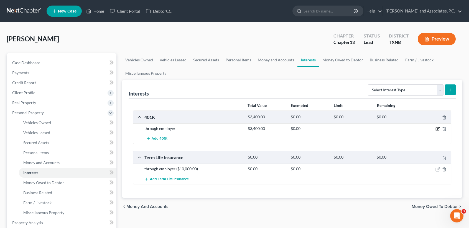
click at [438, 127] on icon "button" at bounding box center [438, 128] width 2 height 2
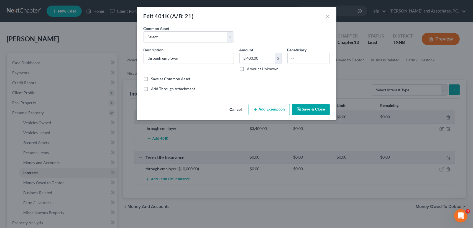
click at [277, 110] on button "Add Exemption" at bounding box center [269, 110] width 41 height 12
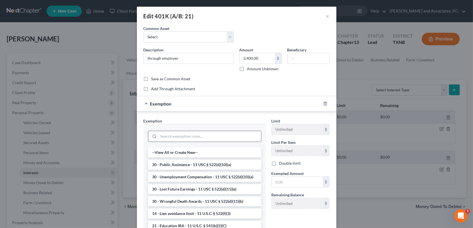
click at [186, 135] on input "search" at bounding box center [210, 136] width 103 height 11
click at [327, 16] on button "×" at bounding box center [328, 16] width 4 height 7
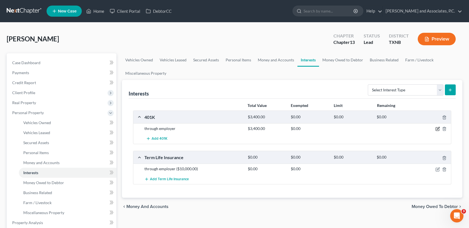
click at [437, 128] on icon "button" at bounding box center [438, 128] width 2 height 2
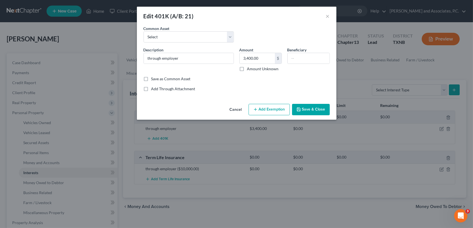
click at [276, 107] on button "Add Exemption" at bounding box center [269, 110] width 41 height 12
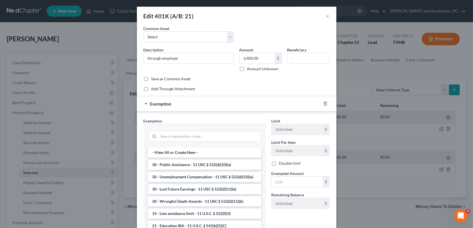
click at [320, 16] on div "Edit 401K (A/B: 21) ×" at bounding box center [237, 16] width 200 height 19
click at [327, 13] on button "×" at bounding box center [328, 16] width 4 height 7
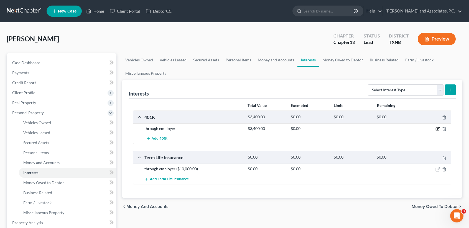
click at [439, 127] on icon "button" at bounding box center [438, 128] width 2 height 2
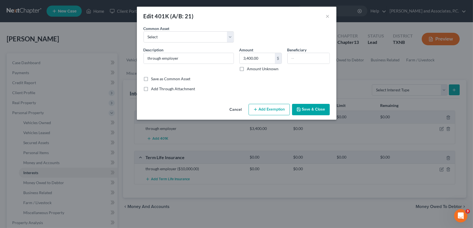
drag, startPoint x: 278, startPoint y: 111, endPoint x: 233, endPoint y: 142, distance: 54.5
click at [278, 111] on button "Add Exemption" at bounding box center [269, 110] width 41 height 12
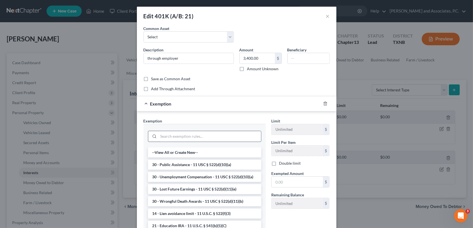
click at [168, 135] on input "search" at bounding box center [210, 136] width 103 height 11
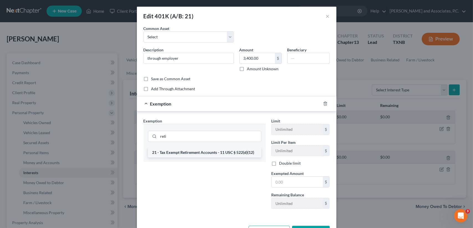
click at [195, 152] on li "21 - Tax Exempt Retirement Accounts - 11 USC § 522(d)(12)" at bounding box center [204, 152] width 113 height 10
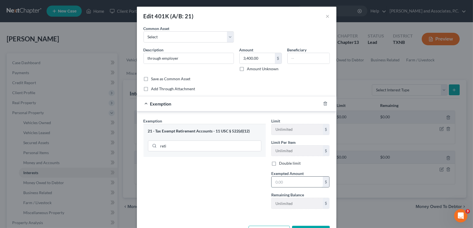
click at [301, 181] on input "text" at bounding box center [297, 181] width 51 height 11
click at [200, 193] on div "Exemption Set must be selected for CA. Exemption * 21 - Tax Exempt Retirement A…" at bounding box center [205, 165] width 128 height 95
click at [317, 226] on button "Save & Close" at bounding box center [311, 231] width 38 height 12
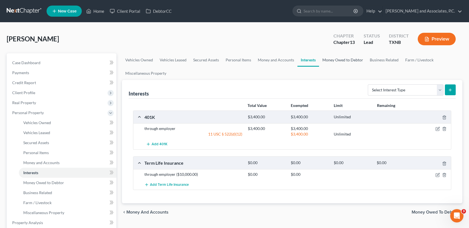
click at [340, 61] on link "Money Owed to Debtor" at bounding box center [342, 59] width 47 height 13
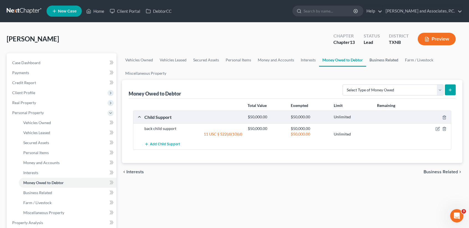
click at [381, 61] on link "Business Related" at bounding box center [383, 59] width 35 height 13
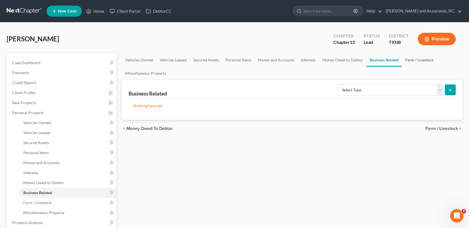
drag, startPoint x: 417, startPoint y: 60, endPoint x: 169, endPoint y: 79, distance: 248.5
click at [417, 59] on link "Farm / Livestock" at bounding box center [419, 59] width 35 height 13
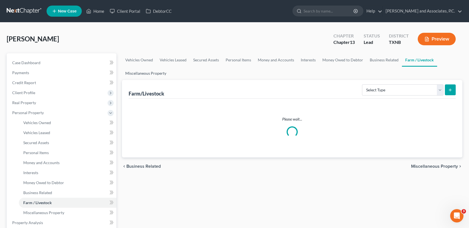
click at [157, 76] on link "Miscellaneous Property" at bounding box center [146, 73] width 48 height 13
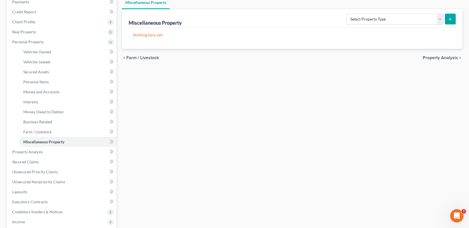
scroll to position [74, 0]
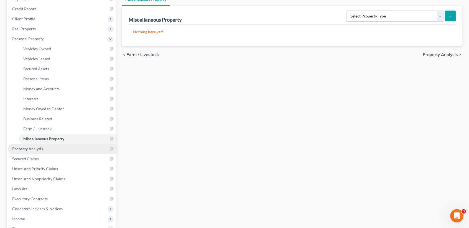
click at [43, 149] on link "Property Analysis" at bounding box center [62, 149] width 109 height 10
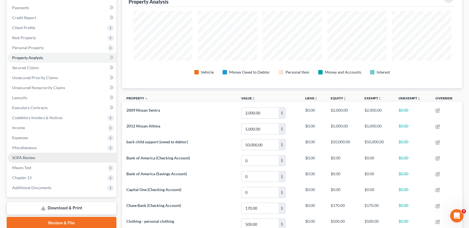
scroll to position [74, 0]
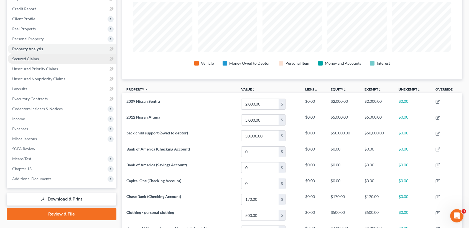
click at [49, 57] on link "Secured Claims" at bounding box center [62, 59] width 109 height 10
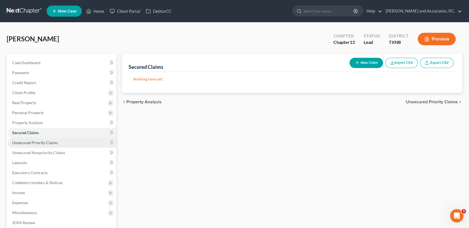
click at [47, 143] on span "Unsecured Priority Claims" at bounding box center [35, 142] width 46 height 5
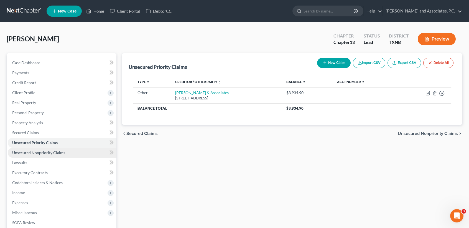
click at [59, 151] on span "Unsecured Nonpriority Claims" at bounding box center [38, 152] width 53 height 5
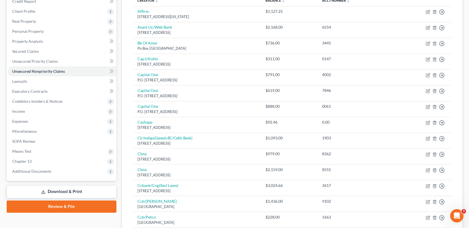
scroll to position [42, 0]
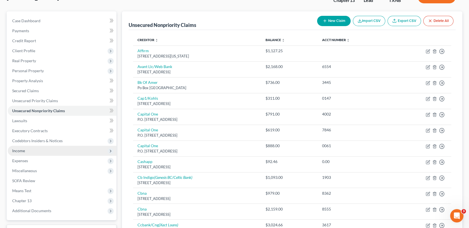
click at [20, 151] on span "Income" at bounding box center [18, 150] width 13 height 5
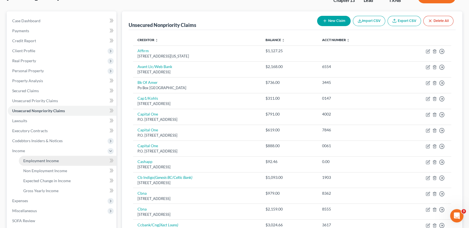
click at [24, 160] on span "Employment Income" at bounding box center [40, 160] width 35 height 5
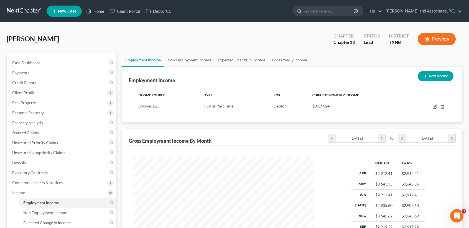
scroll to position [99, 192]
click at [185, 62] on link "Non Employment Income" at bounding box center [189, 59] width 50 height 13
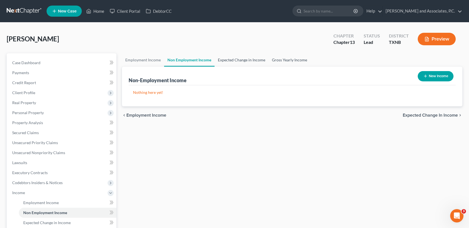
drag, startPoint x: 231, startPoint y: 59, endPoint x: 306, endPoint y: 55, distance: 75.2
click at [231, 59] on link "Expected Change in Income" at bounding box center [242, 59] width 54 height 13
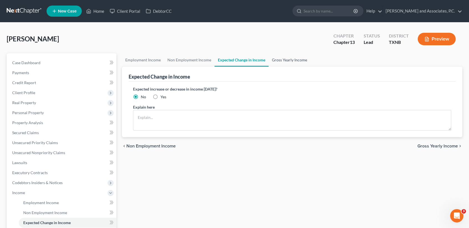
click at [289, 60] on link "Gross Yearly Income" at bounding box center [290, 59] width 42 height 13
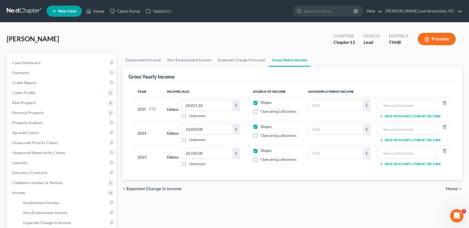
scroll to position [37, 0]
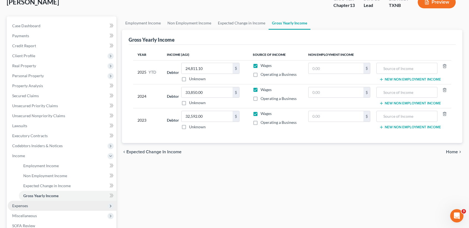
click at [20, 204] on span "Expenses" at bounding box center [20, 205] width 16 height 5
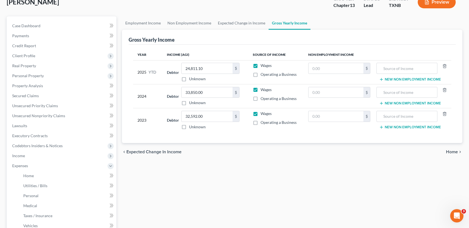
click at [17, 175] on ul "Home Utilities / Bills Personal Medical" at bounding box center [62, 205] width 109 height 70
click at [30, 171] on link "Home" at bounding box center [68, 175] width 98 height 10
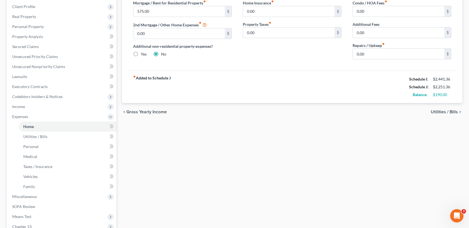
scroll to position [111, 0]
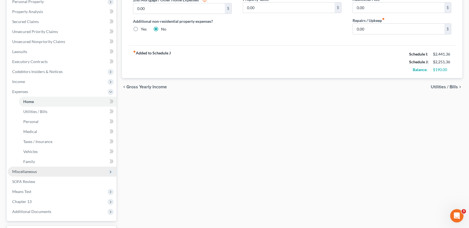
click at [43, 170] on span "Miscellaneous" at bounding box center [62, 171] width 109 height 10
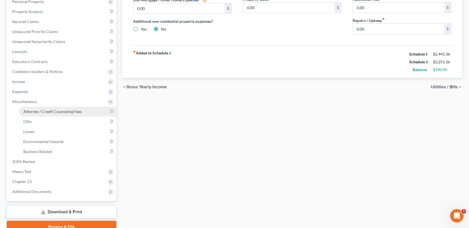
click at [31, 108] on link "Attorney / Credit Counseling Fees" at bounding box center [68, 111] width 98 height 10
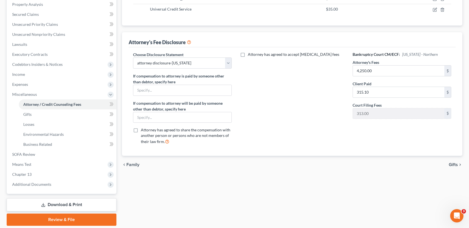
scroll to position [136, 0]
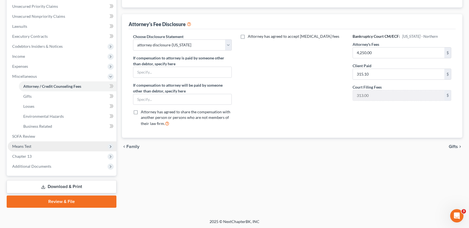
click at [28, 144] on span "Means Test" at bounding box center [21, 146] width 19 height 5
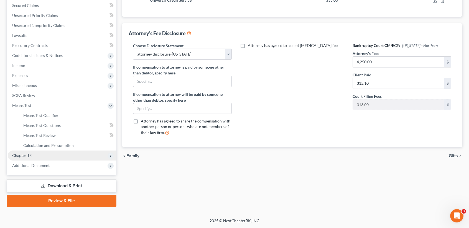
scroll to position [126, 0]
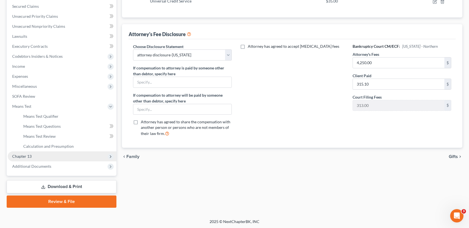
click at [31, 155] on span "Chapter 13" at bounding box center [62, 156] width 109 height 10
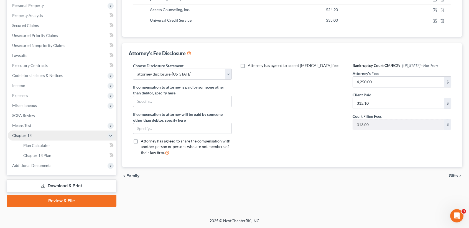
scroll to position [106, 0]
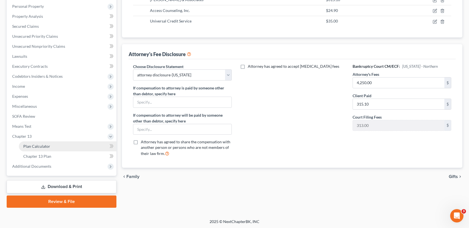
click at [34, 145] on span "Plan Calculator" at bounding box center [36, 146] width 27 height 5
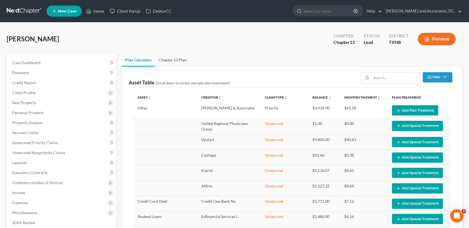
click at [178, 61] on link "Chapter 13 Plan" at bounding box center [172, 59] width 35 height 13
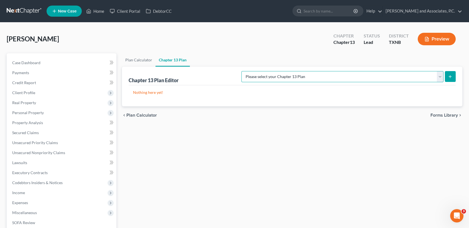
drag, startPoint x: 316, startPoint y: 75, endPoint x: 315, endPoint y: 82, distance: 6.7
click at [316, 75] on select "Please select your Chapter 13 Plan AUTHORIZATION FOR ADEQUATE PROTECTION DISBUR…" at bounding box center [342, 76] width 202 height 11
click at [247, 71] on select "Please select your Chapter 13 Plan AUTHORIZATION FOR ADEQUATE PROTECTION DISBUR…" at bounding box center [342, 76] width 202 height 11
click at [447, 72] on button "submit" at bounding box center [450, 76] width 11 height 11
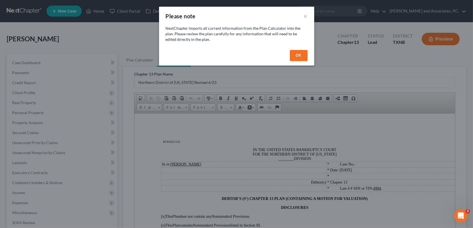
click at [304, 54] on button "OK" at bounding box center [299, 55] width 18 height 11
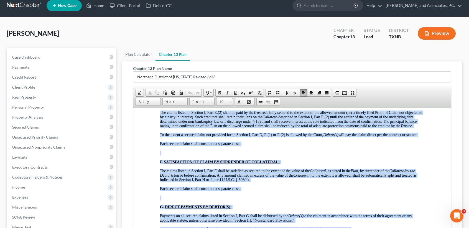
scroll to position [2020, 0]
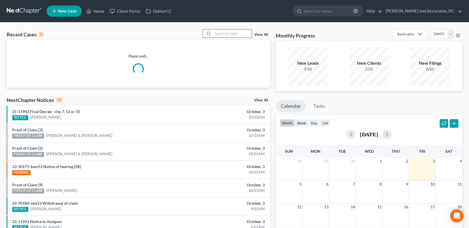
click at [234, 33] on input "search" at bounding box center [232, 33] width 39 height 8
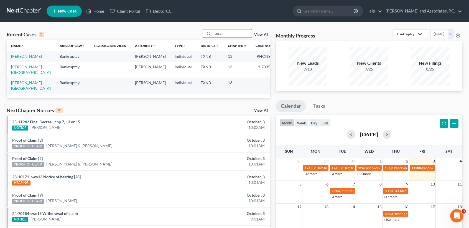
type input "austin"
click at [20, 58] on link "[PERSON_NAME]" at bounding box center [26, 56] width 31 height 5
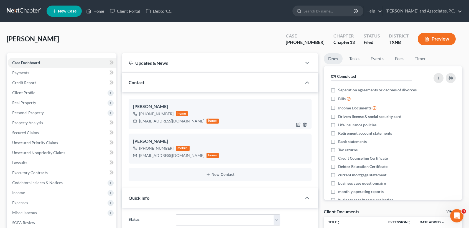
scroll to position [1957, 0]
click at [48, 93] on span "Client Profile" at bounding box center [62, 93] width 109 height 10
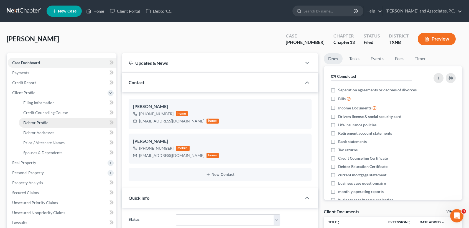
click at [38, 122] on span "Debtor Profile" at bounding box center [35, 122] width 25 height 5
select select "1"
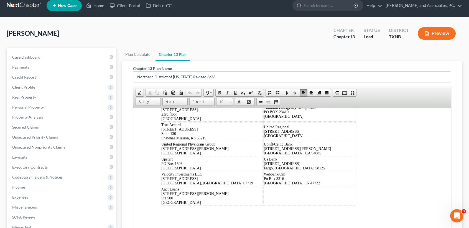
scroll to position [106, 0]
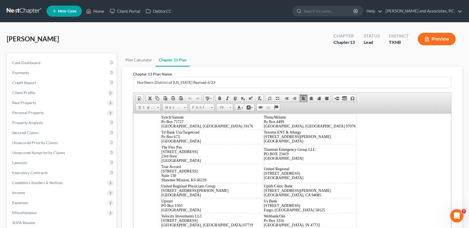
scroll to position [4127, 0]
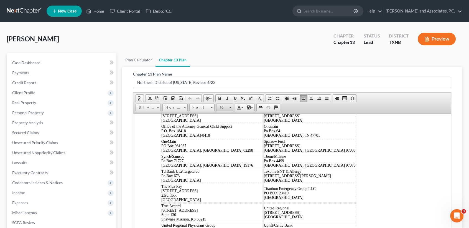
click at [223, 105] on span "10" at bounding box center [221, 107] width 11 height 7
click at [229, 132] on link "16" at bounding box center [233, 128] width 32 height 7
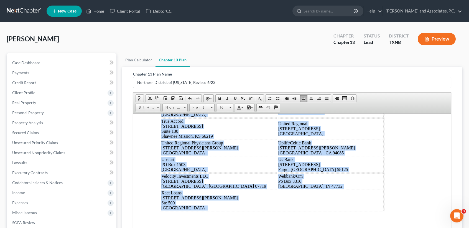
scroll to position [6, 0]
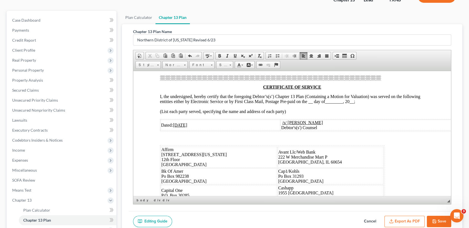
scroll to position [0, 0]
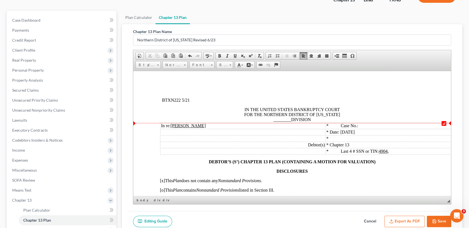
click at [289, 119] on span "IN THE UNITED STATES BANKRUPTCY COURT FOR THE NORTHERN DISTRICT OF TEXAS ______…" at bounding box center [292, 114] width 96 height 15
click at [354, 134] on span "Date: 10/03/2025" at bounding box center [342, 131] width 25 height 5
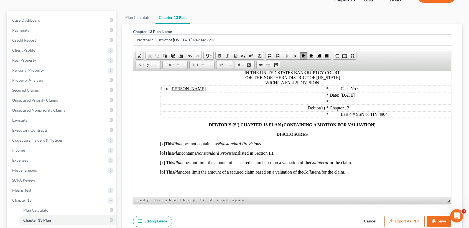
scroll to position [74, 0]
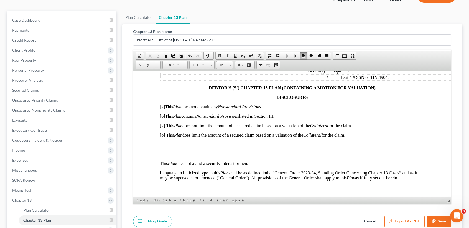
drag, startPoint x: 336, startPoint y: 141, endPoint x: 159, endPoint y: 127, distance: 177.6
drag, startPoint x: 181, startPoint y: 65, endPoint x: 43, endPoint y: 16, distance: 146.4
click at [181, 65] on span "Normal" at bounding box center [172, 64] width 19 height 7
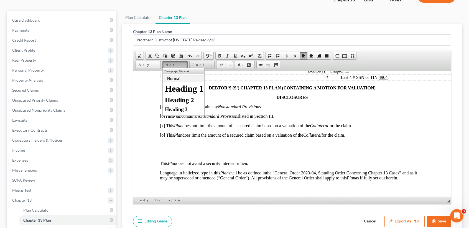
click at [201, 63] on span "Font" at bounding box center [199, 64] width 19 height 7
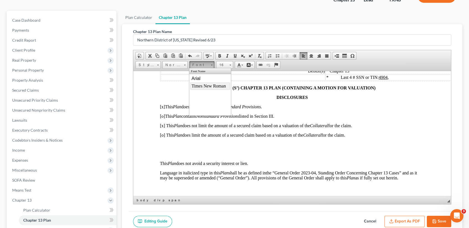
click at [210, 85] on link "Times New Roman" at bounding box center [210, 85] width 40 height 7
click at [193, 147] on p at bounding box center [292, 144] width 264 height 5
click at [236, 156] on p at bounding box center [292, 153] width 264 height 5
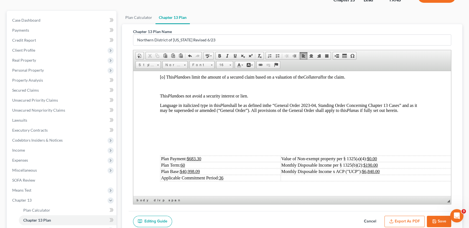
scroll to position [148, 0]
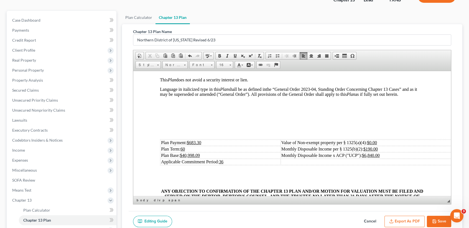
click at [225, 134] on p at bounding box center [292, 131] width 264 height 5
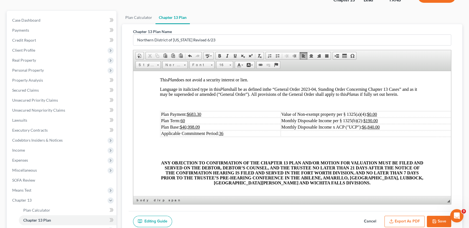
click at [226, 117] on td "Plan Payment: $683.30" at bounding box center [220, 114] width 120 height 6
click at [222, 130] on td "Plan Base: $40,998.09" at bounding box center [220, 127] width 120 height 6
click at [213, 123] on td "Plan Term: 60" at bounding box center [220, 120] width 120 height 6
drag, startPoint x: 228, startPoint y: 139, endPoint x: 187, endPoint y: 139, distance: 41.3
click at [187, 130] on td "Plan Base: $40,998.09" at bounding box center [220, 127] width 120 height 6
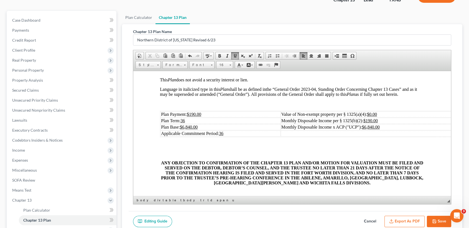
click at [254, 136] on td "Applicable Commitment Period: 36" at bounding box center [220, 133] width 120 height 6
click at [413, 123] on td "Monthly Disposable Income per § 1325(b)(2): $190.00" at bounding box center [375, 120] width 188 height 6
click at [407, 130] on td "Monthly Disposable Income x ACP ("UCP"): $6,840.00" at bounding box center [375, 127] width 188 height 6
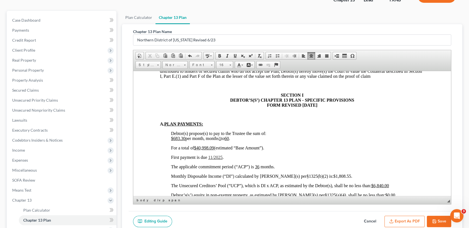
scroll to position [295, 0]
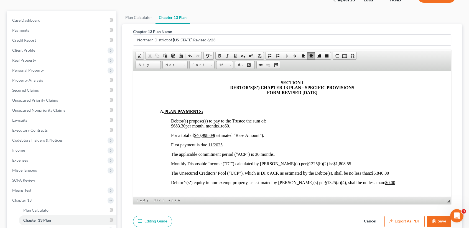
click at [185, 128] on u "$683.30" at bounding box center [178, 125] width 14 height 5
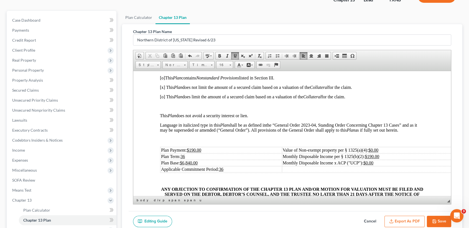
scroll to position [111, 0]
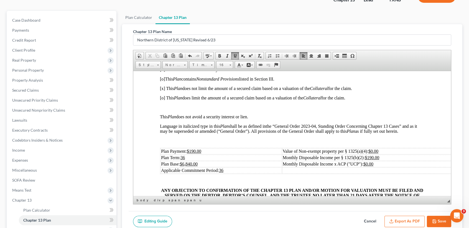
click at [218, 154] on td "Plan Payment: $190.00" at bounding box center [220, 151] width 121 height 6
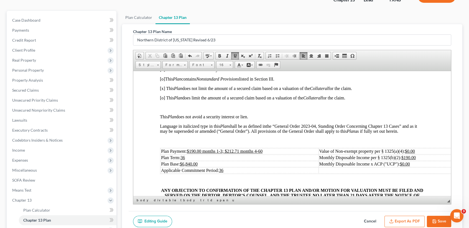
click at [235, 173] on td "Applicable Commitment Period: 36" at bounding box center [239, 170] width 158 height 6
click at [236, 167] on td "Plan Base: $6,840.00" at bounding box center [239, 163] width 158 height 6
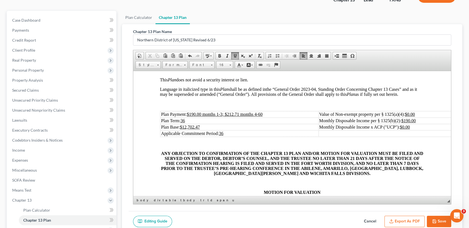
scroll to position [185, 0]
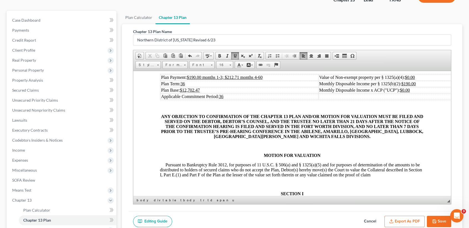
click at [432, 86] on td "Monthly Disposable Income per § 1325(b)(2): $190.00" at bounding box center [394, 83] width 150 height 6
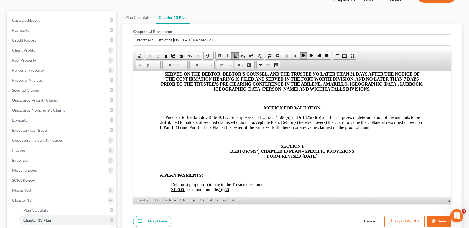
scroll to position [148, 0]
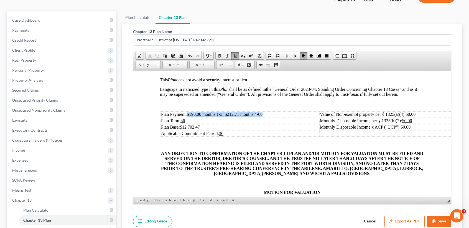
drag, startPoint x: 280, startPoint y: 125, endPoint x: 191, endPoint y: 127, distance: 89.3
click at [191, 117] on td "Plan Payment: $190.00 months 1-3; $212.71 months 4-60" at bounding box center [239, 114] width 159 height 6
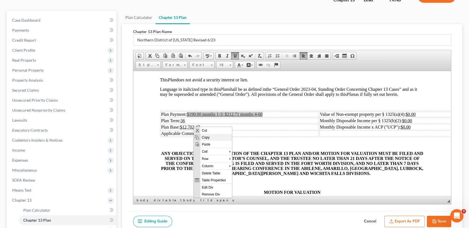
click at [211, 137] on span "Copy" at bounding box center [216, 136] width 32 height 7
copy u "$190.00 months 1-3; $212.71 months 4-60"
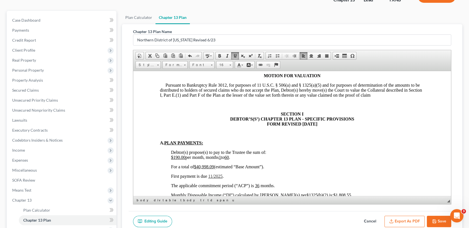
scroll to position [295, 0]
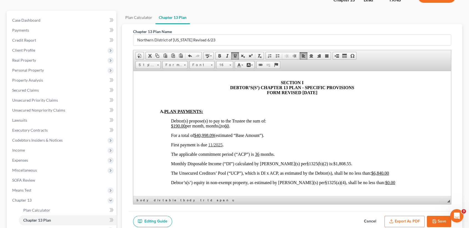
drag, startPoint x: 236, startPoint y: 150, endPoint x: 171, endPoint y: 151, distance: 64.9
click at [171, 128] on p "Debtor(s) propose(s) to pay to the Trustee the sum of: $190.00 per month, month…" at bounding box center [297, 123] width 253 height 10
click at [186, 167] on span "Paste" at bounding box center [192, 168] width 29 height 7
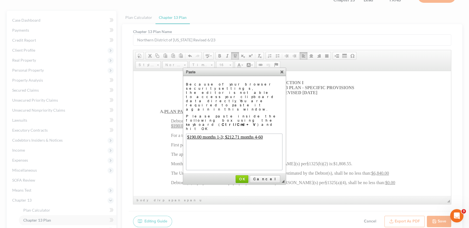
scroll to position [0, 0]
click at [248, 177] on span "OK" at bounding box center [242, 179] width 12 height 4
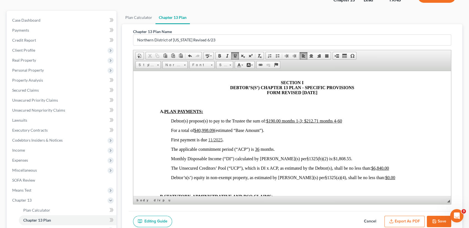
click at [215, 132] on span "For a total of $40,998.09 (estimated “Base Amount”)." at bounding box center [217, 129] width 93 height 5
click at [218, 142] on span "11/2025" at bounding box center [215, 139] width 14 height 5
click at [217, 142] on span "11/2025" at bounding box center [215, 139] width 14 height 5
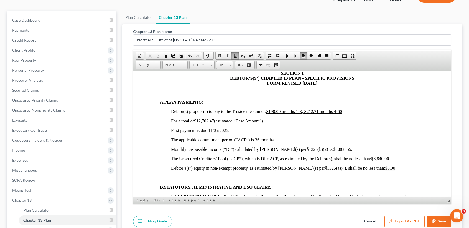
scroll to position [333, 0]
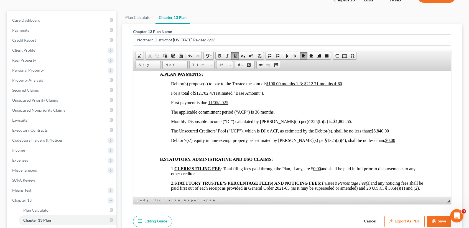
click at [362, 124] on p "Monthly Disposable Income (“DI”) calculated by Debtor(s) per§1325(b)(2) is: $1,…" at bounding box center [297, 121] width 253 height 5
drag, startPoint x: 334, startPoint y: 148, endPoint x: 324, endPoint y: 149, distance: 9.7
click at [324, 124] on p "Monthly Disposable Income (“DI”) calculated by Debtor(s) per§1325(b)(2) is: $0.…" at bounding box center [297, 121] width 253 height 5
drag, startPoint x: 232, startPoint y: 54, endPoint x: 279, endPoint y: 78, distance: 52.8
click at [232, 54] on link "Underline" at bounding box center [235, 55] width 8 height 7
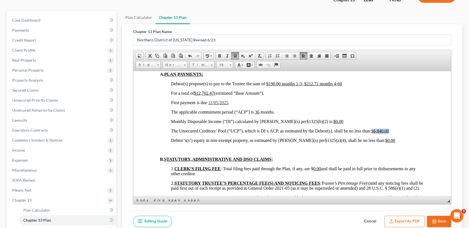
drag, startPoint x: 405, startPoint y: 158, endPoint x: 393, endPoint y: 160, distance: 11.8
click at [393, 133] on p "The Unsecured Creditors’ Pool (“UCP”), which is DI x ACP, as estimated by the D…" at bounding box center [297, 130] width 253 height 5
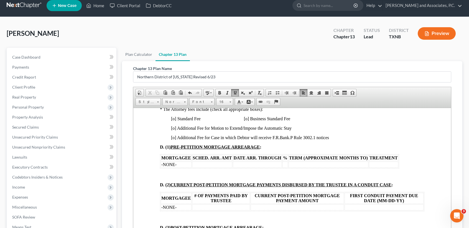
scroll to position [517, 0]
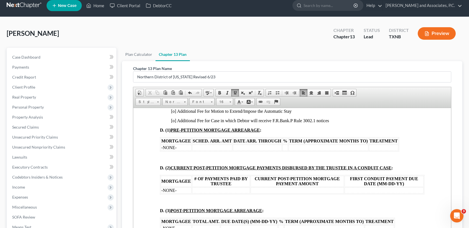
click at [175, 104] on span "[o] Standard Fee [o] Business Standard Fee" at bounding box center [230, 101] width 119 height 5
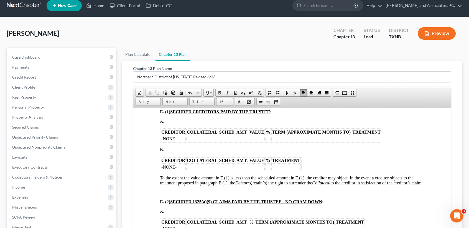
scroll to position [665, 0]
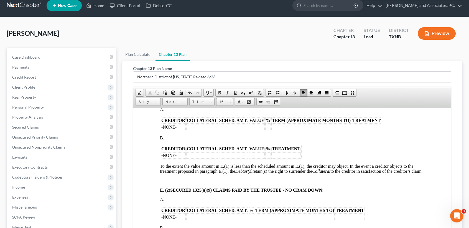
drag, startPoint x: 175, startPoint y: 183, endPoint x: 154, endPoint y: 172, distance: 24.7
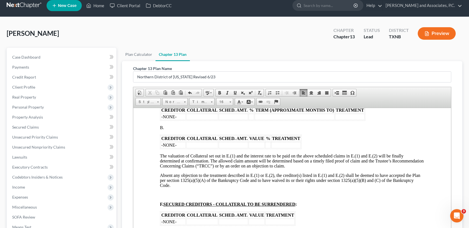
scroll to position [739, 0]
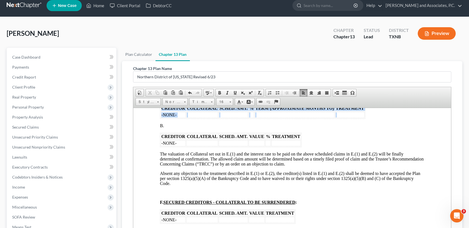
drag, startPoint x: 165, startPoint y: 180, endPoint x: 155, endPoint y: 167, distance: 16.4
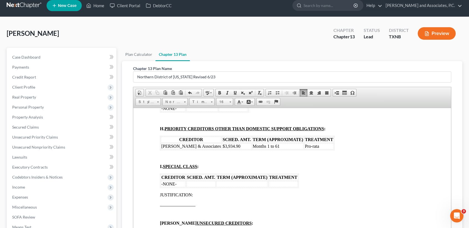
scroll to position [924, 0]
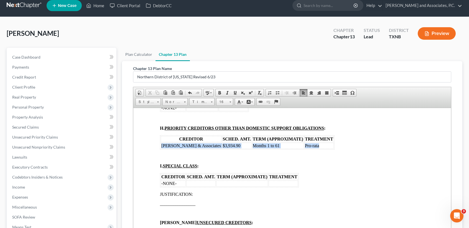
drag, startPoint x: 303, startPoint y: 206, endPoint x: 163, endPoint y: 203, distance: 140.5
click at [161, 148] on tr "Monte J White & Associates $3,934.90 Months 1 to 61 Pro-rata" at bounding box center [247, 145] width 173 height 6
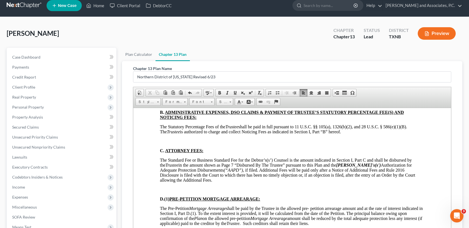
scroll to position [1552, 0]
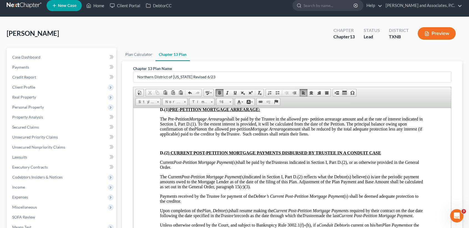
scroll to position [1626, 0]
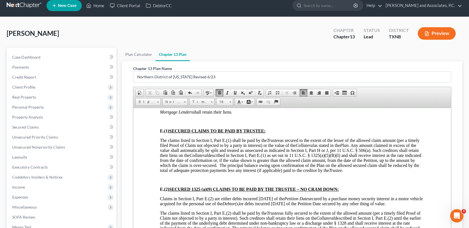
scroll to position [1774, 0]
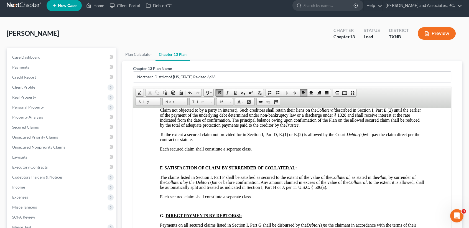
scroll to position [1847, 0]
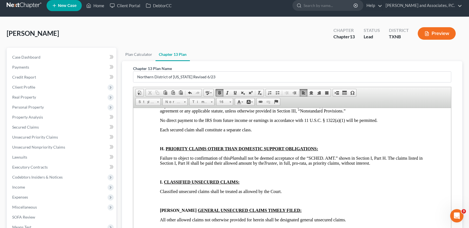
scroll to position [1958, 0]
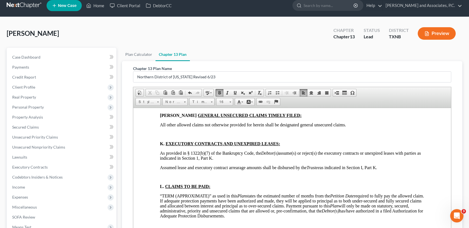
scroll to position [2032, 0]
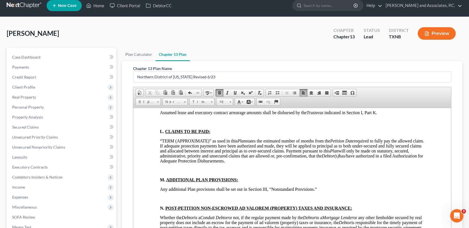
scroll to position [2069, 0]
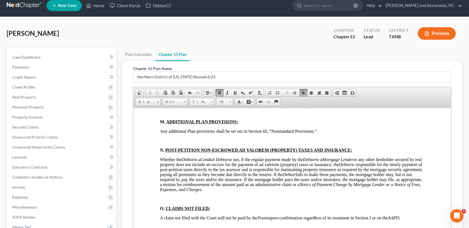
click at [154, 182] on html "BTXN222 5/21 IN THE UNITED STATES BANKRUPTCY COURT FOR THE NORTHERN DISTRICT OF…" at bounding box center [292, 223] width 318 height 4445
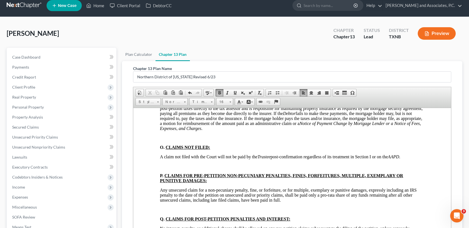
scroll to position [2180, 0]
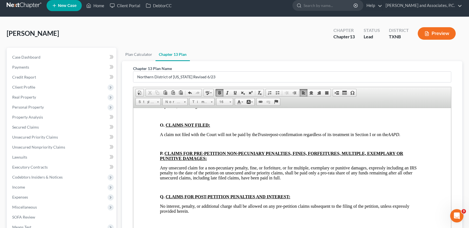
click at [153, 148] on html "BTXN222 5/21 IN THE UNITED STATES BANKRUPTCY COURT FOR THE NORTHERN DISTRICT OF…" at bounding box center [292, 145] width 318 height 4436
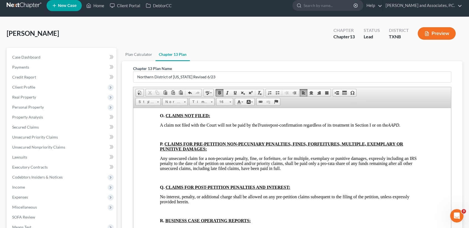
click at [157, 167] on html "BTXN222 5/21 IN THE UNITED STATES BANKRUPTCY COURT FOR THE NORTHERN DISTRICT OF…" at bounding box center [292, 140] width 318 height 4427
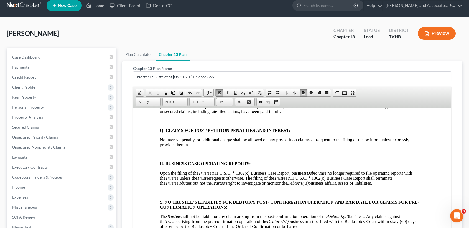
scroll to position [2254, 0]
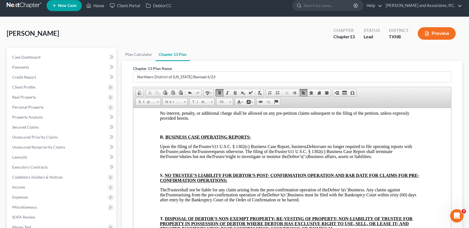
click at [155, 146] on html "BTXN222 5/21 IN THE UNITED STATES BANKRUPTCY COURT FOR THE NORTHERN DISTRICT OF…" at bounding box center [292, 61] width 318 height 4417
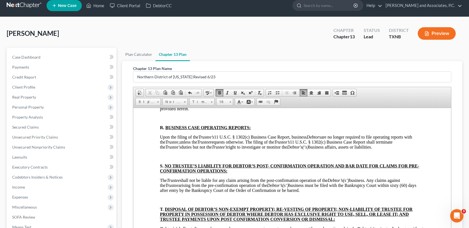
click at [155, 163] on html "BTXN222 5/21 IN THE UNITED STATES BANKRUPTCY COURT FOR THE NORTHERN DISTRICT OF…" at bounding box center [292, 57] width 318 height 4408
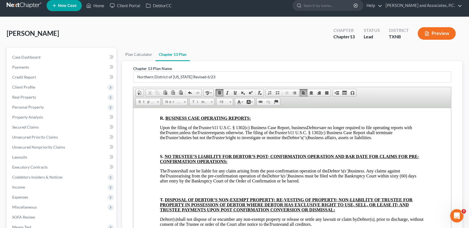
click at [154, 200] on html "BTXN222 5/21 IN THE UNITED STATES BANKRUPTCY COURT FOR THE NORTHERN DISTRICT OF…" at bounding box center [292, 52] width 318 height 4398
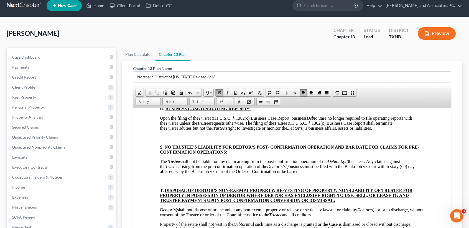
scroll to position [2291, 0]
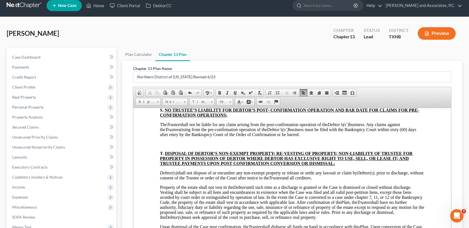
click at [154, 190] on html "BTXN222 5/21 IN THE UNITED STATES BANKRUPTCY COURT FOR THE NORTHERN DISTRICT OF…" at bounding box center [292, 11] width 318 height 4389
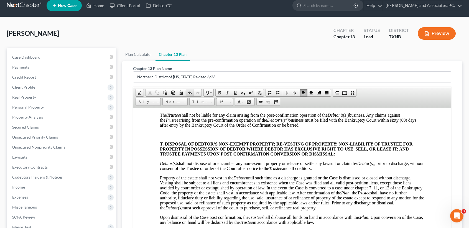
click at [189, 91] on span at bounding box center [190, 92] width 4 height 4
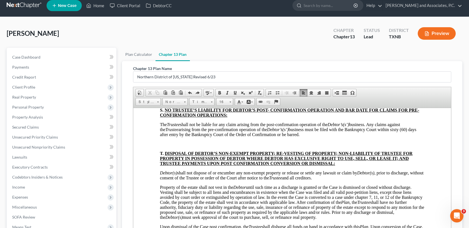
click at [159, 187] on html "BTXN222 5/21 IN THE UNITED STATES BANKRUPTCY COURT FOR THE NORTHERN DISTRICT OF…" at bounding box center [292, 11] width 318 height 4389
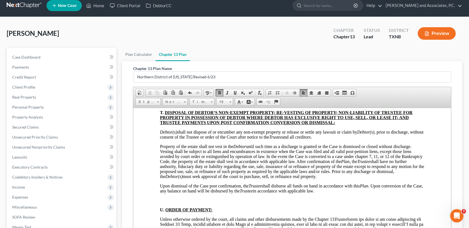
scroll to position [2365, 0]
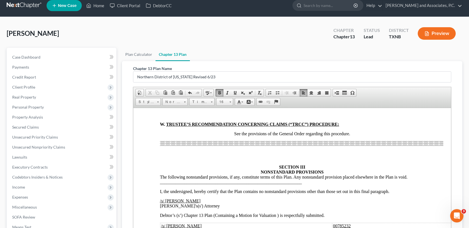
scroll to position [2734, 0]
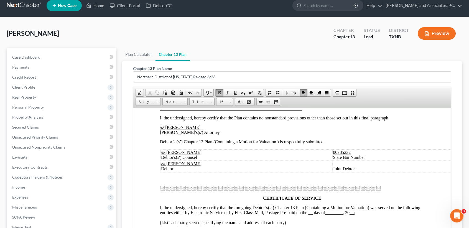
click at [285, 81] on p at bounding box center [292, 78] width 264 height 5
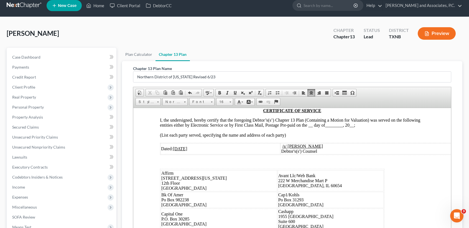
scroll to position [2808, 0]
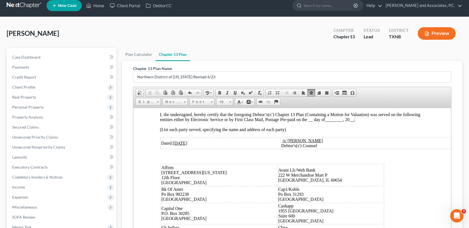
drag, startPoint x: 339, startPoint y: 207, endPoint x: 327, endPoint y: 208, distance: 11.7
click at [327, 78] on tr "/s/ Letisha Renee Bell Debtor Joint Debtor" at bounding box center [314, 72] width 308 height 11
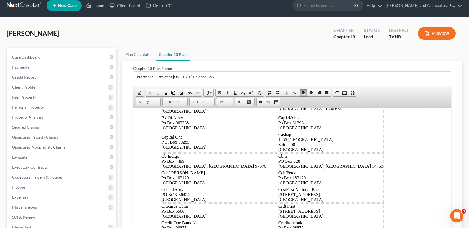
scroll to position [2882, 0]
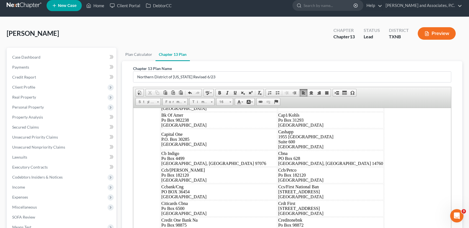
click at [295, 24] on div at bounding box center [270, 21] width 221 height 5
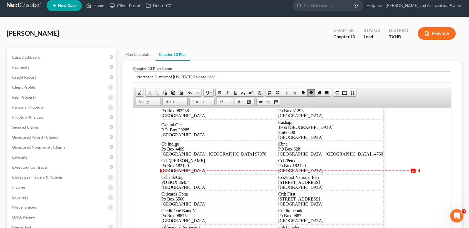
click at [313, 38] on span "__" at bounding box center [310, 35] width 7 height 5
drag, startPoint x: 346, startPoint y: 169, endPoint x: 328, endPoint y: 167, distance: 18.1
click at [328, 38] on span "I, the undersigned, hereby certify that the foregoing Debtor’s(s’) Chapter 13 P…" at bounding box center [290, 33] width 260 height 10
click at [184, 62] on span "10/03/2025" at bounding box center [180, 59] width 14 height 5
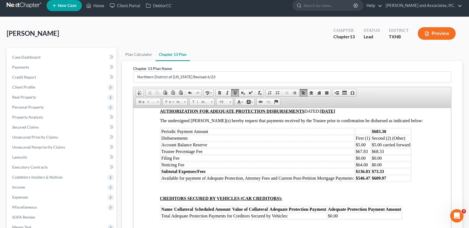
scroll to position [3399, 0]
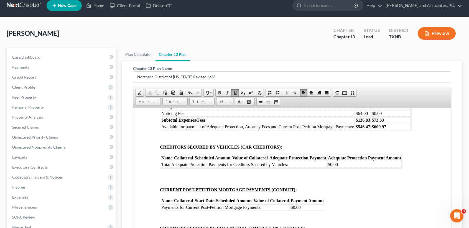
click at [288, 20] on span "IN THE UNITED STATES BANKRUPTCY COURT FOR THE NORTHERN DISTRICT OF TEXAS ______…" at bounding box center [292, 12] width 96 height 15
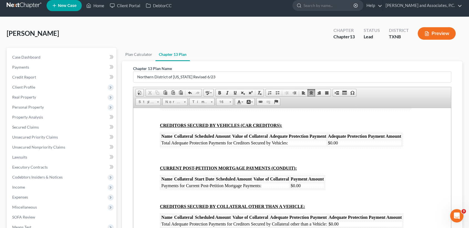
scroll to position [3437, 0]
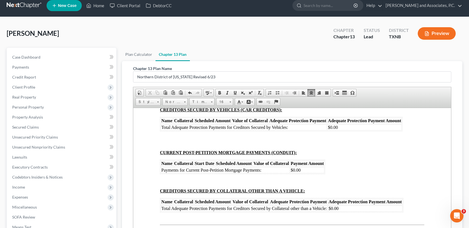
click at [334, 25] on strong "10/03/2025" at bounding box center [327, 22] width 15 height 5
click at [391, 46] on td "$683.3" at bounding box center [391, 43] width 40 height 6
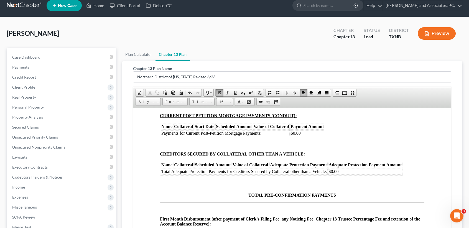
drag, startPoint x: 360, startPoint y: 177, endPoint x: 357, endPoint y: 177, distance: 3.3
click at [357, 29] on td "$67.83" at bounding box center [363, 26] width 16 height 6
drag, startPoint x: 382, startPoint y: 177, endPoint x: 373, endPoint y: 178, distance: 9.2
click at [373, 29] on td "$68.33" at bounding box center [391, 26] width 40 height 6
drag, startPoint x: 388, startPoint y: 195, endPoint x: 374, endPoint y: 196, distance: 14.2
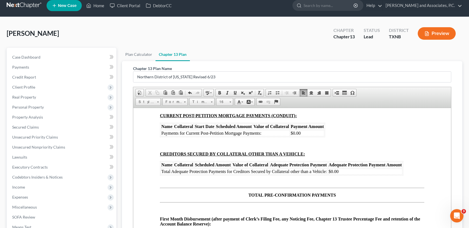
click at [374, 49] on td "$73.33" at bounding box center [391, 46] width 40 height 6
drag, startPoint x: 371, startPoint y: 197, endPoint x: 358, endPoint y: 198, distance: 13.3
click at [358, 49] on tr "Subtotal Expenses/Fees $136.83 $" at bounding box center [286, 46] width 250 height 6
drag, startPoint x: 387, startPoint y: 203, endPoint x: 373, endPoint y: 204, distance: 13.9
click at [373, 55] on td "$609.97" at bounding box center [391, 52] width 40 height 6
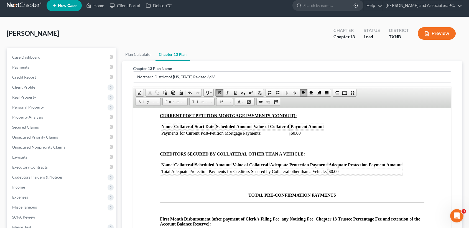
drag, startPoint x: 370, startPoint y: 203, endPoint x: 359, endPoint y: 205, distance: 11.7
click at [359, 56] on table "Periodic Payment Amount $190.00 Disbursements First (1) Second (2) (Other) Acco…" at bounding box center [286, 29] width 252 height 54
click at [366, 29] on td "$" at bounding box center [363, 26] width 16 height 6
click at [390, 29] on td "$" at bounding box center [391, 26] width 40 height 6
drag, startPoint x: 366, startPoint y: 198, endPoint x: 363, endPoint y: 193, distance: 5.4
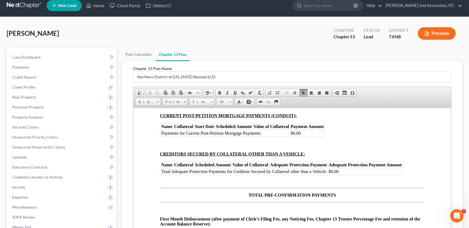
click at [366, 49] on td "$" at bounding box center [363, 46] width 16 height 6
click at [368, 55] on td "$" at bounding box center [363, 52] width 16 height 6
click at [385, 49] on td "$" at bounding box center [391, 46] width 40 height 6
click at [402, 55] on td "$" at bounding box center [391, 52] width 40 height 6
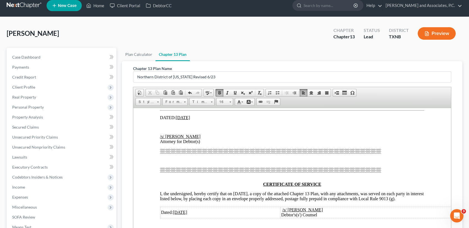
scroll to position [3732, 0]
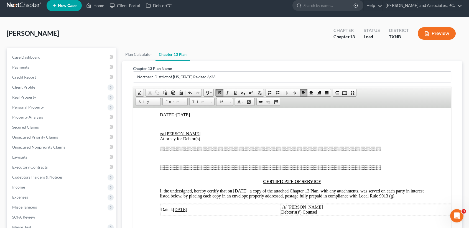
drag, startPoint x: 320, startPoint y: 144, endPoint x: 307, endPoint y: 144, distance: 13.0
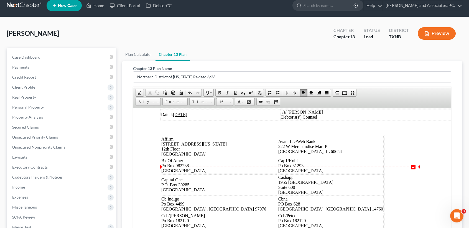
scroll to position [3843, 0]
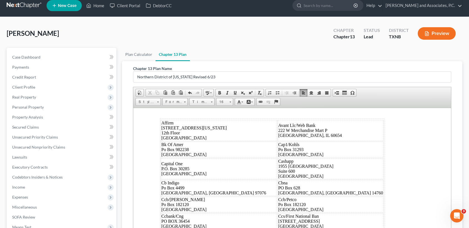
click at [186, 6] on u "10/03/2025" at bounding box center [183, 3] width 14 height 5
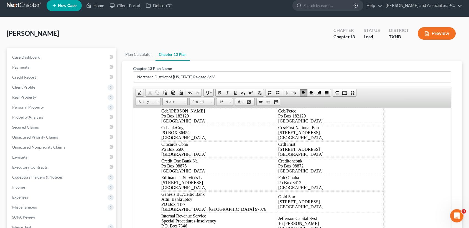
click at [184, 12] on u "10/03/2025" at bounding box center [180, 9] width 14 height 5
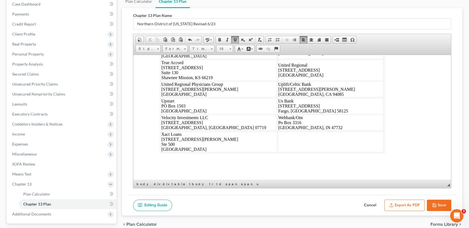
scroll to position [106, 0]
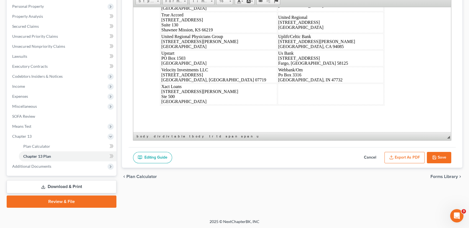
click at [443, 160] on button "Save" at bounding box center [439, 158] width 24 height 12
select select "5"
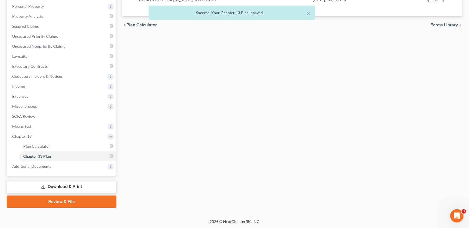
scroll to position [0, 0]
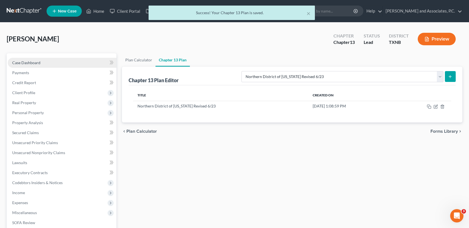
click at [19, 58] on link "Case Dashboard" at bounding box center [62, 63] width 109 height 10
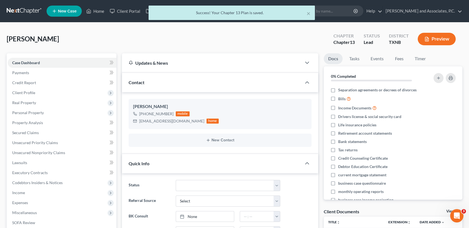
scroll to position [1219, 0]
click at [308, 12] on button "×" at bounding box center [309, 13] width 4 height 7
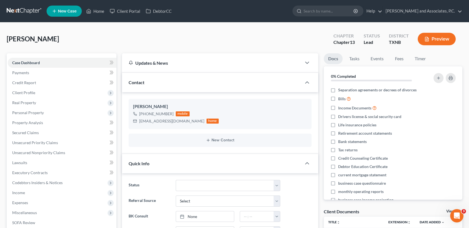
drag, startPoint x: 67, startPoint y: 42, endPoint x: 62, endPoint y: 52, distance: 10.3
click at [67, 42] on div "Bell, Letisha Upgraded Chapter Chapter 13 Status Lead District TXNB Preview" at bounding box center [235, 41] width 456 height 24
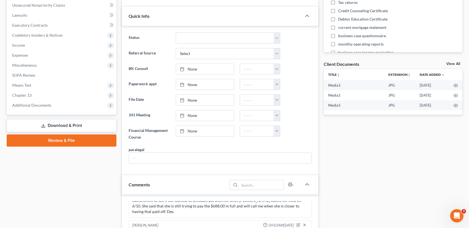
scroll to position [148, 0]
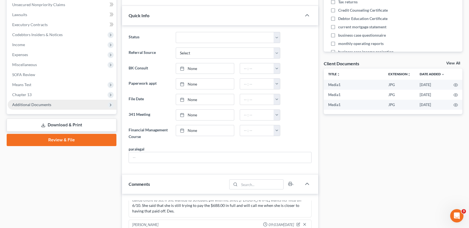
click at [43, 106] on span "Additional Documents" at bounding box center [31, 104] width 39 height 5
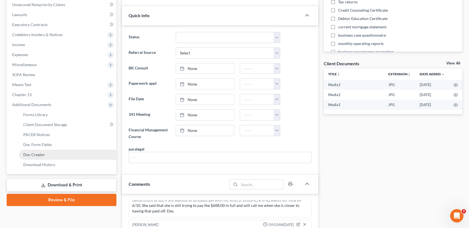
click at [31, 151] on link "Doc Creator" at bounding box center [68, 154] width 98 height 10
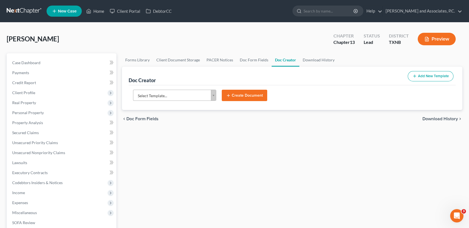
click at [191, 100] on div "Select Template... Select Template... (ABILENE) Interim Order on Debtor's Motio…" at bounding box center [174, 96] width 89 height 12
click at [191, 99] on body "Home New Case Client Portal DebtorCC Monte J. White and Associates, P.C. desire…" at bounding box center [234, 187] width 469 height 374
type input "i"
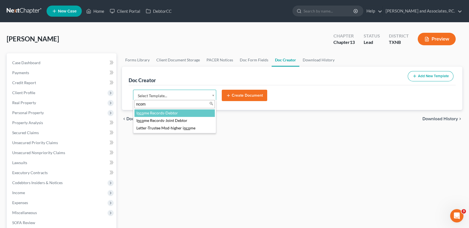
type input "ncome"
select select "77082"
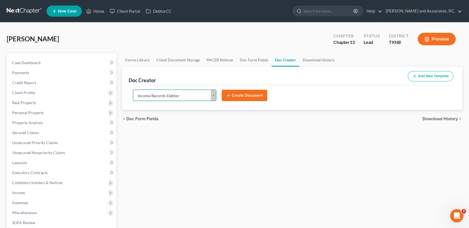
click at [224, 91] on button "Create Document" at bounding box center [244, 96] width 45 height 12
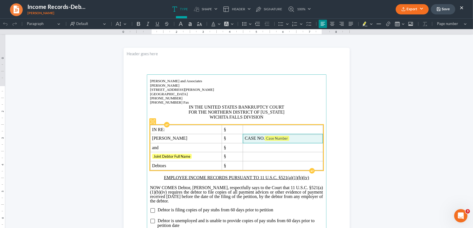
click at [312, 141] on span "CASE NO. Case Number" at bounding box center [283, 139] width 76 height 6
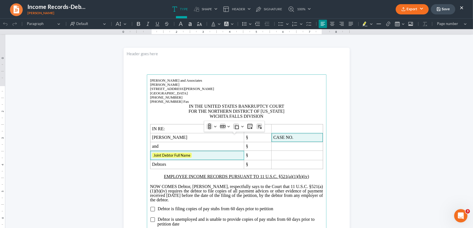
click at [224, 158] on span "Joint Debtor Full Name" at bounding box center [197, 155] width 90 height 6
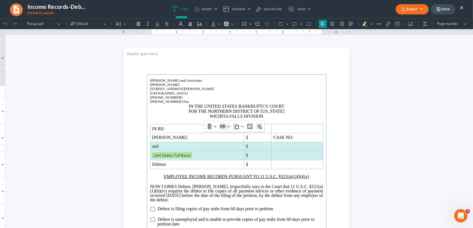
drag, startPoint x: 151, startPoint y: 156, endPoint x: 224, endPoint y: 126, distance: 79.1
click at [289, 165] on tbody "IN RE: § Letisha Renee Bell § CASE NO. and § Joint Debtor Full Name ⁠⁠⁠⁠⁠⁠⁠ § D…" at bounding box center [236, 146] width 173 height 44
click at [224, 126] on icon "Table toolbar" at bounding box center [223, 126] width 6 height 2
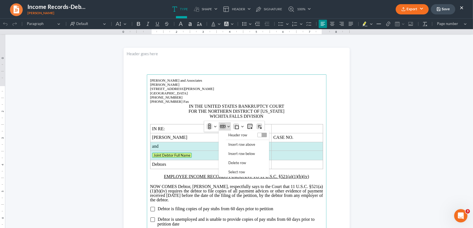
drag, startPoint x: 231, startPoint y: 159, endPoint x: 181, endPoint y: 165, distance: 50.0
click at [231, 159] on span "Delete row" at bounding box center [237, 162] width 18 height 6
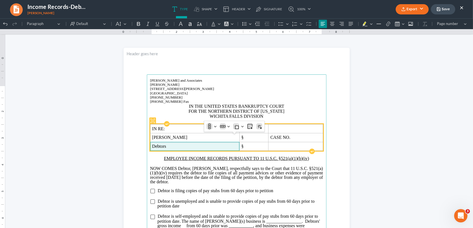
click at [183, 149] on span "Debtors" at bounding box center [194, 146] width 85 height 5
drag, startPoint x: 301, startPoint y: 148, endPoint x: 304, endPoint y: 145, distance: 4.3
click at [301, 140] on span "CASE NO." at bounding box center [295, 137] width 50 height 5
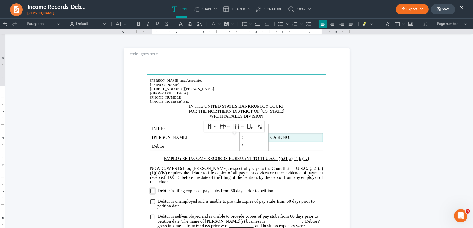
click at [150, 193] on input "Rich Text Editor, page-0-main" at bounding box center [152, 190] width 4 height 4
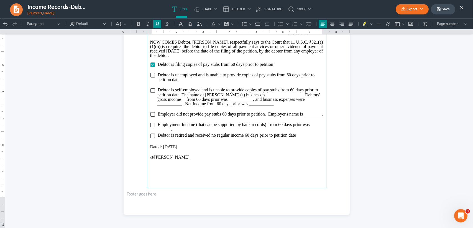
drag, startPoint x: 191, startPoint y: 162, endPoint x: 144, endPoint y: 162, distance: 46.3
click at [147, 162] on main "Monte J. White and Associates Monte J. White 1106 Brook Ave, Hamilton Place Wic…" at bounding box center [237, 67] width 180 height 239
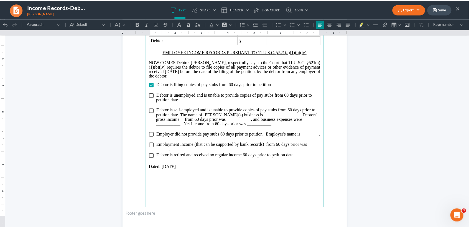
scroll to position [111, 0]
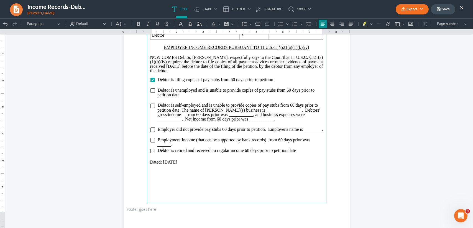
click at [409, 10] on button "Export" at bounding box center [412, 9] width 33 height 10
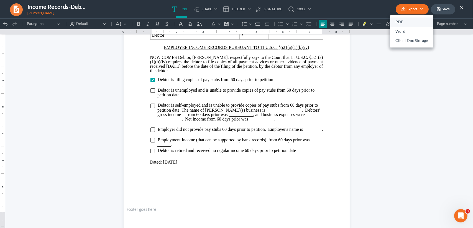
click at [401, 24] on link "PDF" at bounding box center [411, 21] width 43 height 9
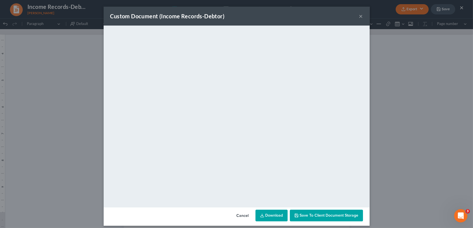
click at [359, 14] on button "×" at bounding box center [361, 16] width 4 height 7
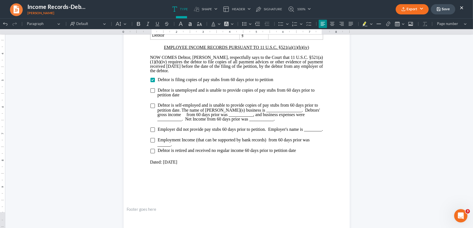
drag, startPoint x: 448, startPoint y: 11, endPoint x: 456, endPoint y: 13, distance: 8.7
click at [448, 11] on button "Save" at bounding box center [443, 9] width 24 height 10
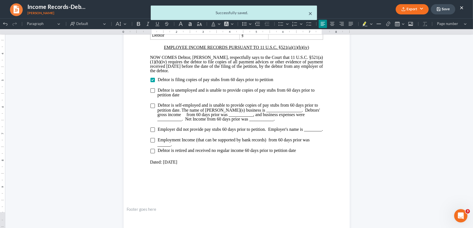
click at [311, 14] on button "×" at bounding box center [311, 13] width 4 height 7
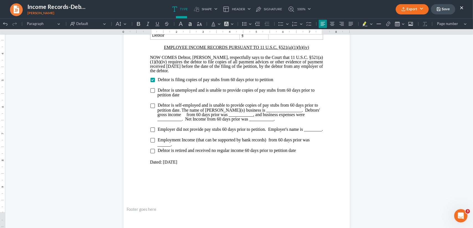
click at [462, 6] on button "×" at bounding box center [462, 7] width 4 height 7
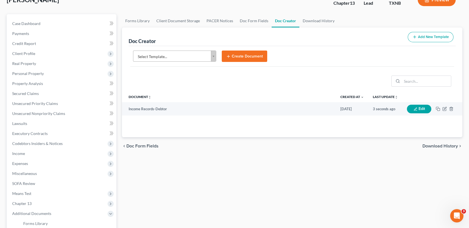
scroll to position [0, 0]
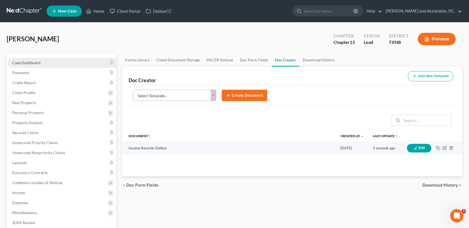
click at [39, 64] on span "Case Dashboard" at bounding box center [26, 62] width 28 height 5
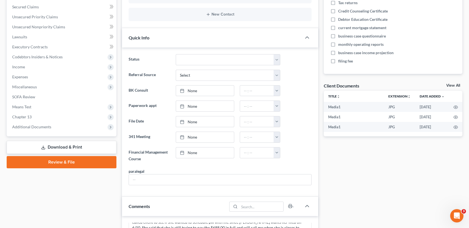
scroll to position [148, 0]
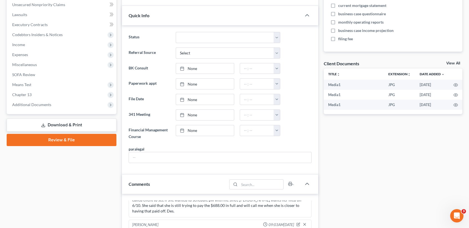
click at [451, 60] on div "Client Documents View All" at bounding box center [393, 64] width 139 height 8
click at [451, 62] on link "View All" at bounding box center [453, 63] width 14 height 4
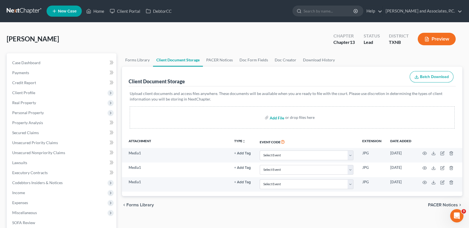
click at [279, 118] on input "file" at bounding box center [276, 117] width 13 height 10
type input "C:\fakepath\credit counseling.pdf"
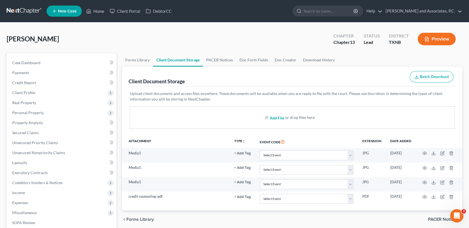
click at [279, 117] on input "file" at bounding box center [276, 117] width 13 height 10
type input "C:\fakepath\dec re electronic filing.pdf"
click at [275, 117] on input "file" at bounding box center [276, 117] width 13 height 10
type input "C:\fakepath\dec for electronic filing amended.pdf"
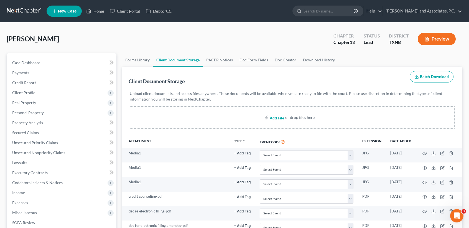
click at [274, 116] on input "file" at bounding box center [276, 117] width 13 height 10
type input "C:\fakepath\employee income records.pdf"
click at [278, 117] on input "file" at bounding box center [276, 117] width 13 height 10
type input "C:\fakepath\ss statement.pdf"
click at [275, 116] on input "file" at bounding box center [276, 117] width 13 height 10
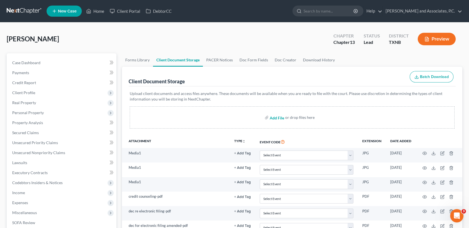
type input "C:\fakepath\tax statement.pdf"
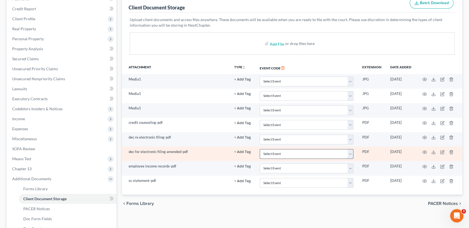
scroll to position [74, 0]
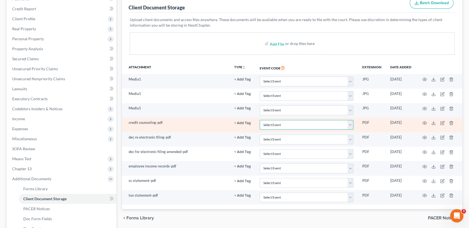
drag, startPoint x: 284, startPoint y: 125, endPoint x: 284, endPoint y: 119, distance: 5.5
click at [284, 125] on select "Select Event 20 Largest unsecured creditors Amended petition Attachment to Volu…" at bounding box center [307, 125] width 94 height 10
select select "6"
click at [260, 120] on select "Select Event 20 Largest unsecured creditors Amended petition Attachment to Volu…" at bounding box center [307, 125] width 94 height 10
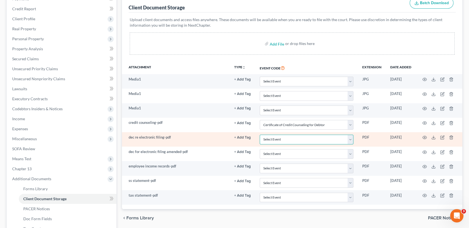
click at [269, 140] on select "Select Event 20 Largest unsecured creditors Amended petition Attachment to Volu…" at bounding box center [307, 139] width 94 height 10
select select "19"
click at [260, 135] on select "Select Event 20 Largest unsecured creditors Amended petition Attachment to Volu…" at bounding box center [307, 139] width 94 height 10
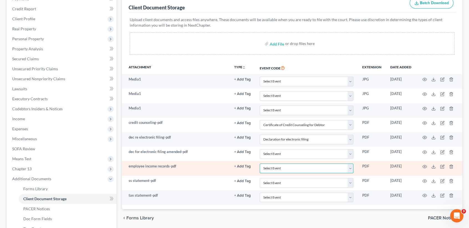
click at [269, 168] on select "Select Event 20 Largest unsecured creditors Amended petition Attachment to Volu…" at bounding box center [307, 168] width 94 height 10
select select "22"
click at [260, 165] on select "Select Event 20 Largest unsecured creditors Amended petition Attachment to Volu…" at bounding box center [307, 168] width 94 height 10
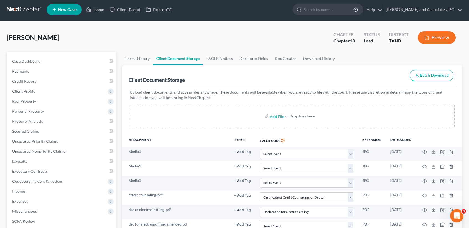
scroll to position [0, 0]
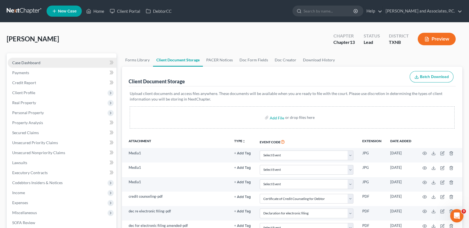
click at [34, 66] on link "Case Dashboard" at bounding box center [62, 63] width 109 height 10
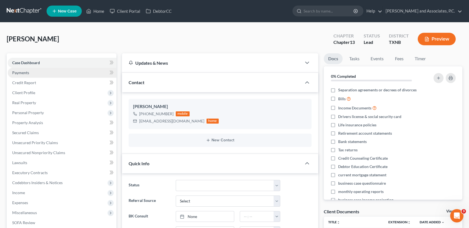
scroll to position [1219, 0]
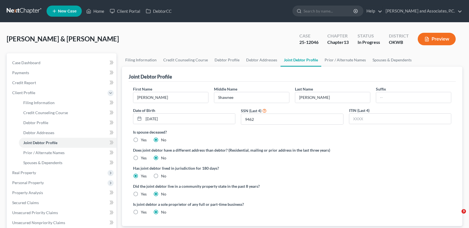
click at [89, 11] on polyline at bounding box center [88, 12] width 1 height 2
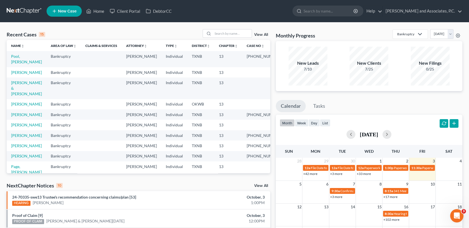
click at [214, 29] on div "Recent Cases 15 View All Name unfold_more expand_more expand_less Area of Law u…" at bounding box center [234, 205] width 469 height 366
click at [214, 31] on input "search" at bounding box center [232, 33] width 39 height 8
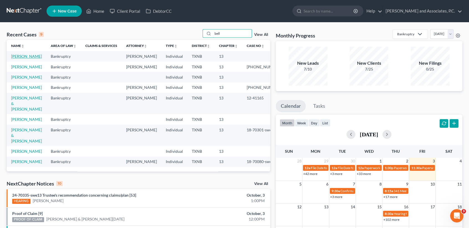
type input "bell"
click at [22, 55] on link "[PERSON_NAME]" at bounding box center [26, 56] width 31 height 5
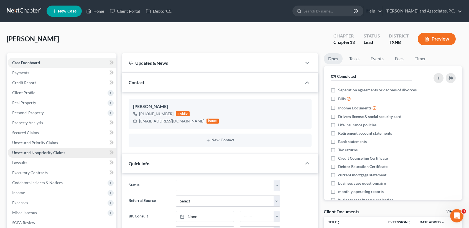
click at [36, 155] on link "Unsecured Nonpriority Claims" at bounding box center [62, 152] width 109 height 10
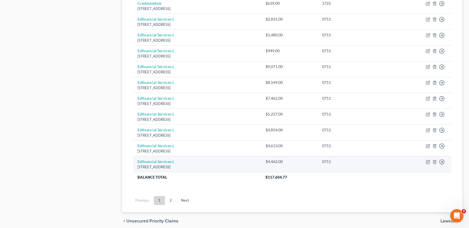
scroll to position [411, 0]
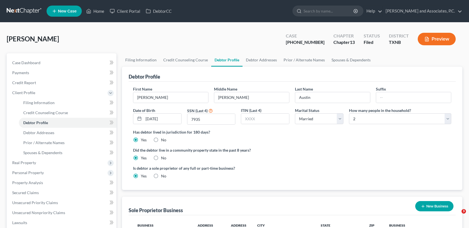
select select "1"
click at [96, 12] on link "Home" at bounding box center [95, 11] width 24 height 10
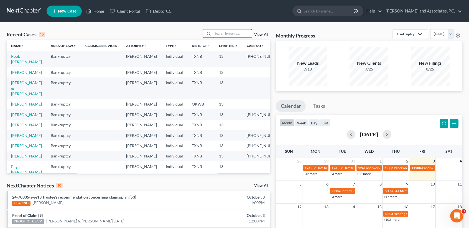
click at [223, 34] on input "search" at bounding box center [232, 33] width 39 height 8
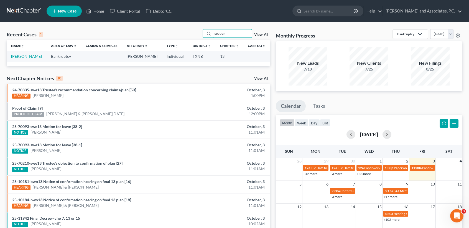
type input "seddon"
click at [17, 58] on link "[PERSON_NAME]" at bounding box center [26, 56] width 31 height 5
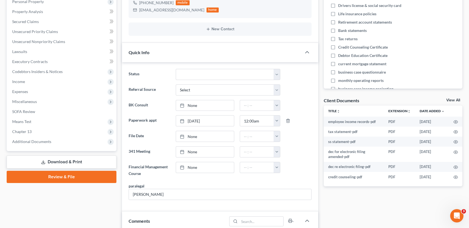
scroll to position [1723, 0]
click at [453, 99] on link "View All" at bounding box center [453, 100] width 14 height 4
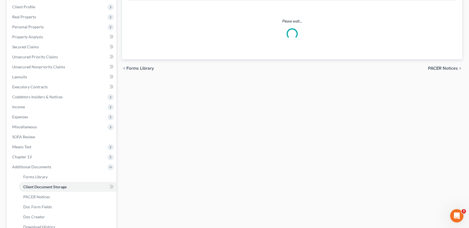
scroll to position [68, 0]
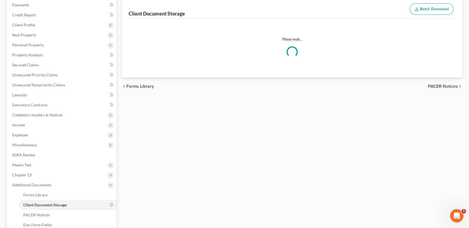
select select "6"
select select "22"
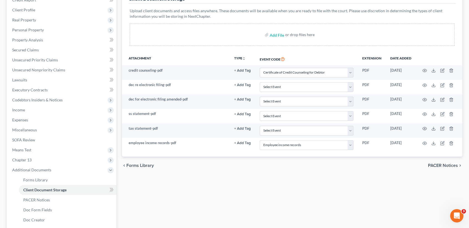
scroll to position [111, 0]
